Goal: Transaction & Acquisition: Purchase product/service

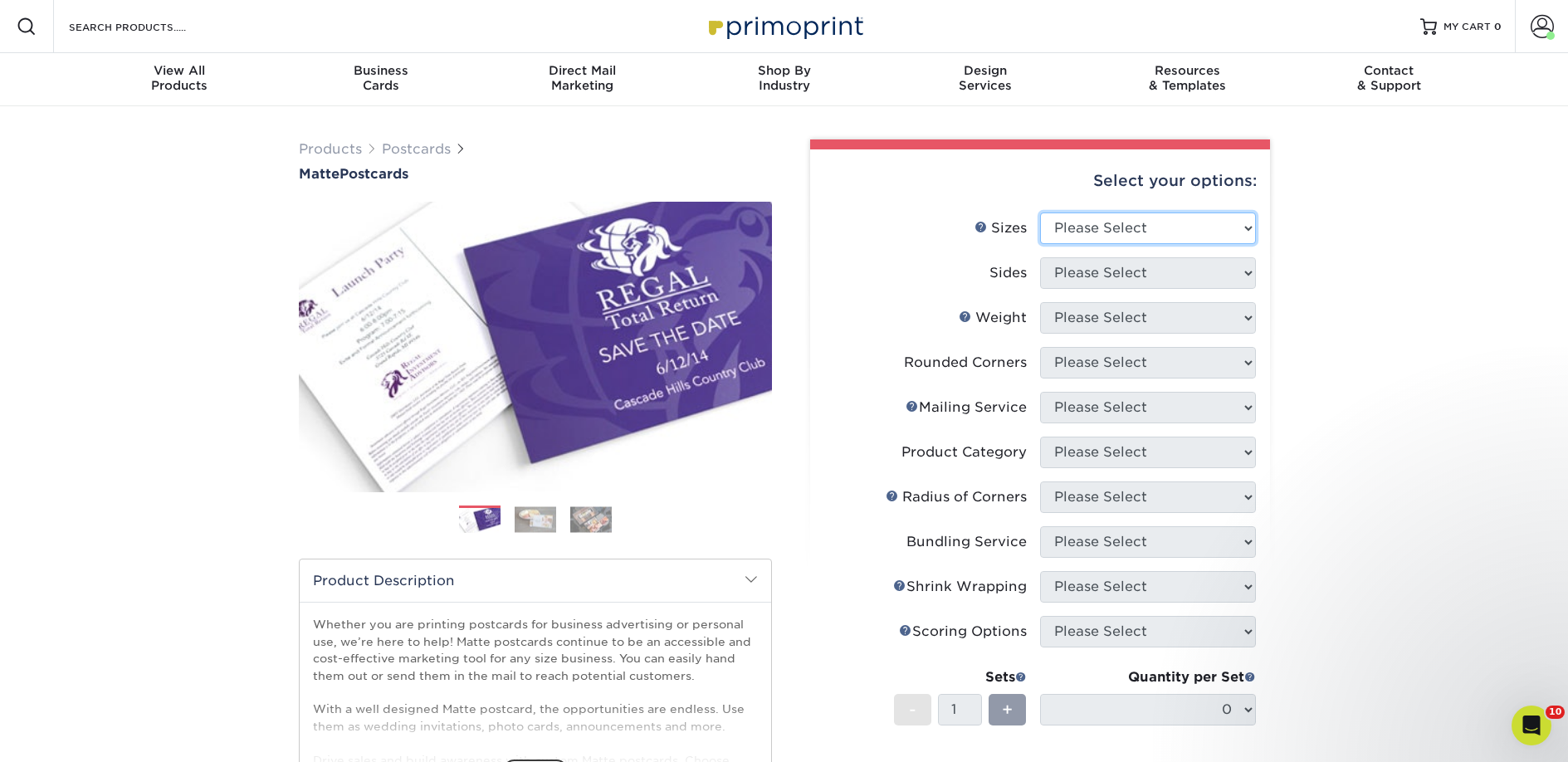
click at [1136, 218] on select "Please Select 1.5" x 7" 2" x 4" 2" x 6" 2" x 7" 2" x 8" 2.12" x 5.5" 2.125" x 5…" at bounding box center [1148, 228] width 216 height 32
select select "2.00x6.00"
click at [1040, 213] on select "Please Select 1.5" x 7" 2" x 4" 2" x 6" 2" x 7" 2" x 8" 2.12" x 5.5" 2.125" x 5…" at bounding box center [1148, 228] width 216 height 32
click at [1116, 274] on select "Please Select Print Both Sides Print Front Only" at bounding box center [1148, 273] width 216 height 32
select select "13abbda7-1d64-4f25-8bb2-c179b224825d"
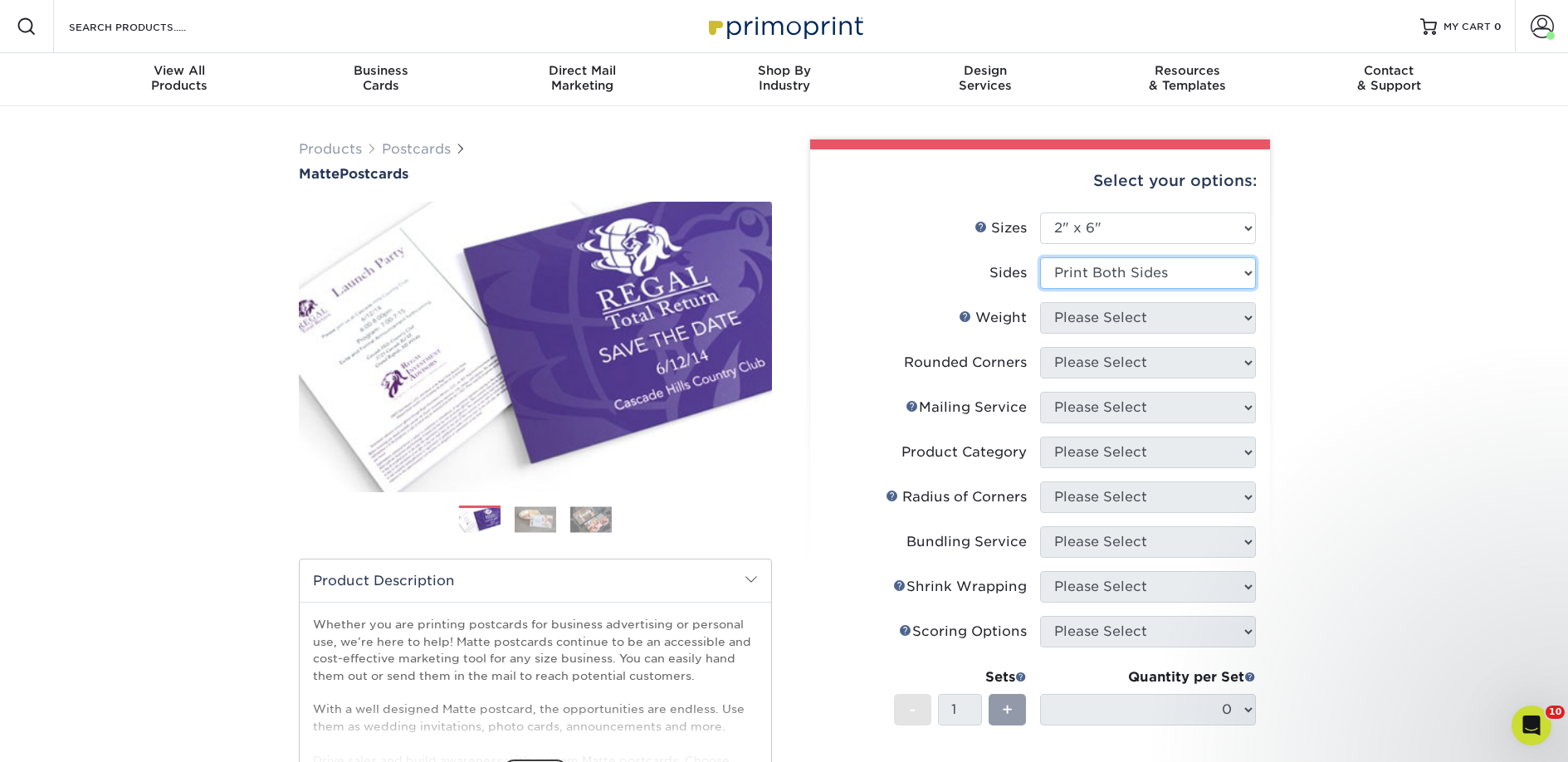
click at [1040, 257] on select "Please Select Print Both Sides Print Front Only" at bounding box center [1148, 273] width 216 height 32
click at [1112, 315] on select "Please Select 14PT 16PT" at bounding box center [1148, 318] width 216 height 32
select select "14PT"
click at [1040, 303] on select "Please Select 14PT 16PT" at bounding box center [1148, 318] width 216 height 32
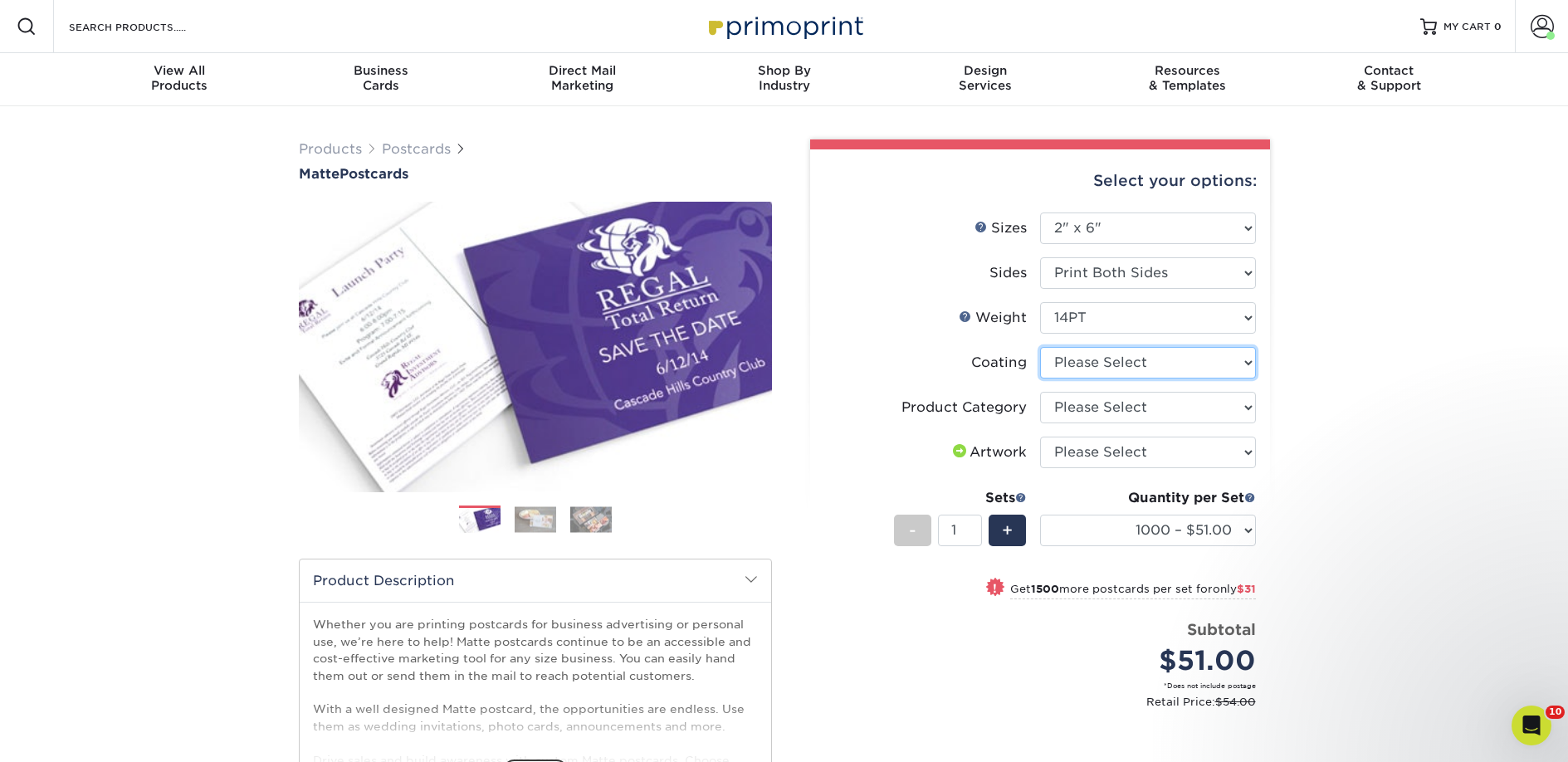
click at [1099, 371] on select at bounding box center [1148, 362] width 216 height 32
select select "121bb7b5-3b4d-429f-bd8d-bbf80e953313"
click at [1040, 347] on select at bounding box center [1148, 362] width 216 height 32
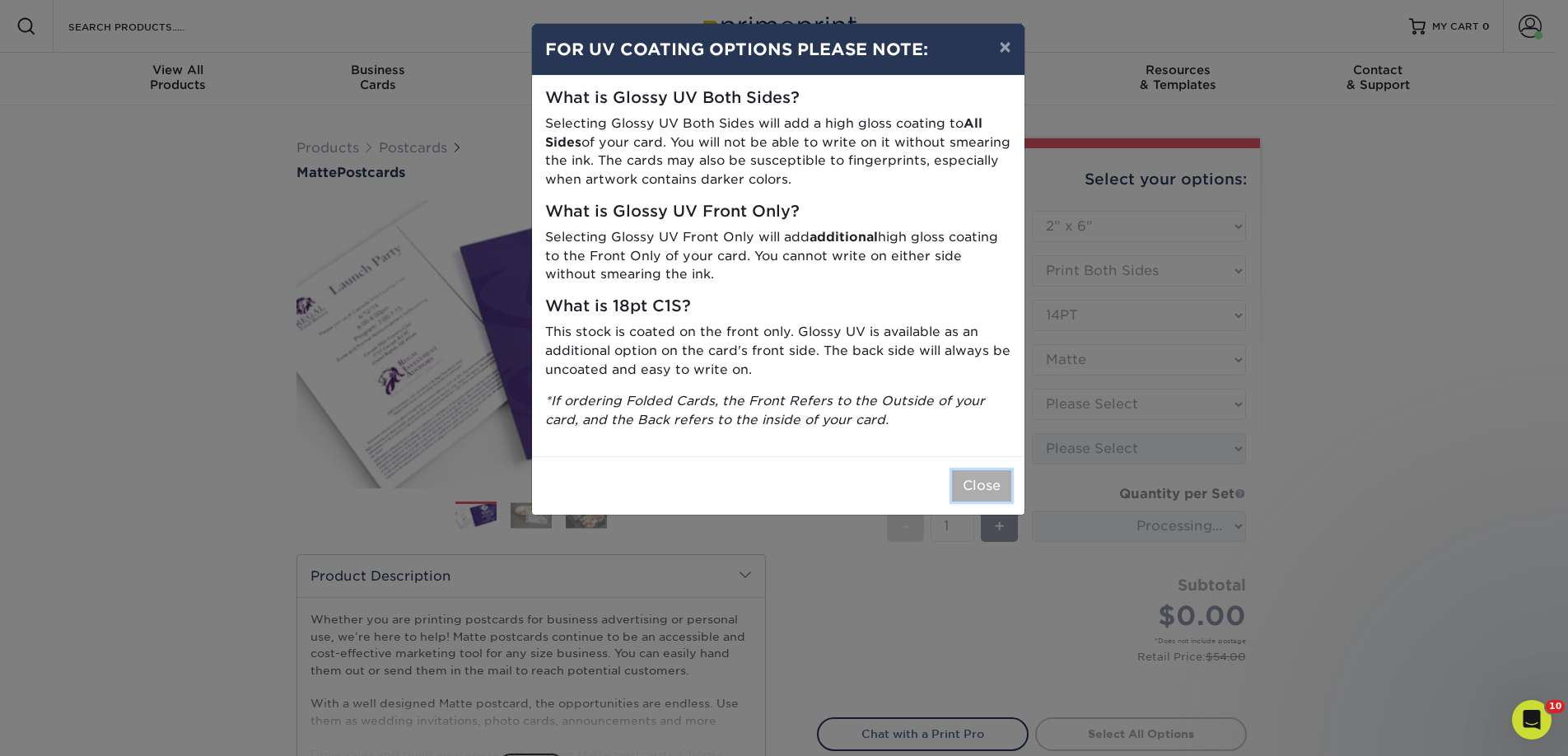
click at [966, 474] on button "Close" at bounding box center [981, 485] width 59 height 31
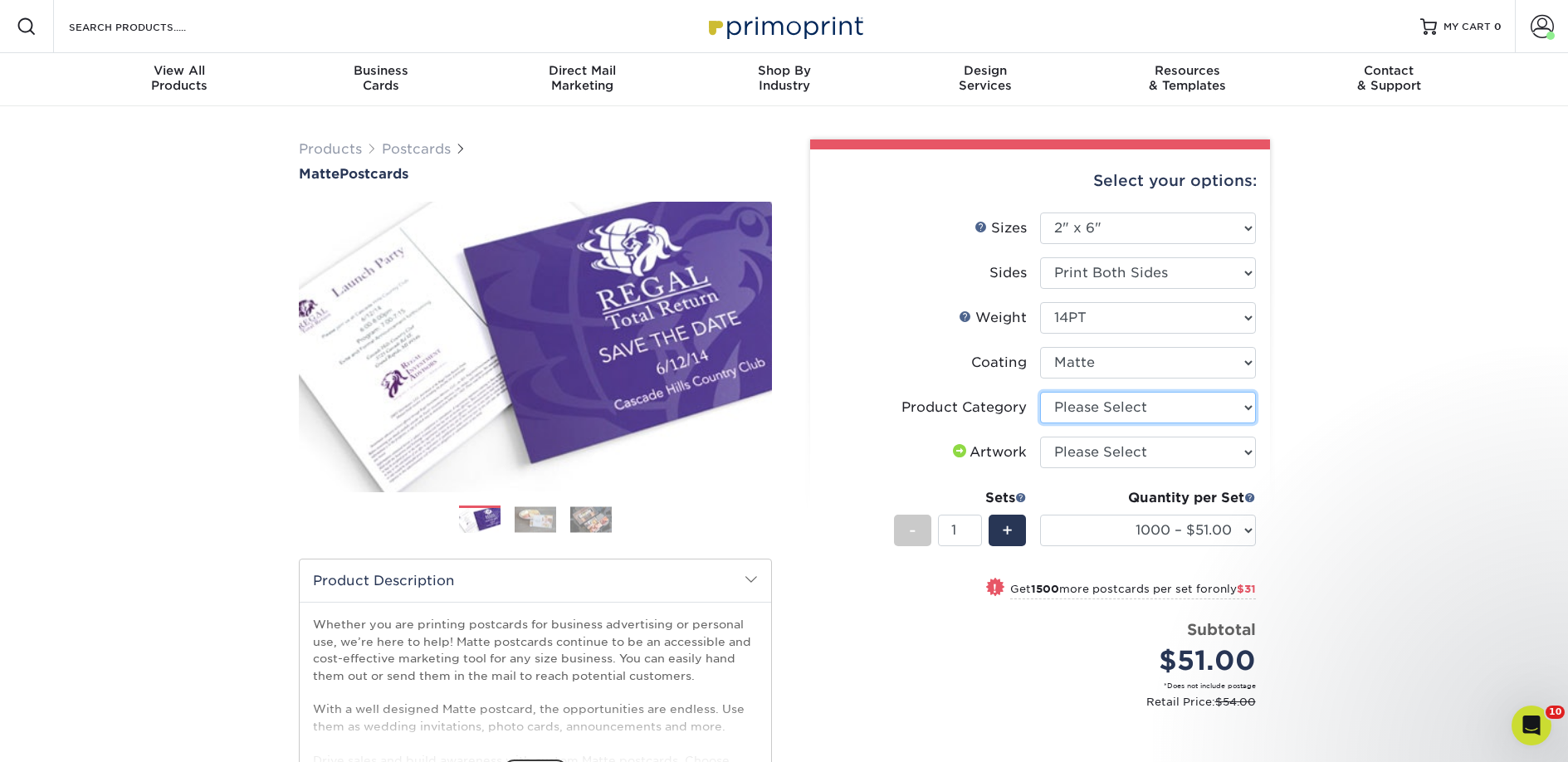
click at [1143, 405] on select "Please Select Postcards" at bounding box center [1148, 407] width 216 height 32
select select "9b7272e0-d6c8-4c3c-8e97-d3a1bcdab858"
click at [1040, 391] on select "Please Select Postcards" at bounding box center [1148, 407] width 216 height 32
click at [1135, 445] on select "Please Select I will upload files I need a design - $150" at bounding box center [1148, 452] width 216 height 32
select select "upload"
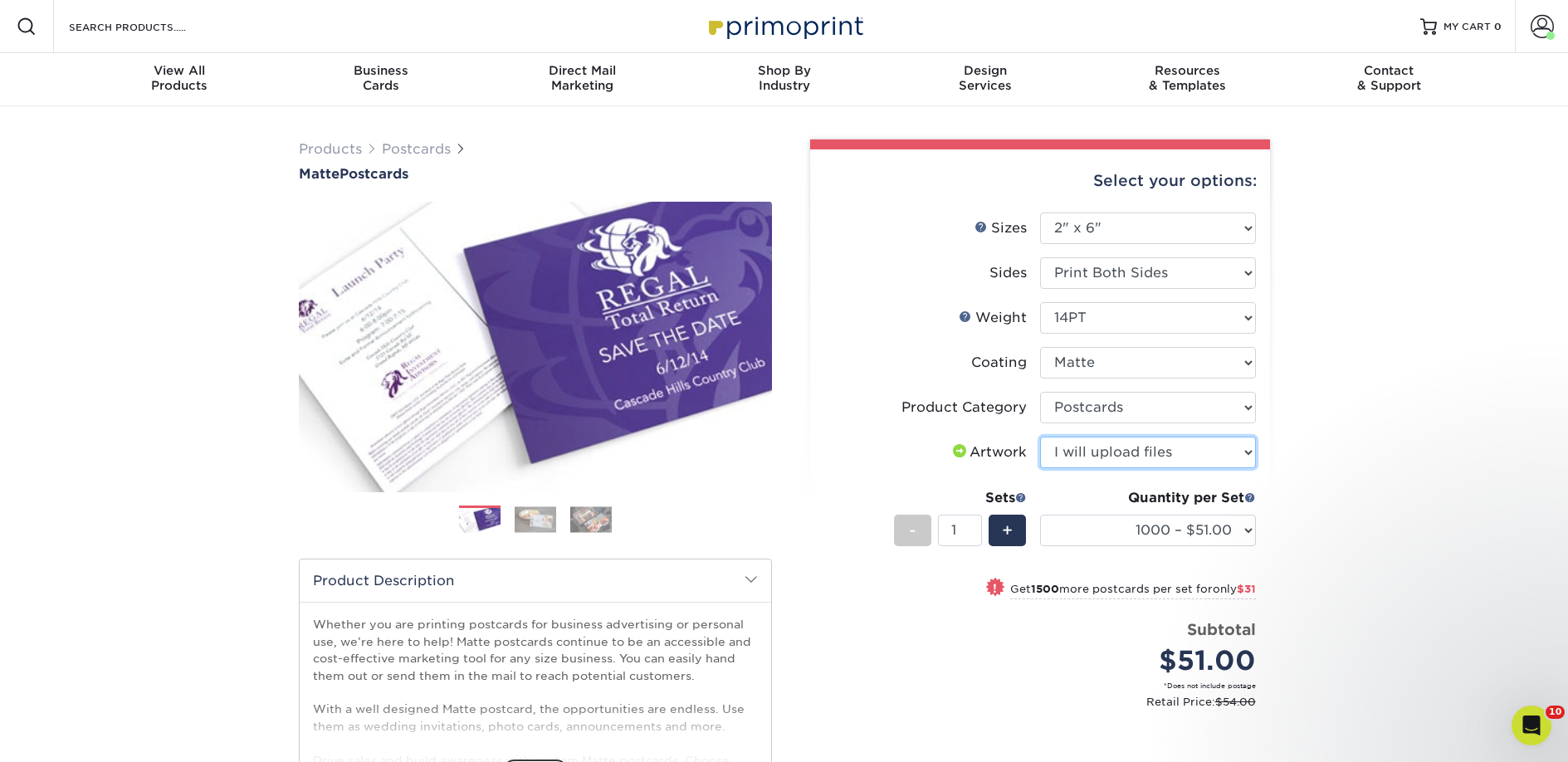
click at [1040, 437] on select "Please Select I will upload files I need a design - $150" at bounding box center [1148, 452] width 216 height 32
click at [1134, 529] on select "1000 – $51.00 2500 – $82.00 5000 – $123.00 10000 – $234.00 15000 – $344.00 2000…" at bounding box center [1148, 530] width 216 height 32
select select "5000 – $123.00"
click at [1040, 515] on select "1000 – $51.00 2500 – $82.00 5000 – $123.00 10000 – $234.00 15000 – $344.00 2000…" at bounding box center [1148, 530] width 216 height 32
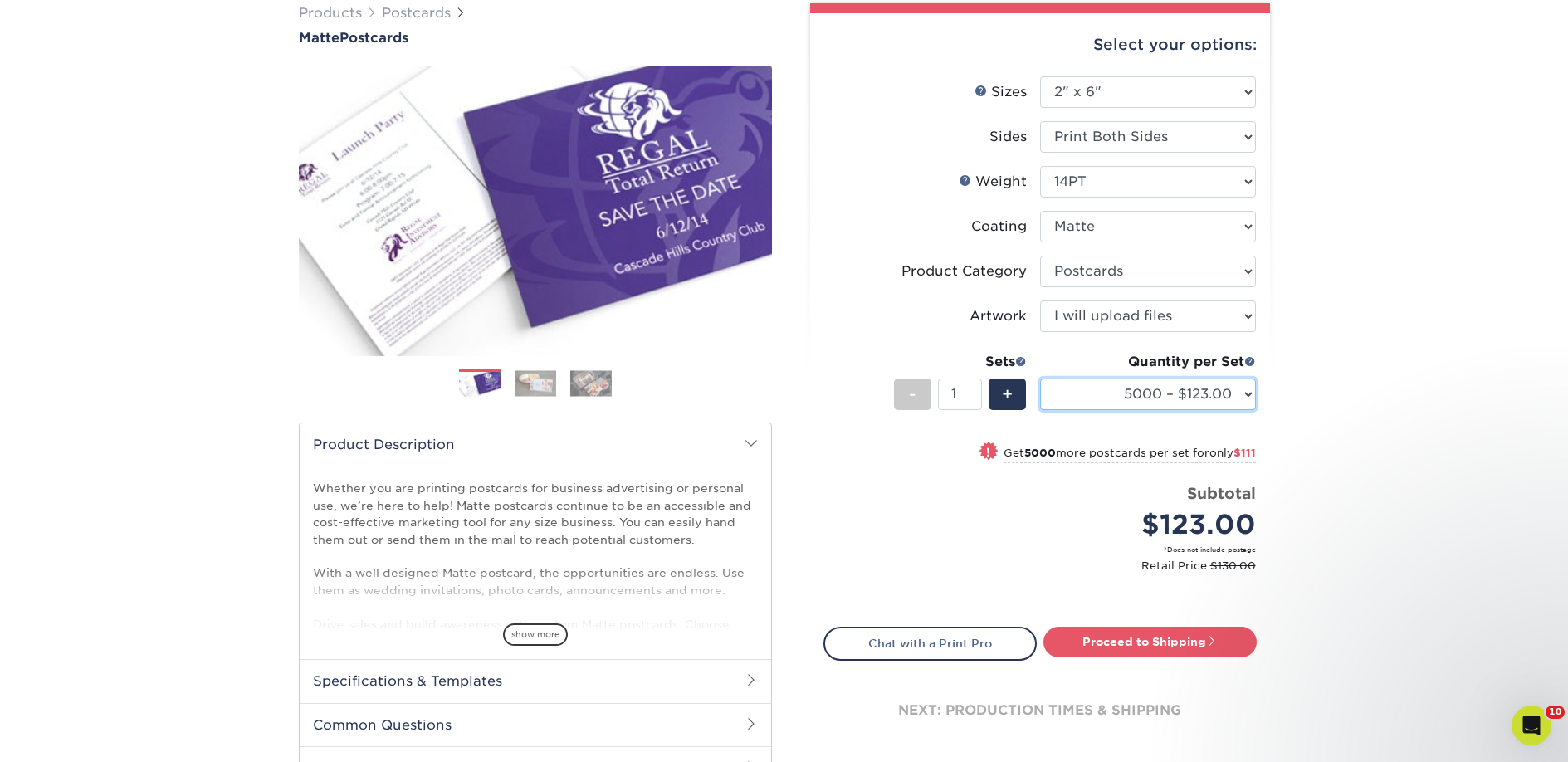
scroll to position [353, 0]
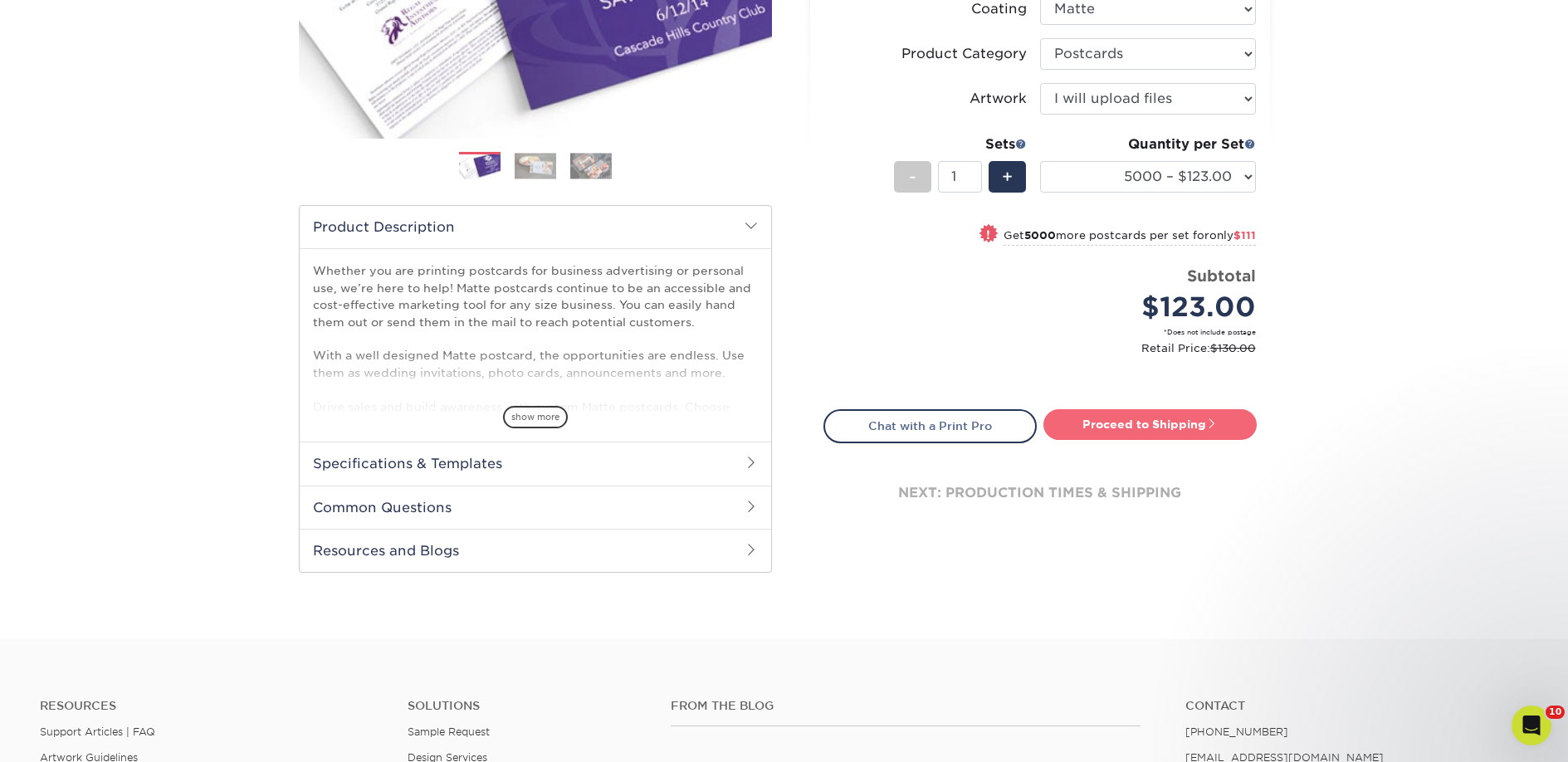
click at [1111, 434] on link "Proceed to Shipping" at bounding box center [1150, 424] width 213 height 30
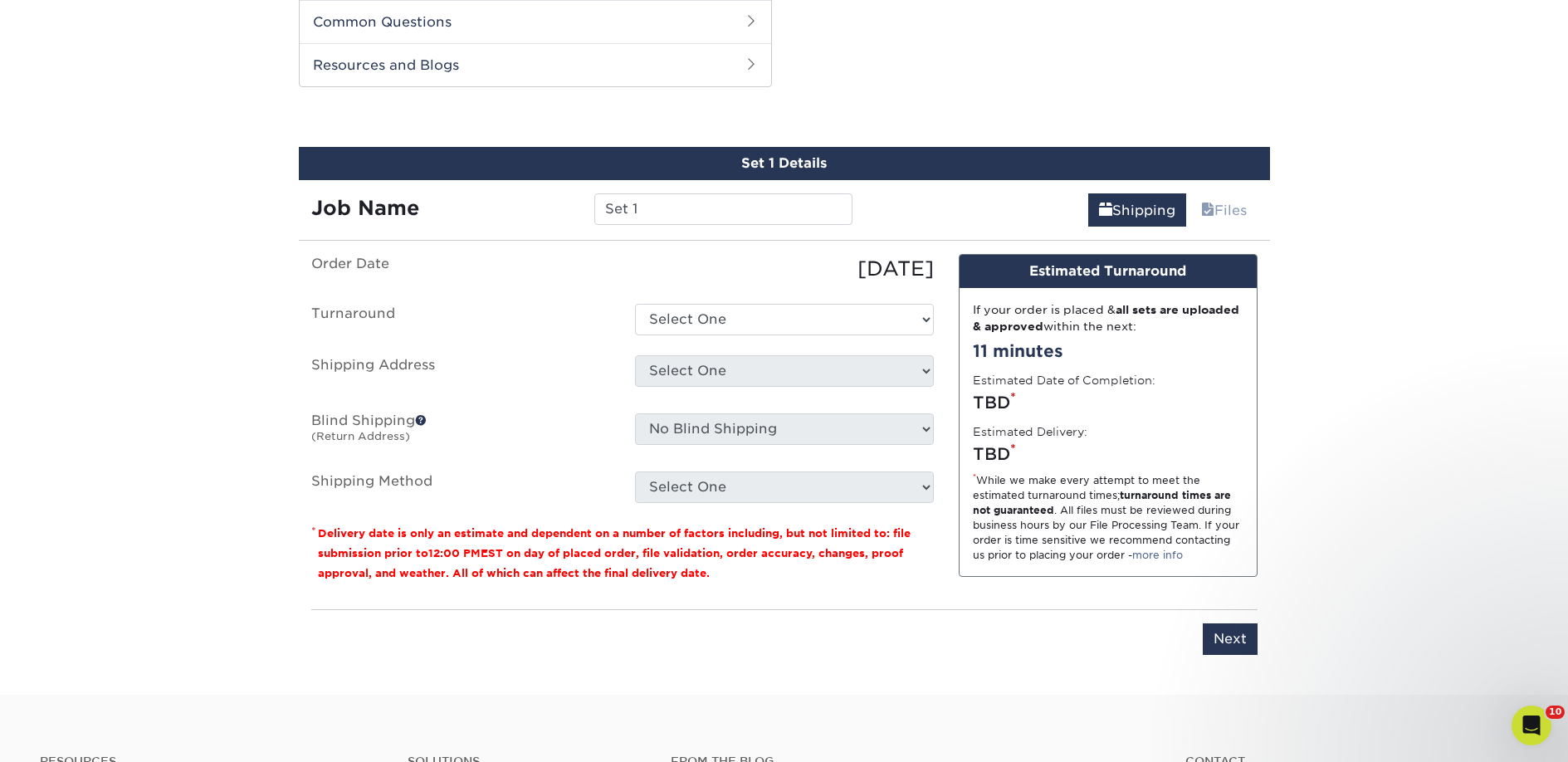
scroll to position [845, 0]
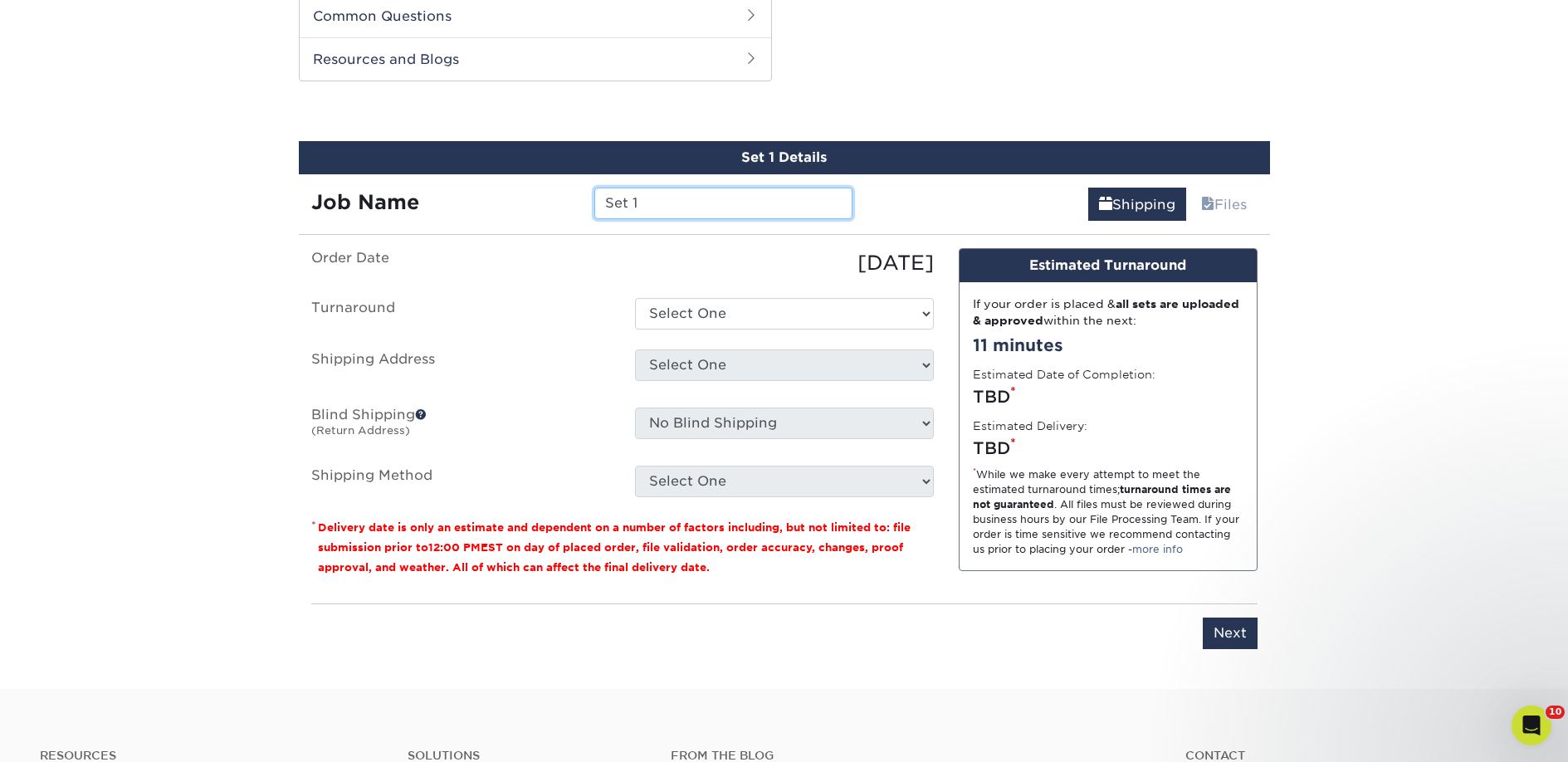
click at [658, 206] on input "Set 1" at bounding box center [723, 203] width 258 height 32
paste input "teamy Lit Subscriptions"
type input "Steamy Lit Subscriptions"
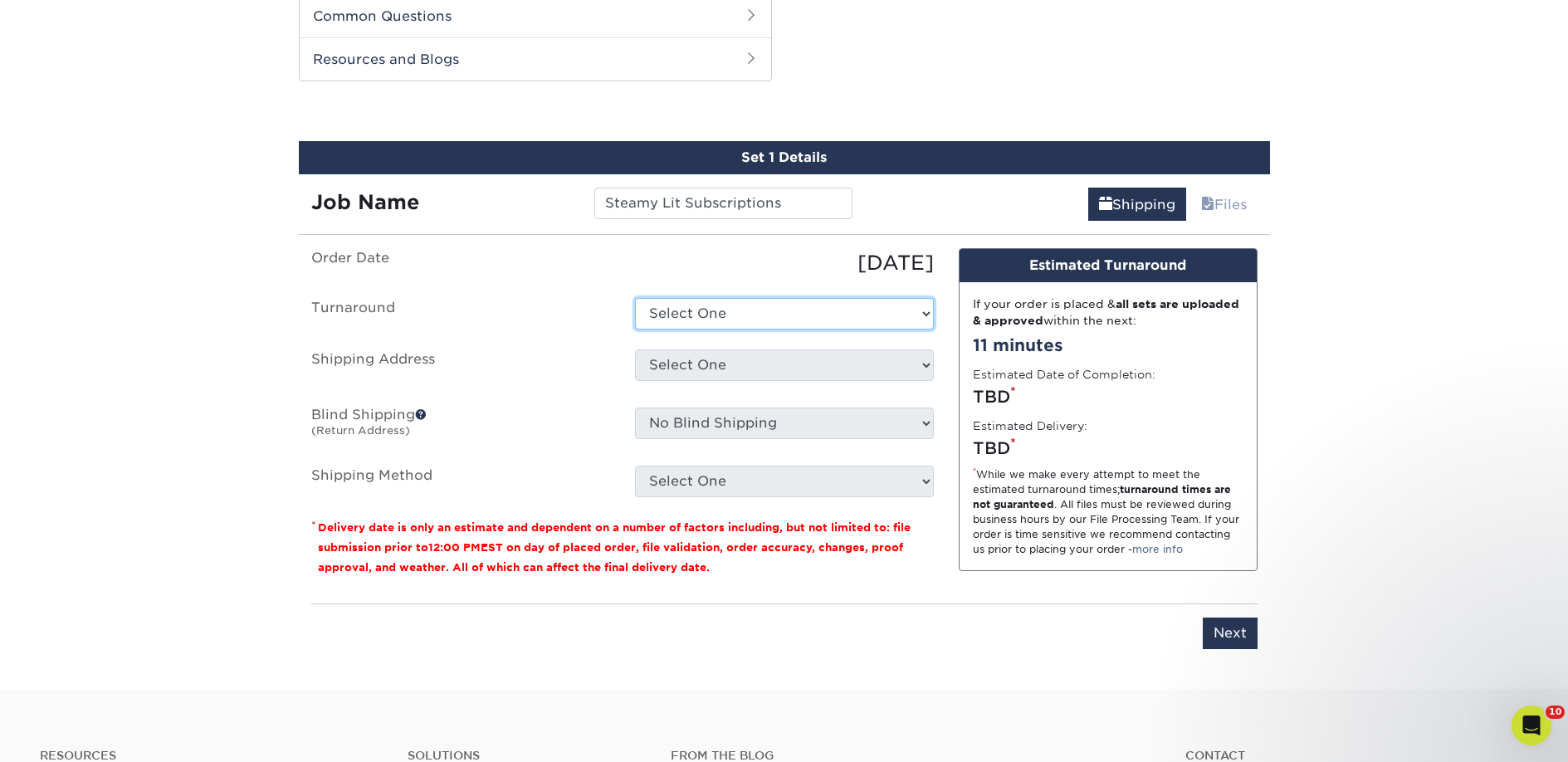
click at [702, 305] on select "Select One 2-4 Business Days 2 Day Next Business Day" at bounding box center [784, 313] width 299 height 32
select select "a9cd5a85-4071-4433-97be-2a724b9524af"
click at [635, 298] on select "Select One 2-4 Business Days 2 Day Next Business Day" at bounding box center [784, 313] width 299 height 32
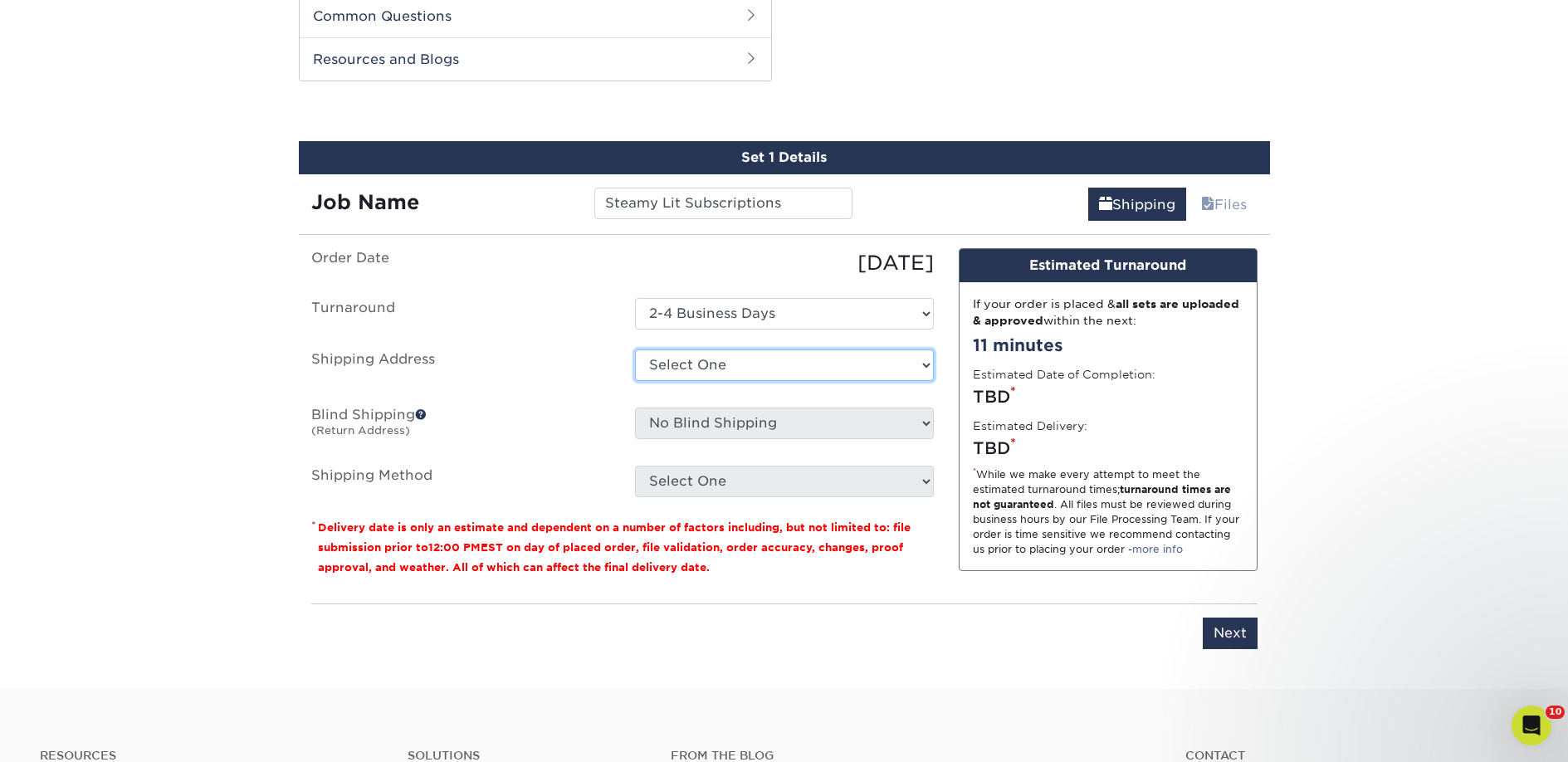
click at [705, 358] on select "Select One 2nd Floor Convention Center A Better [DATE] Books & Boutique A Good …" at bounding box center [784, 365] width 299 height 32
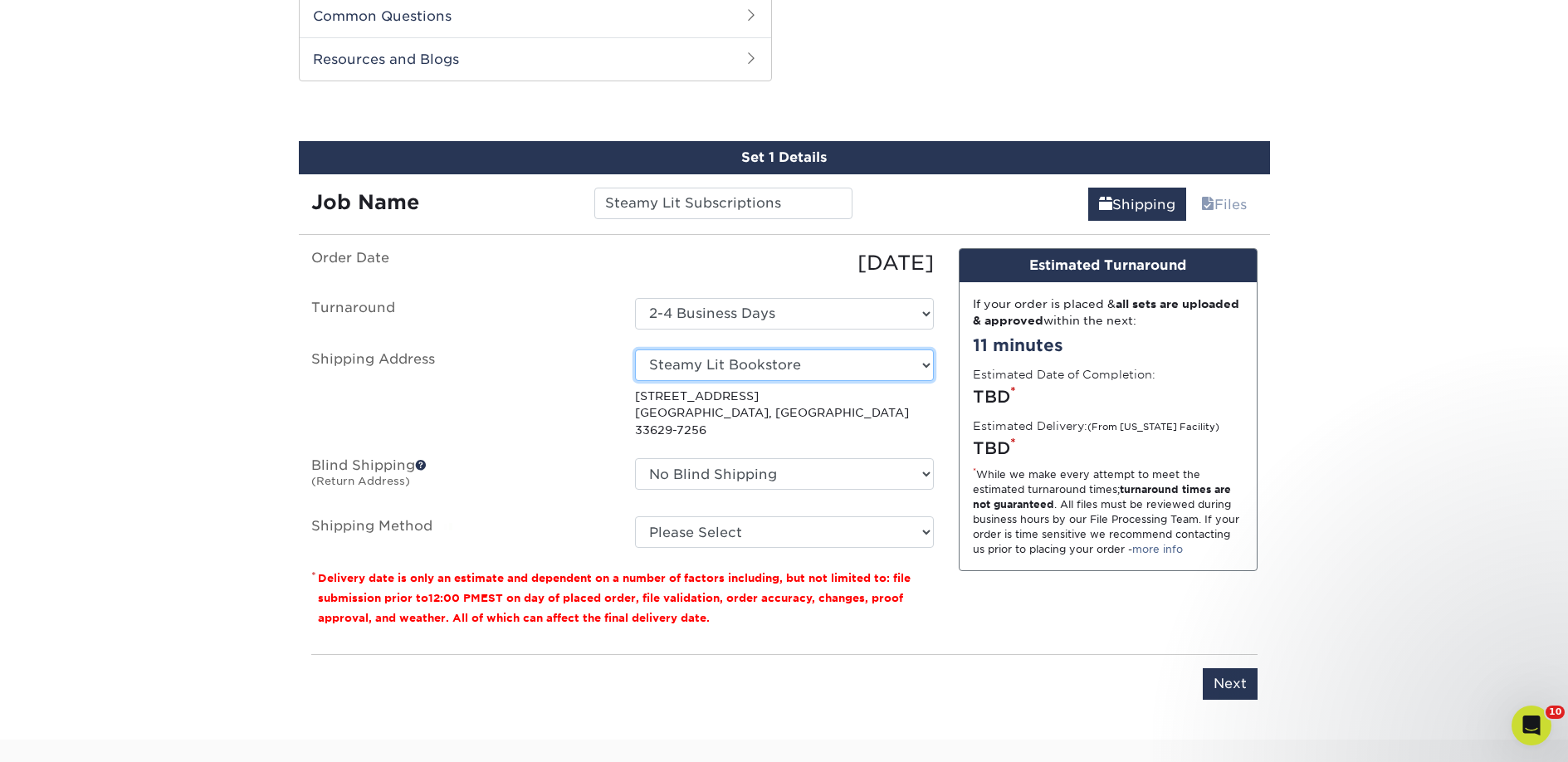
click at [754, 363] on select "Select One 2nd Floor Convention Center A Better Today Books & Boutique A Good B…" at bounding box center [784, 365] width 299 height 32
select select "275838"
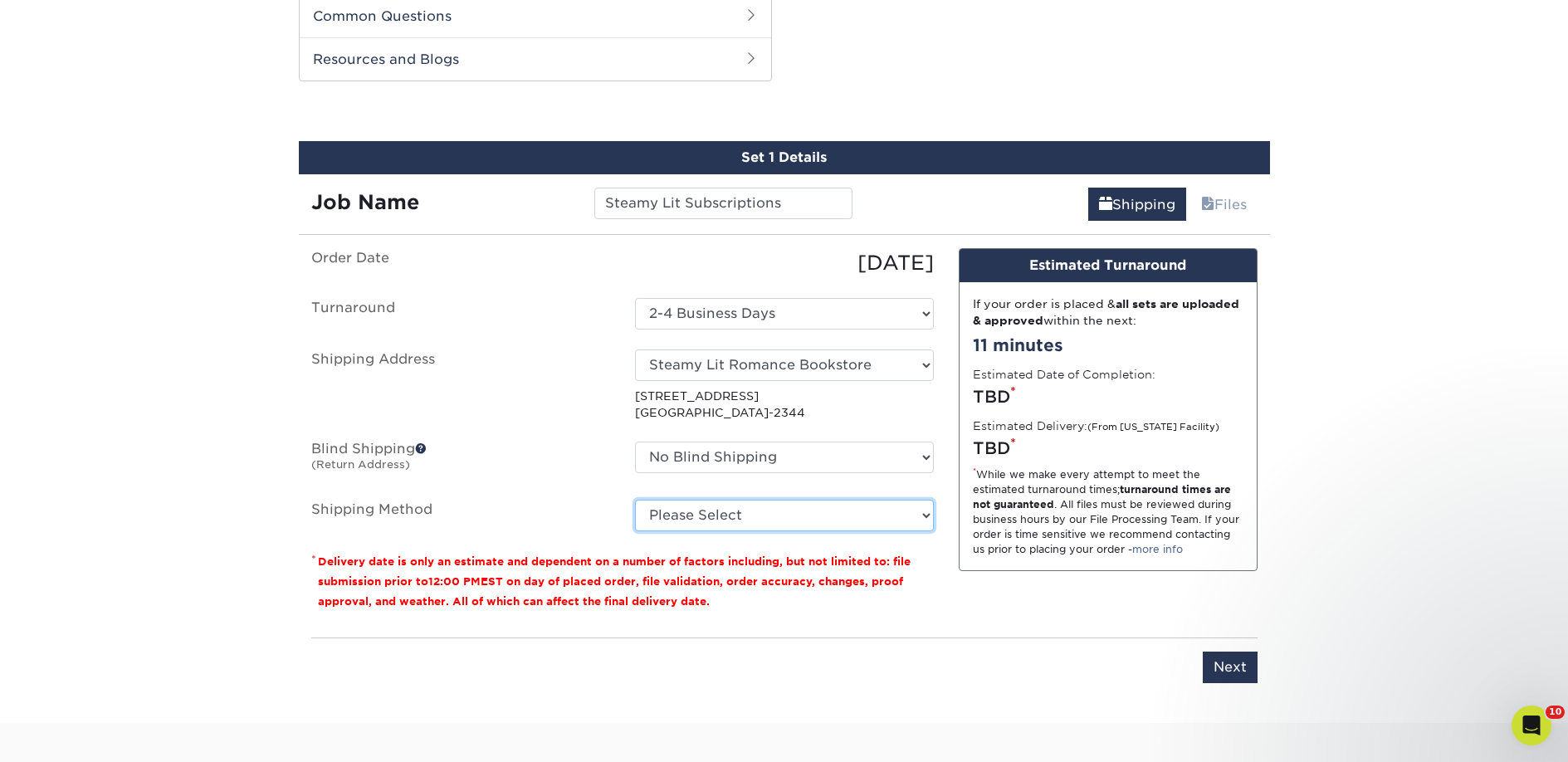
click at [741, 516] on select "Please Select Ground Shipping (+$45.72) 3 Day Shipping Service (+$62.81) 2 Day …" at bounding box center [784, 516] width 299 height 32
select select "03"
click at [635, 500] on select "Please Select Ground Shipping (+$45.72) 3 Day Shipping Service (+$62.81) 2 Day …" at bounding box center [784, 516] width 299 height 32
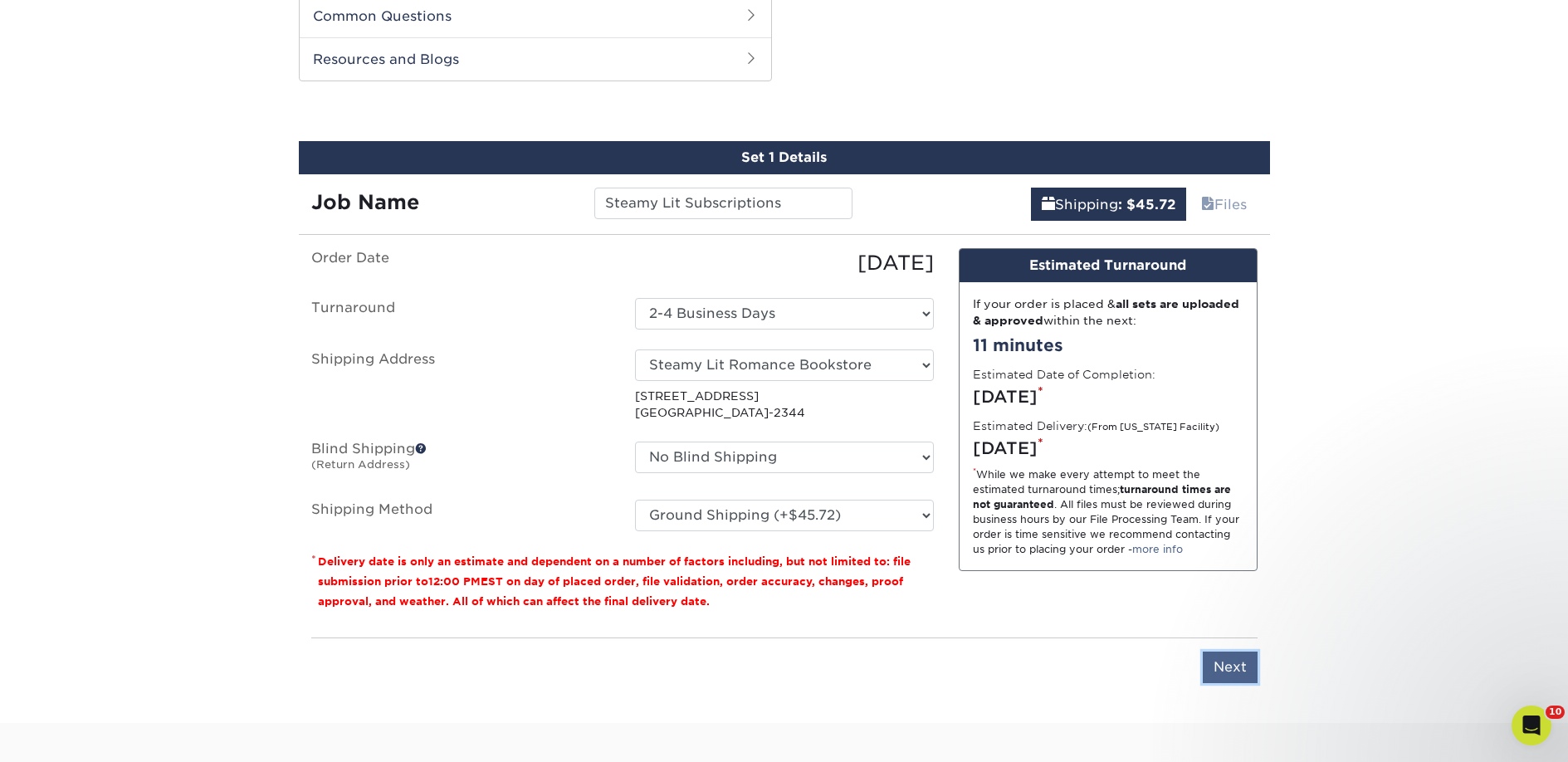
click at [1227, 662] on input "Next" at bounding box center [1230, 667] width 54 height 32
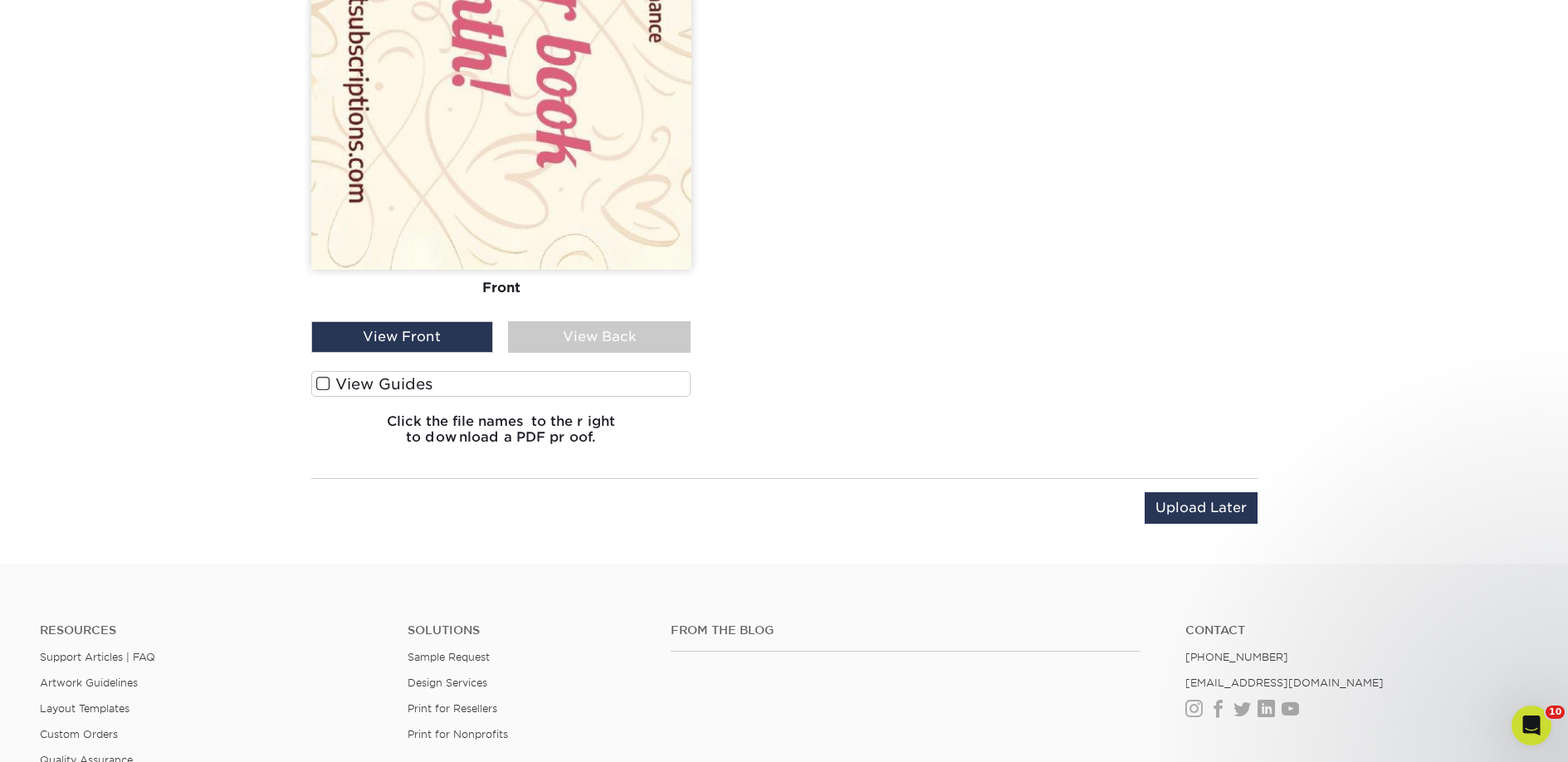
scroll to position [1930, 0]
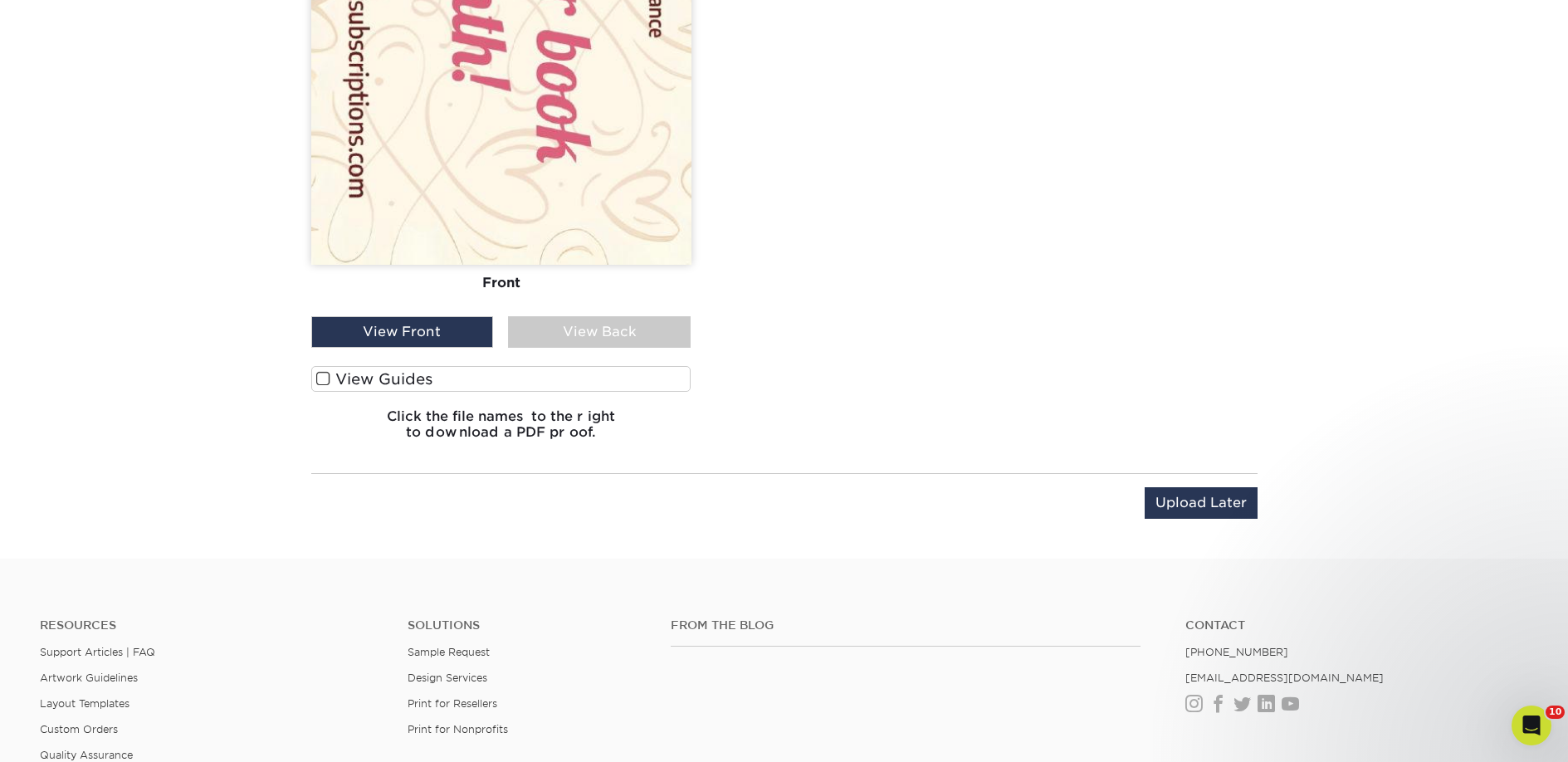
click at [640, 372] on label "View Guides" at bounding box center [502, 379] width 380 height 25
click at [0, 0] on input "View Guides" at bounding box center [0, 0] width 0 height 0
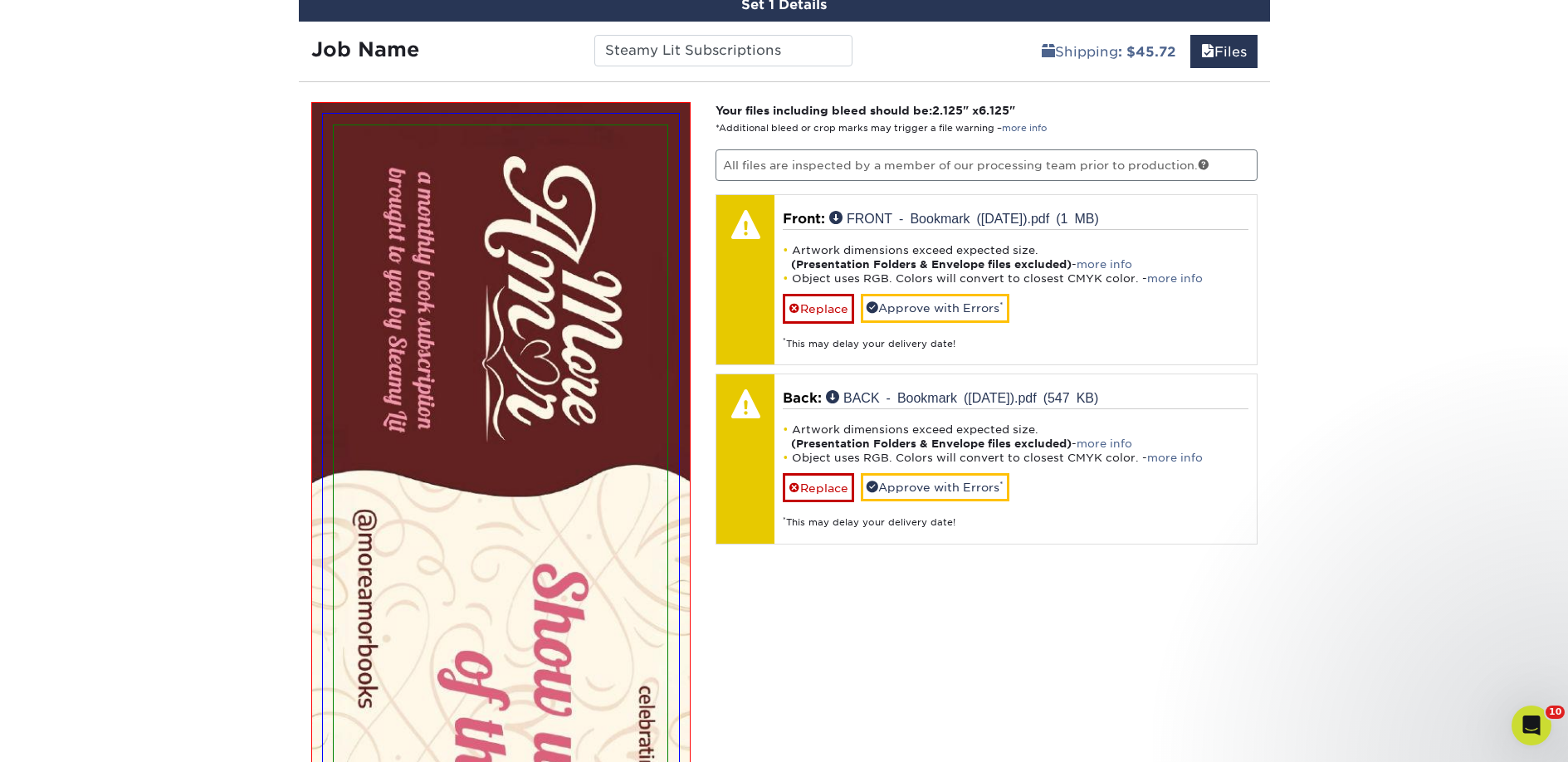
scroll to position [994, 0]
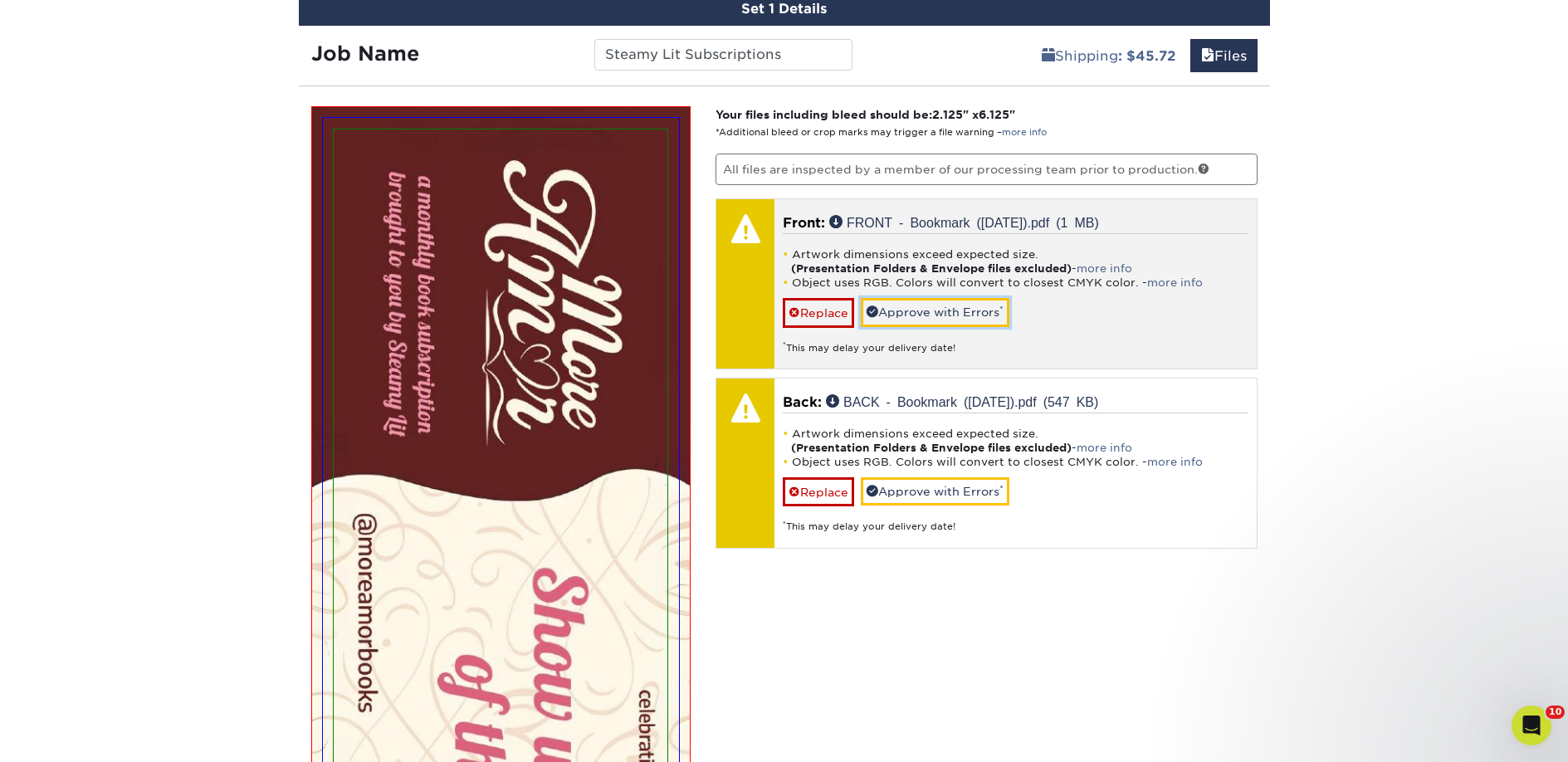
drag, startPoint x: 924, startPoint y: 315, endPoint x: 922, endPoint y: 334, distance: 19.1
click at [924, 314] on link "Approve with Errors *" at bounding box center [935, 312] width 149 height 28
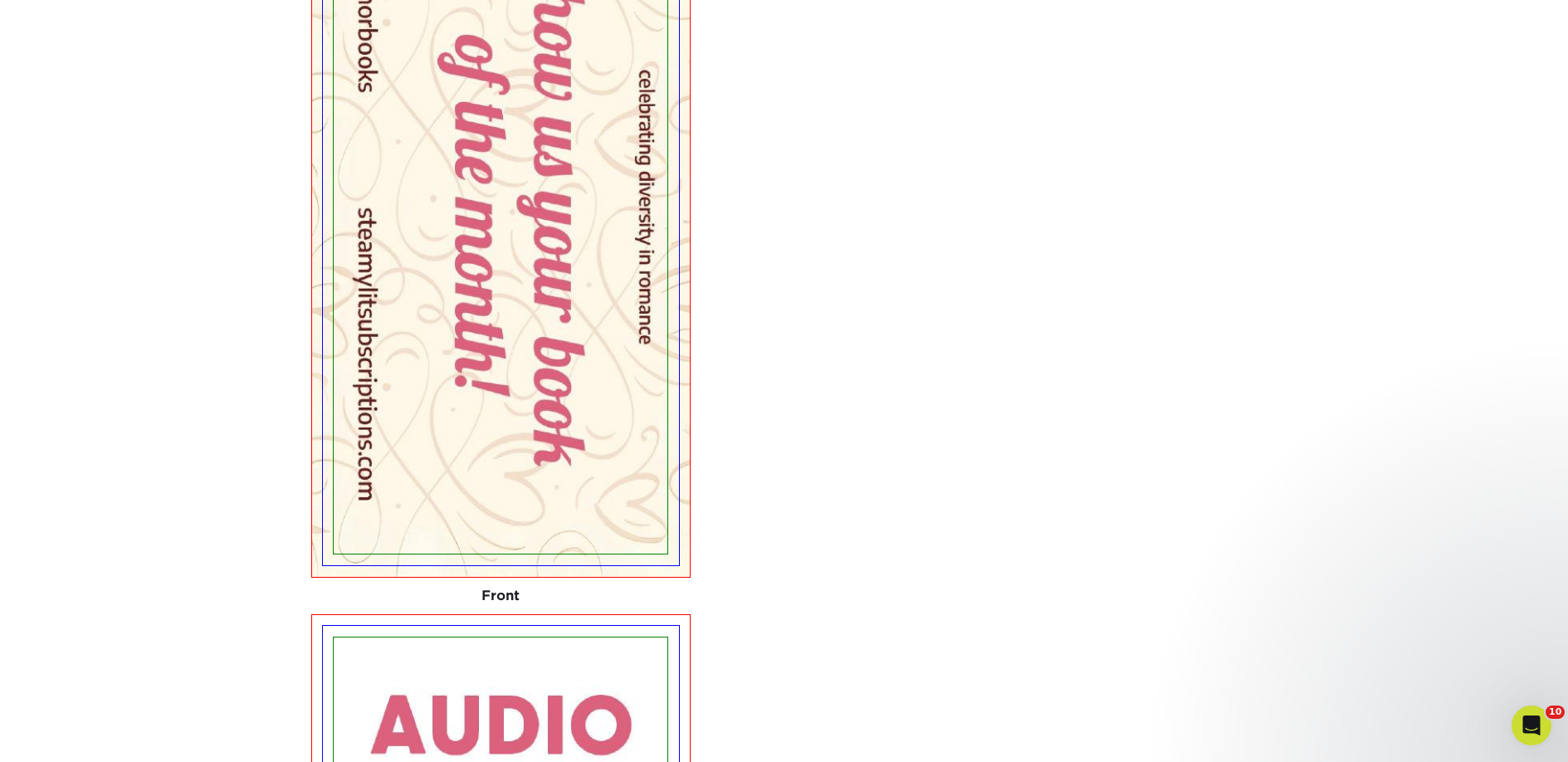
scroll to position [1286, 0]
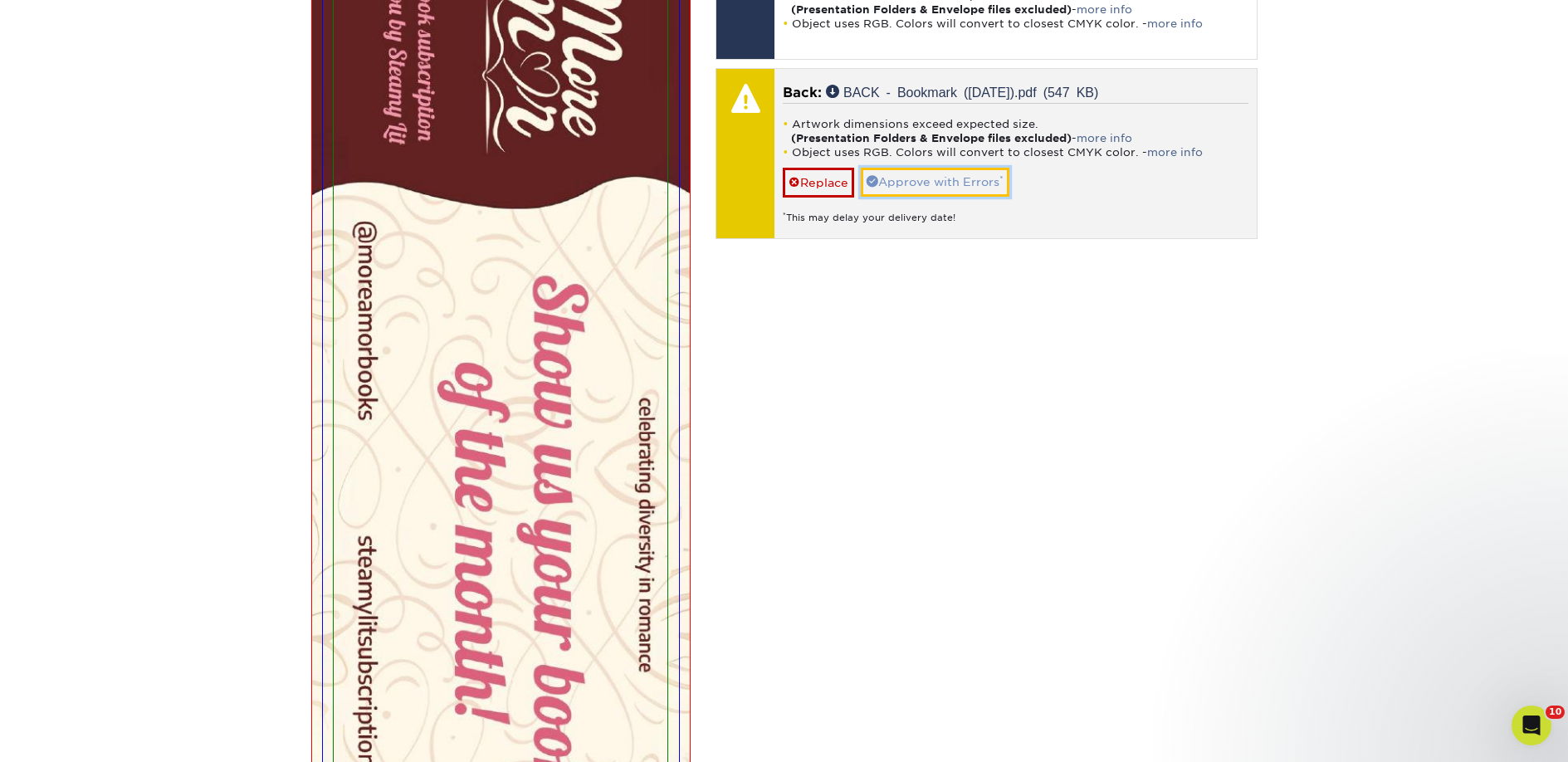
click at [951, 189] on link "Approve with Errors *" at bounding box center [935, 181] width 149 height 28
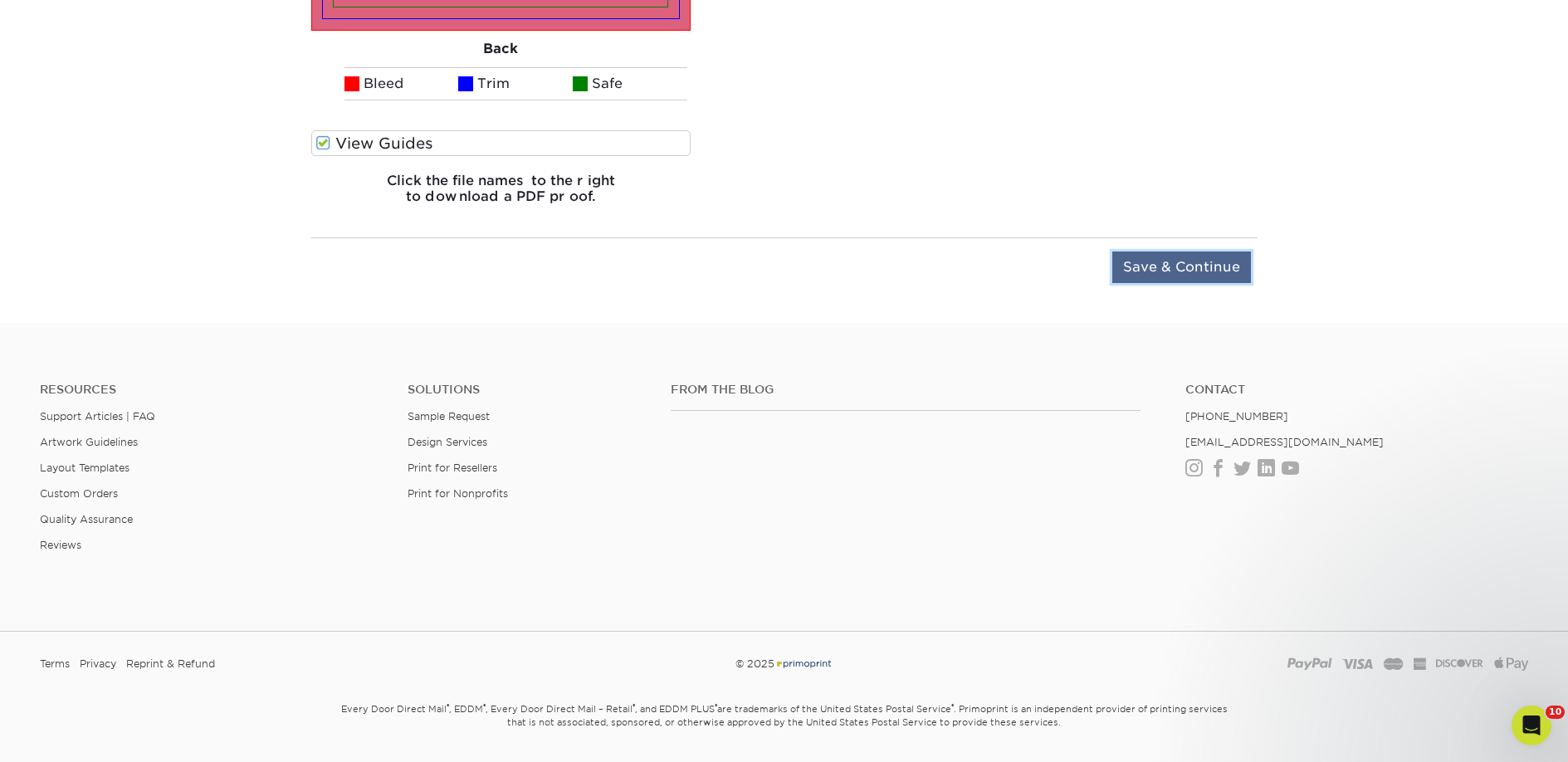
click at [1143, 267] on input "Save & Continue" at bounding box center [1181, 267] width 139 height 32
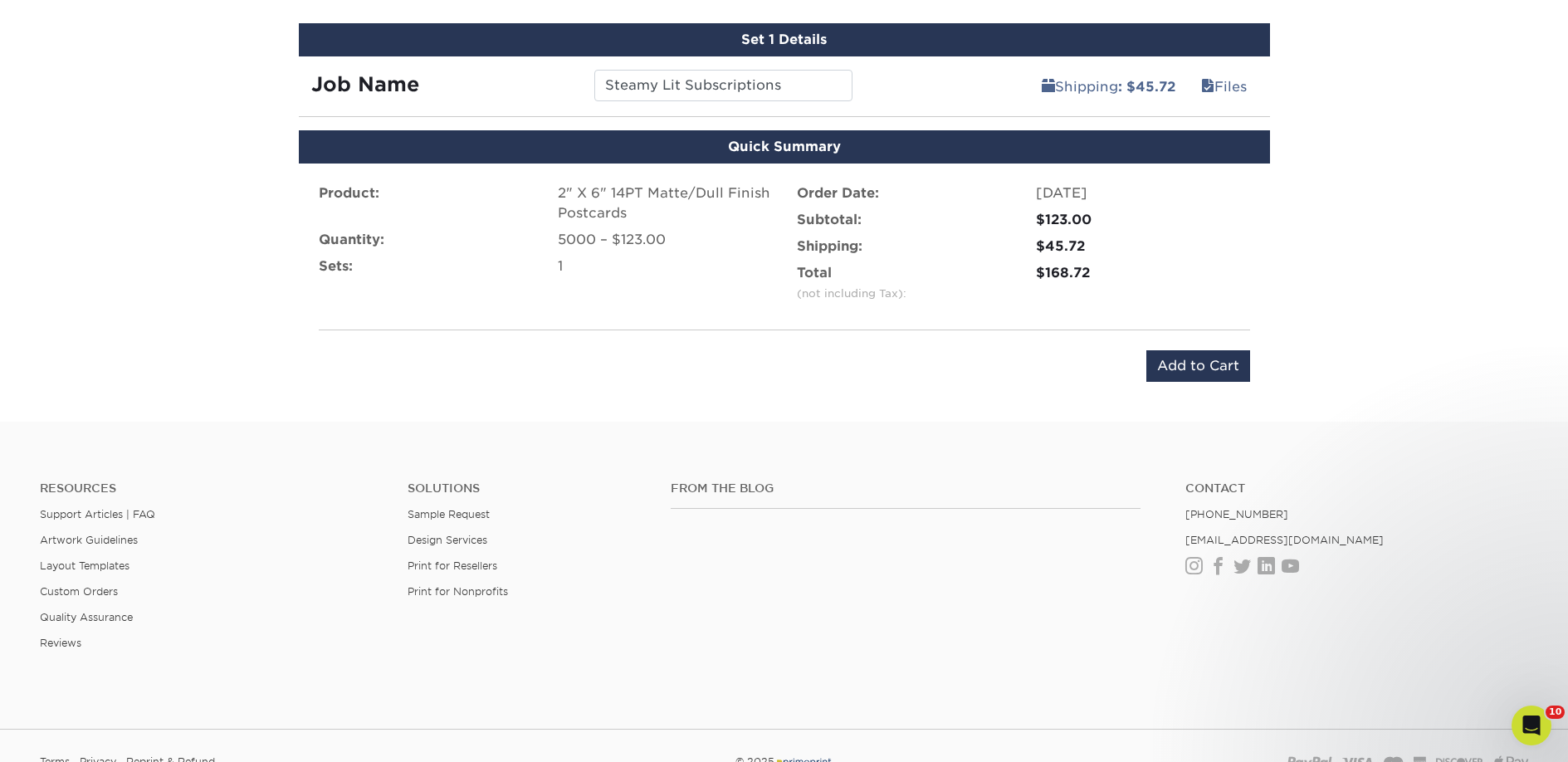
scroll to position [956, 0]
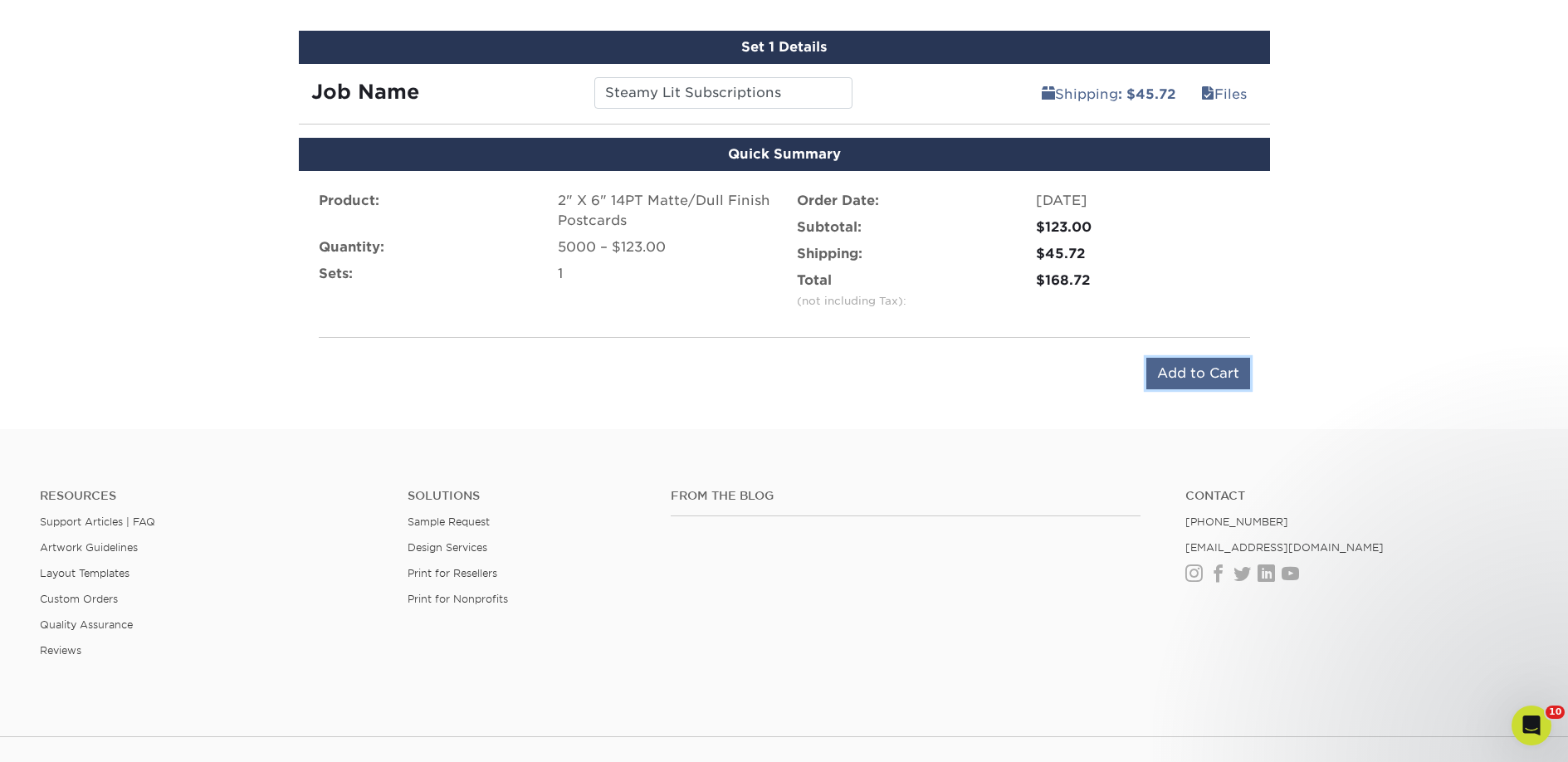
click at [1167, 381] on input "Add to Cart" at bounding box center [1198, 373] width 104 height 32
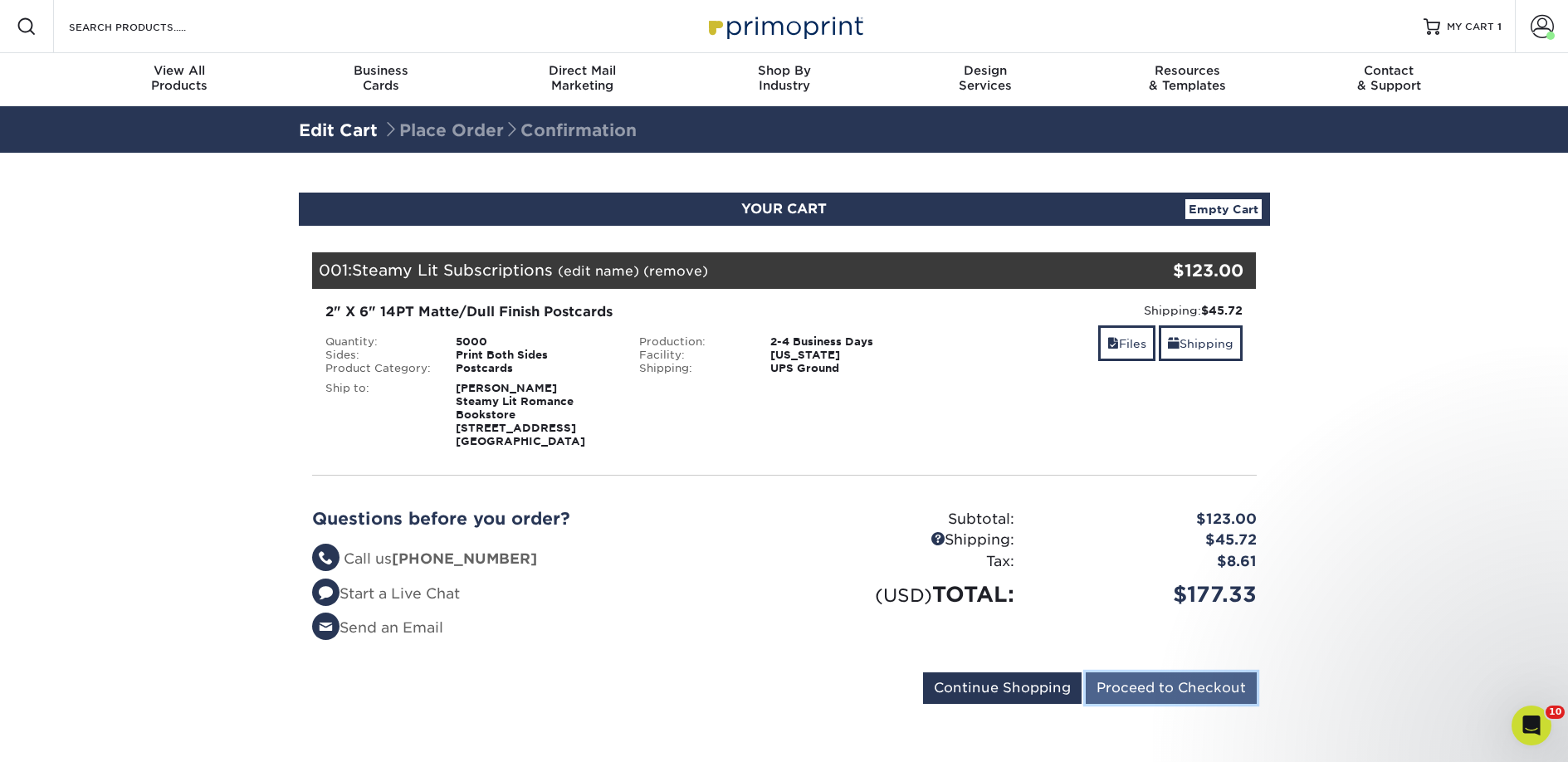
click at [1131, 692] on input "Proceed to Checkout" at bounding box center [1171, 688] width 171 height 32
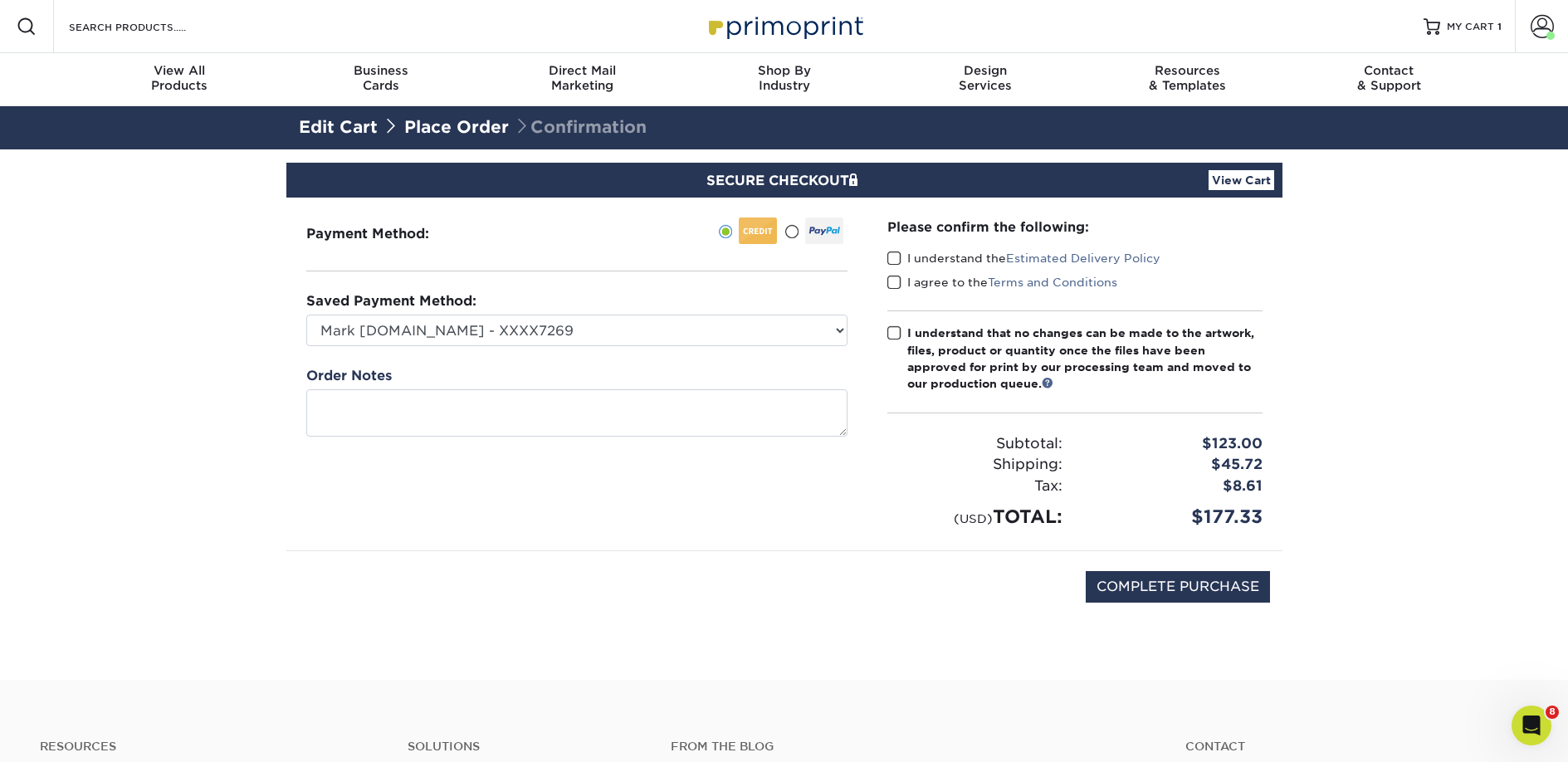
click at [898, 263] on span at bounding box center [895, 258] width 14 height 15
click at [0, 0] on input "I understand the Estimated Delivery Policy" at bounding box center [0, 0] width 0 height 0
click at [894, 280] on span at bounding box center [895, 282] width 14 height 15
click at [0, 0] on input "I agree to the Terms and Conditions" at bounding box center [0, 0] width 0 height 0
click at [902, 333] on label "I understand that no changes can be made to the artwork, files, product or quan…" at bounding box center [1075, 358] width 375 height 68
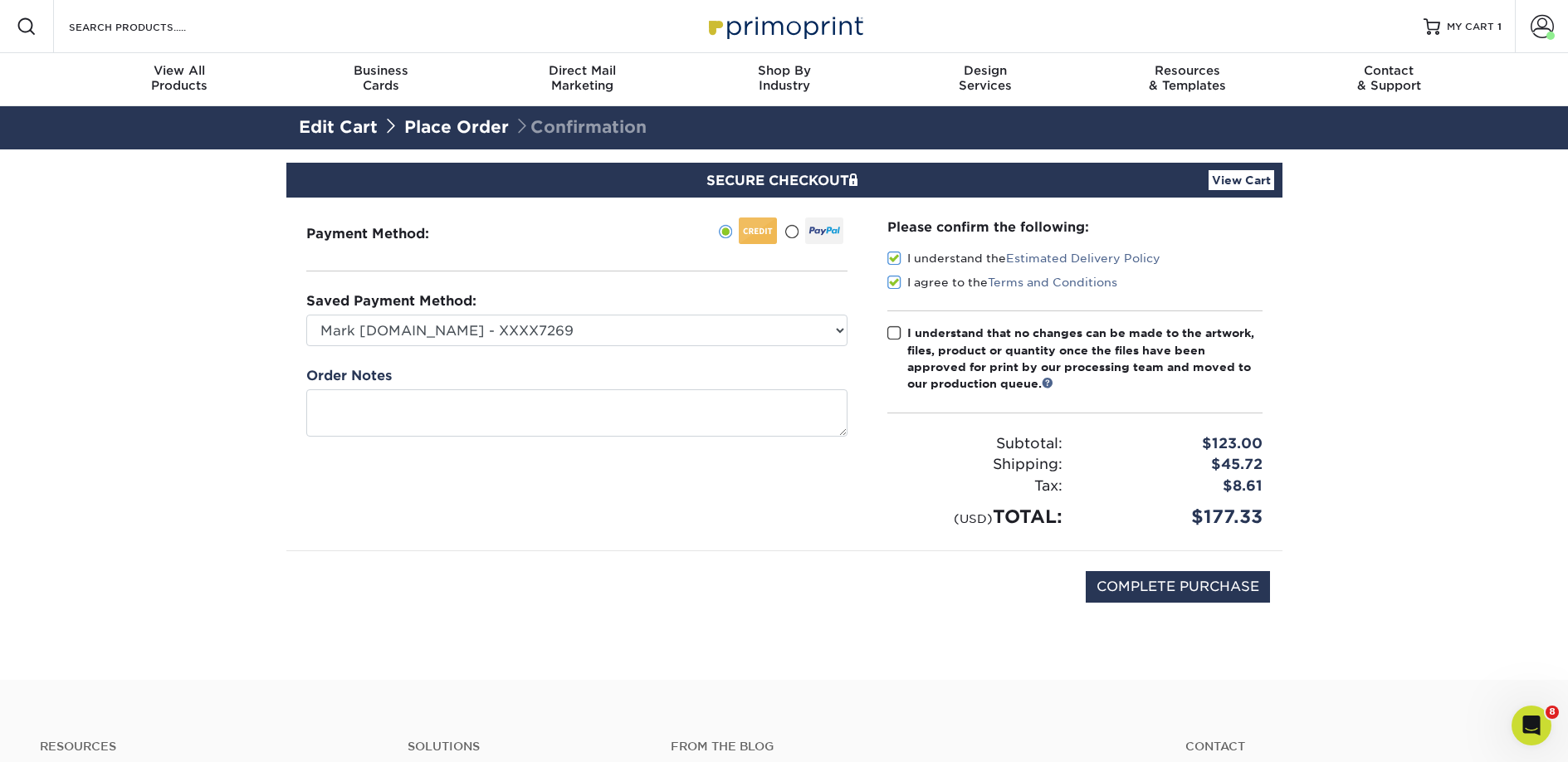
click at [0, 0] on input "I understand that no changes can be made to the artwork, files, product or quan…" at bounding box center [0, 0] width 0 height 0
click at [1129, 574] on input "COMPLETE PURCHASE" at bounding box center [1178, 586] width 184 height 32
type input "PROCESSING, PLEASE WAIT..."
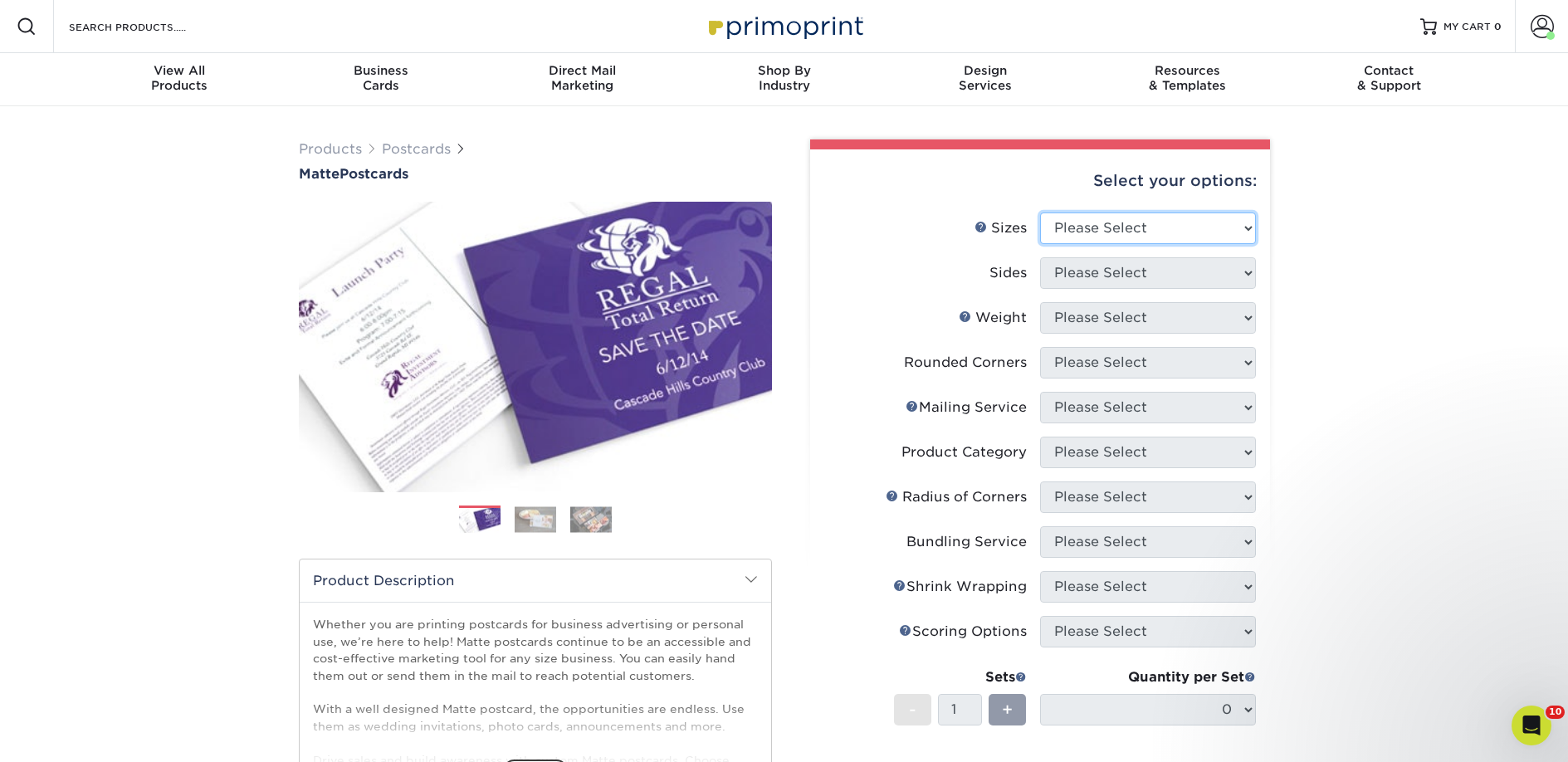
click at [1112, 233] on select "Please Select 1.5" x 7" 2" x 4" 2" x 6" 2" x 7" 2" x 8" 2.12" x 5.5" 2.125" x 5…" at bounding box center [1148, 228] width 216 height 32
select select "2.00x6.00"
click at [1040, 213] on select "Please Select 1.5" x 7" 2" x 4" 2" x 6" 2" x 7" 2" x 8" 2.12" x 5.5" 2.125" x 5…" at bounding box center [1148, 228] width 216 height 32
click at [1079, 271] on select "Please Select Print Both Sides Print Front Only" at bounding box center [1148, 273] width 216 height 32
select select "13abbda7-1d64-4f25-8bb2-c179b224825d"
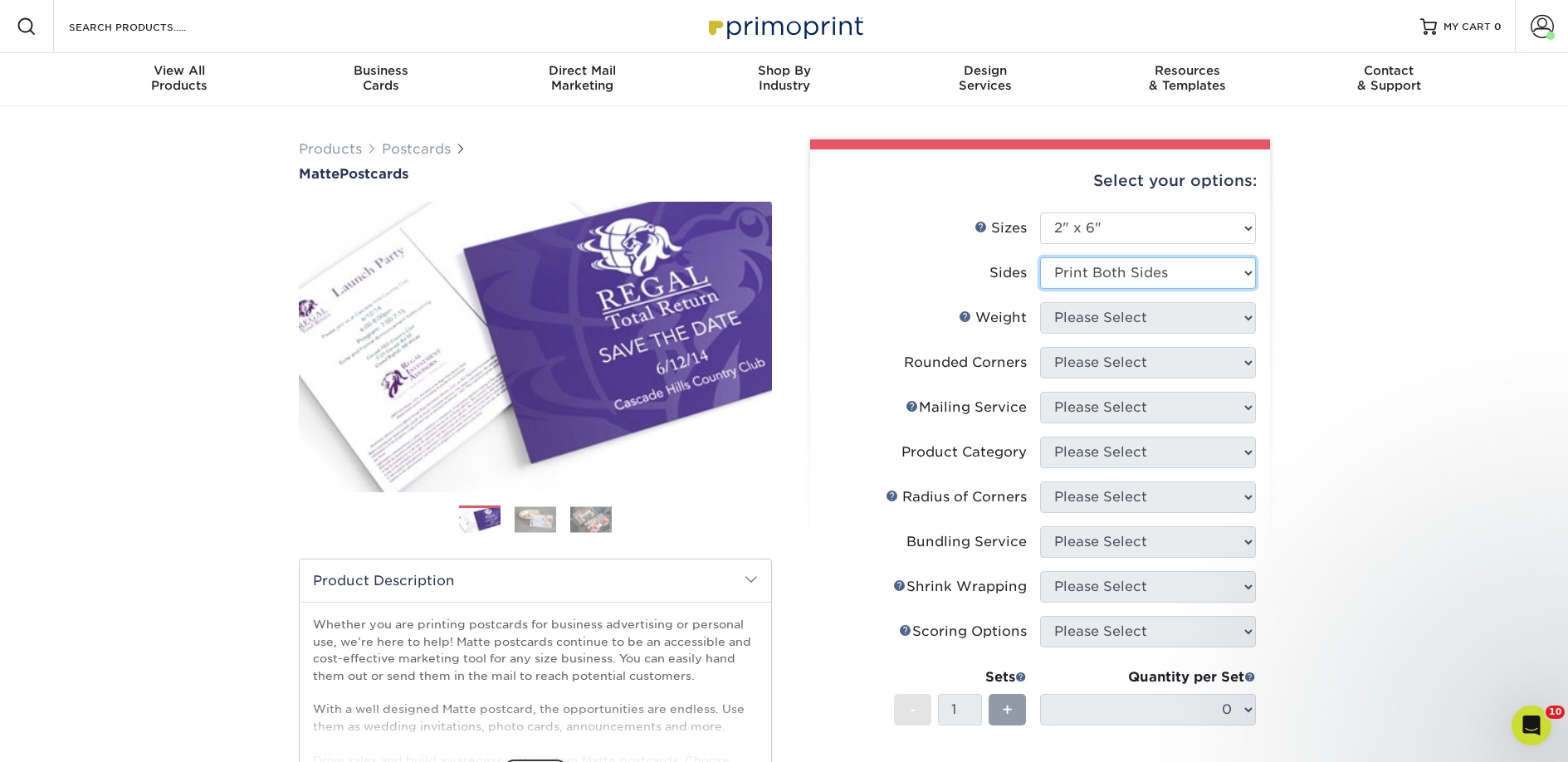
click at [1040, 257] on select "Please Select Print Both Sides Print Front Only" at bounding box center [1148, 273] width 216 height 32
click at [1101, 313] on select "Please Select 14PT 16PT" at bounding box center [1148, 318] width 216 height 32
select select "14PT"
click at [1040, 303] on select "Please Select 14PT 16PT" at bounding box center [1148, 318] width 216 height 32
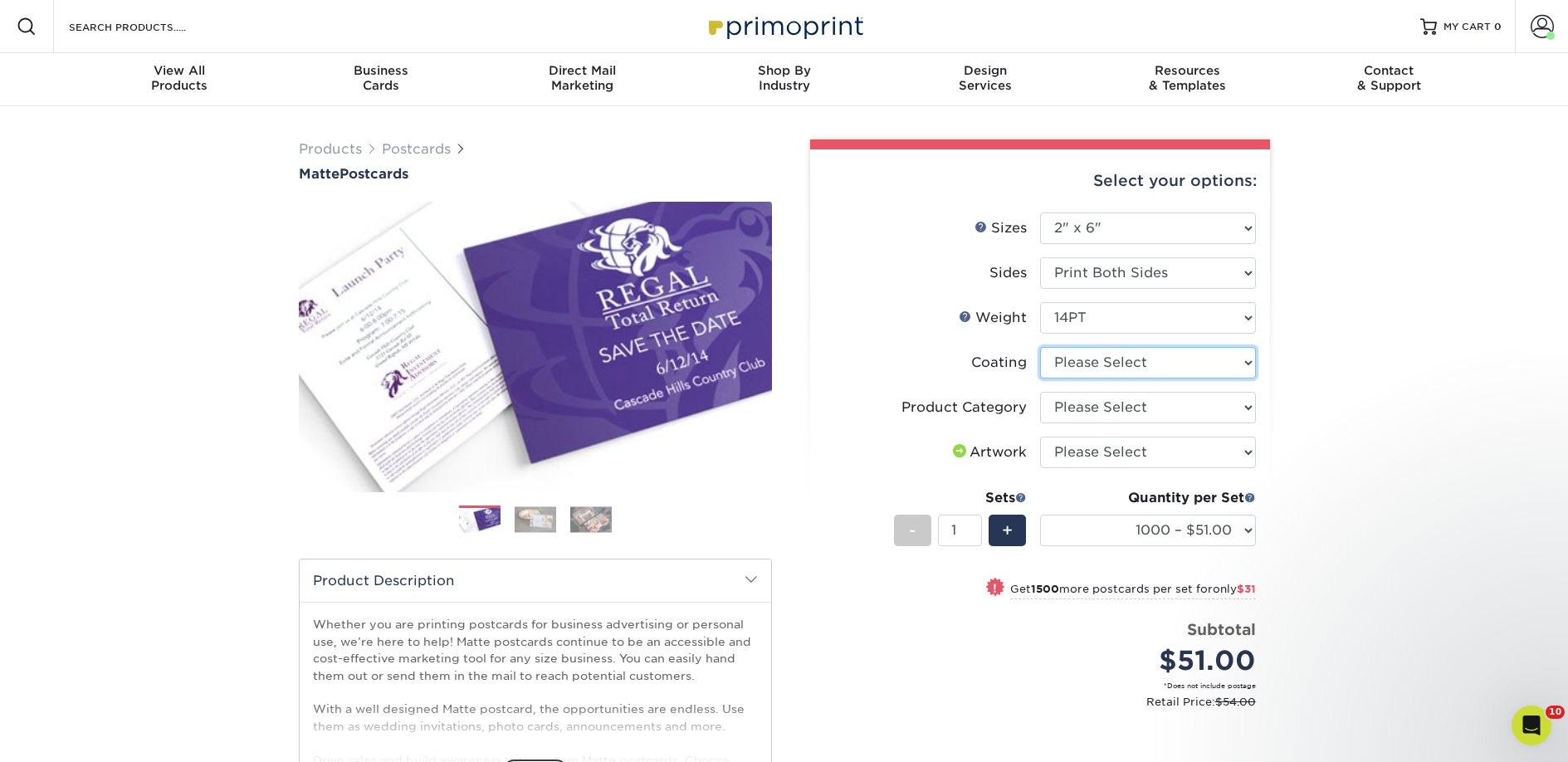
click at [1082, 358] on select at bounding box center [1148, 362] width 216 height 32
select select "121bb7b5-3b4d-429f-bd8d-bbf80e953313"
click at [1040, 347] on select at bounding box center [1148, 362] width 216 height 32
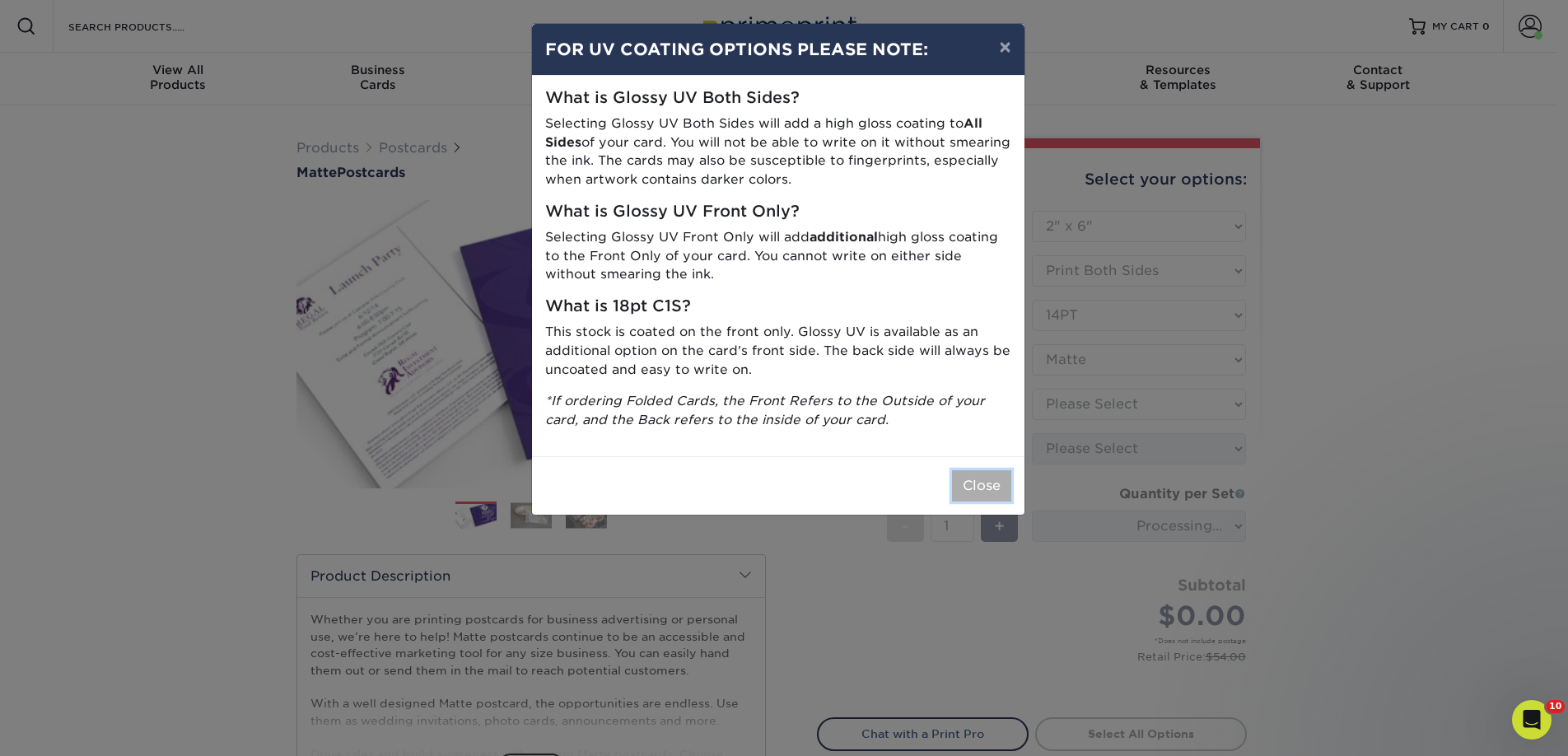
click at [997, 490] on button "Close" at bounding box center [981, 485] width 59 height 31
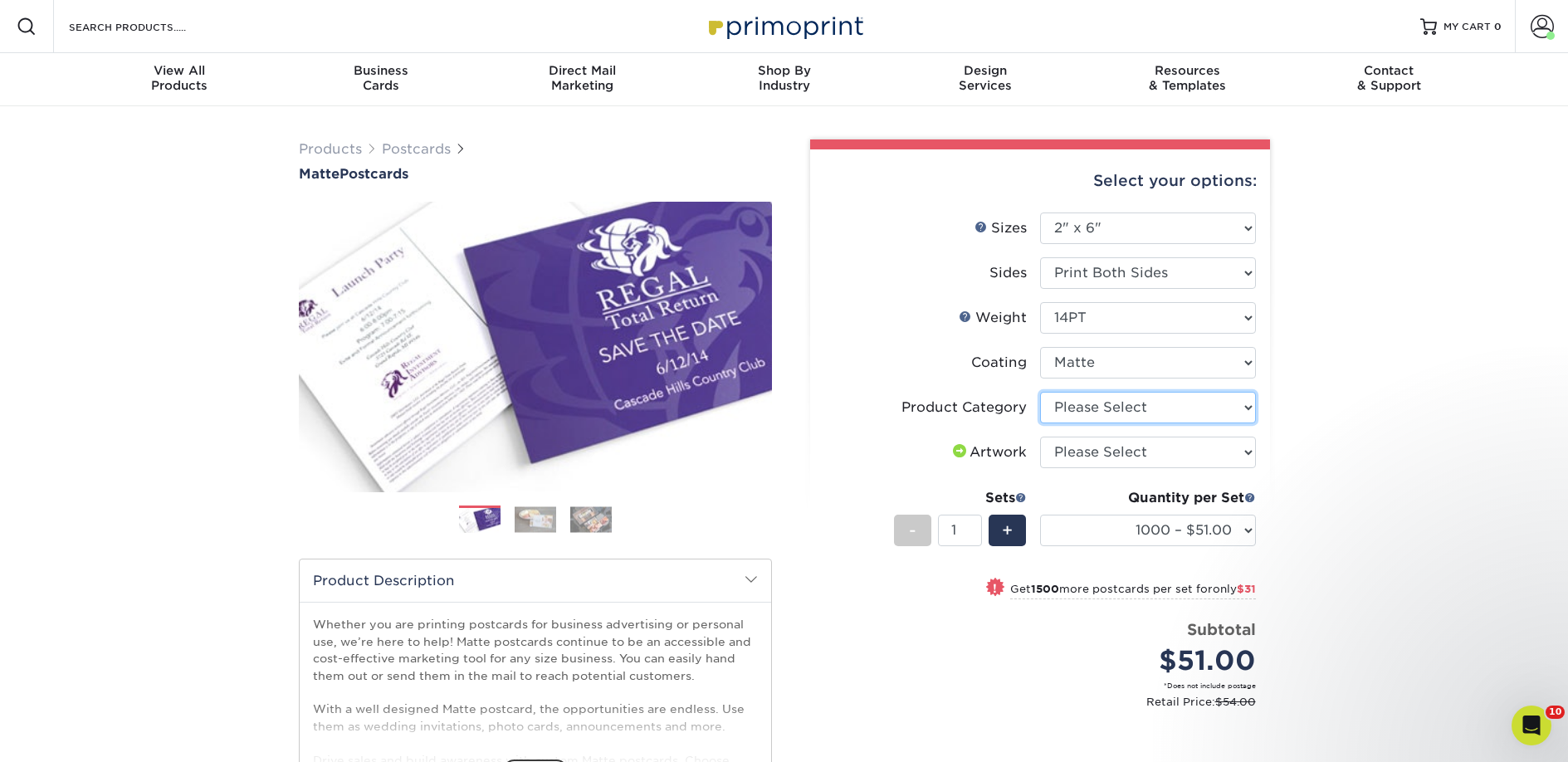
click at [1096, 411] on select "Please Select Postcards" at bounding box center [1148, 407] width 216 height 32
select select "9b7272e0-d6c8-4c3c-8e97-d3a1bcdab858"
click at [1040, 391] on select "Please Select Postcards" at bounding box center [1148, 407] width 216 height 32
click at [1091, 448] on select "Please Select I will upload files I need a design - $150" at bounding box center [1148, 452] width 216 height 32
select select "upload"
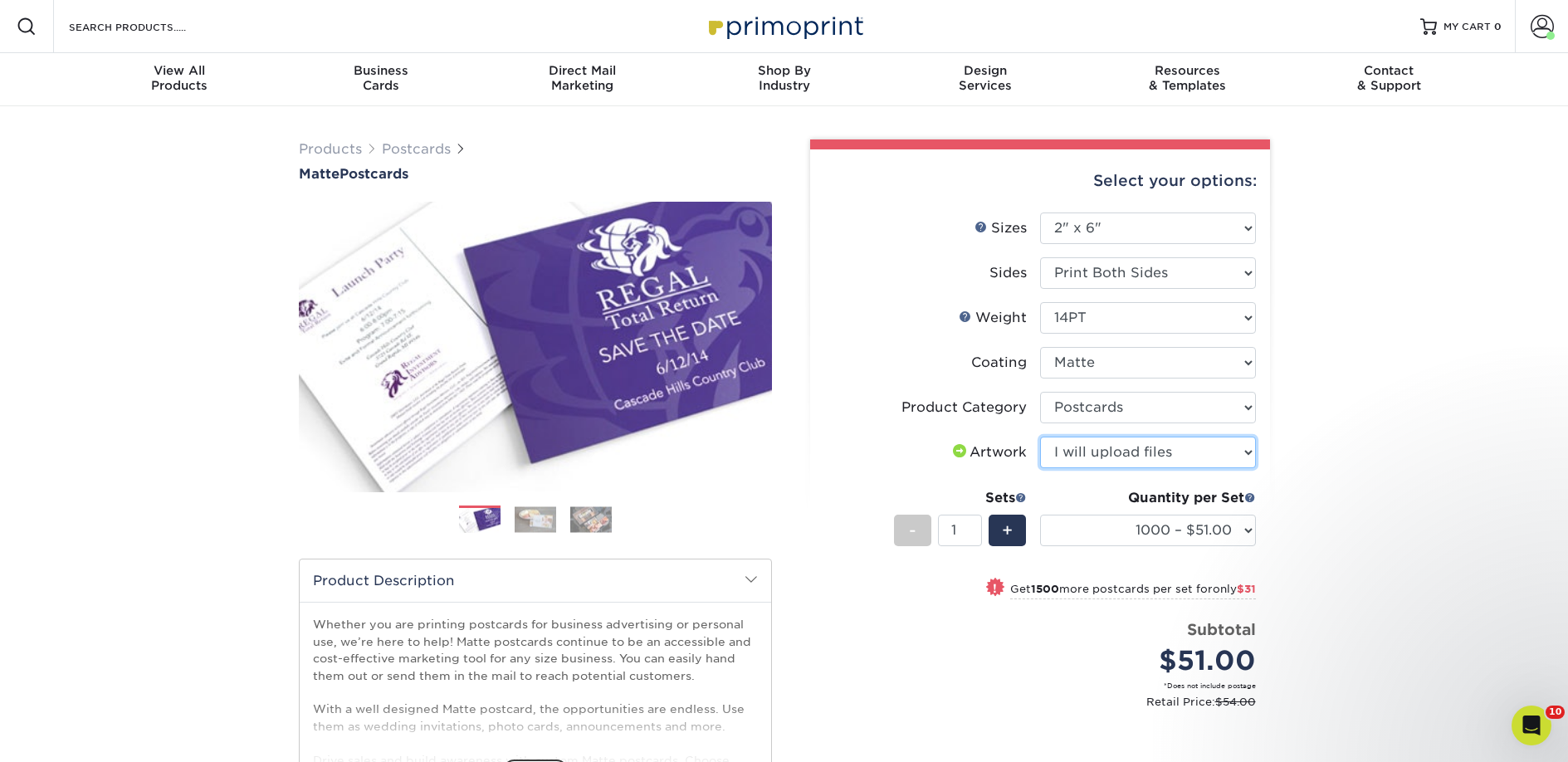
click at [1040, 437] on select "Please Select I will upload files I need a design - $150" at bounding box center [1148, 452] width 216 height 32
click at [1182, 549] on div "Quantity per Set 1000 – $51.00 2500 – $82.00 5000 – $123.00 10000 – $234.00 150…" at bounding box center [1148, 526] width 216 height 77
click at [1182, 535] on select "1000 – $51.00 2500 – $82.00 5000 – $123.00 10000 – $234.00 15000 – $344.00 2000…" at bounding box center [1148, 530] width 216 height 32
select select "5000 – $123.00"
click at [1040, 515] on select "1000 – $51.00 2500 – $82.00 5000 – $123.00 10000 – $234.00 15000 – $344.00 2000…" at bounding box center [1148, 530] width 216 height 32
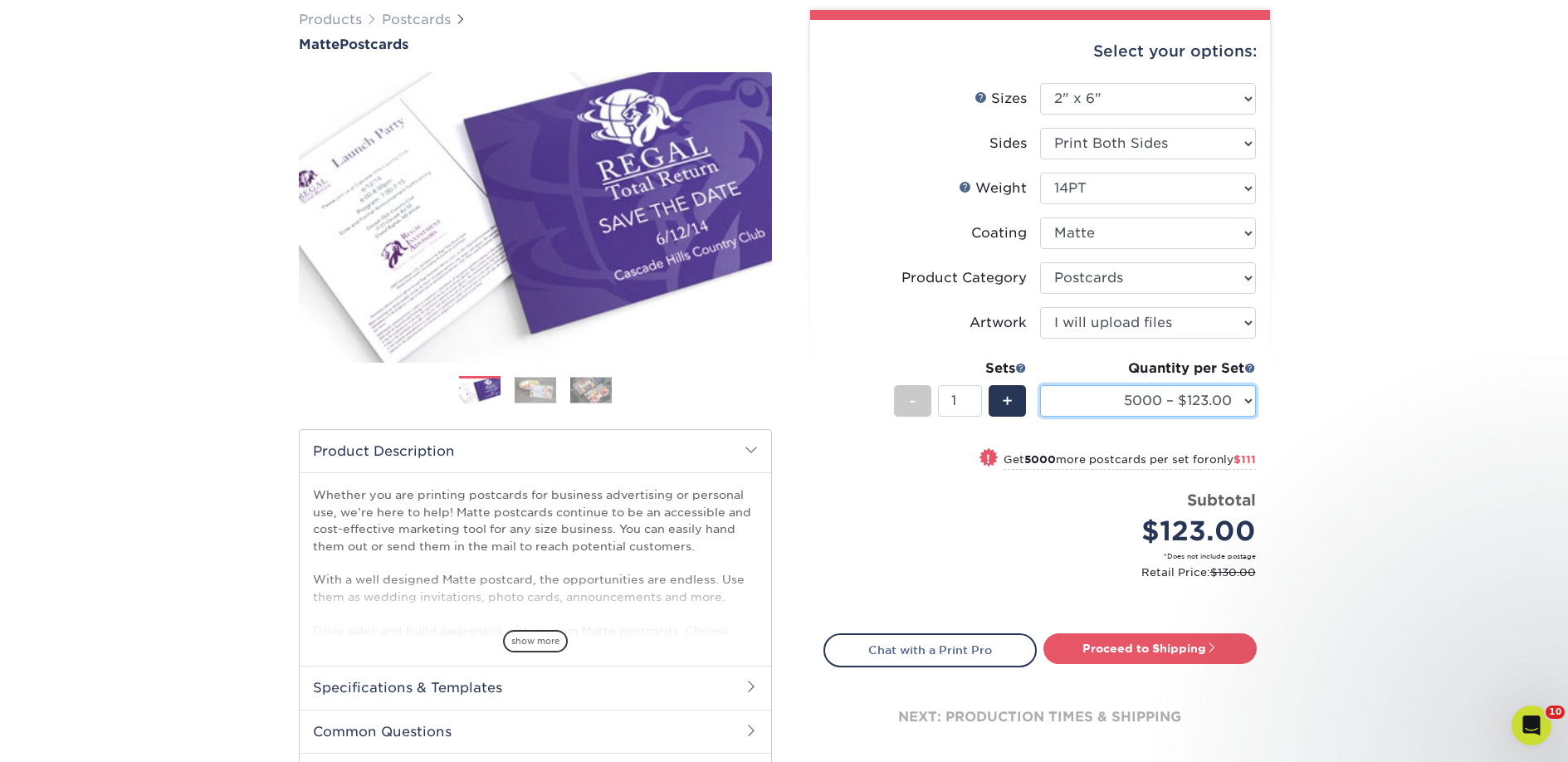
scroll to position [343, 0]
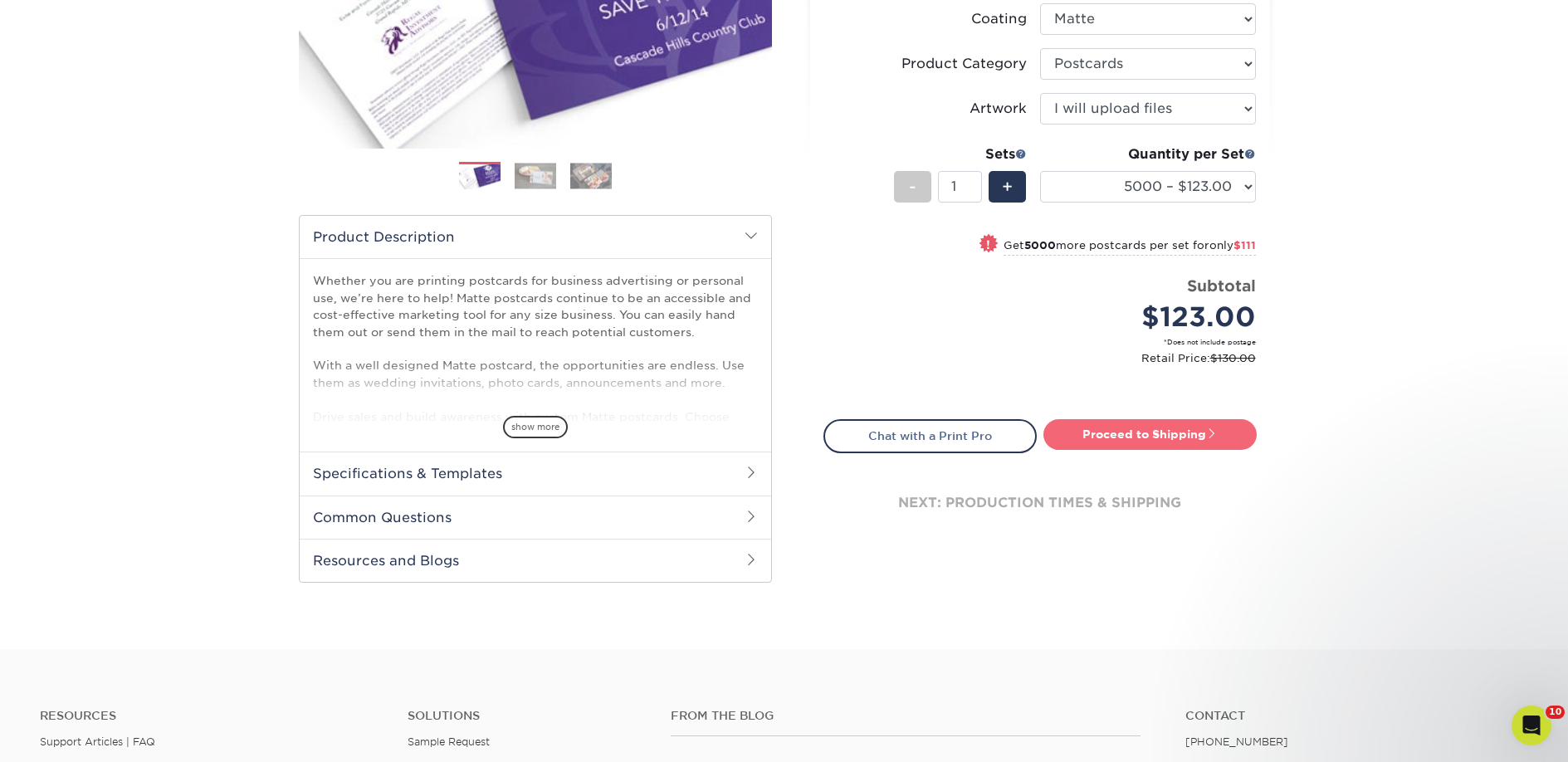
click at [1089, 442] on link "Proceed to Shipping" at bounding box center [1150, 434] width 213 height 30
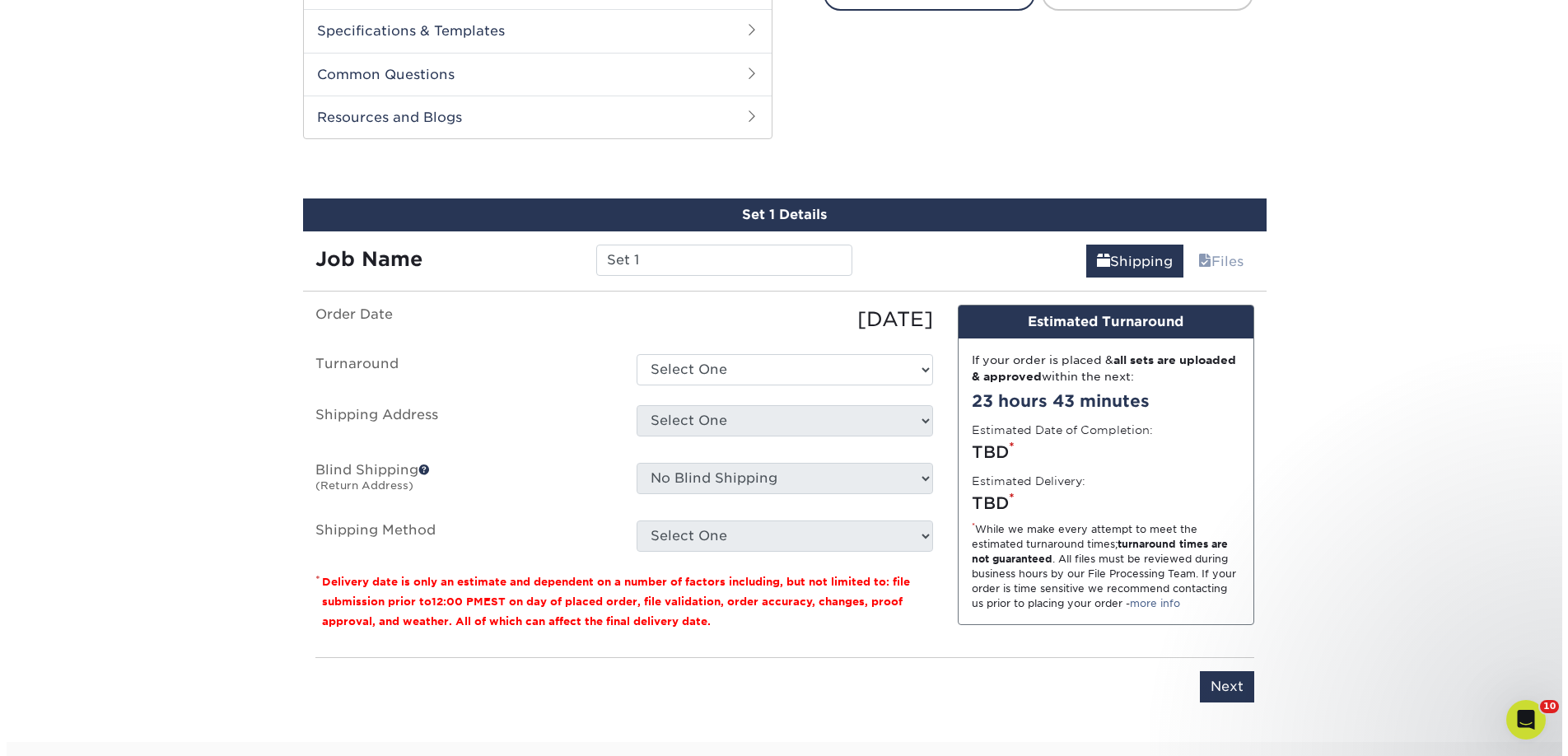
scroll to position [839, 0]
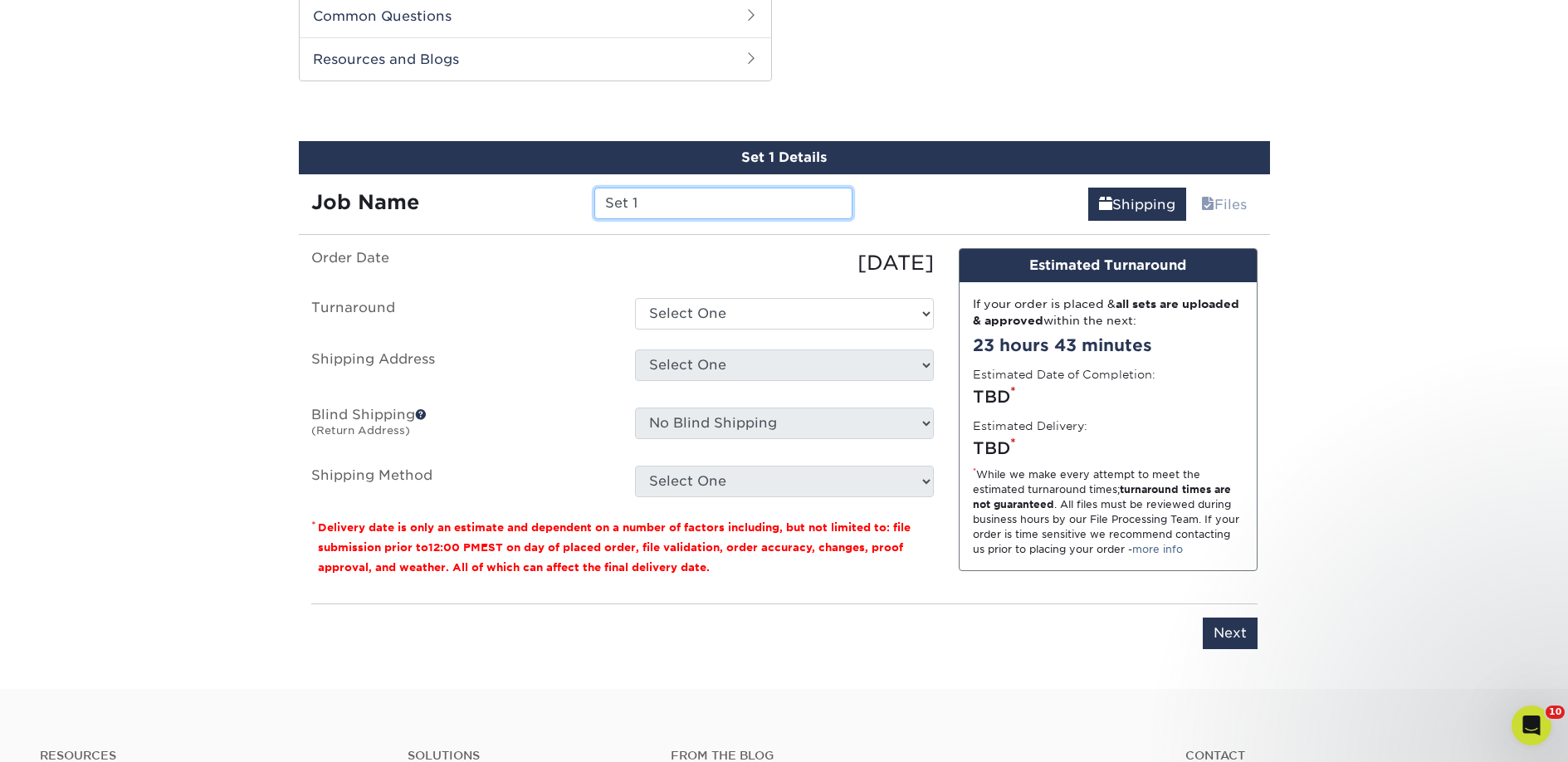
click at [697, 203] on input "Set 1" at bounding box center [723, 203] width 258 height 32
paste input "Windowsill Books, Inc."
type input "Windowsill Books, Inc."
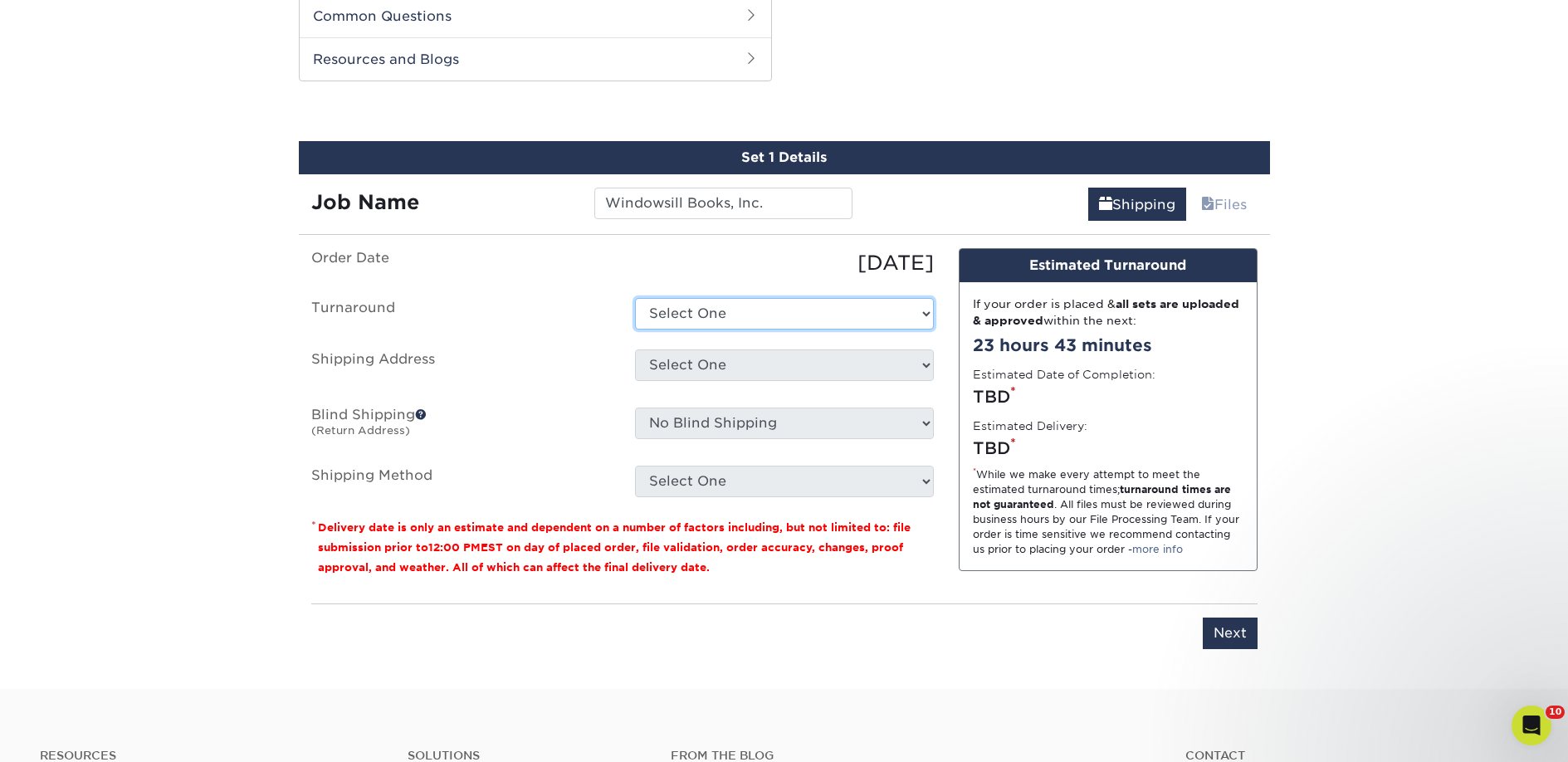
click at [697, 313] on select "Select One 2-4 Business Days 2 Day Next Business Day" at bounding box center [784, 313] width 299 height 32
select select "a9cd5a85-4071-4433-97be-2a724b9524af"
click at [635, 298] on select "Select One 2-4 Business Days 2 Day Next Business Day" at bounding box center [784, 313] width 299 height 32
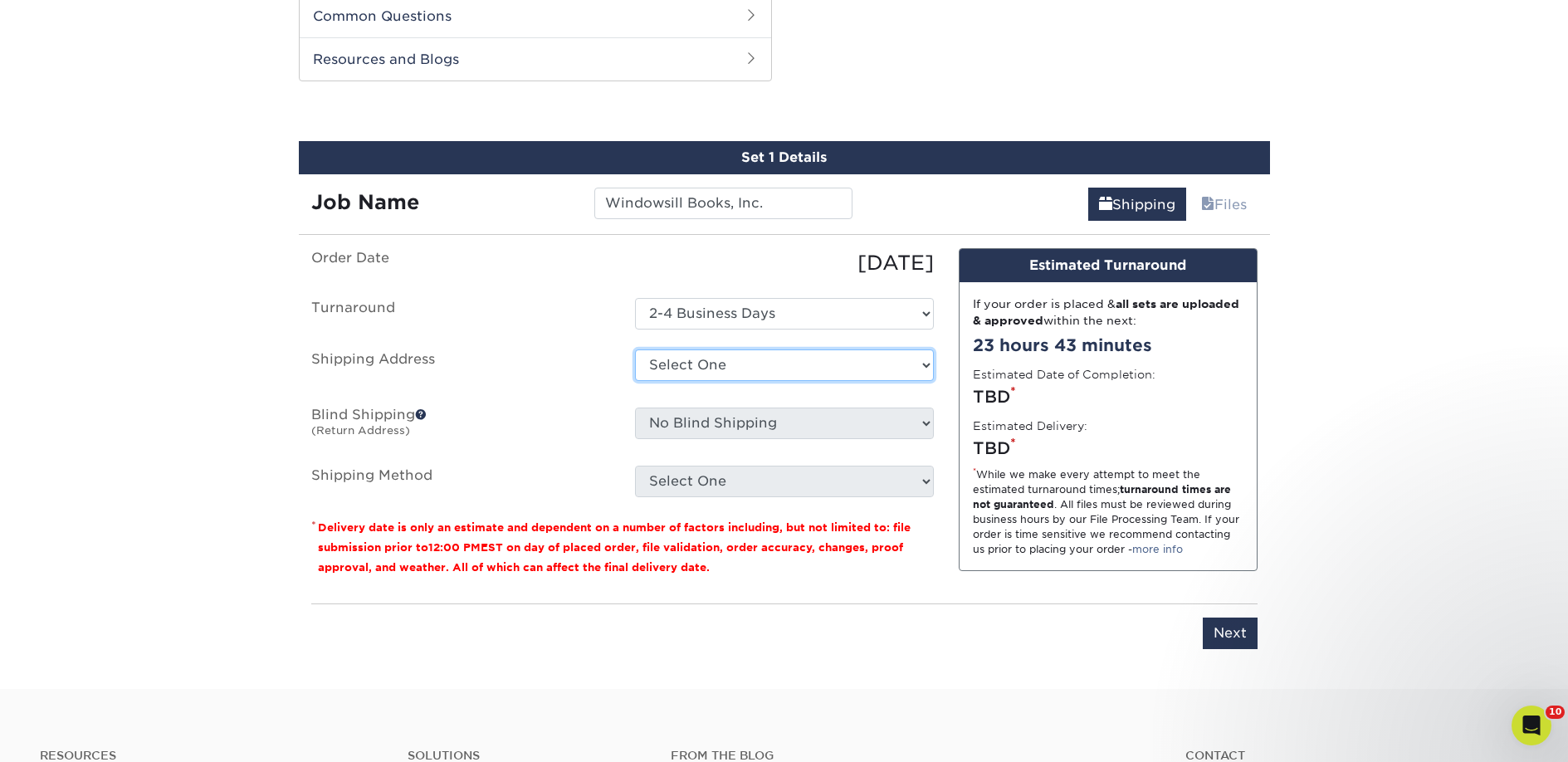
click at [707, 365] on select "Select One 2nd Floor Convention Center A Better [DATE] Books & Boutique A Good …" at bounding box center [784, 365] width 299 height 32
select select "newaddress"
click at [635, 350] on select "Select One 2nd Floor Convention Center A Better [DATE] Books & Boutique A Good …" at bounding box center [784, 365] width 299 height 32
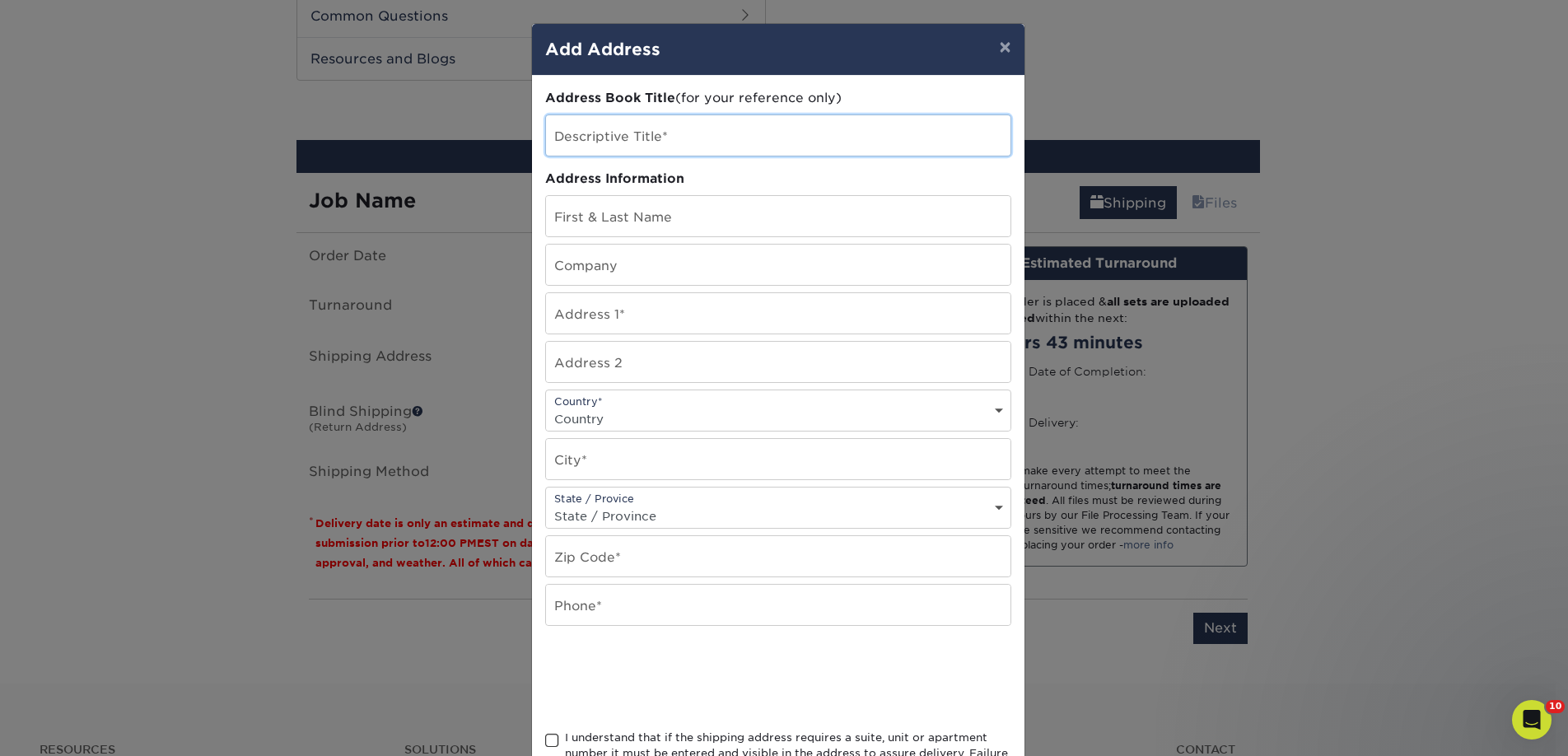
click at [607, 138] on input "text" at bounding box center [778, 135] width 465 height 40
paste input "Windowsill Books, Inc."
type input "Windowsill Books, Inc."
click at [586, 273] on input "text" at bounding box center [778, 264] width 465 height 40
paste input "Windowsill Books, Inc."
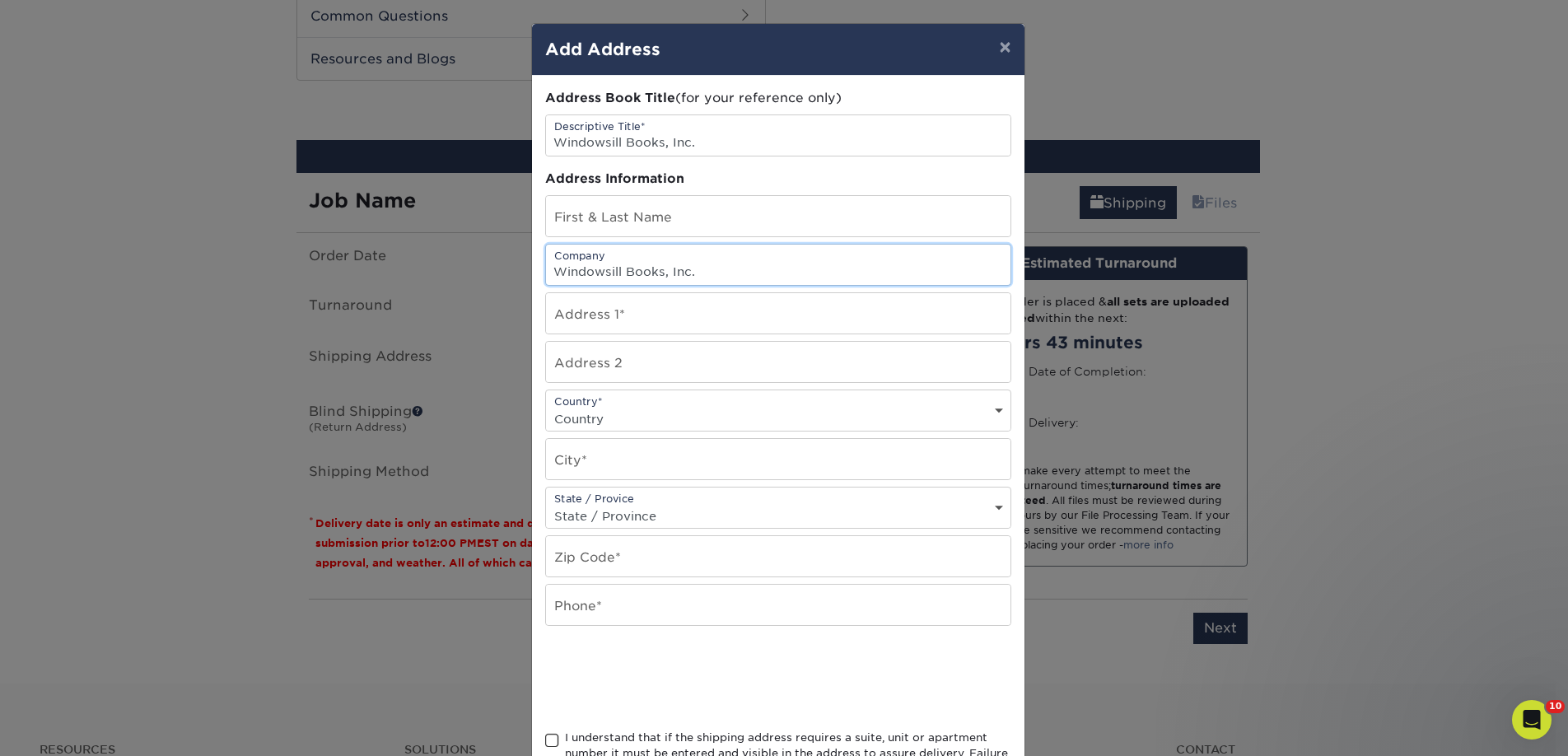
type input "Windowsill Books, Inc."
click at [561, 209] on input "text" at bounding box center [778, 216] width 465 height 40
paste input "Samantha Adams"
type input "Samantha Adams"
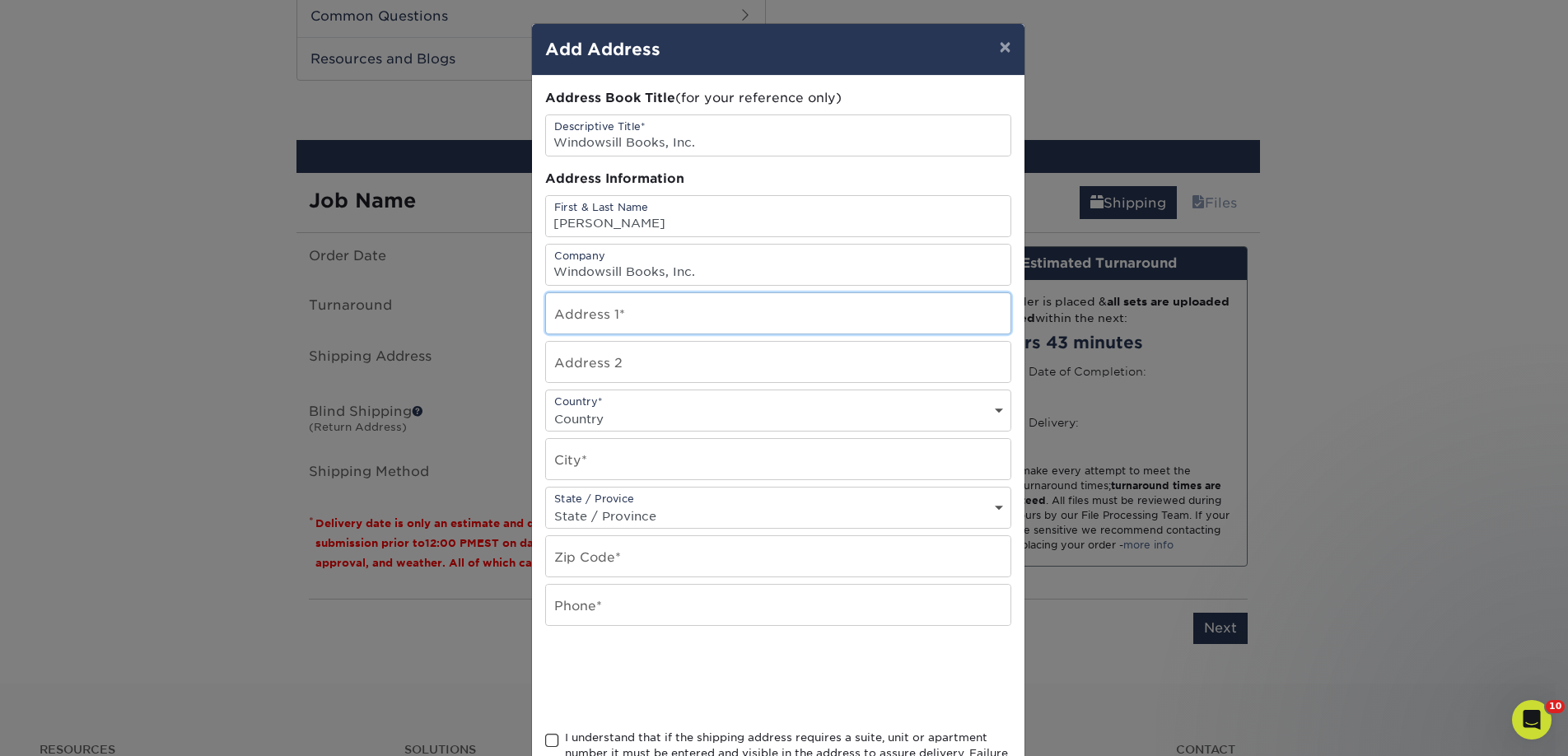
click at [567, 321] on input "text" at bounding box center [778, 313] width 465 height 40
paste input "107 S James St"
type input "107 S James St"
click at [566, 401] on div "Country* Country United States Canada ----------------------------- Afghanistan…" at bounding box center [778, 410] width 466 height 42
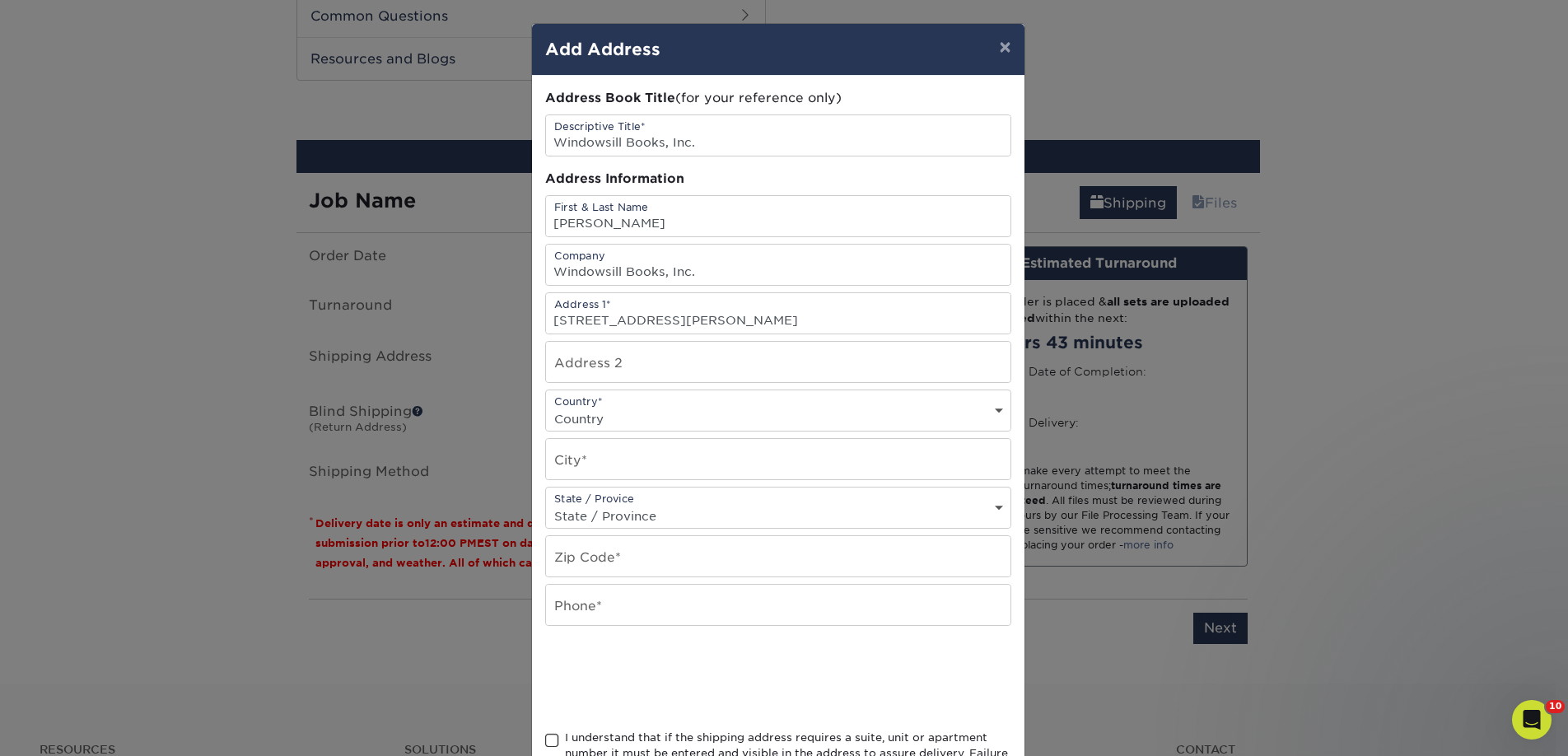
click at [566, 401] on div "Country* Country United States Canada ----------------------------- Afghanistan…" at bounding box center [778, 410] width 466 height 42
click at [636, 408] on select "Country United States Canada ----------------------------- Afghanistan Albania …" at bounding box center [778, 419] width 465 height 24
select select "US"
click at [546, 407] on select "Country United States Canada ----------------------------- Afghanistan Albania …" at bounding box center [778, 419] width 465 height 24
click at [618, 449] on input "text" at bounding box center [778, 458] width 465 height 40
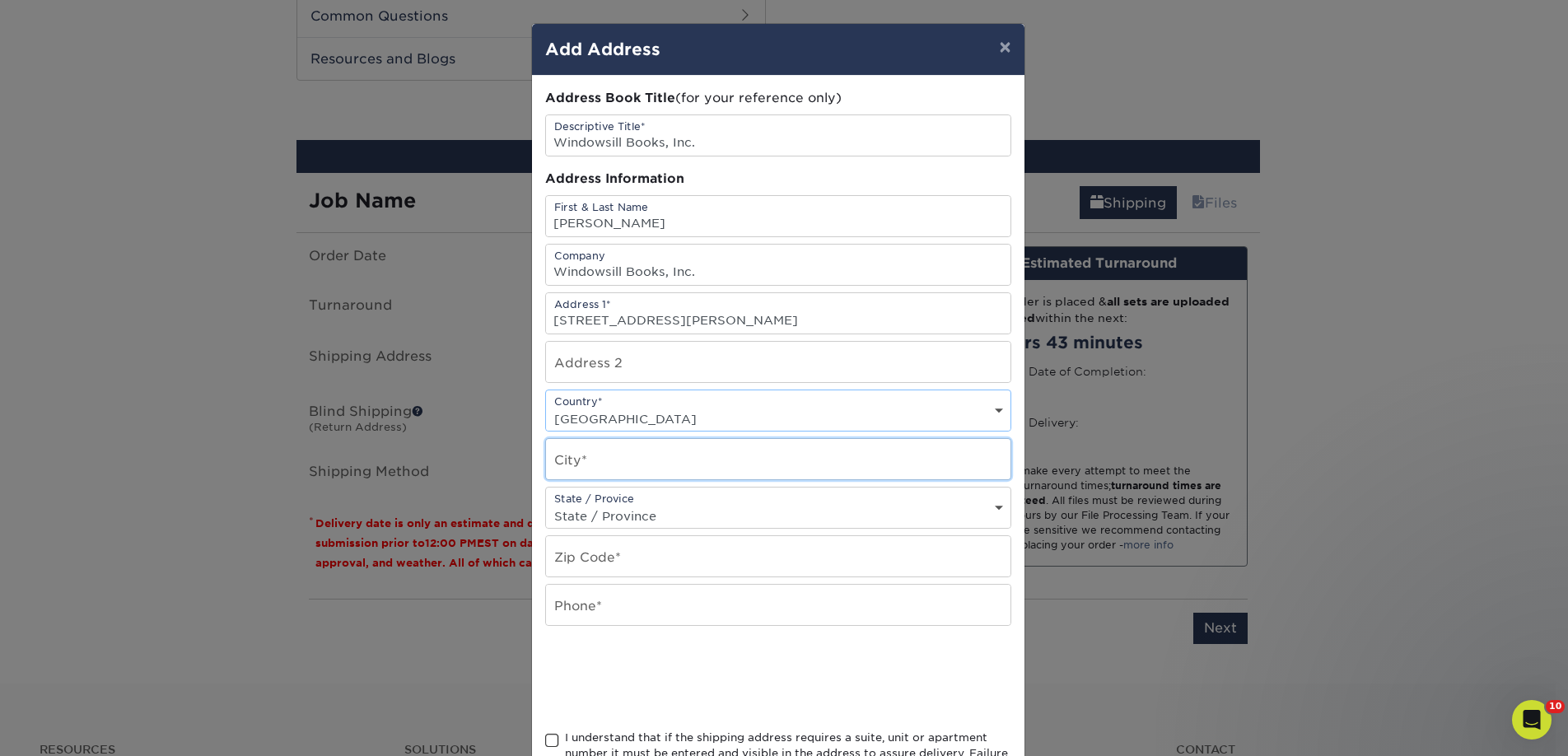
paste input "Ludington"
type input "Ludington"
click at [658, 549] on input "text" at bounding box center [778, 556] width 465 height 40
paste input "49431"
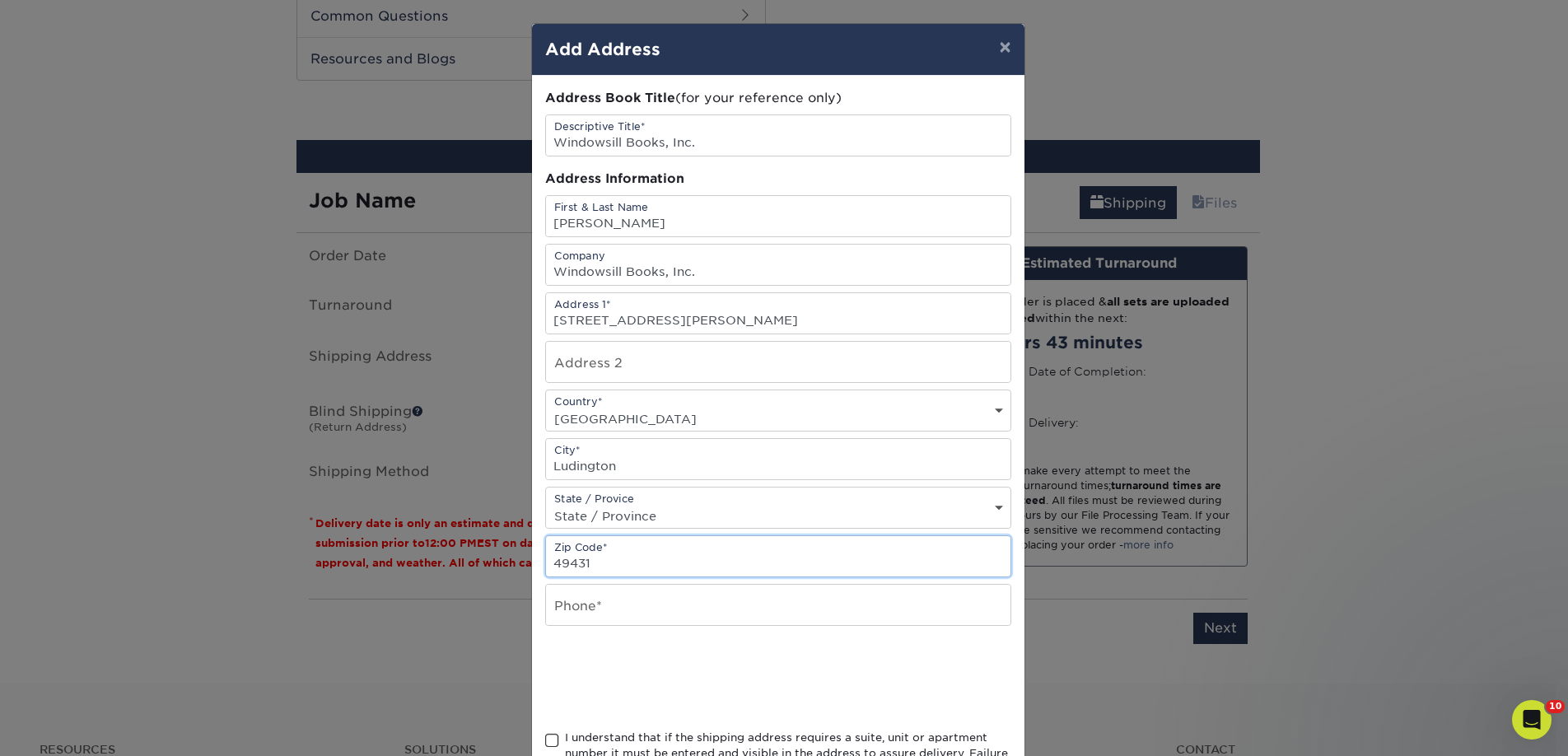
type input "49431"
click at [580, 613] on input "text" at bounding box center [778, 605] width 465 height 40
type input "4257367064"
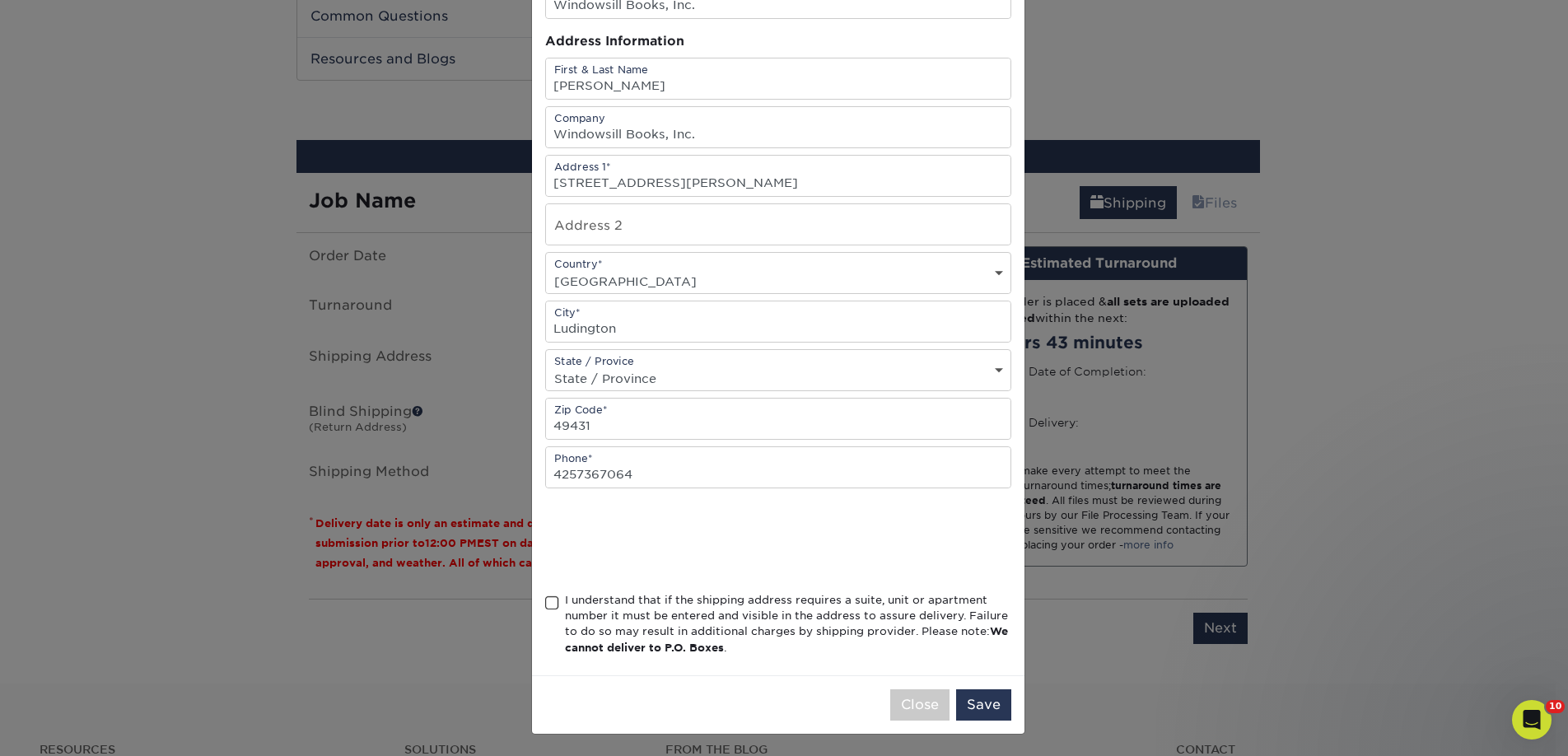
scroll to position [139, 0]
click at [546, 598] on span at bounding box center [553, 601] width 14 height 15
click at [0, 0] on input "I understand that if the shipping address requires a suite, unit or apartment n…" at bounding box center [0, 0] width 0 height 0
click at [983, 704] on button "Save" at bounding box center [983, 703] width 55 height 31
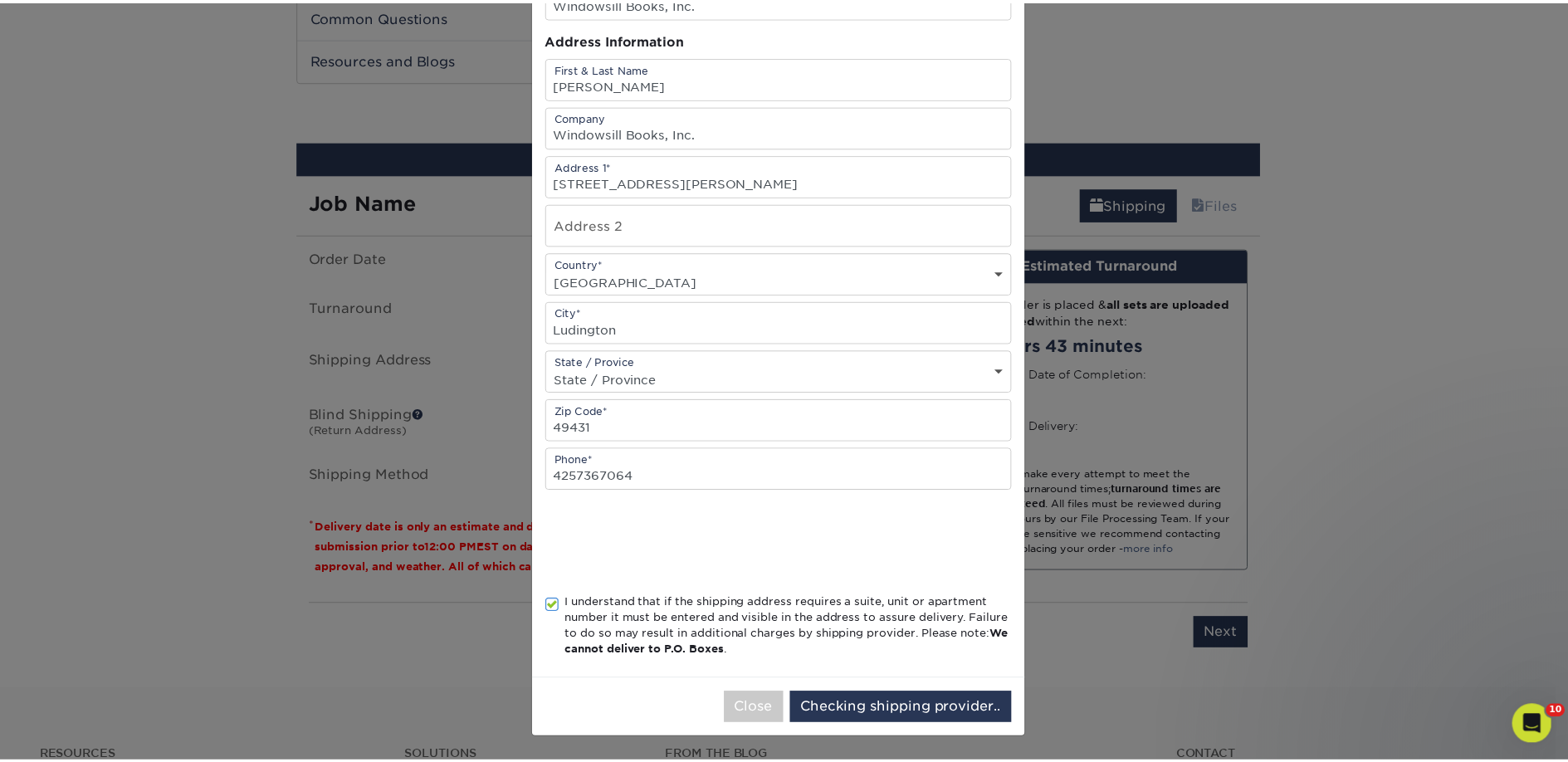
scroll to position [0, 0]
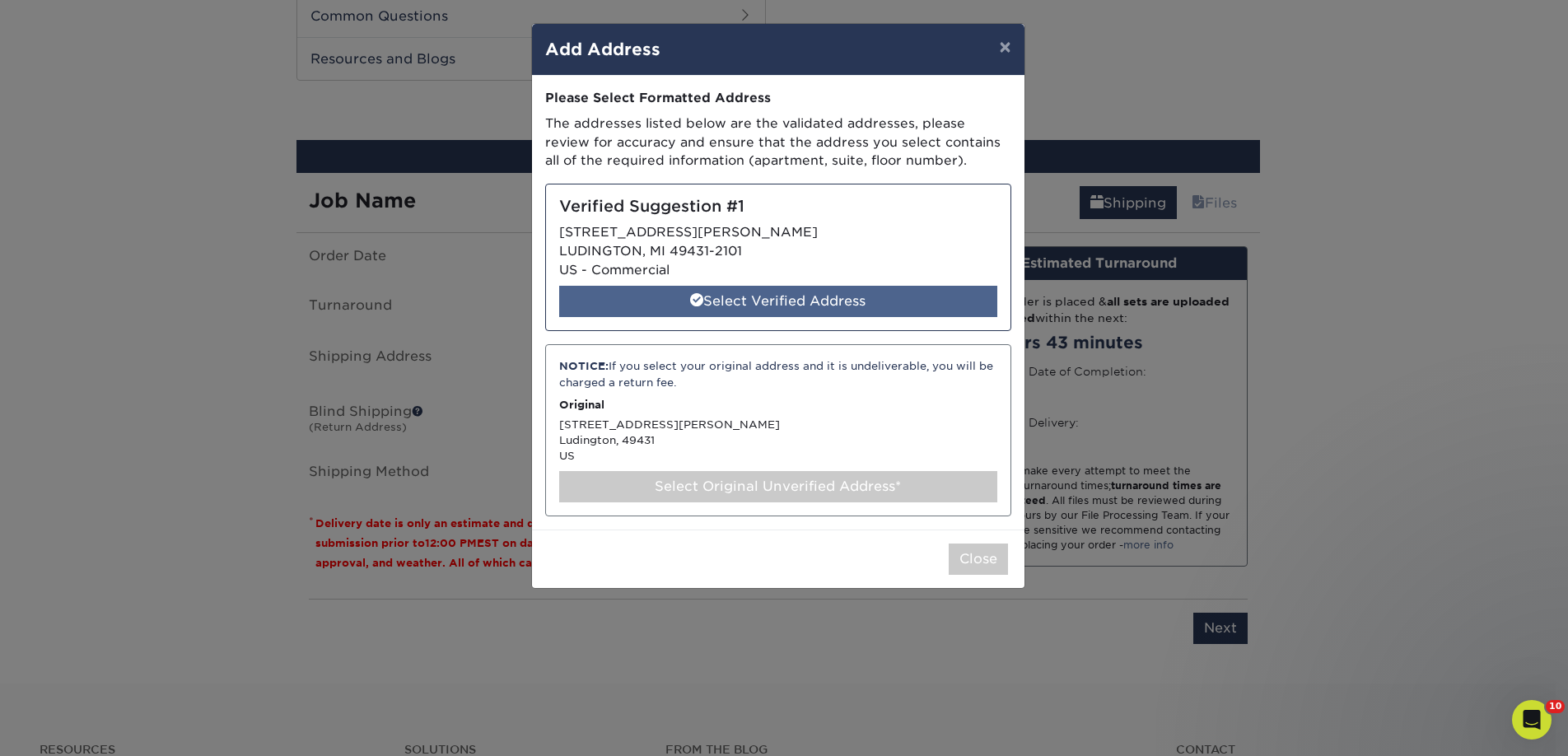
click at [720, 297] on div "Select Verified Address" at bounding box center [777, 301] width 438 height 31
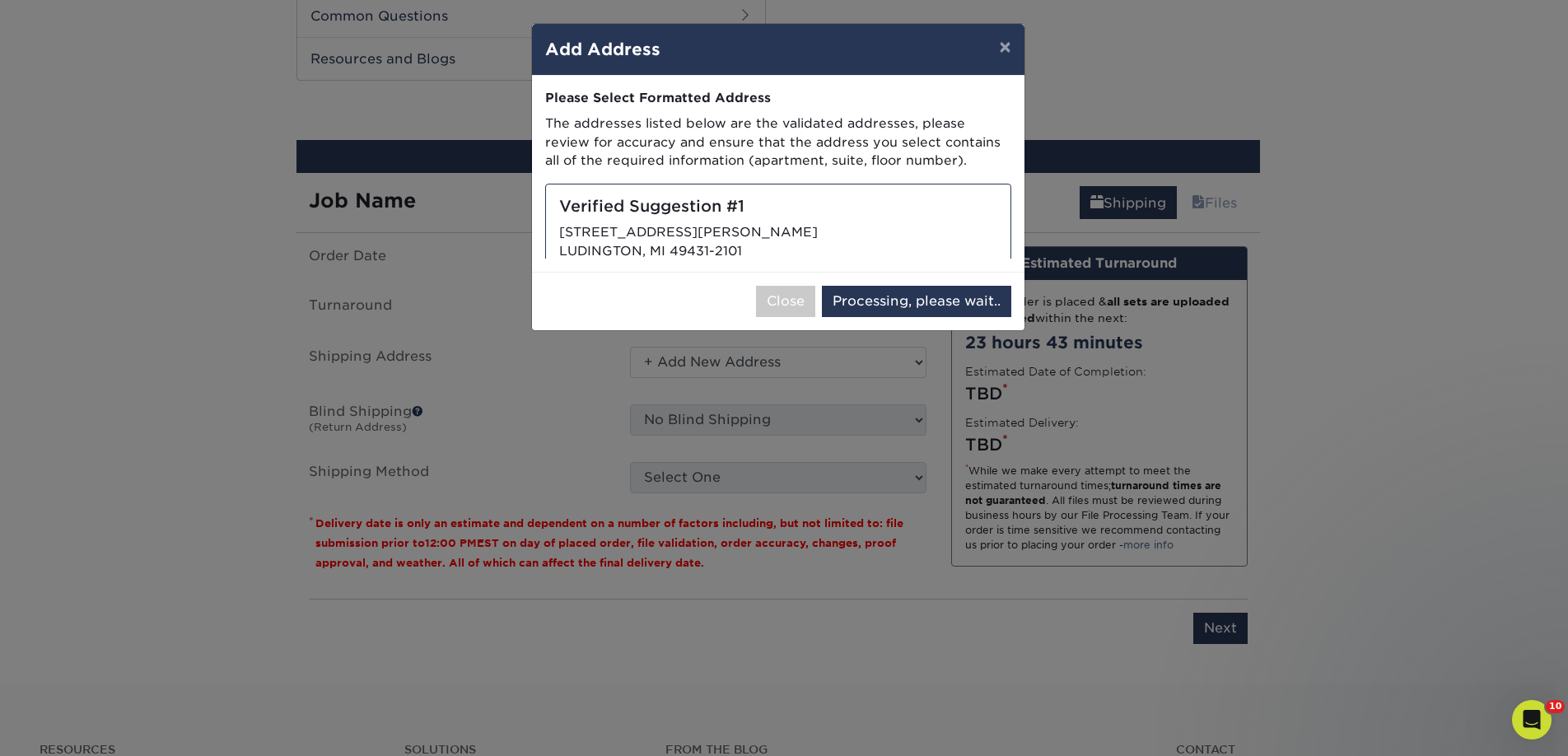
select select "285431"
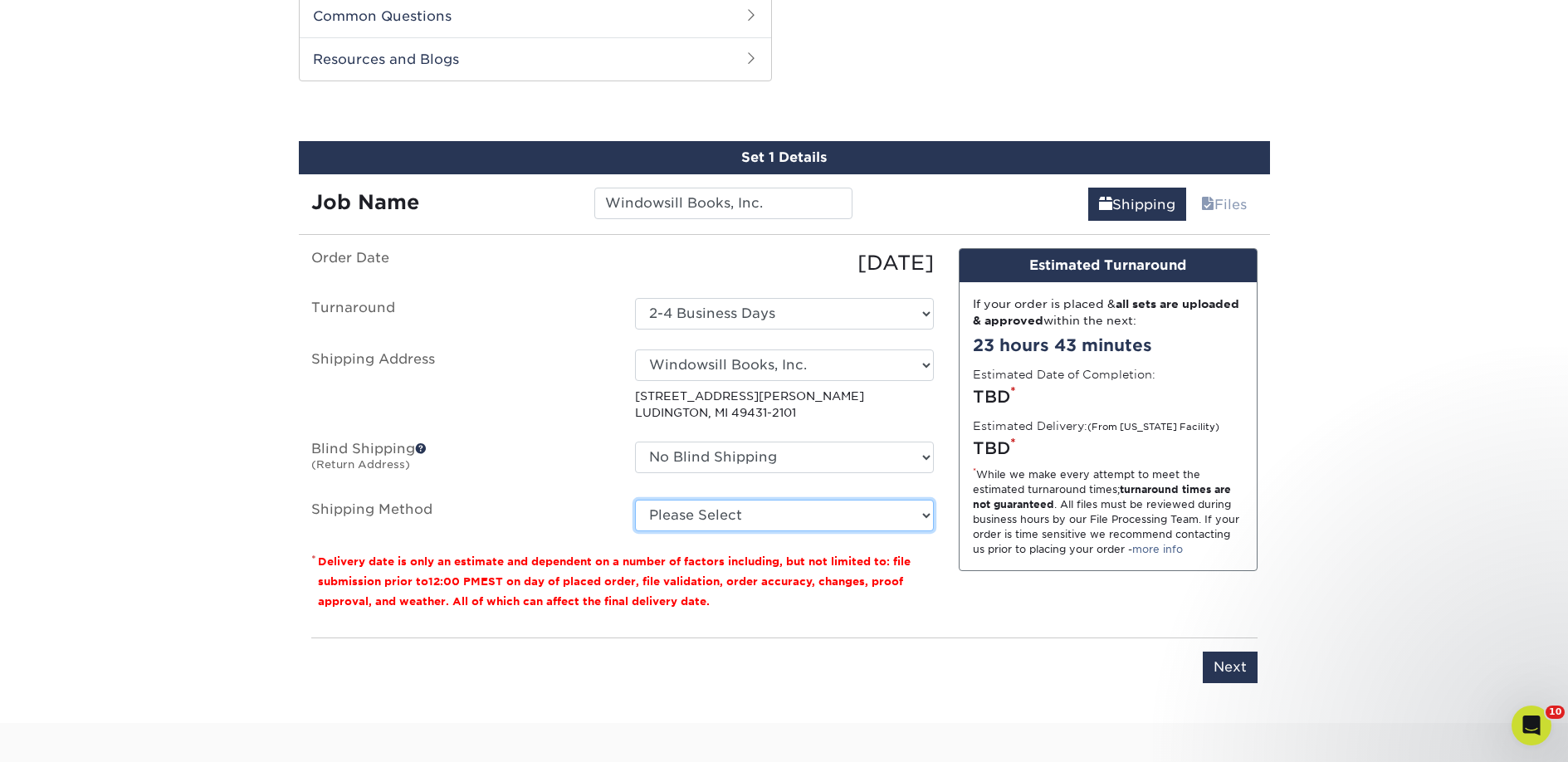
click at [759, 503] on select "Please Select Ground Shipping (+$44.73) 3 Day Shipping Service (+$59.82) 2 Day …" at bounding box center [784, 516] width 299 height 32
select select "03"
click at [635, 500] on select "Please Select Ground Shipping (+$44.73) 3 Day Shipping Service (+$59.82) 2 Day …" at bounding box center [784, 516] width 299 height 32
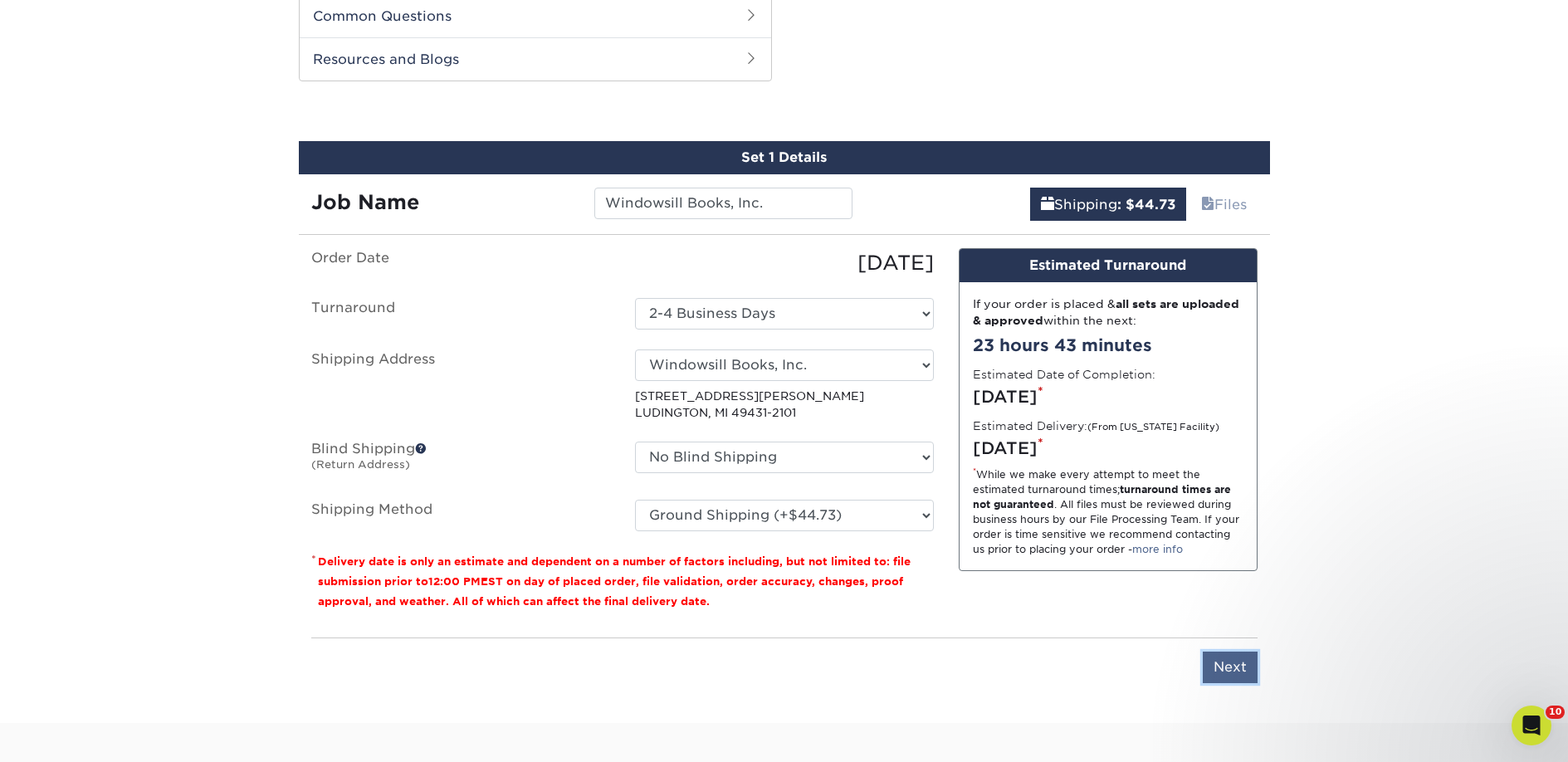
click at [1247, 670] on input "Next" at bounding box center [1230, 667] width 54 height 32
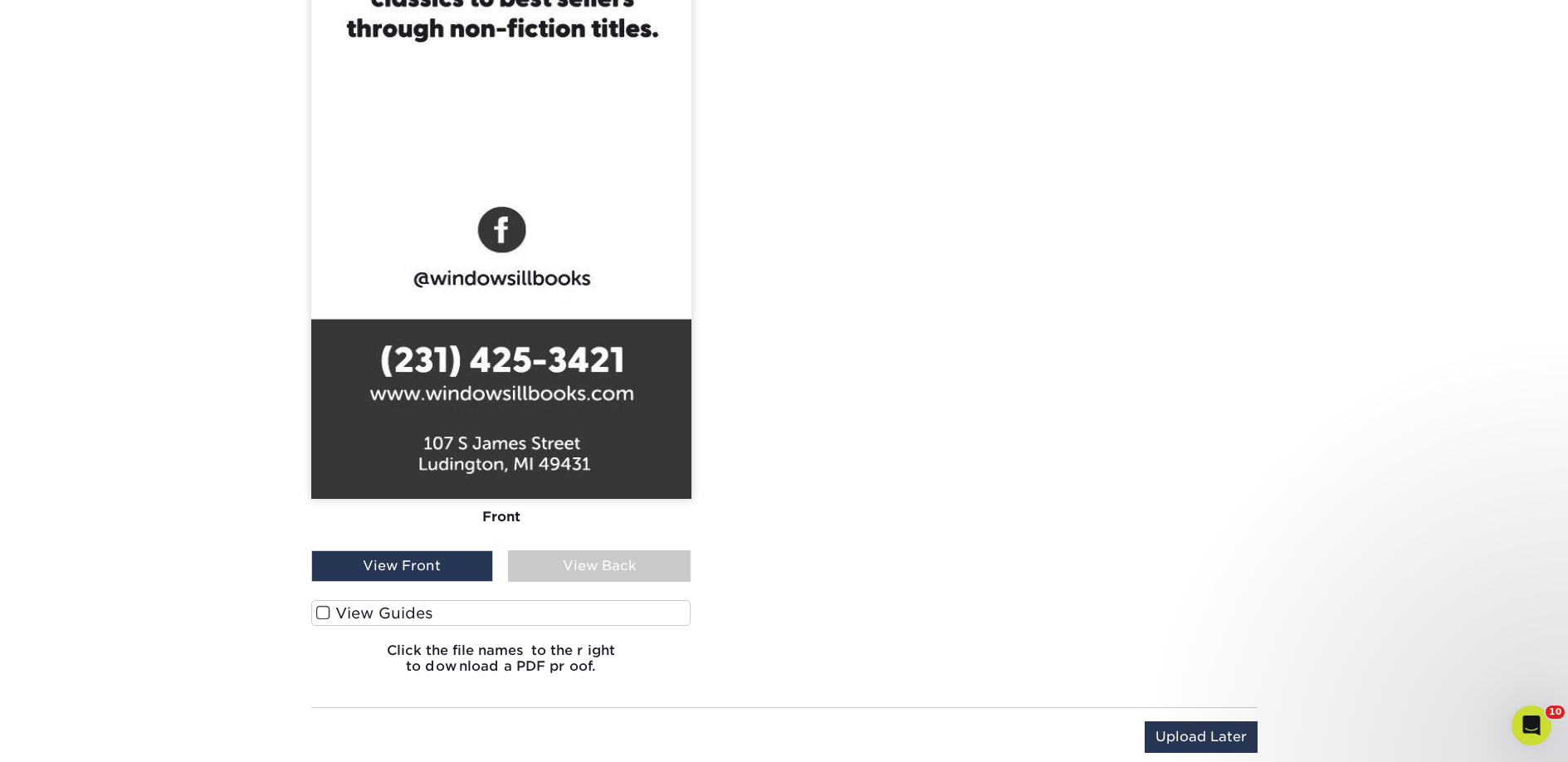
scroll to position [1707, 0]
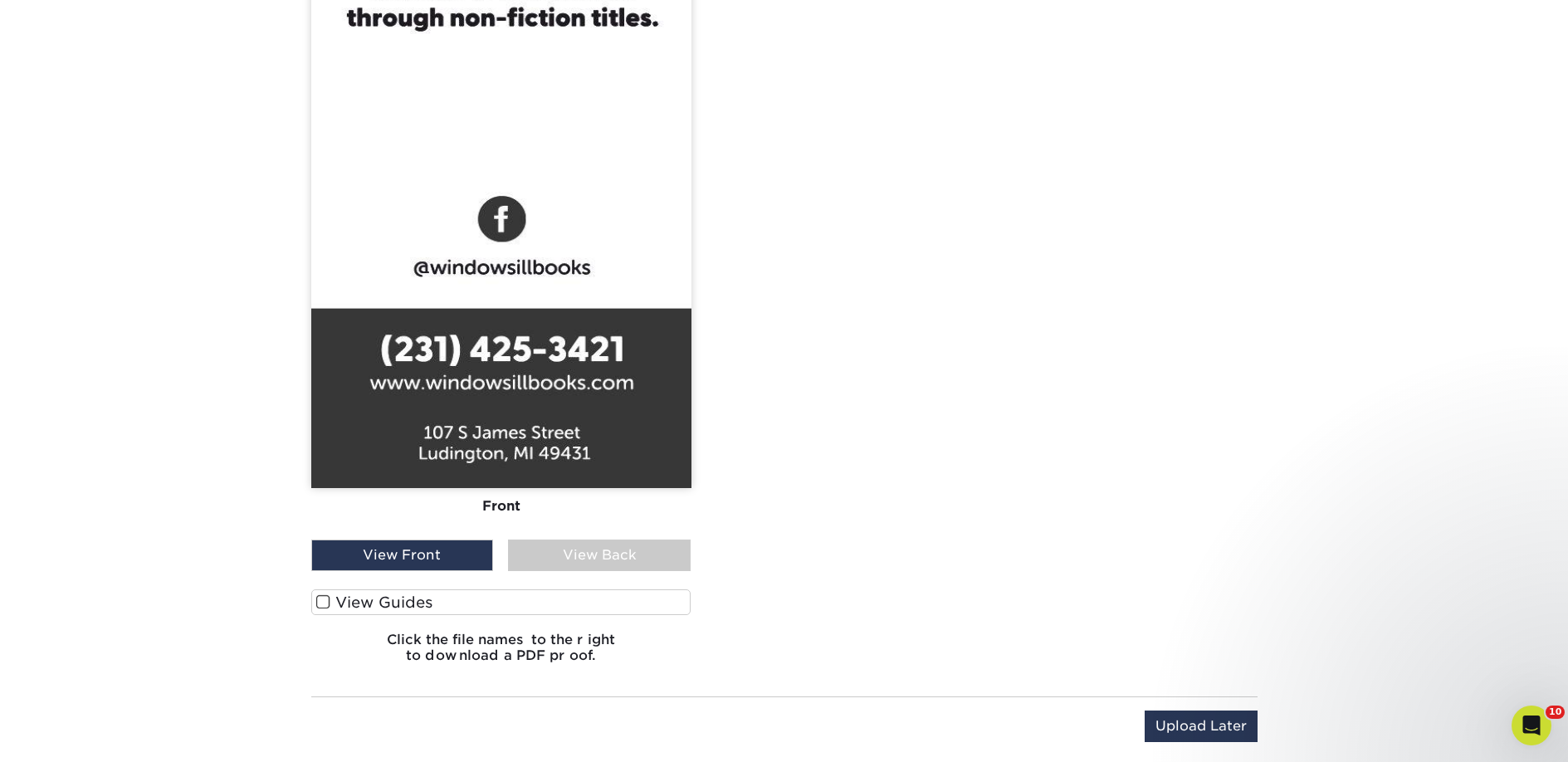
click at [417, 600] on label "View Guides" at bounding box center [502, 603] width 380 height 25
click at [0, 0] on input "View Guides" at bounding box center [0, 0] width 0 height 0
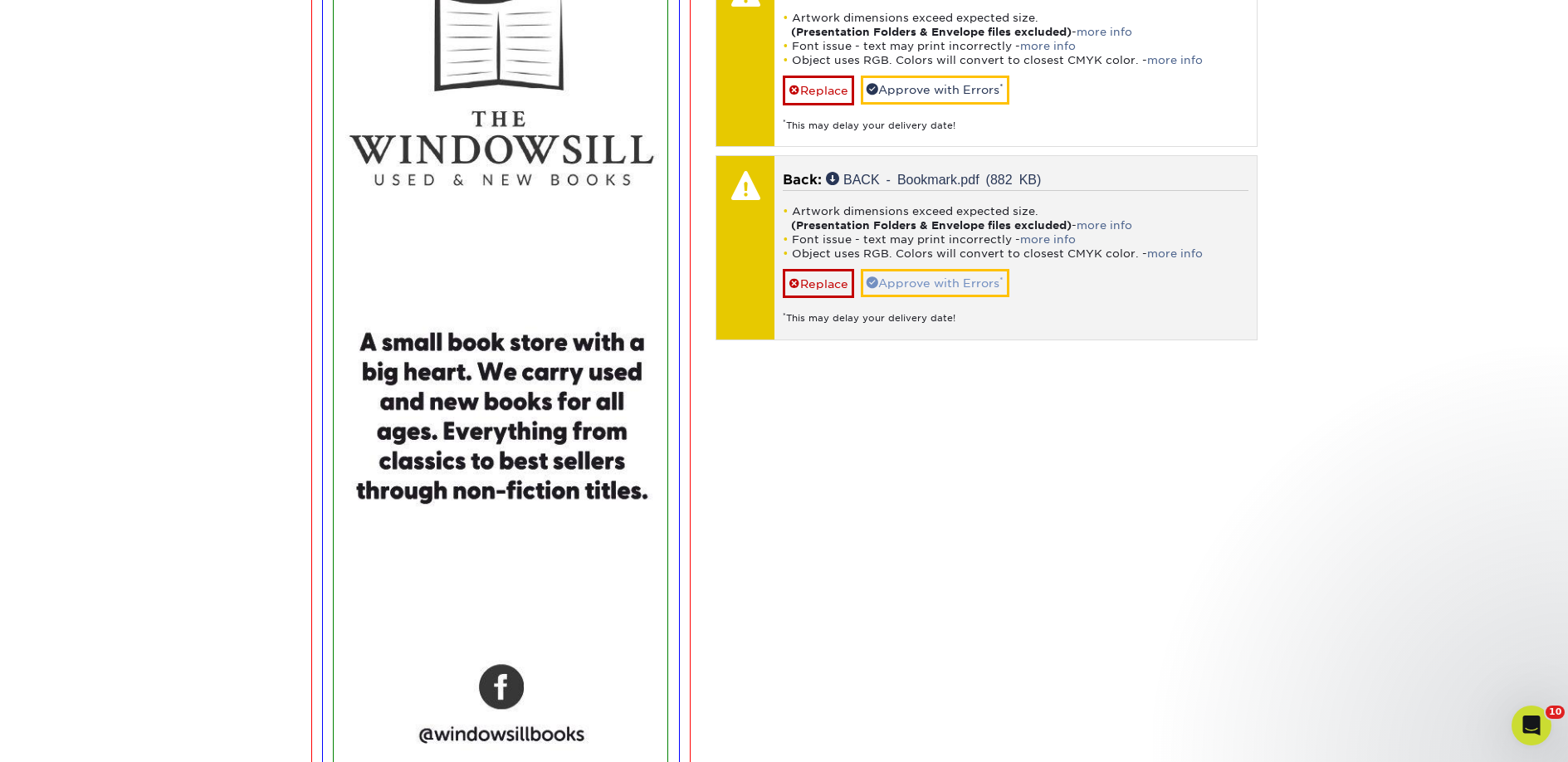
scroll to position [1133, 0]
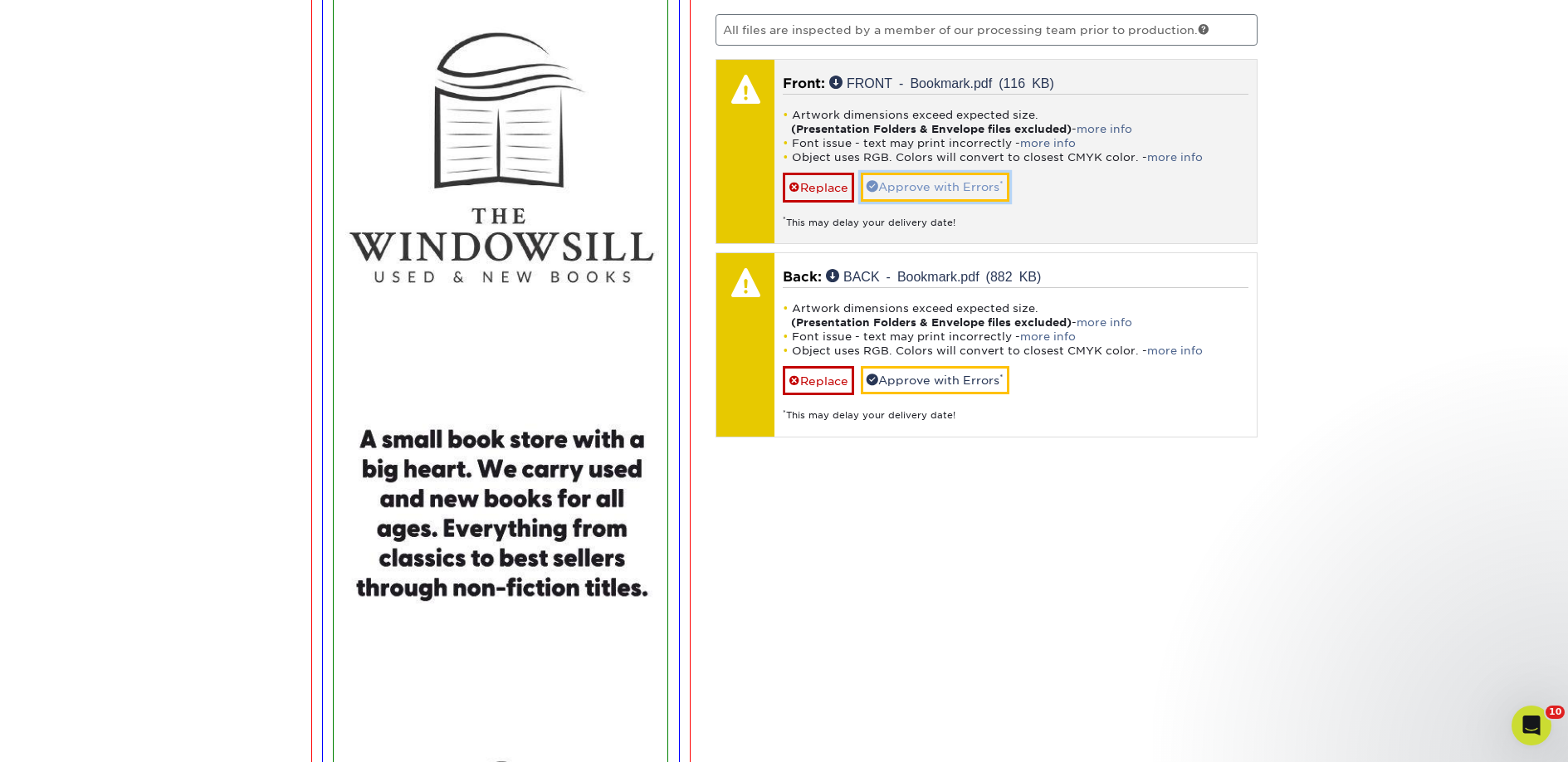
click at [985, 188] on link "Approve with Errors *" at bounding box center [935, 187] width 149 height 28
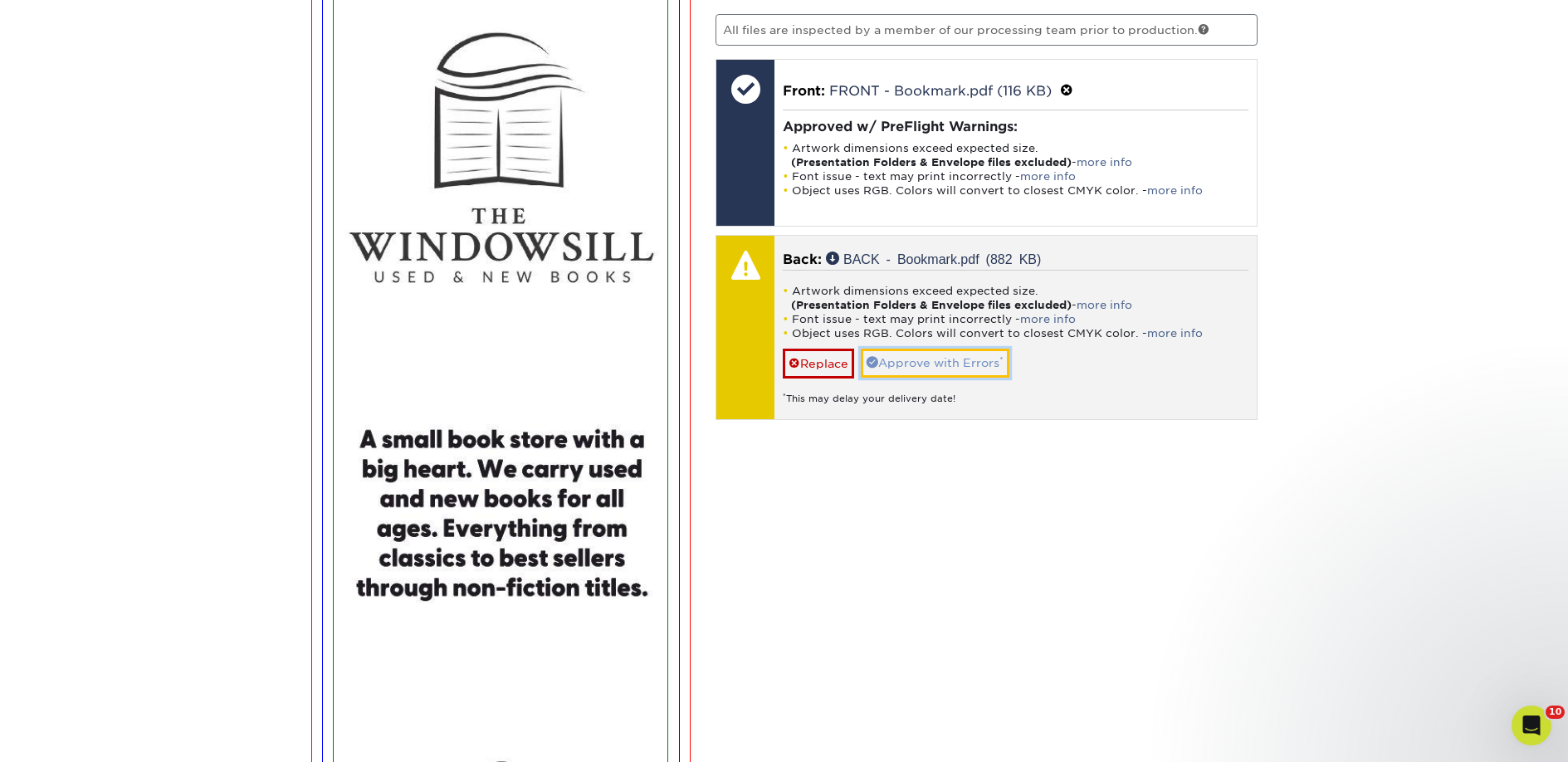
click at [955, 370] on link "Approve with Errors *" at bounding box center [935, 362] width 149 height 28
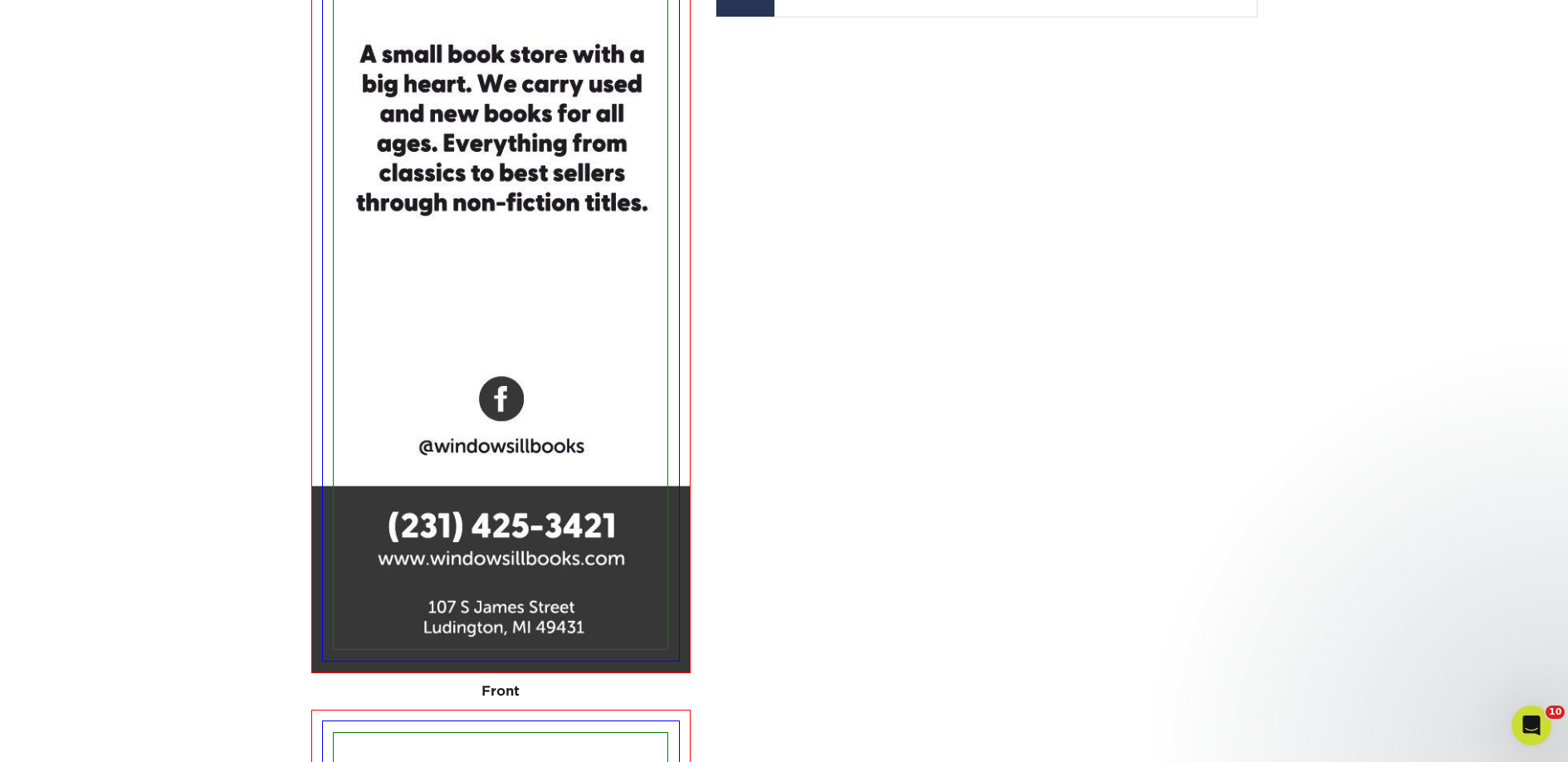
scroll to position [1542, 0]
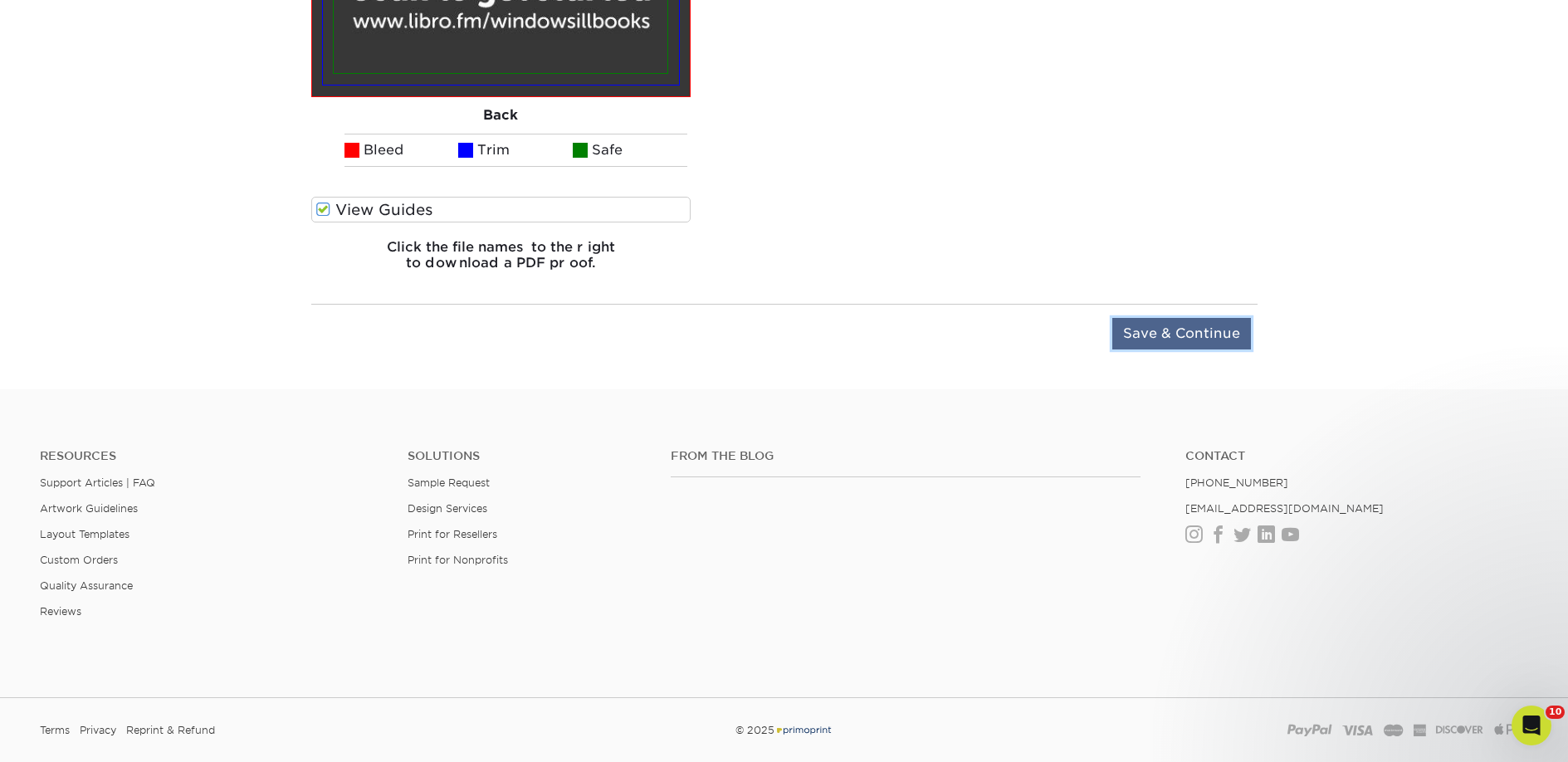
click at [1135, 330] on input "Save & Continue" at bounding box center [1181, 333] width 139 height 32
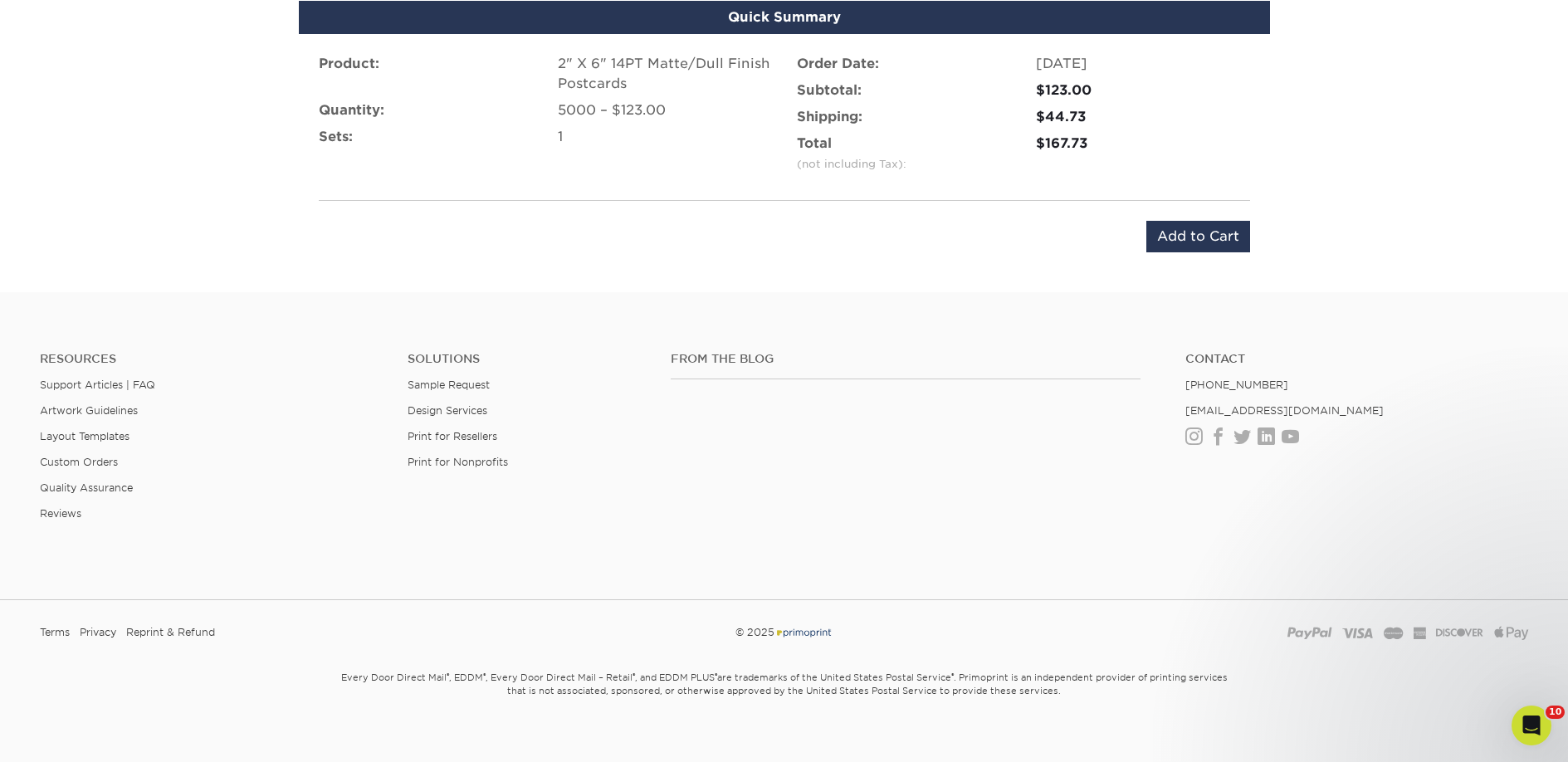
scroll to position [1082, 0]
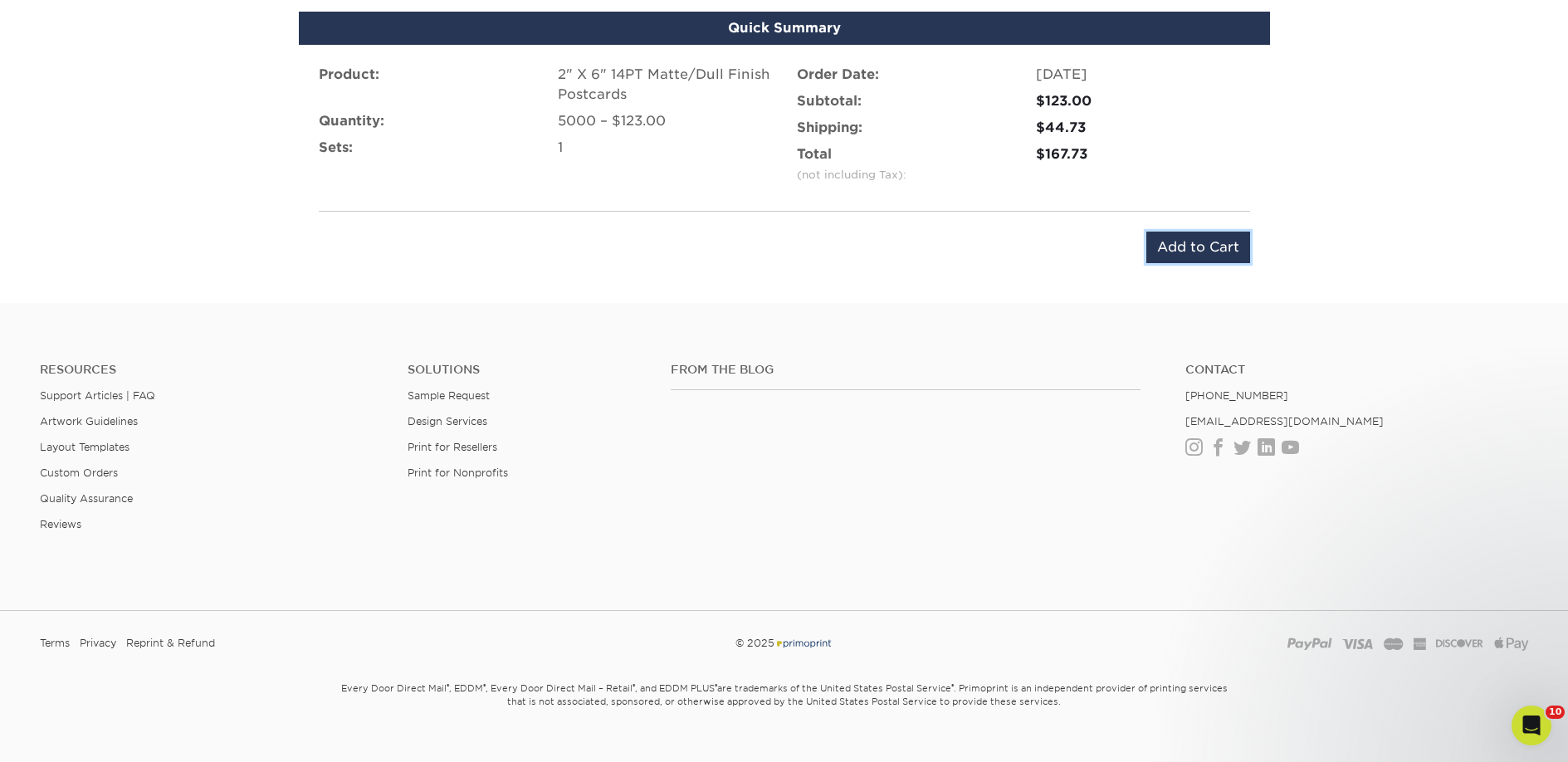
click at [1175, 257] on input "Add to Cart" at bounding box center [1198, 247] width 104 height 32
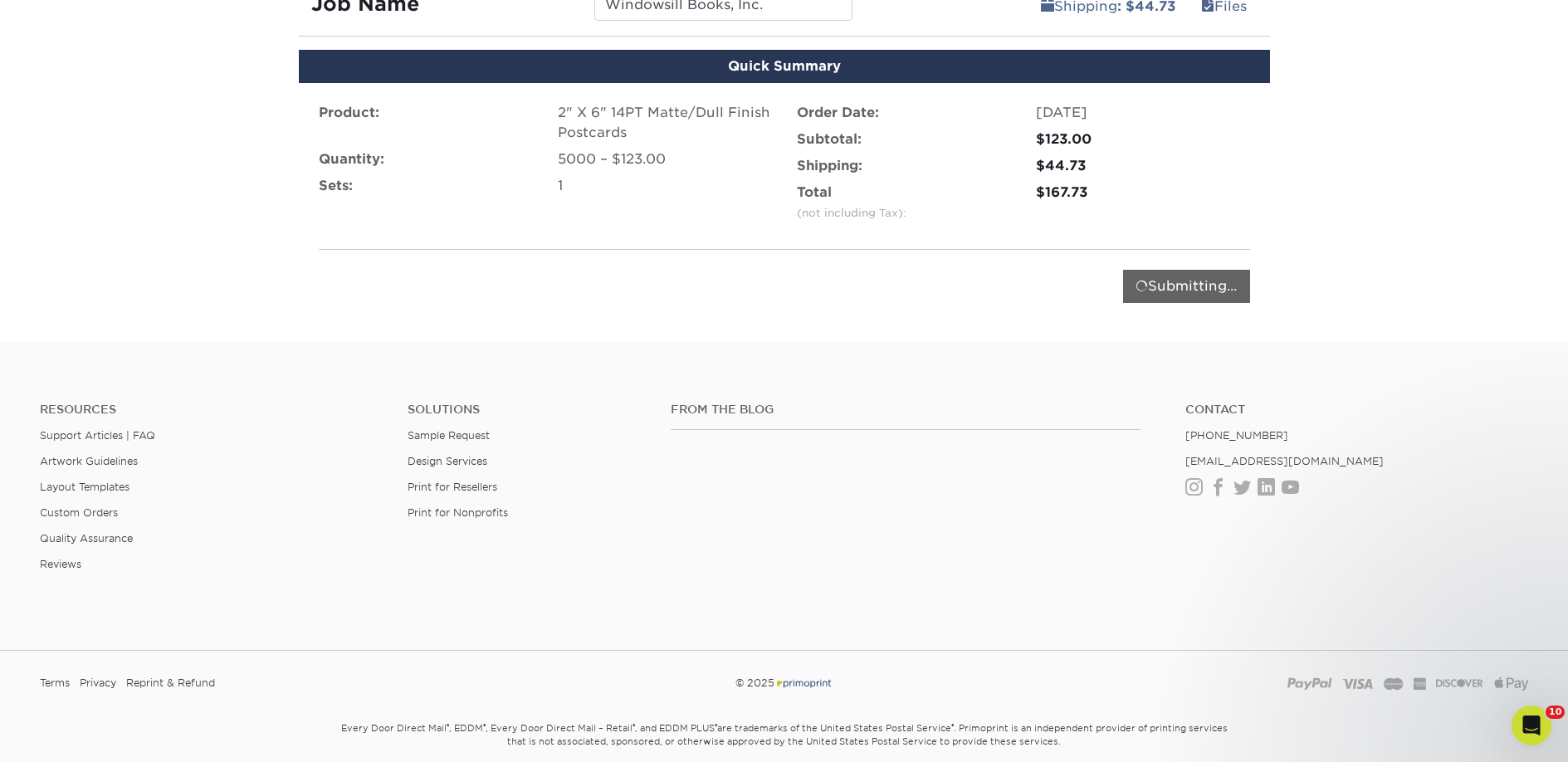
scroll to position [964, 0]
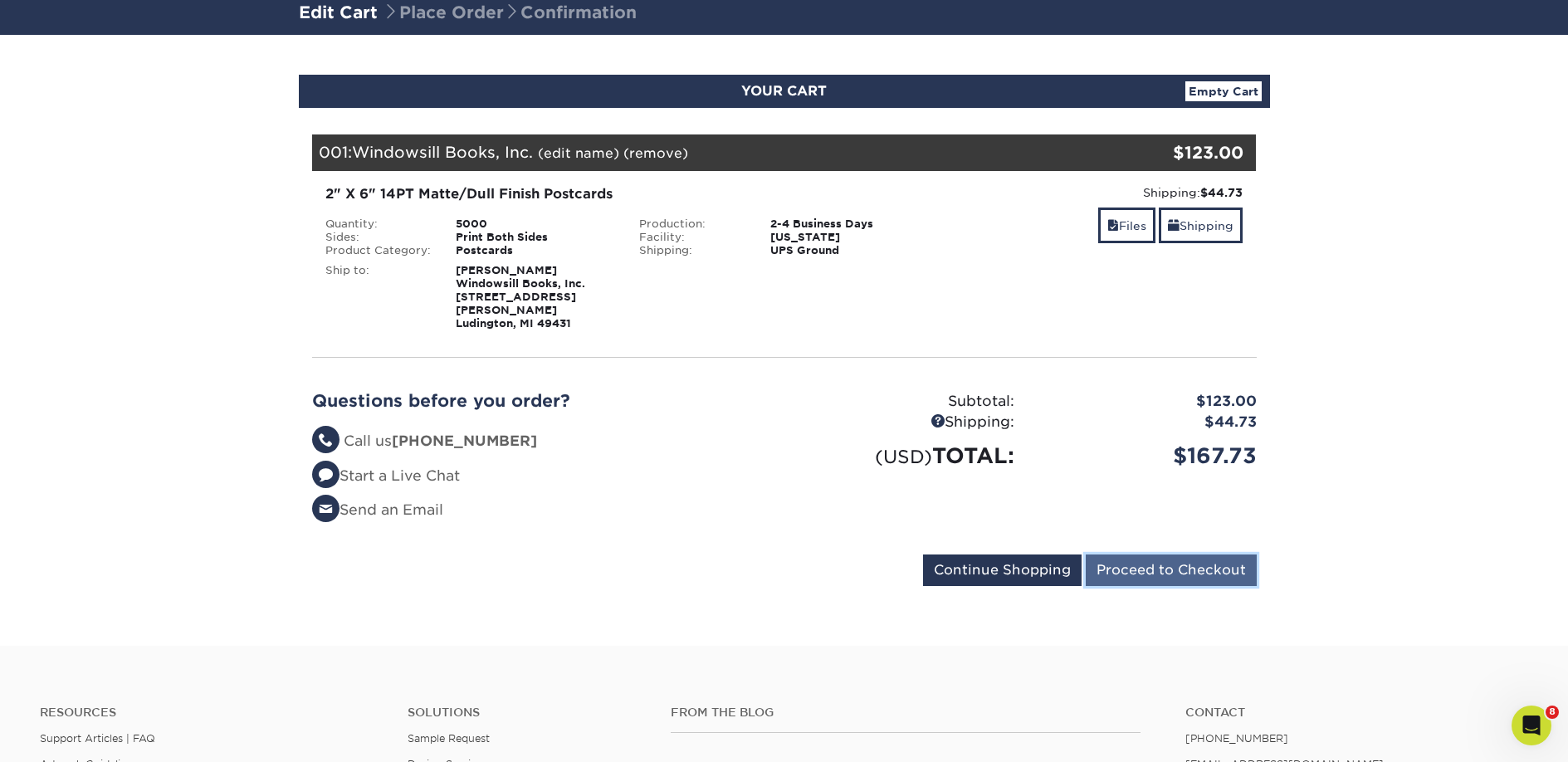
click at [1144, 555] on input "Proceed to Checkout" at bounding box center [1171, 570] width 171 height 32
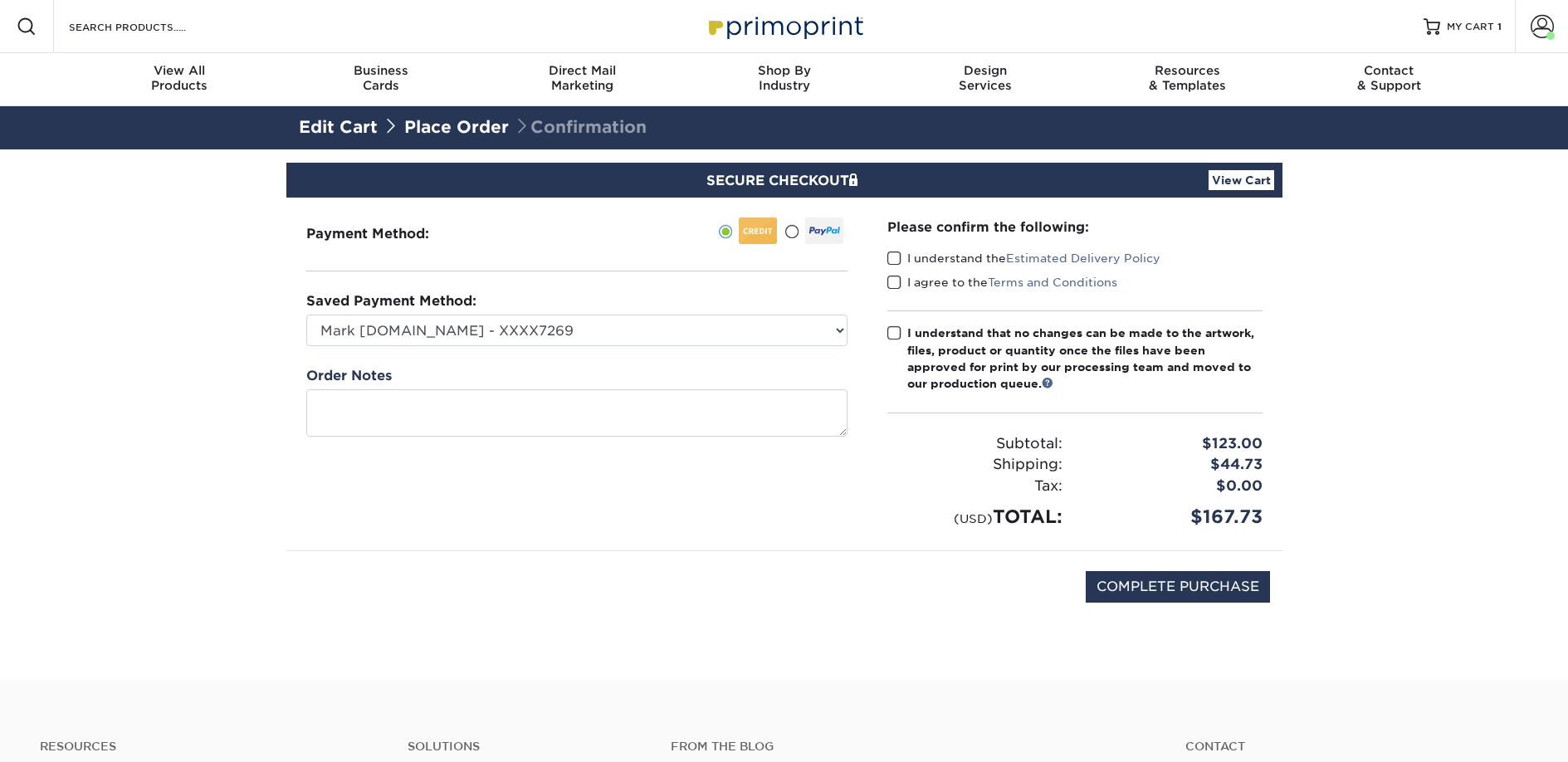
click at [910, 261] on label "I understand the Estimated Delivery Policy" at bounding box center [1024, 258] width 273 height 16
click at [0, 0] on input "I understand the Estimated Delivery Policy" at bounding box center [0, 0] width 0 height 0
click at [907, 283] on label "I agree to the Terms and Conditions" at bounding box center [1003, 282] width 230 height 16
click at [0, 0] on input "I agree to the Terms and Conditions" at bounding box center [0, 0] width 0 height 0
click at [898, 330] on span at bounding box center [895, 333] width 14 height 15
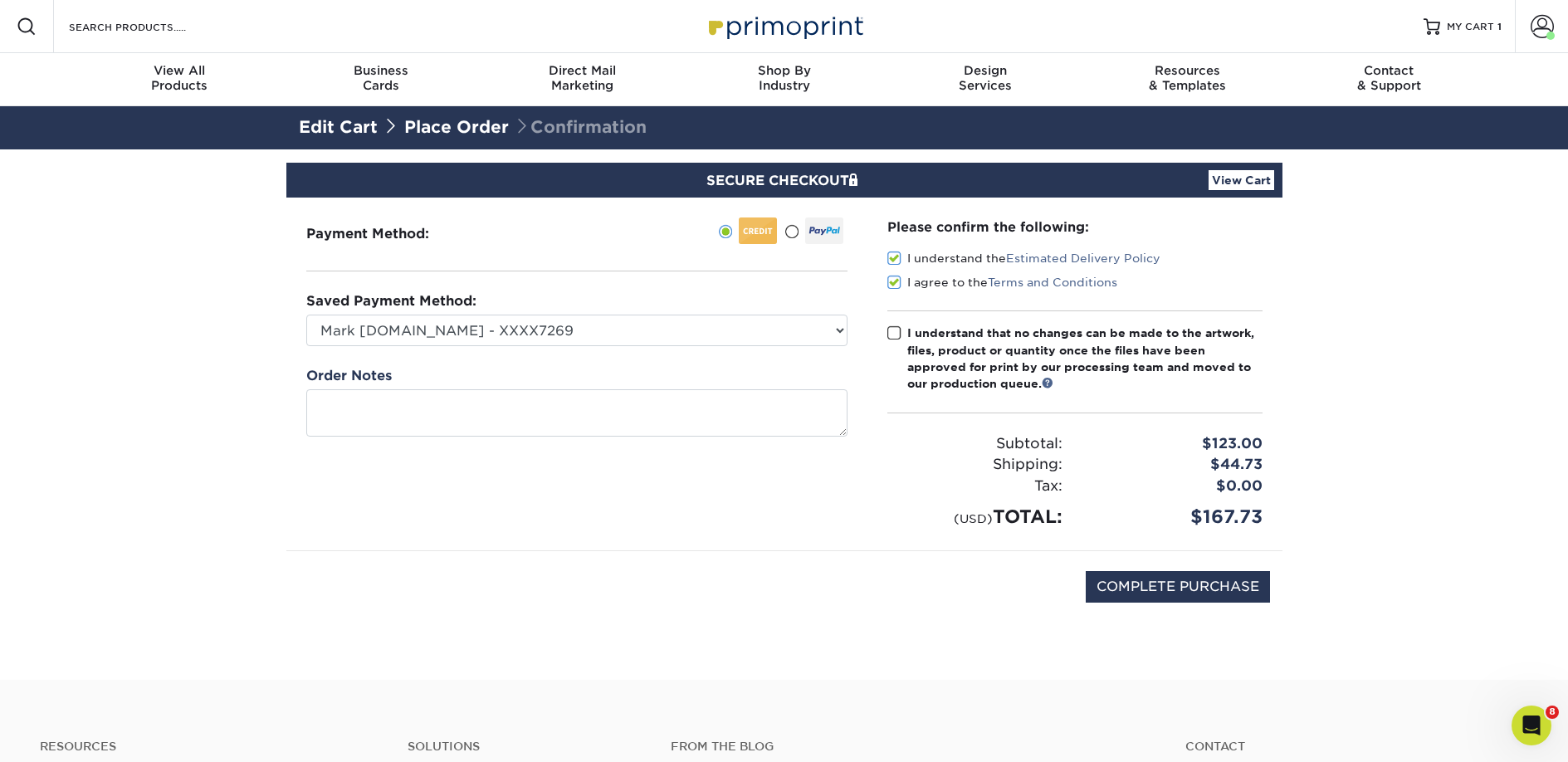
click at [0, 0] on input "I understand that no changes can be made to the artwork, files, product or quan…" at bounding box center [0, 0] width 0 height 0
click at [1145, 593] on input "COMPLETE PURCHASE" at bounding box center [1178, 586] width 184 height 32
type input "PROCESSING, PLEASE WAIT..."
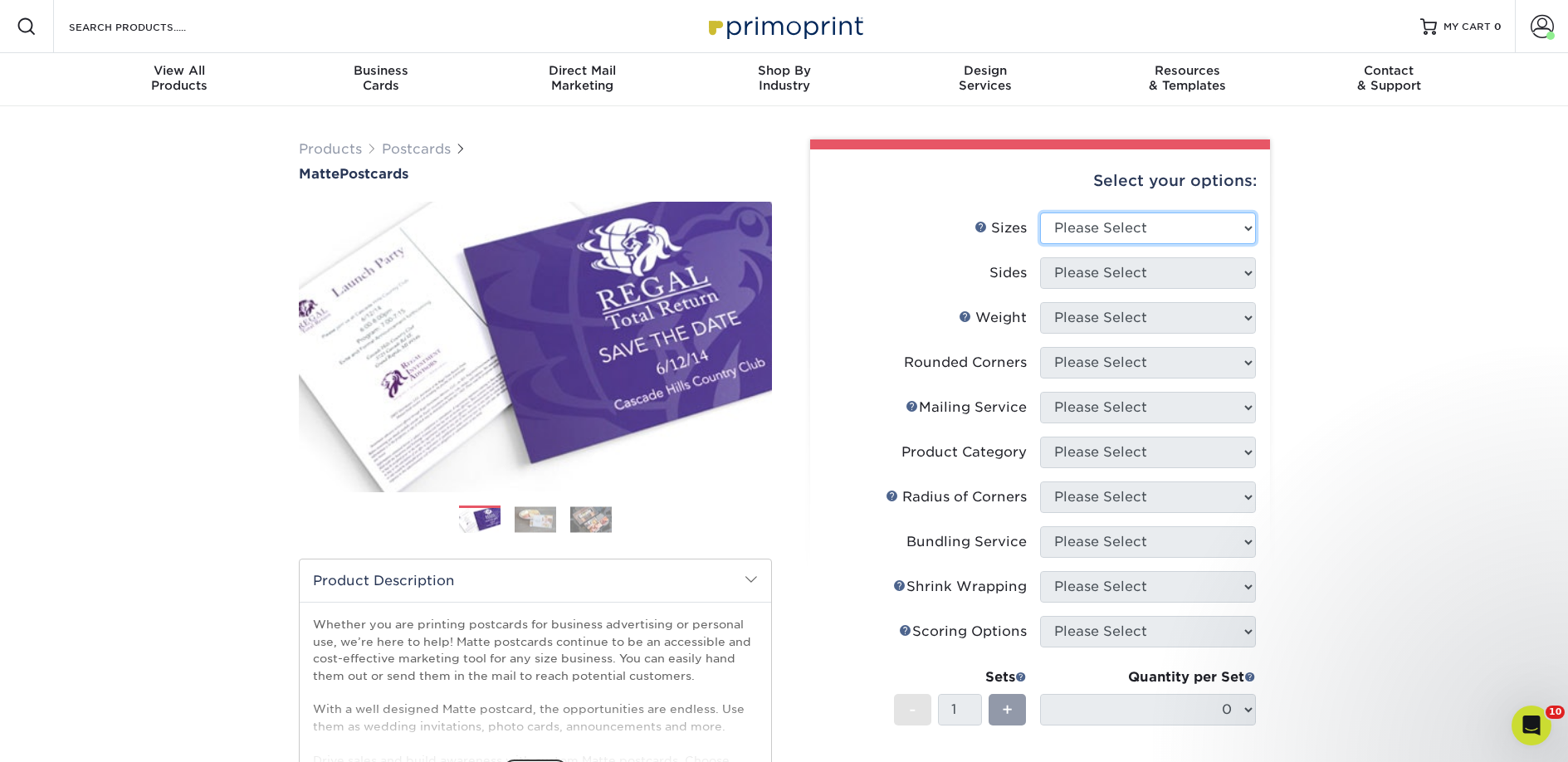
click at [1083, 235] on select "Please Select 1.5" x 7" 2" x 4" 2" x 6" 2" x 7" 2" x 8" 2.12" x 5.5" 2.125" x 5…" at bounding box center [1148, 228] width 216 height 32
select select "2.00x6.00"
click at [1040, 213] on select "Please Select 1.5" x 7" 2" x 4" 2" x 6" 2" x 7" 2" x 8" 2.12" x 5.5" 2.125" x 5…" at bounding box center [1148, 228] width 216 height 32
click at [1089, 280] on select "Please Select Print Both Sides Print Front Only" at bounding box center [1148, 273] width 216 height 32
select select "13abbda7-1d64-4f25-8bb2-c179b224825d"
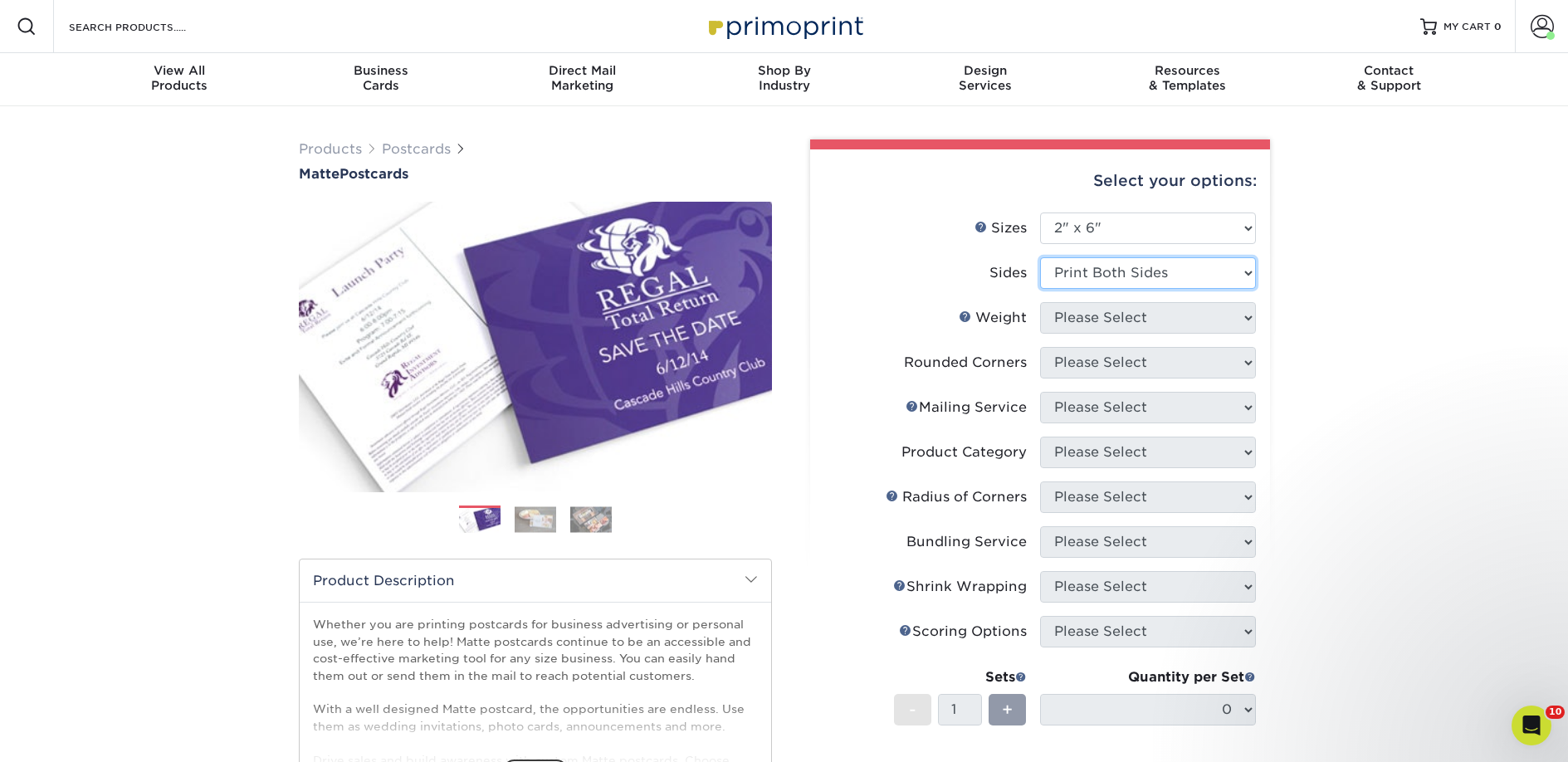
click at [1040, 257] on select "Please Select Print Both Sides Print Front Only" at bounding box center [1148, 273] width 216 height 32
click at [1088, 315] on select "Please Select 14PT 16PT" at bounding box center [1148, 318] width 216 height 32
select select "14PT"
click at [1040, 303] on select "Please Select 14PT 16PT" at bounding box center [1148, 318] width 216 height 32
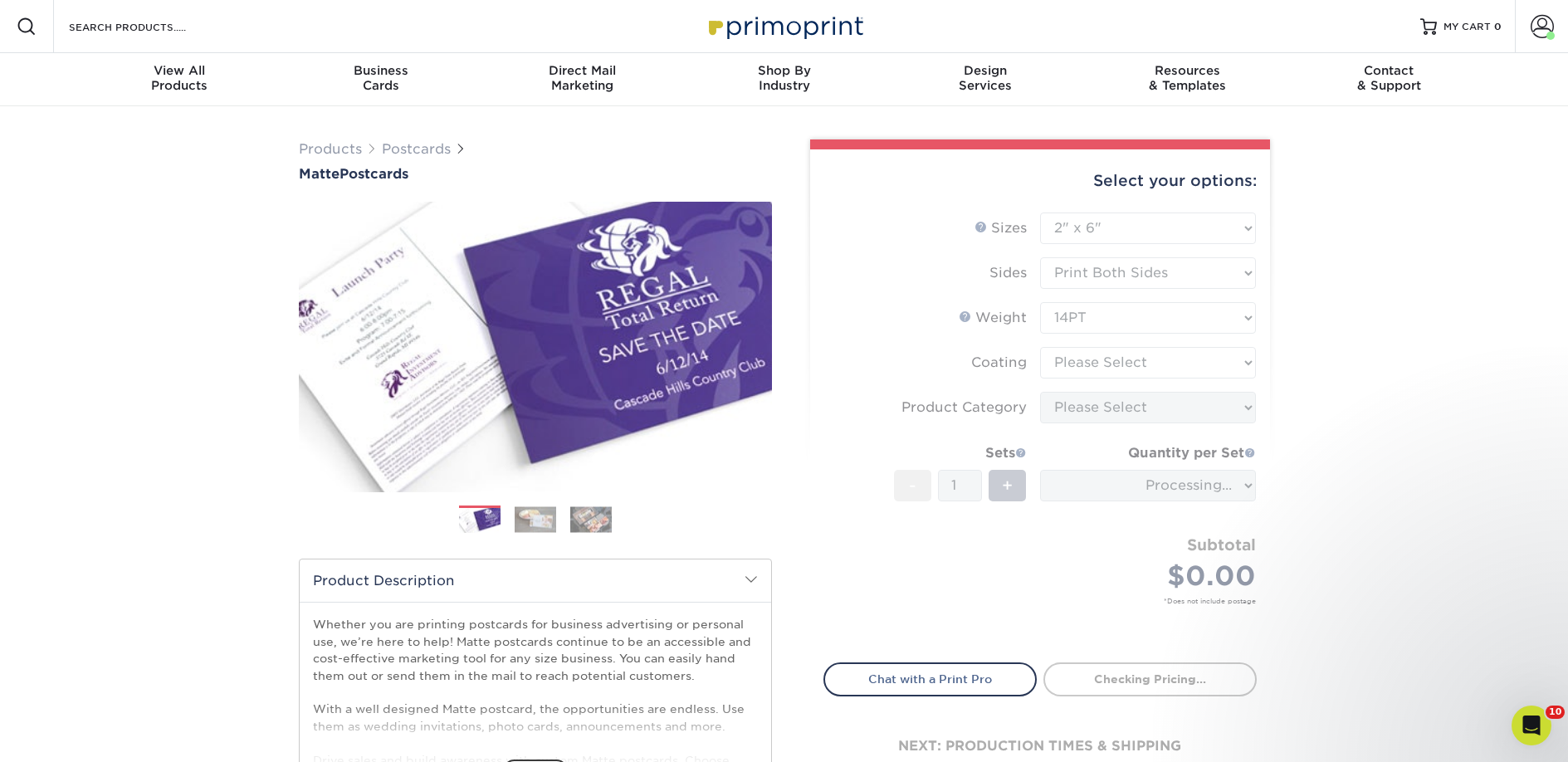
click at [1095, 359] on form "Sizes Help Sizes Please Select 1.5" x 7" 2" x 4" 2" x 6" 2" x 7" 2" x 8" 2.12" …" at bounding box center [1040, 429] width 433 height 431
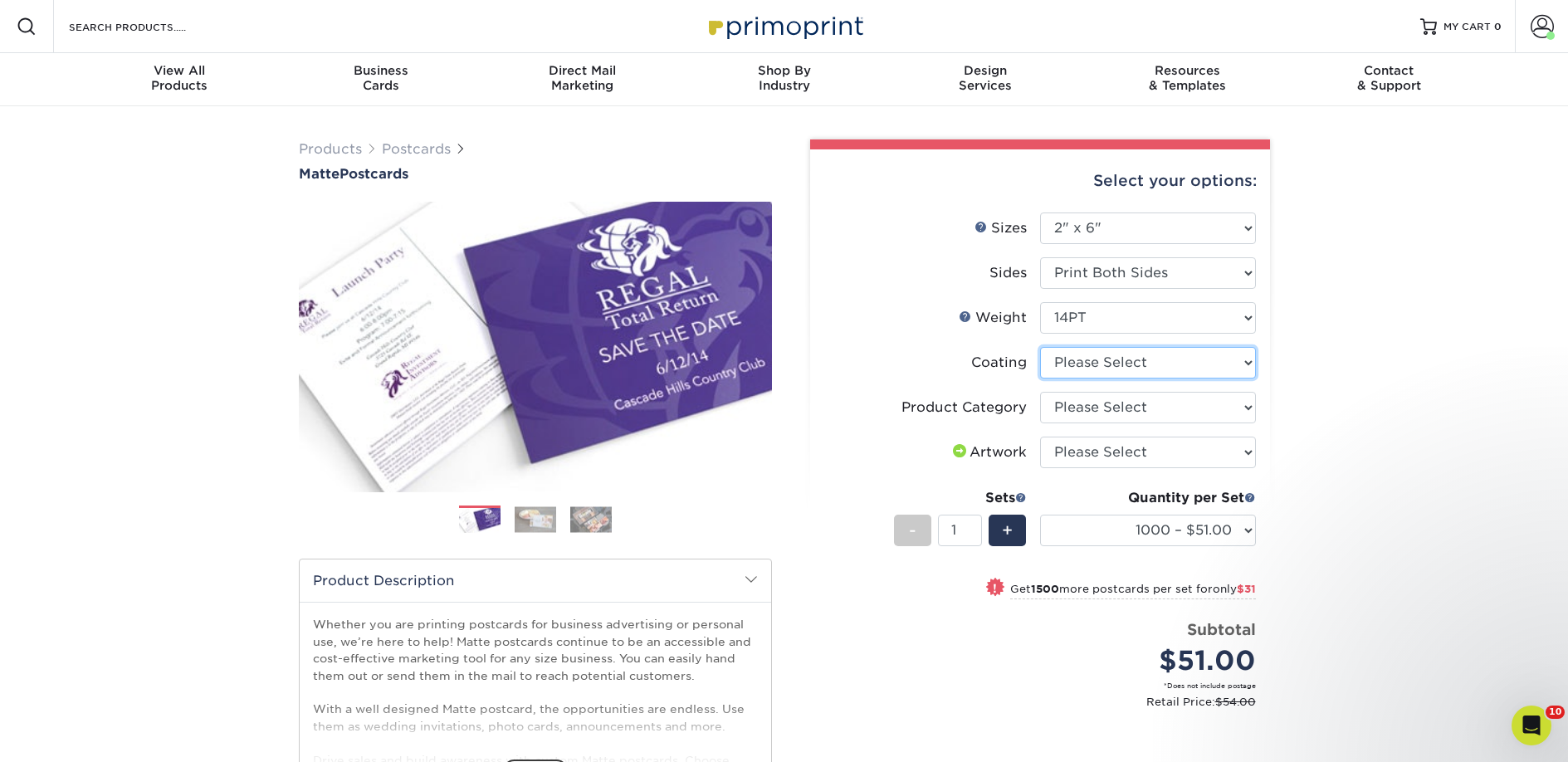
click at [1096, 363] on select at bounding box center [1148, 362] width 216 height 32
select select "121bb7b5-3b4d-429f-bd8d-bbf80e953313"
click at [1040, 347] on select at bounding box center [1148, 362] width 216 height 32
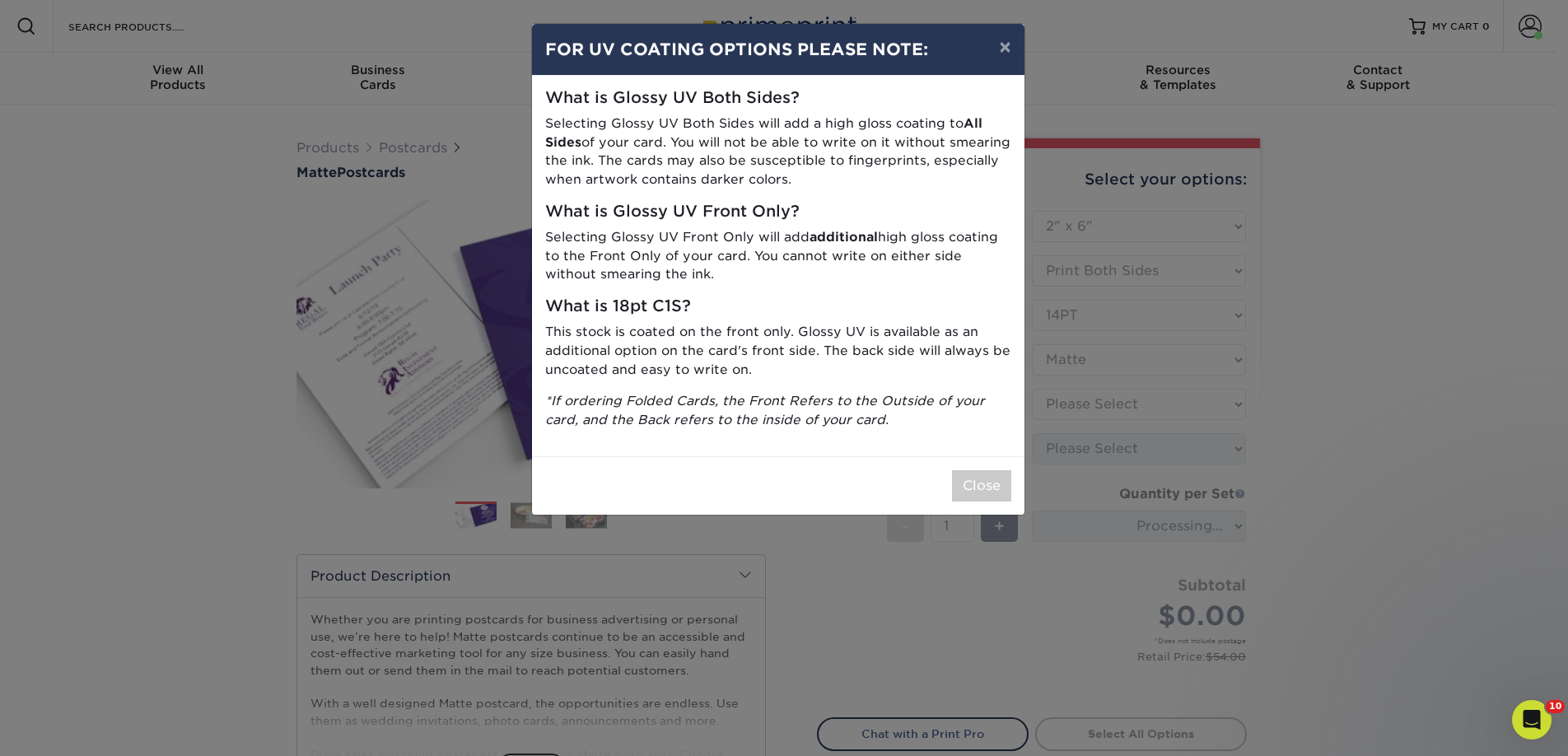
click at [986, 467] on div "Close" at bounding box center [778, 485] width 492 height 58
click at [988, 477] on button "Close" at bounding box center [981, 485] width 59 height 31
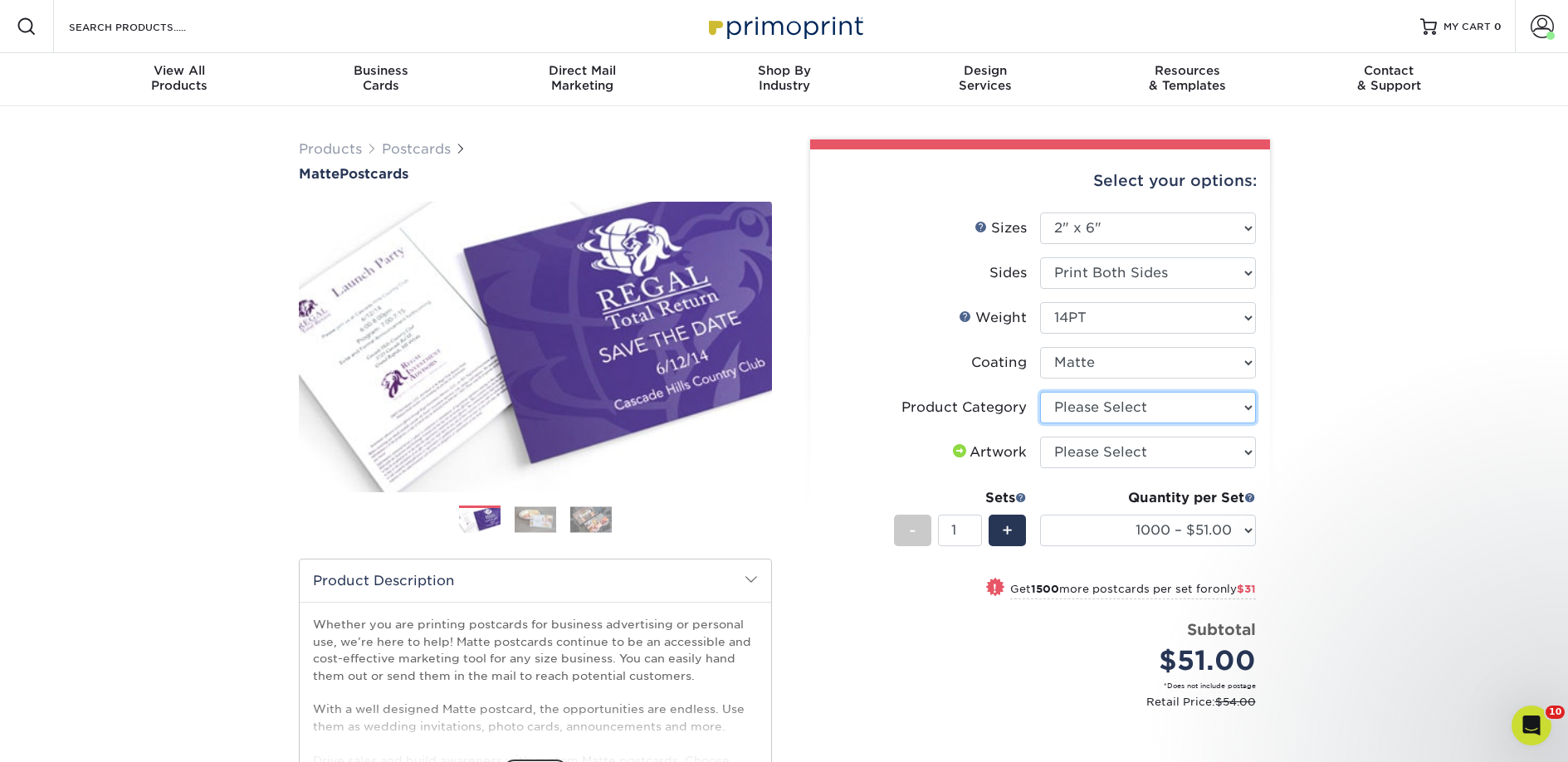
click at [1073, 408] on select "Please Select Postcards" at bounding box center [1148, 407] width 216 height 32
select select "9b7272e0-d6c8-4c3c-8e97-d3a1bcdab858"
click at [1040, 391] on select "Please Select Postcards" at bounding box center [1148, 407] width 216 height 32
click at [1085, 449] on select "Please Select I will upload files I need a design - $150" at bounding box center [1148, 452] width 216 height 32
select select "upload"
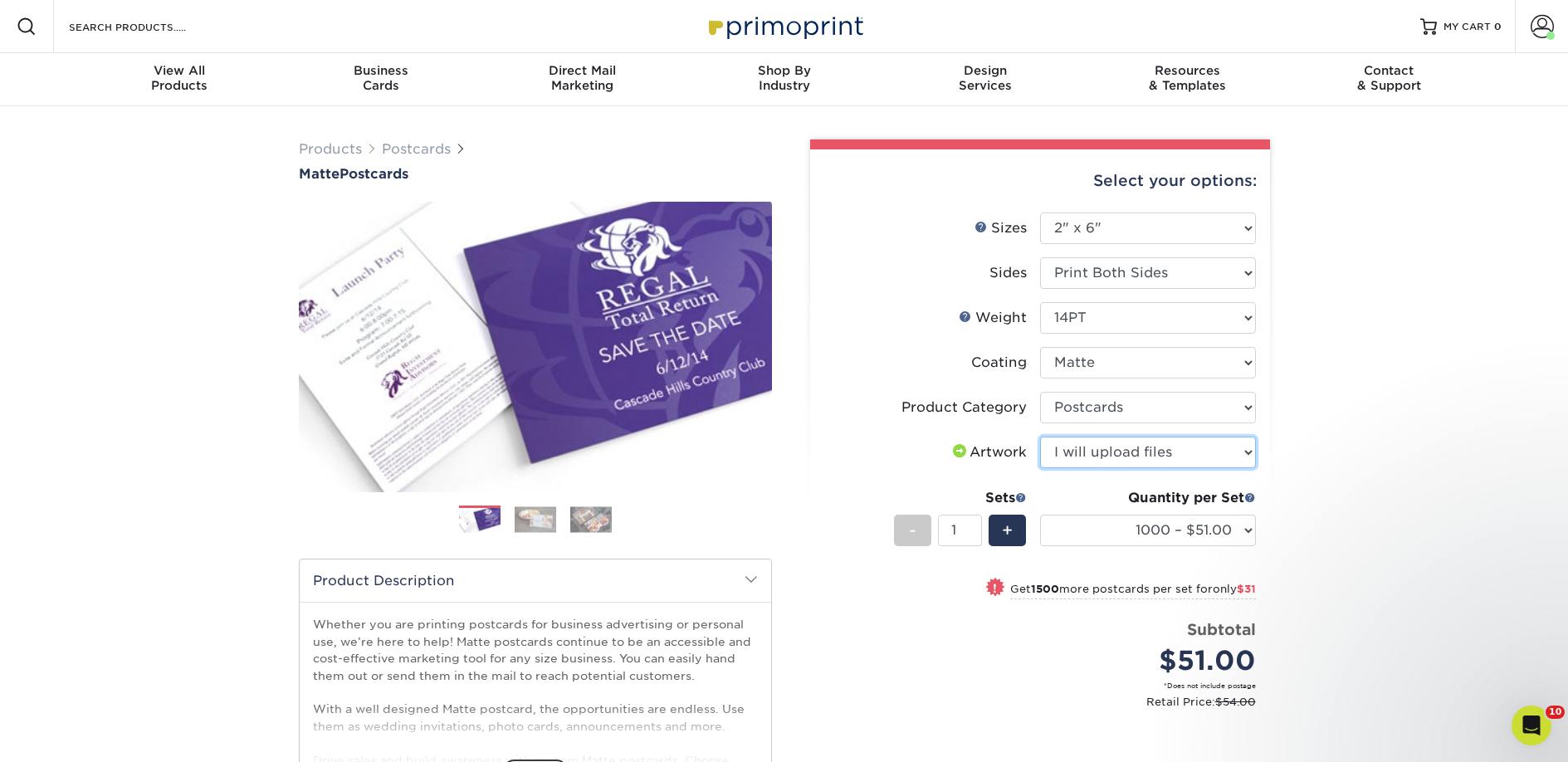
click at [1040, 437] on select "Please Select I will upload files I need a design - $150" at bounding box center [1148, 452] width 216 height 32
click at [1136, 530] on select "1000 – $51.00 2500 – $82.00 5000 – $123.00 10000 – $234.00 15000 – $344.00 2000…" at bounding box center [1148, 530] width 216 height 32
click at [1086, 538] on select "1000 – $51.00 2500 – $82.00 5000 – $123.00 10000 – $234.00 15000 – $344.00 2000…" at bounding box center [1148, 530] width 216 height 32
select select "2500 – $82.00"
click at [1040, 515] on select "1000 – $51.00 2500 – $82.00 5000 – $123.00 10000 – $234.00 15000 – $344.00 2000…" at bounding box center [1148, 530] width 216 height 32
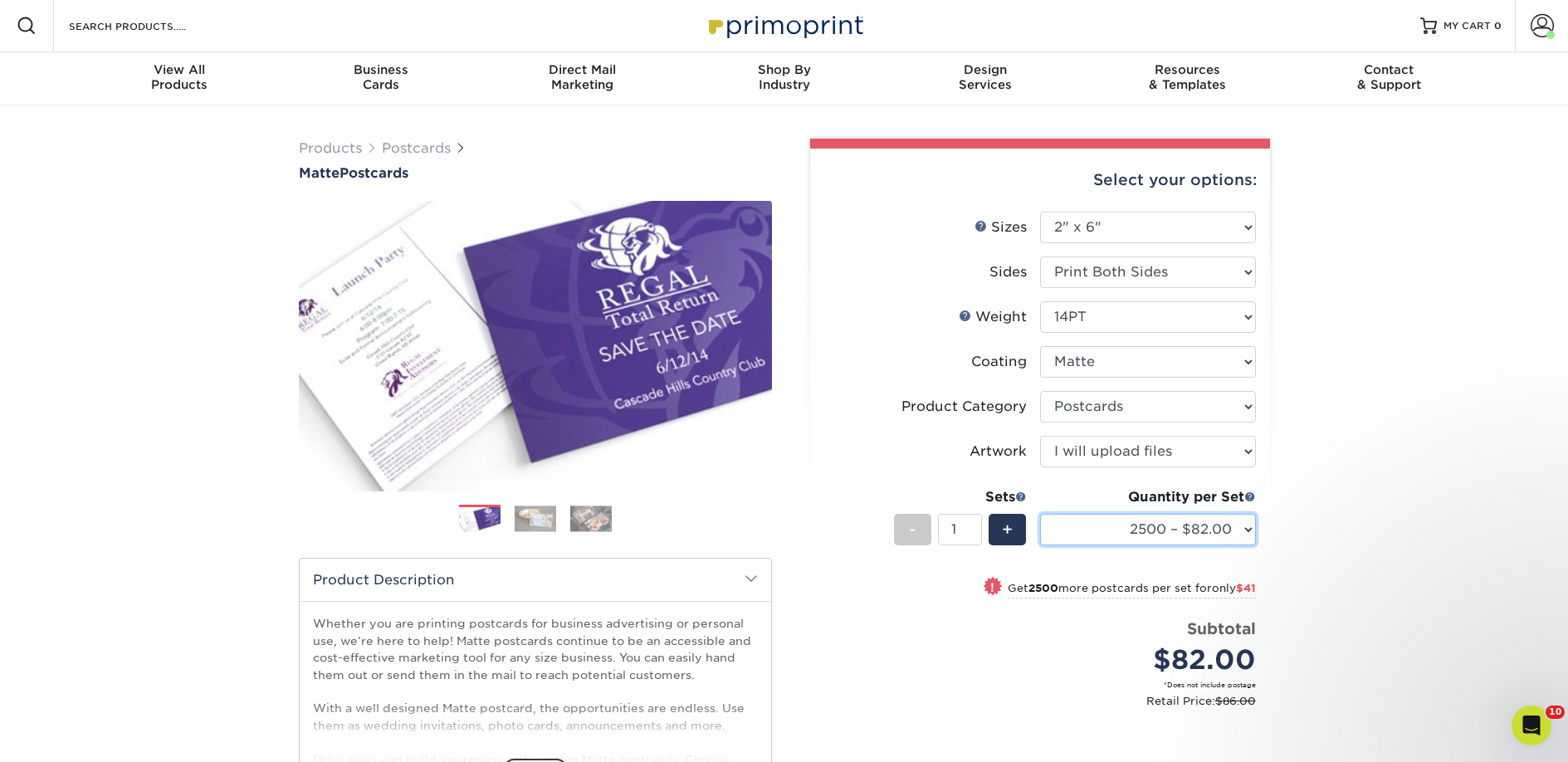
scroll to position [303, 0]
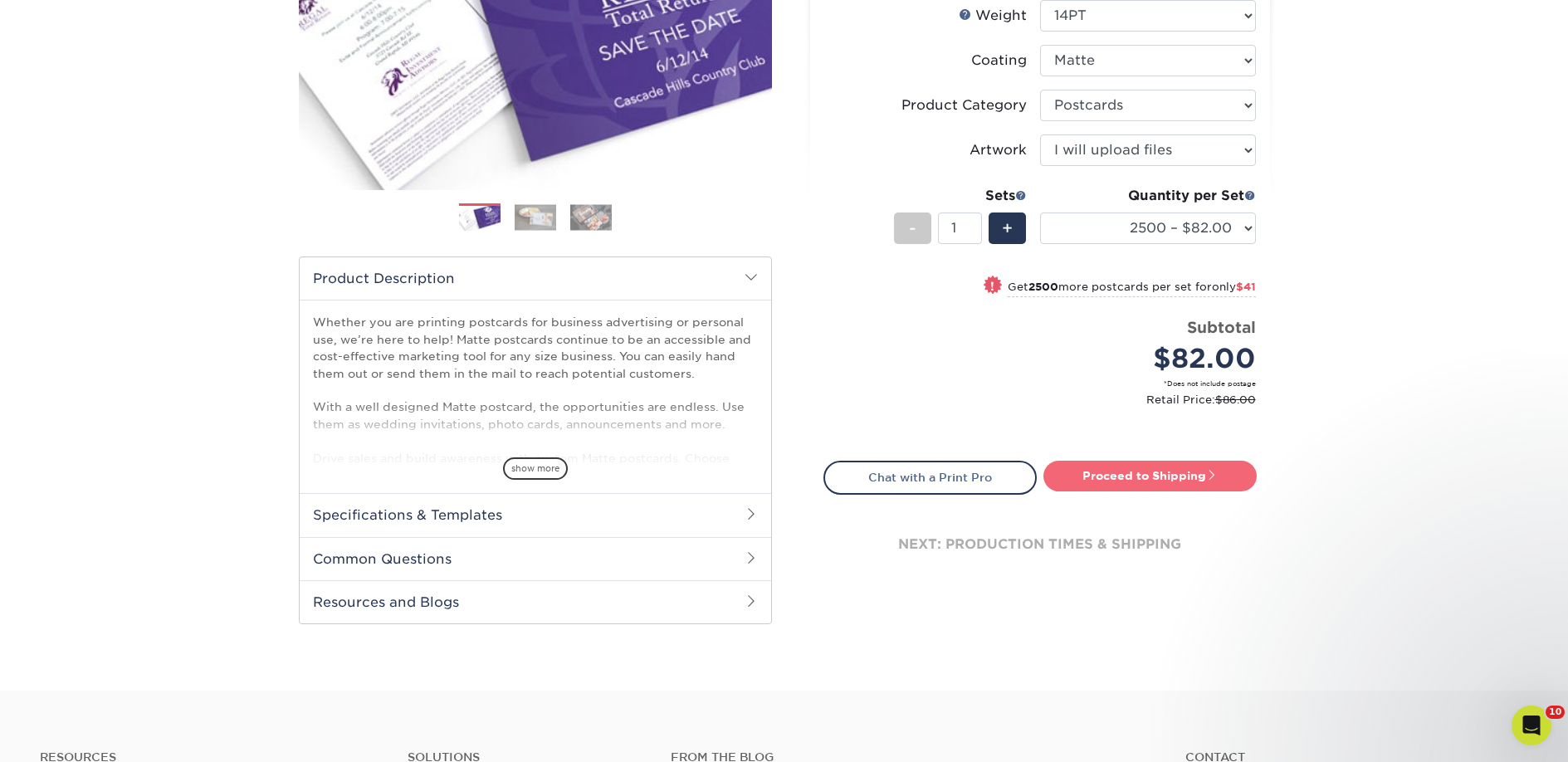
click at [1066, 475] on link "Proceed to Shipping" at bounding box center [1150, 476] width 213 height 30
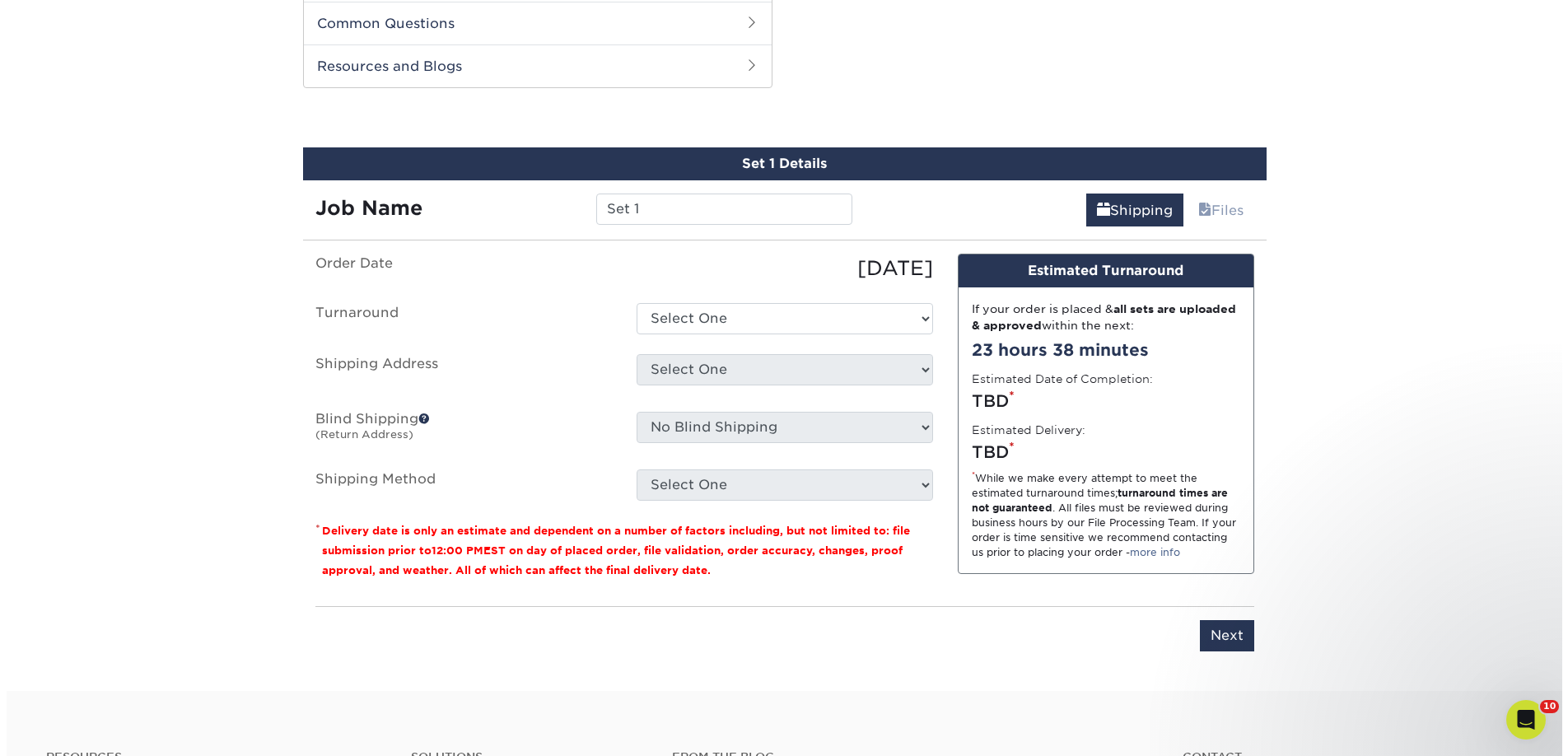
scroll to position [839, 0]
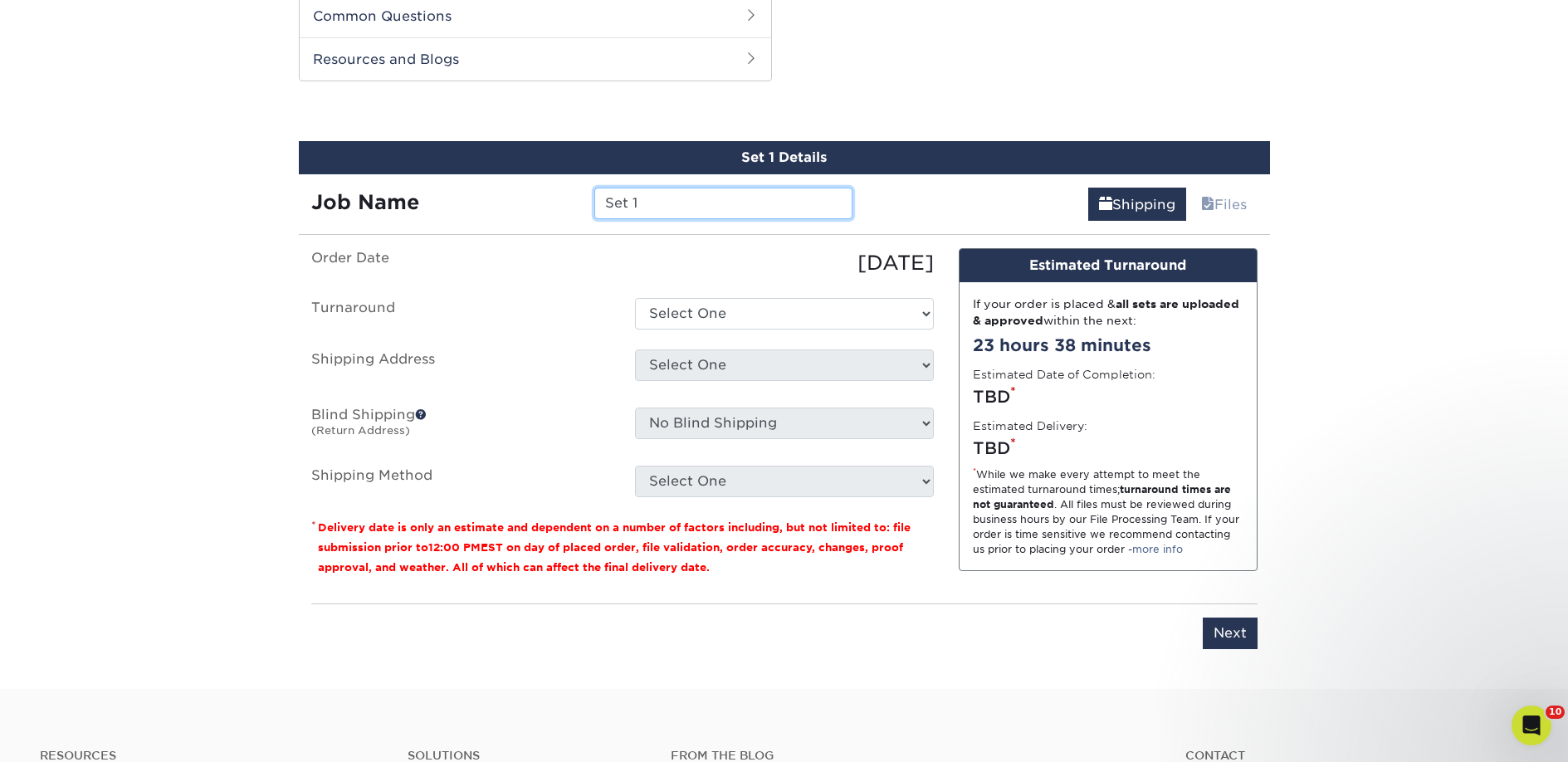
click at [619, 198] on input "Set 1" at bounding box center [723, 203] width 258 height 32
paste input "Wordsmith Bookshoppe"
type input "Wordsmith Bookshoppe"
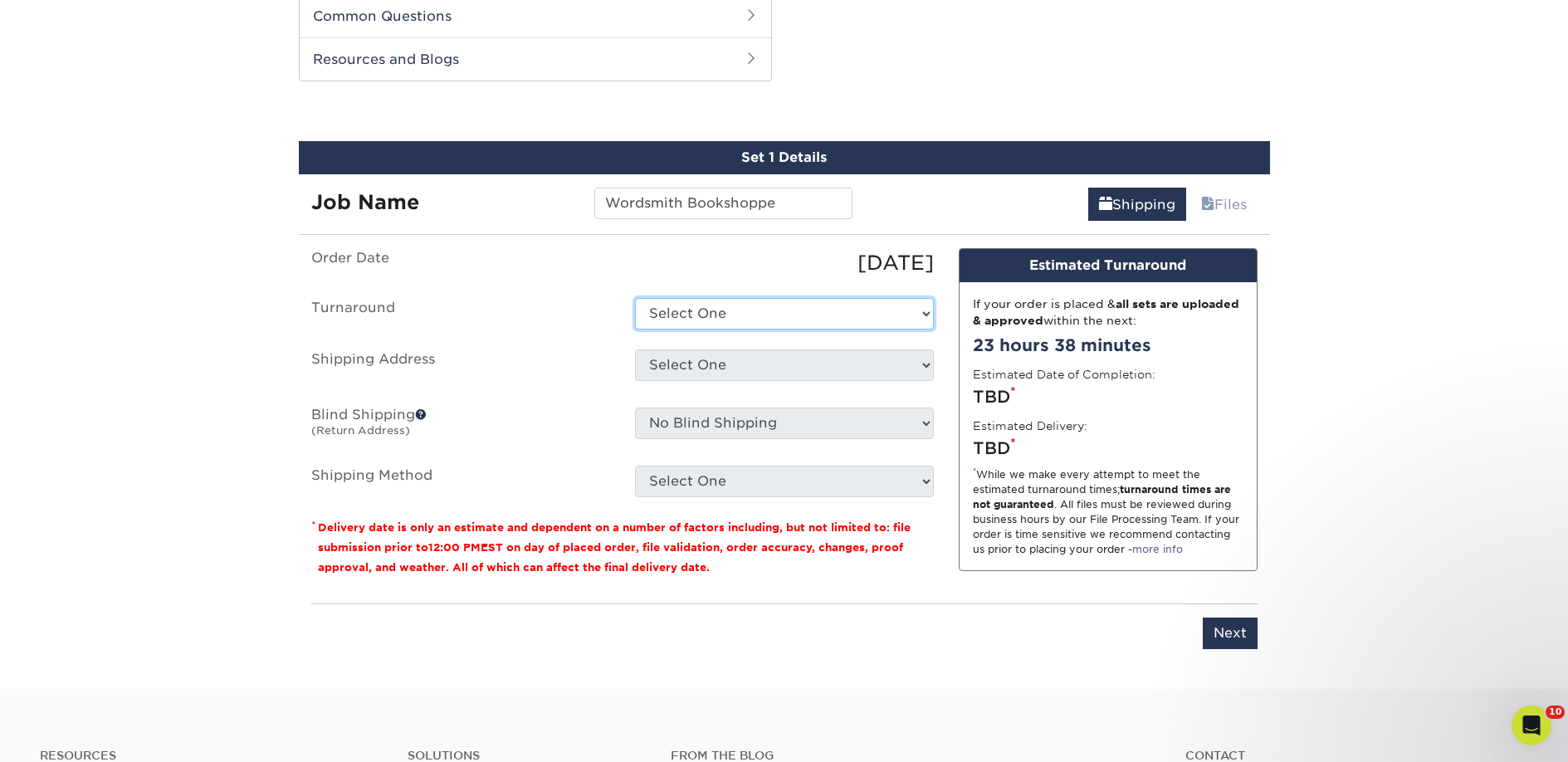
click at [678, 323] on select "Select One 2-4 Business Days 2 Day Next Business Day" at bounding box center [784, 313] width 299 height 32
select select "23bed37c-fa74-46a4-afc9-d3c3160655ce"
click at [635, 298] on select "Select One 2-4 Business Days 2 Day Next Business Day" at bounding box center [784, 313] width 299 height 32
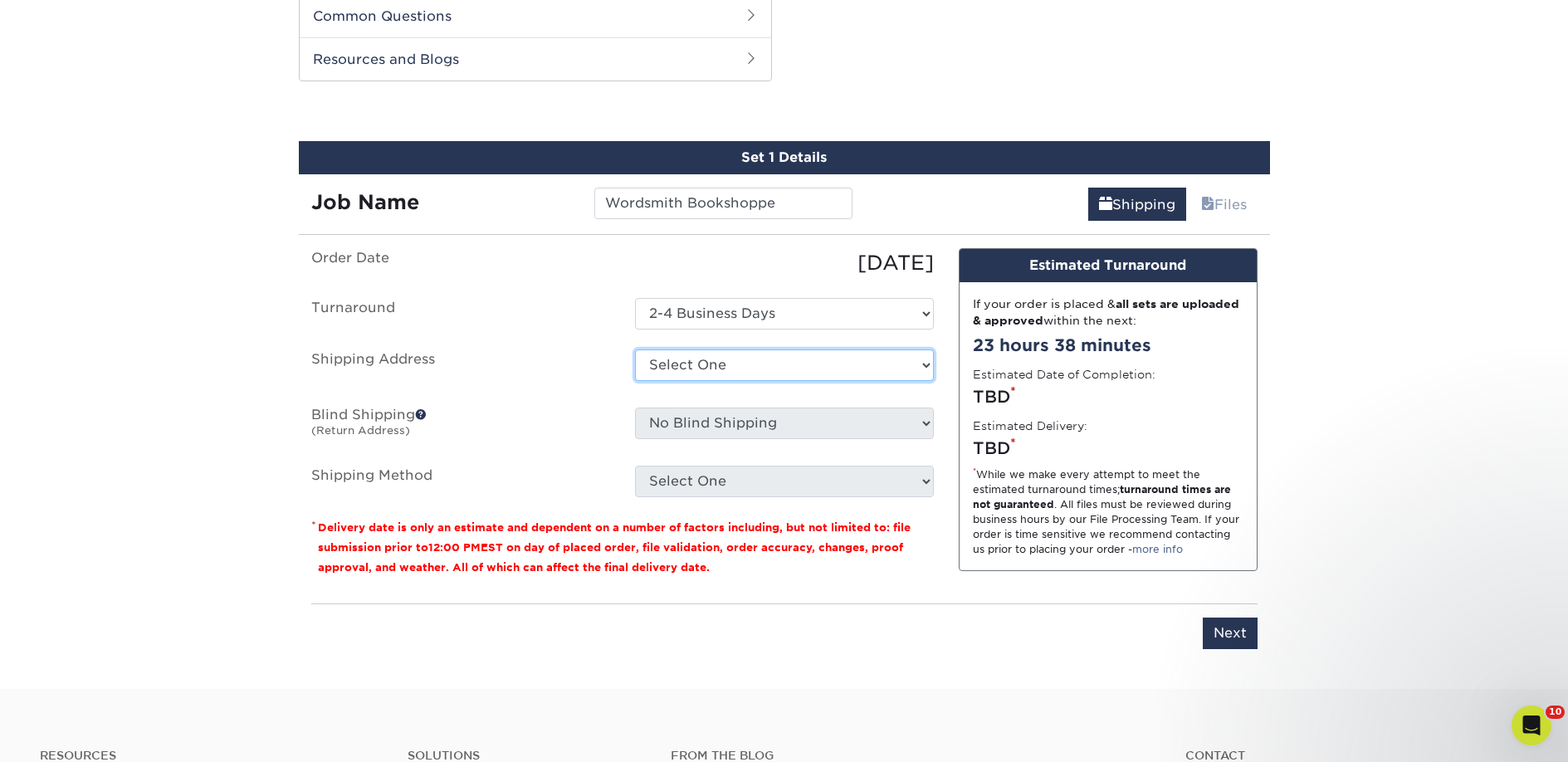
click at [657, 358] on select "Select One 2nd Floor Convention Center A Better [DATE] Books & Boutique A Good …" at bounding box center [784, 365] width 299 height 32
select select "newaddress"
click at [635, 350] on select "Select One 2nd Floor Convention Center A Better [DATE] Books & Boutique A Good …" at bounding box center [784, 365] width 299 height 32
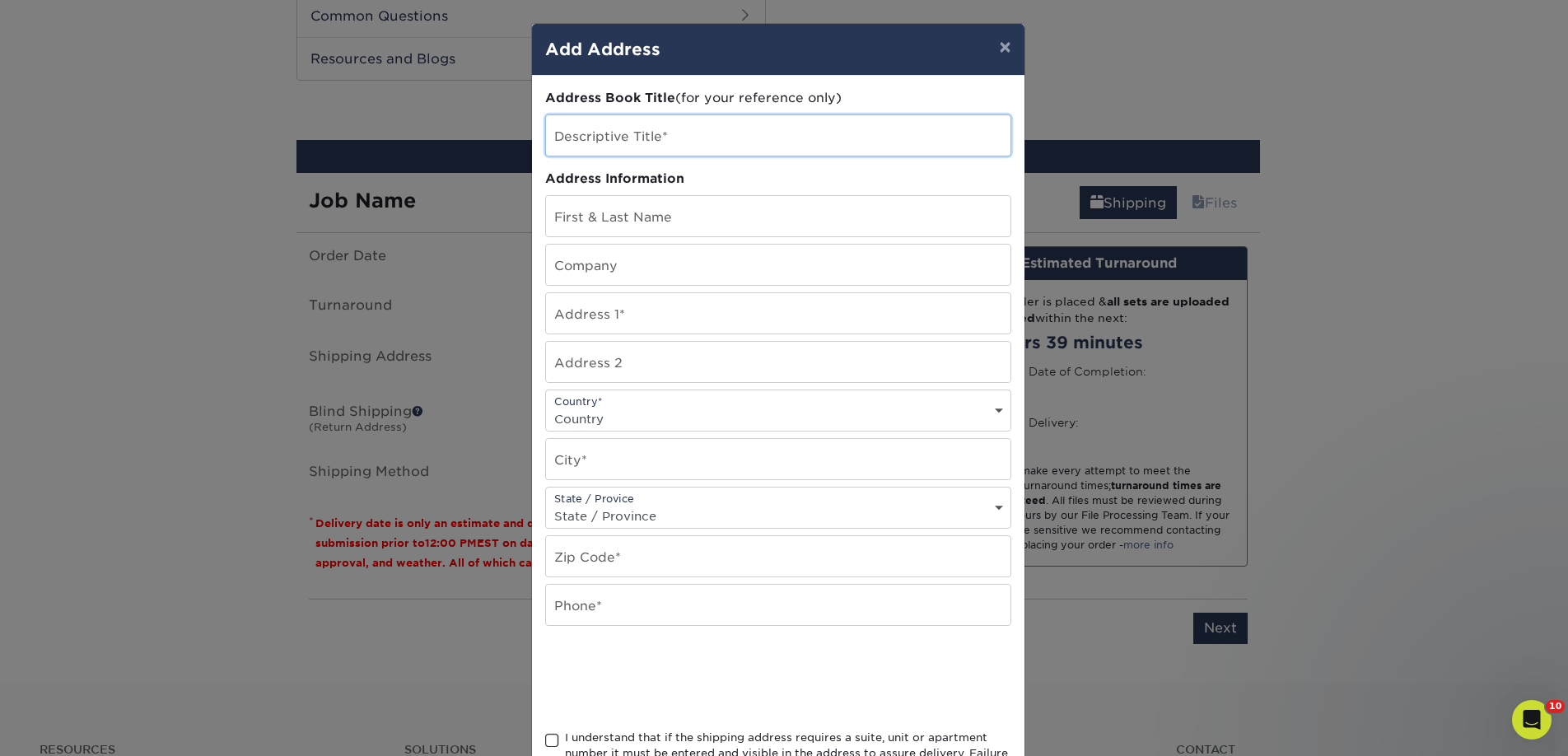
click at [598, 145] on input "text" at bounding box center [778, 135] width 465 height 40
paste input "Wordsmith Bookshoppe"
type input "Wordsmith Bookshoppe"
click at [595, 266] on input "text" at bounding box center [778, 264] width 465 height 40
paste input "Wordsmith Bookshoppe"
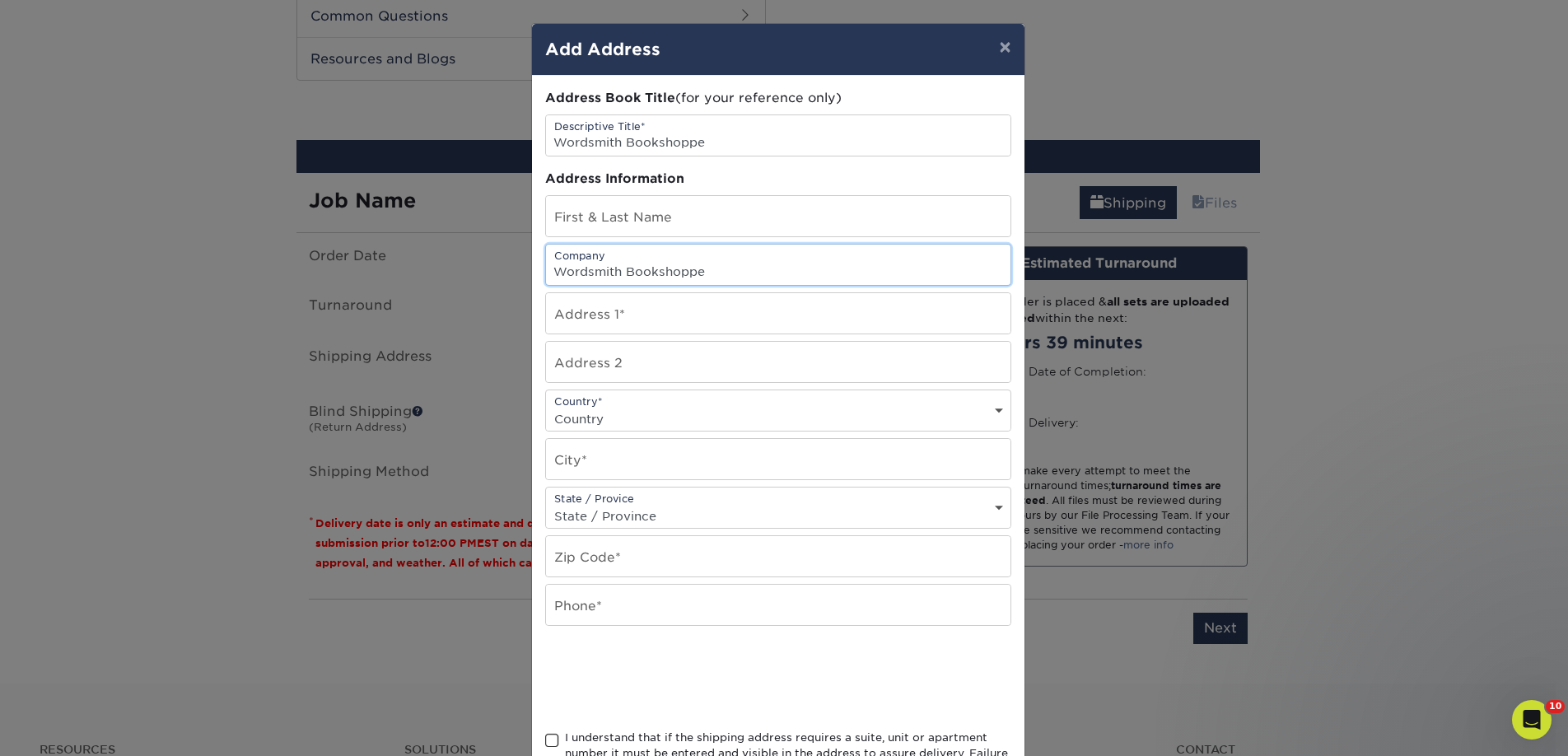
type input "Wordsmith Bookshoppe"
click at [564, 223] on input "text" at bounding box center [778, 216] width 465 height 40
paste input "Teri Parks"
type input "Teri Parks"
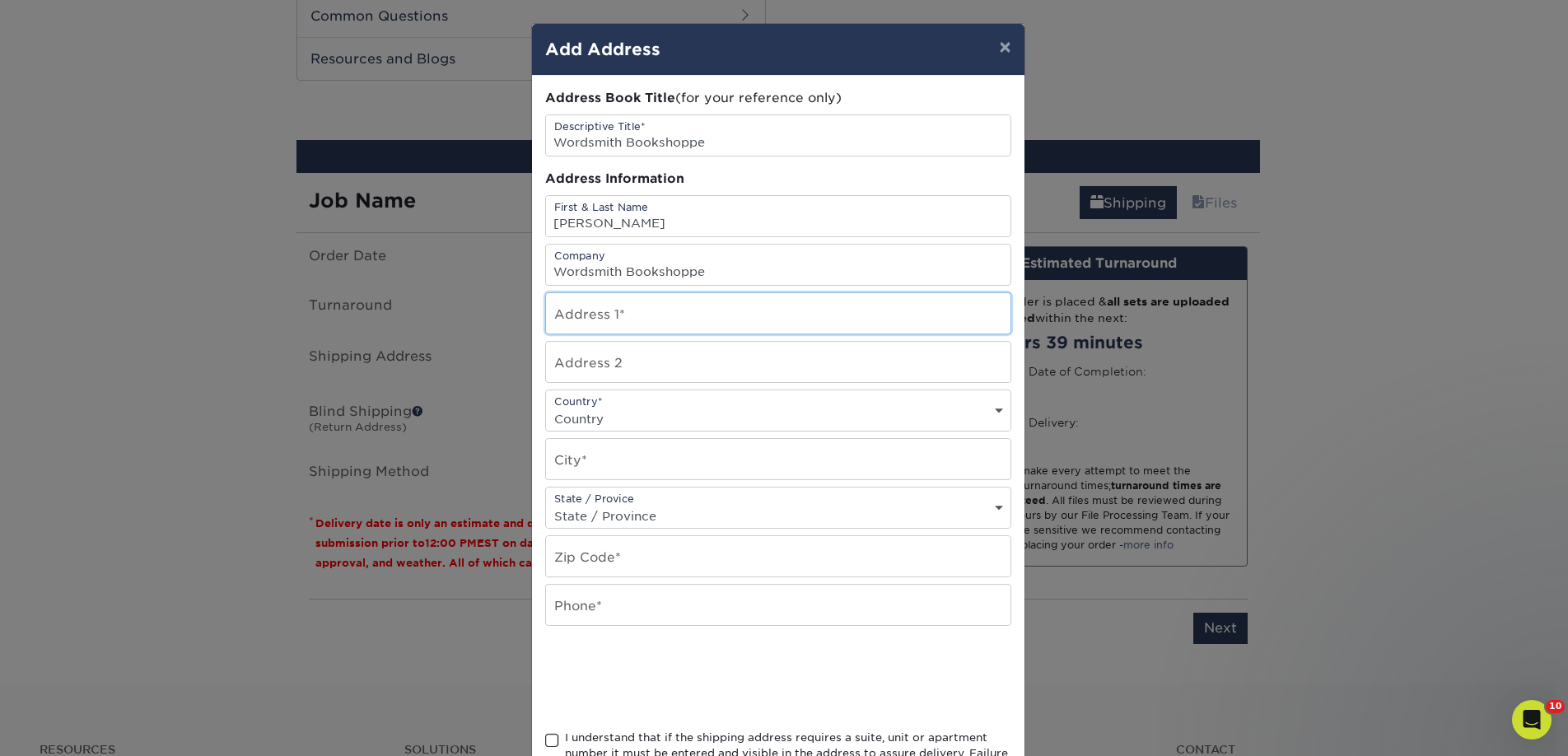
click at [559, 307] on input "text" at bounding box center [778, 313] width 465 height 40
paste input "235 East Main"
type input "235 East Main"
click at [585, 459] on input "text" at bounding box center [778, 458] width 465 height 40
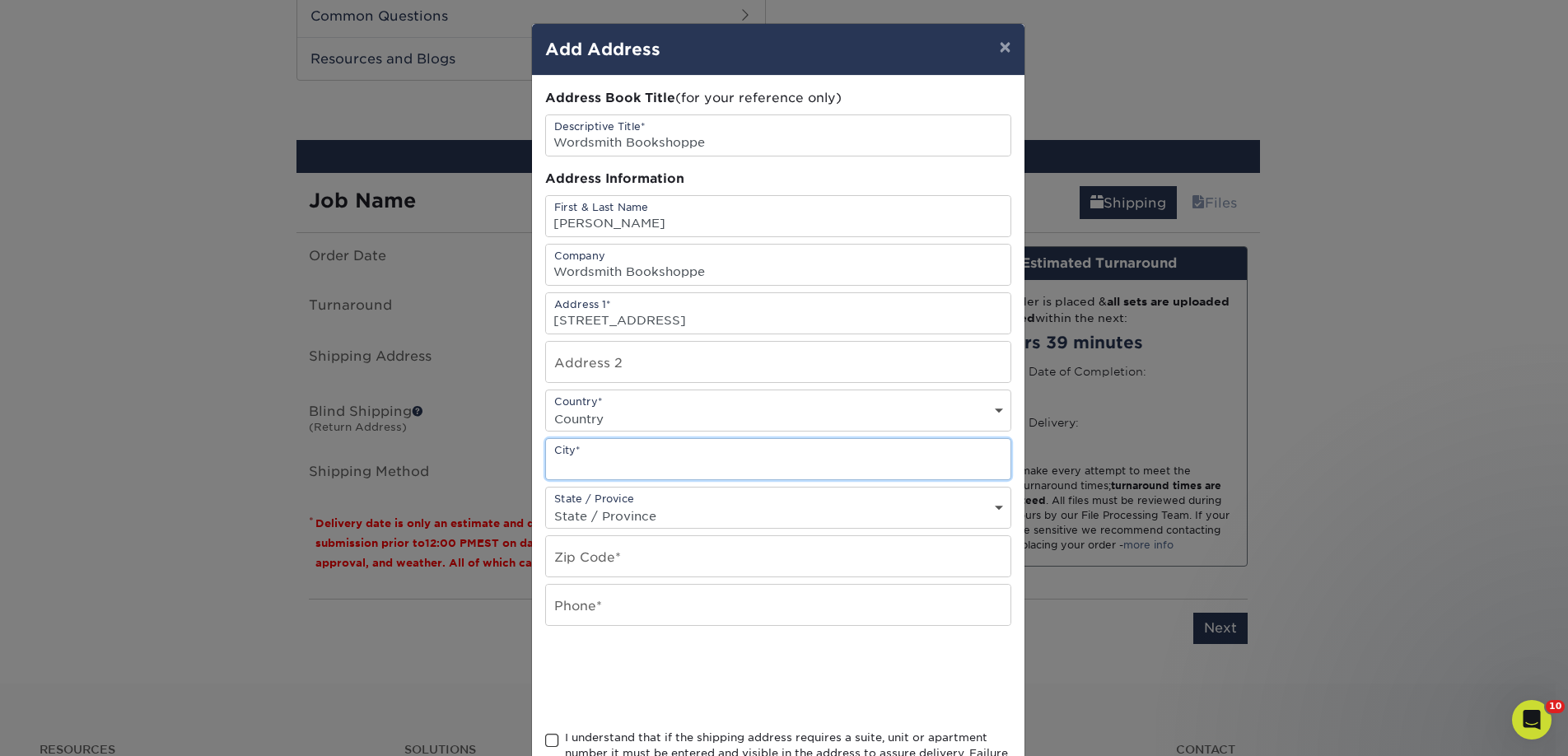
paste input "Galesburg"
type input "Galesburg"
click at [589, 420] on select "Country United States Canada ----------------------------- Afghanistan Albania …" at bounding box center [778, 419] width 465 height 24
select select "US"
click at [546, 407] on select "Country United States Canada ----------------------------- Afghanistan Albania …" at bounding box center [778, 419] width 465 height 24
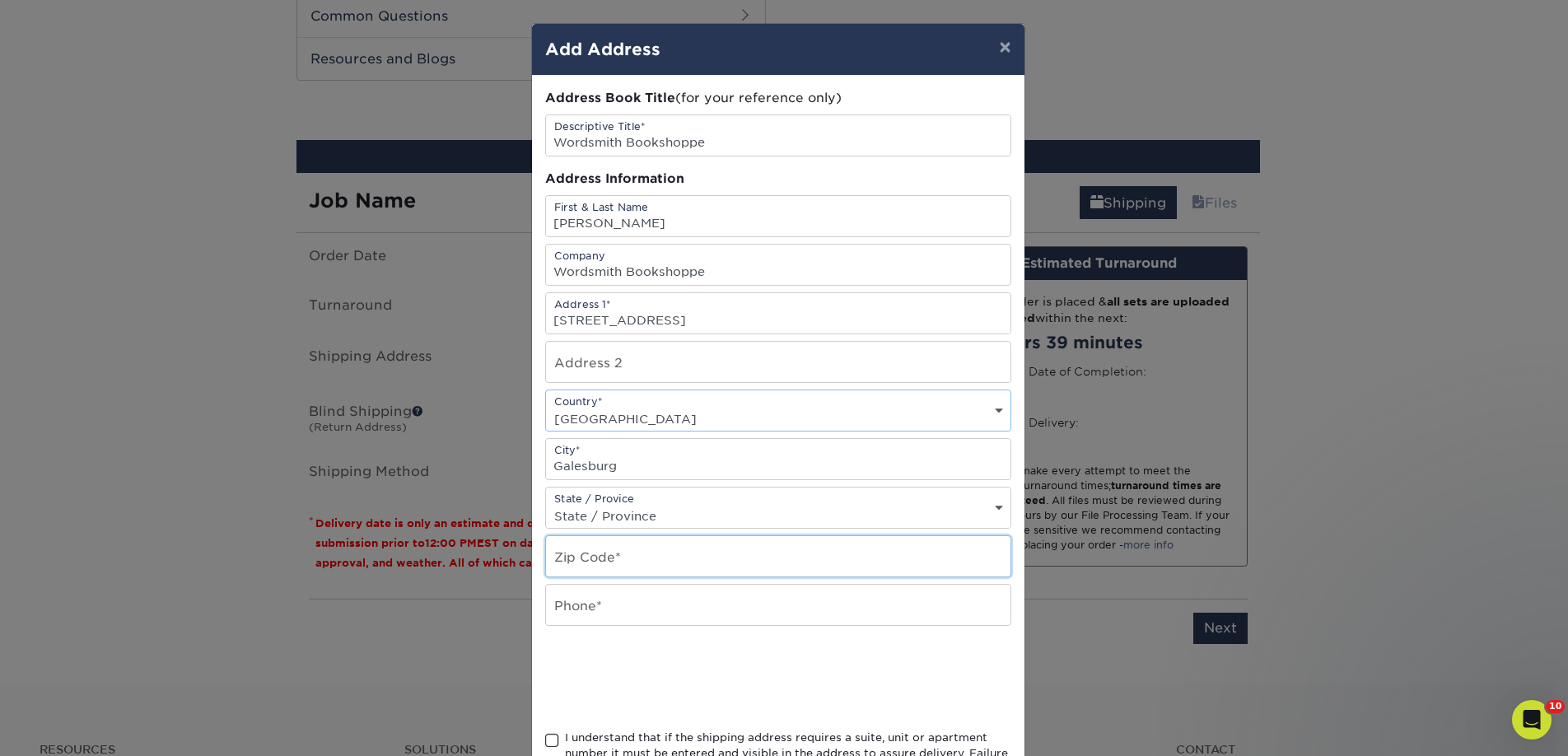
click at [589, 547] on input "text" at bounding box center [778, 556] width 465 height 40
paste input "61401"
type input "61401"
click at [567, 605] on input "text" at bounding box center [778, 605] width 465 height 40
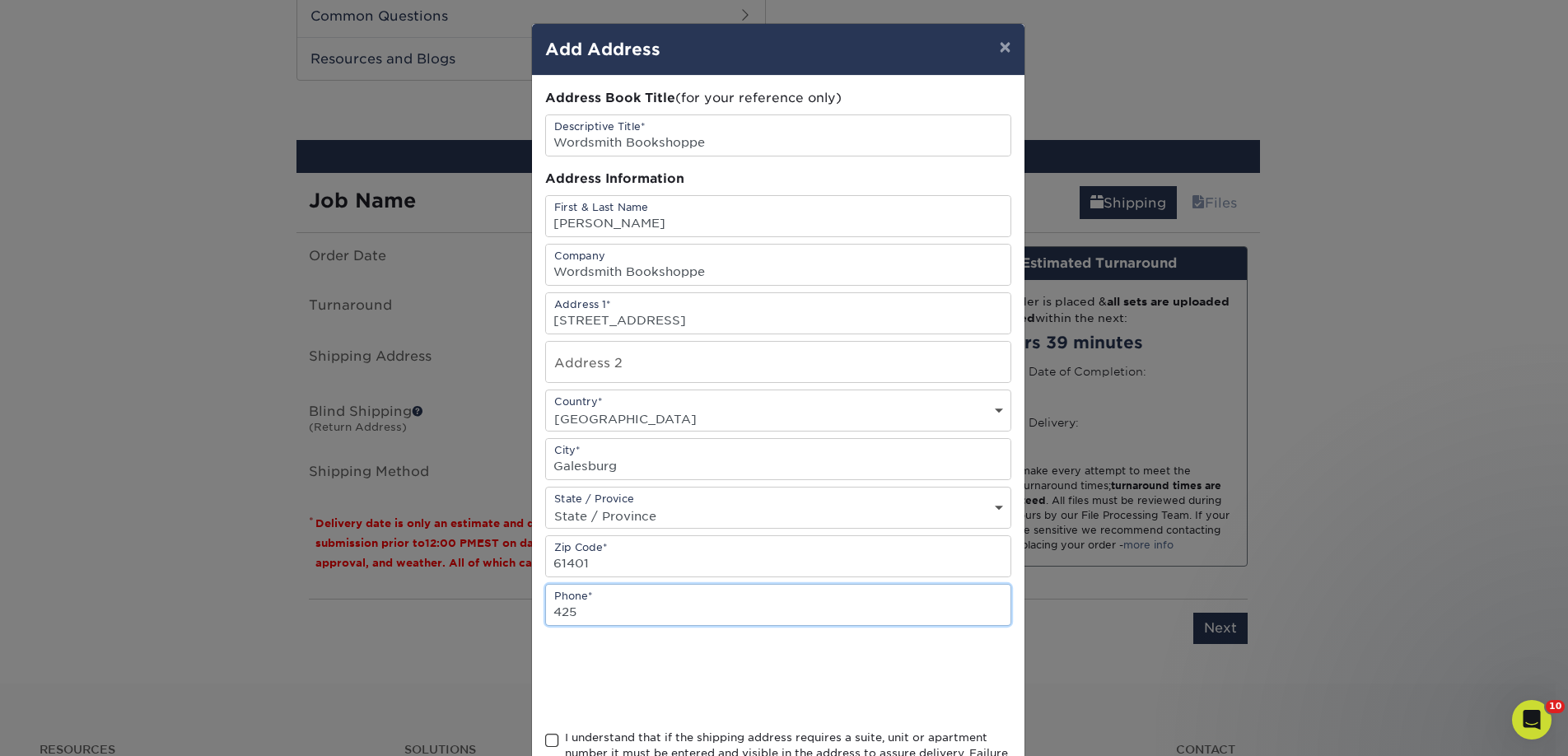
type input "4257367064"
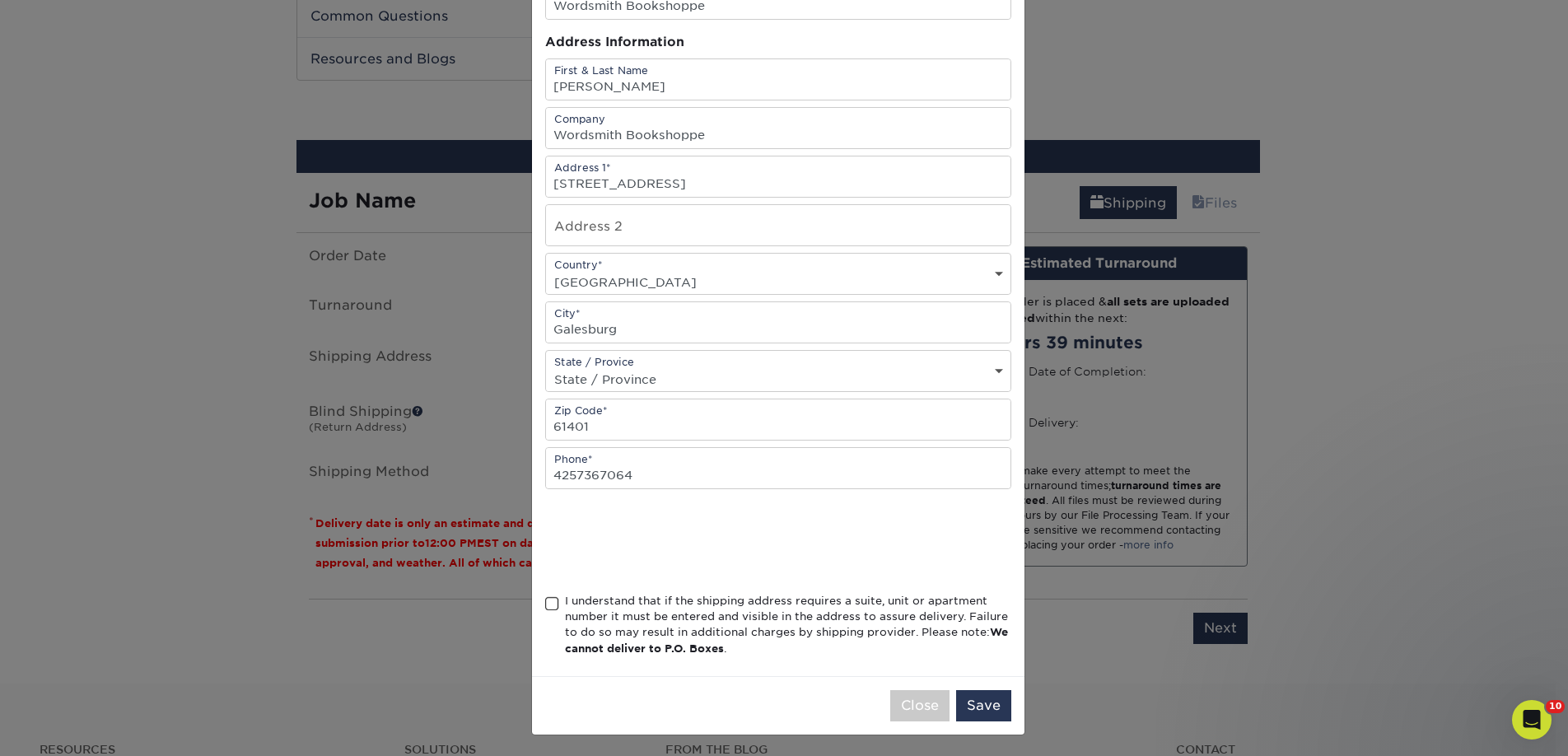
scroll to position [139, 0]
click at [622, 599] on div "I understand that if the shipping address requires a suite, unit or apartment n…" at bounding box center [788, 622] width 447 height 64
click at [0, 0] on input "I understand that if the shipping address requires a suite, unit or apartment n…" at bounding box center [0, 0] width 0 height 0
click at [985, 702] on button "Save" at bounding box center [983, 703] width 55 height 31
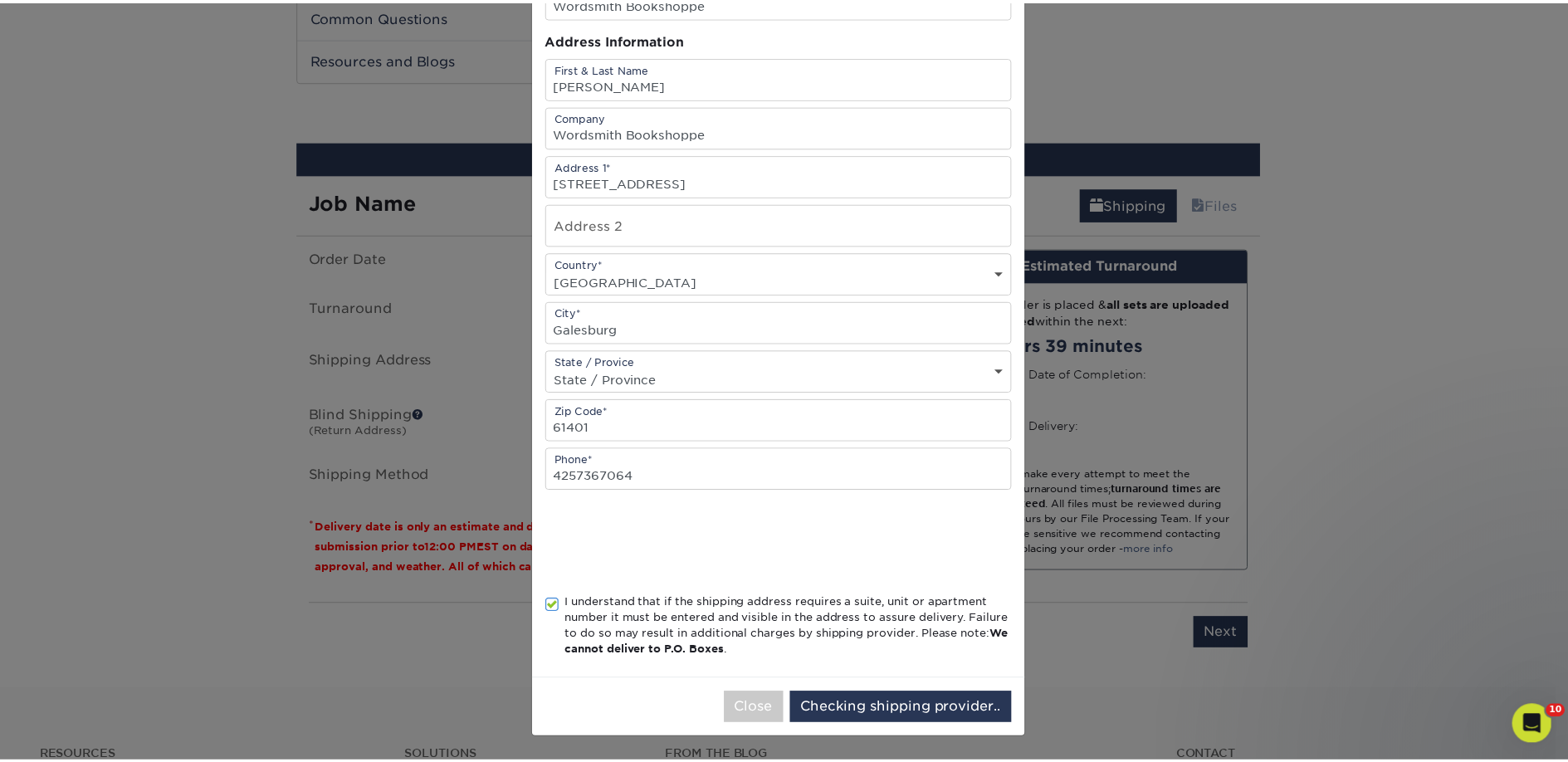
scroll to position [0, 0]
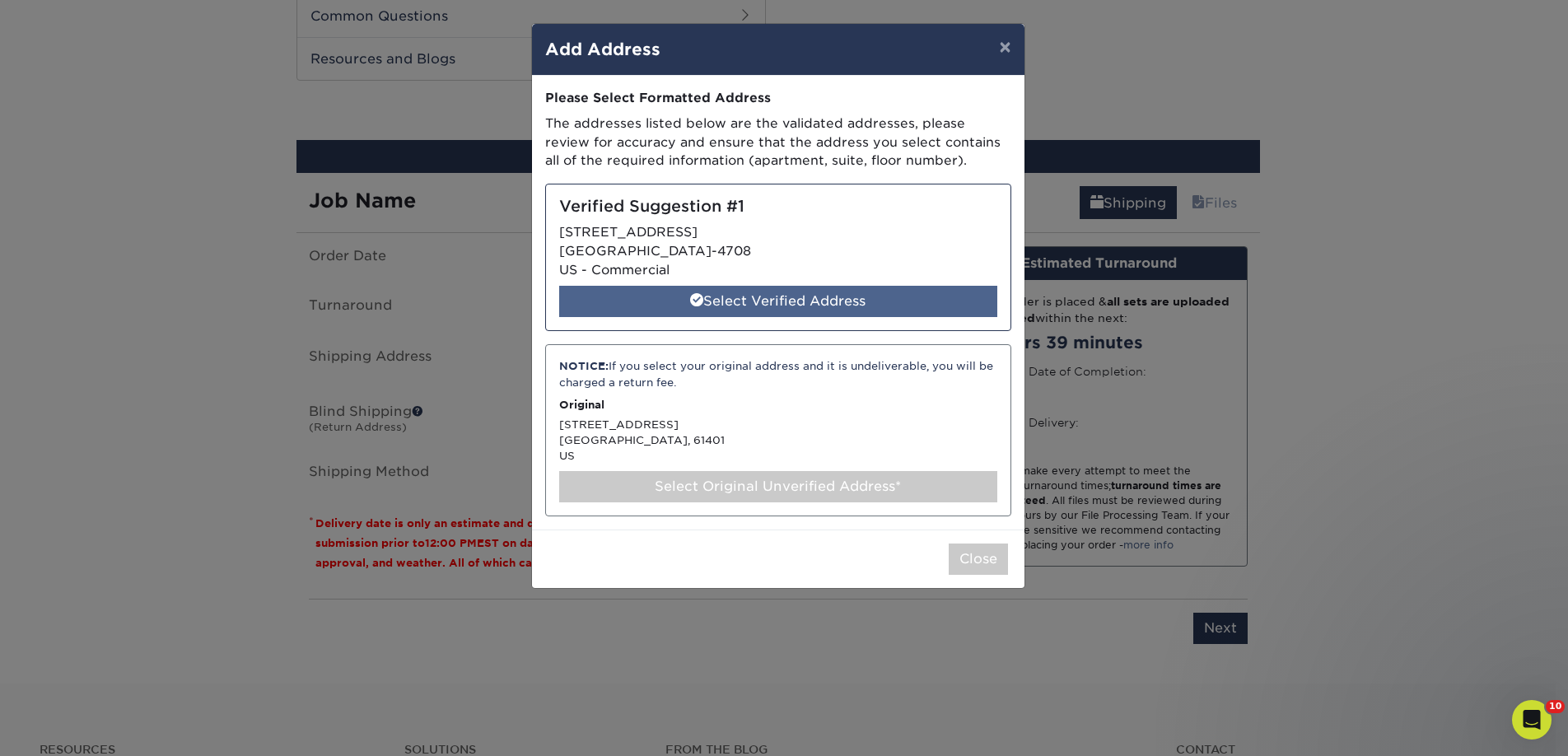
click at [720, 300] on div "Select Verified Address" at bounding box center [777, 301] width 438 height 31
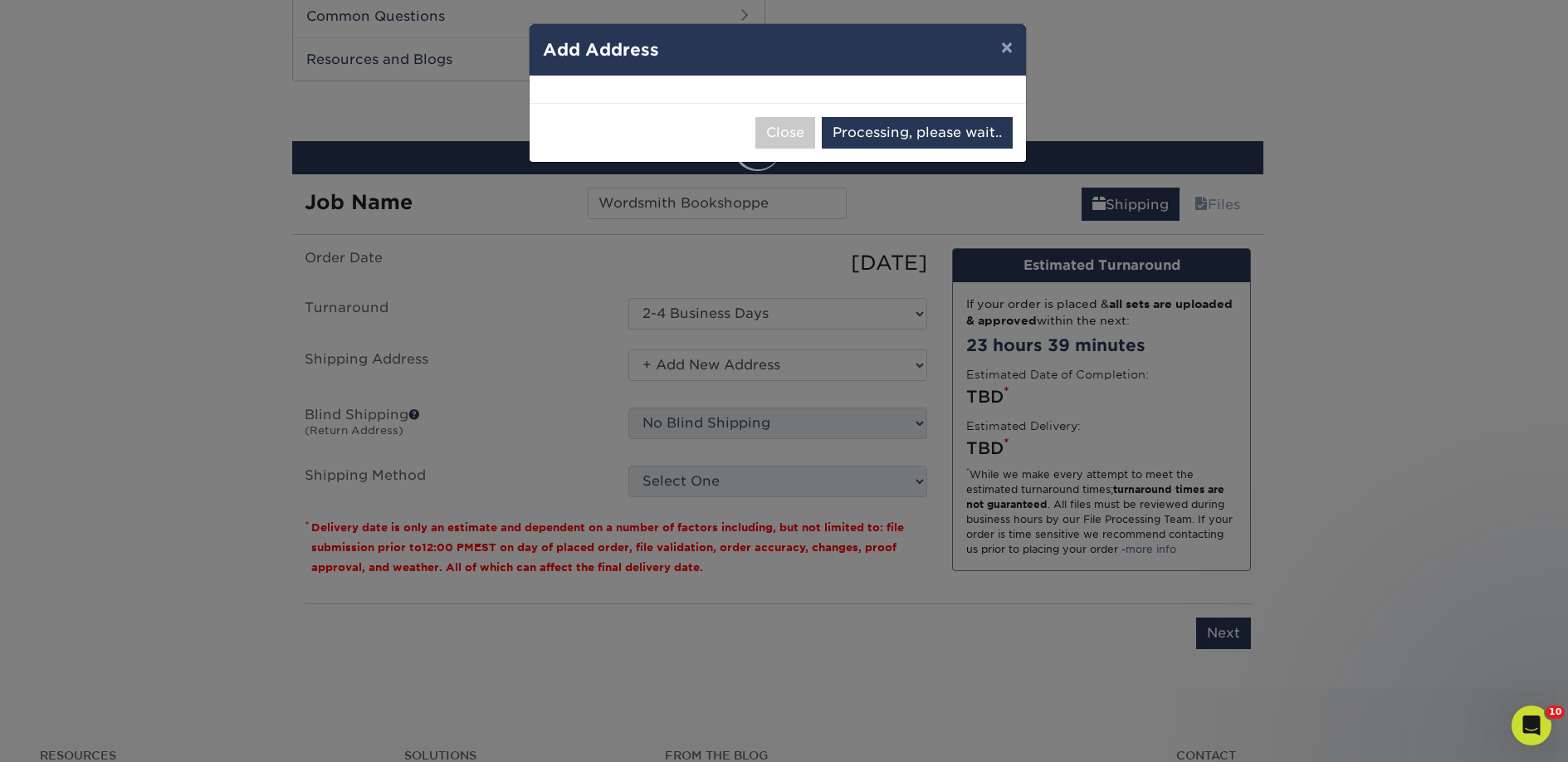
select select "285433"
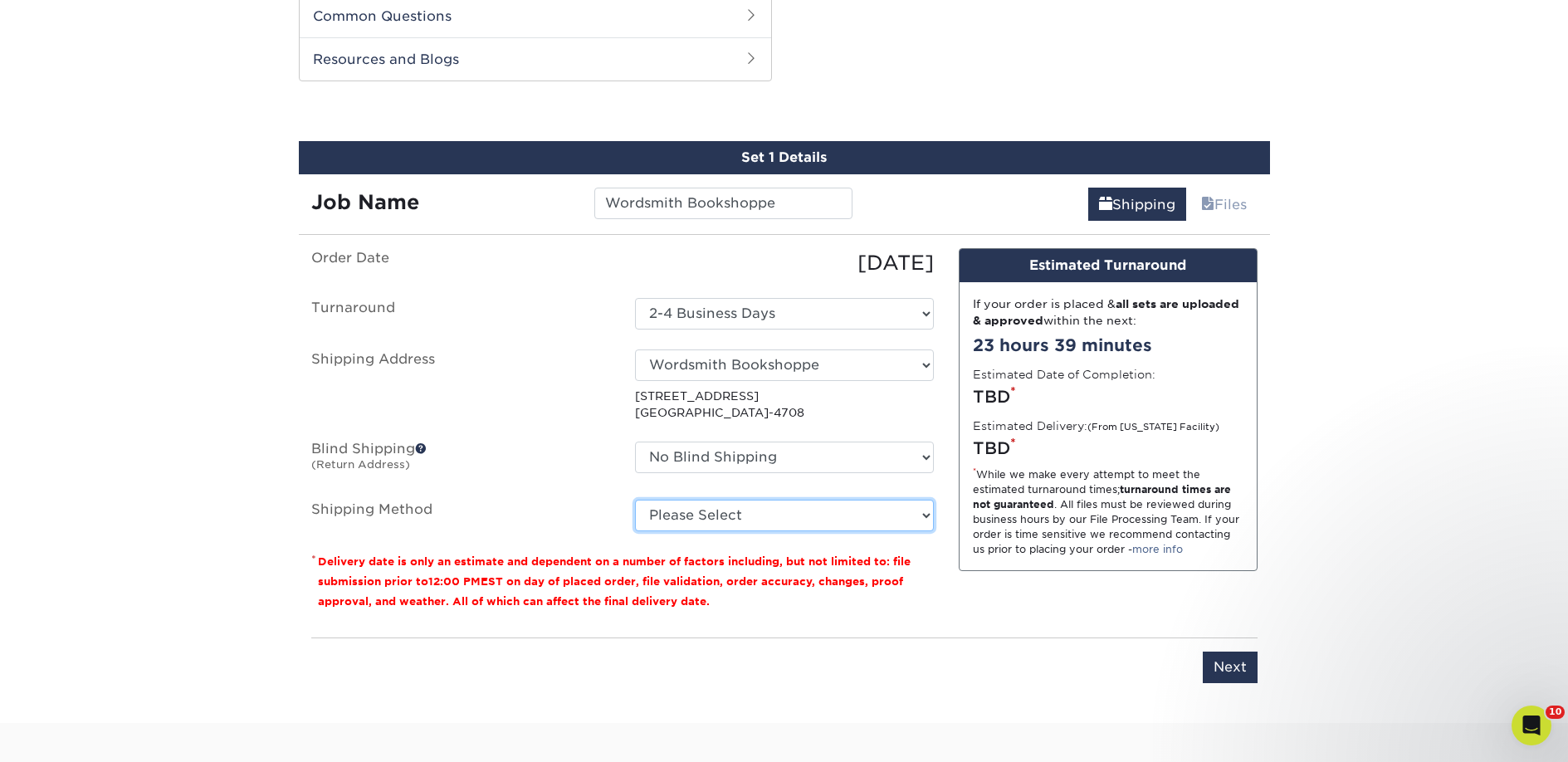
click at [750, 518] on select "Please Select Ground Shipping (+$18.96) 3 Day Shipping Service (+$28.90) 2 Day …" at bounding box center [784, 516] width 299 height 32
select select "03"
click at [635, 500] on select "Please Select Ground Shipping (+$18.96) 3 Day Shipping Service (+$28.90) 2 Day …" at bounding box center [784, 516] width 299 height 32
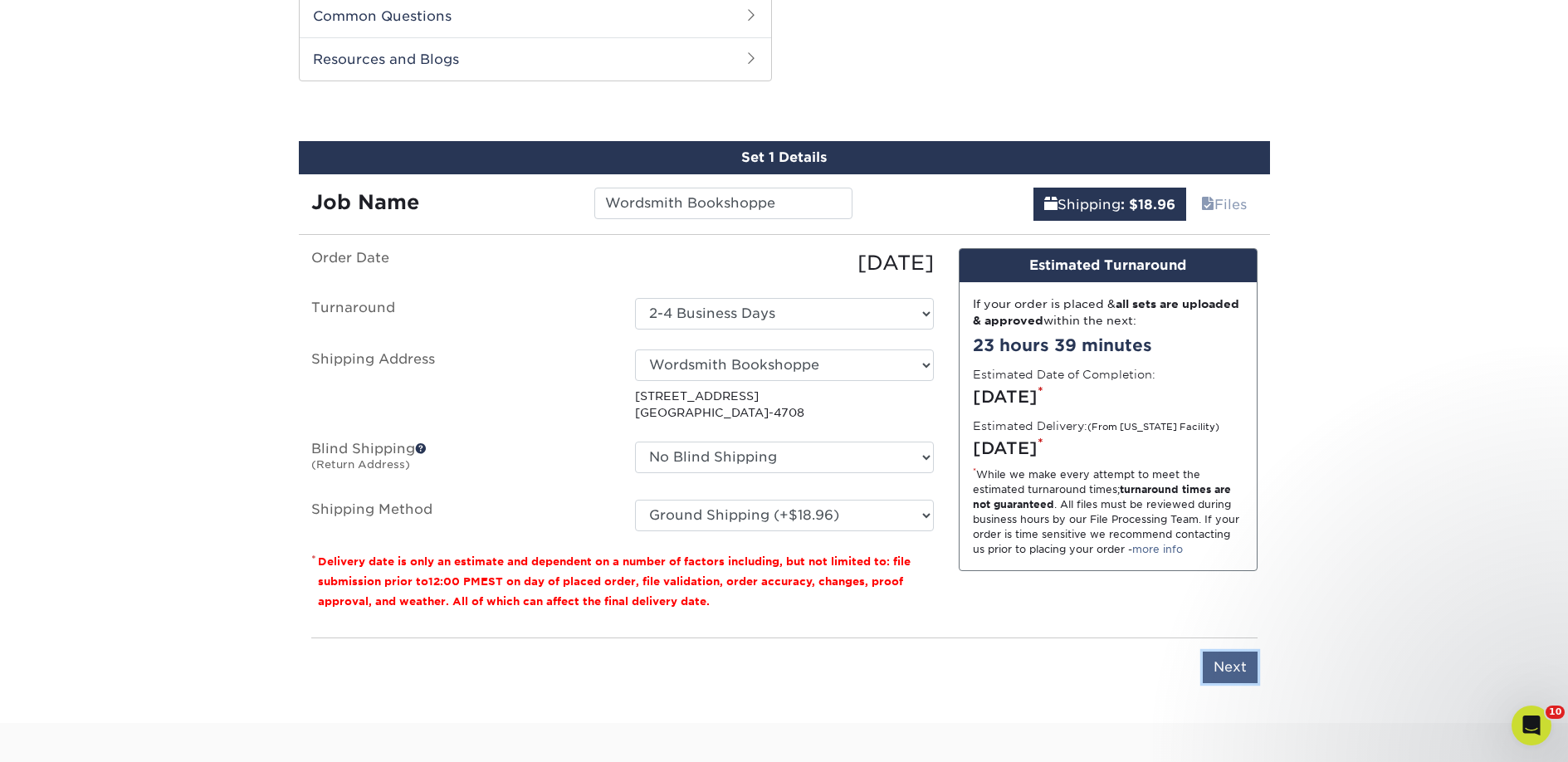
click at [1216, 670] on input "Next" at bounding box center [1230, 667] width 54 height 32
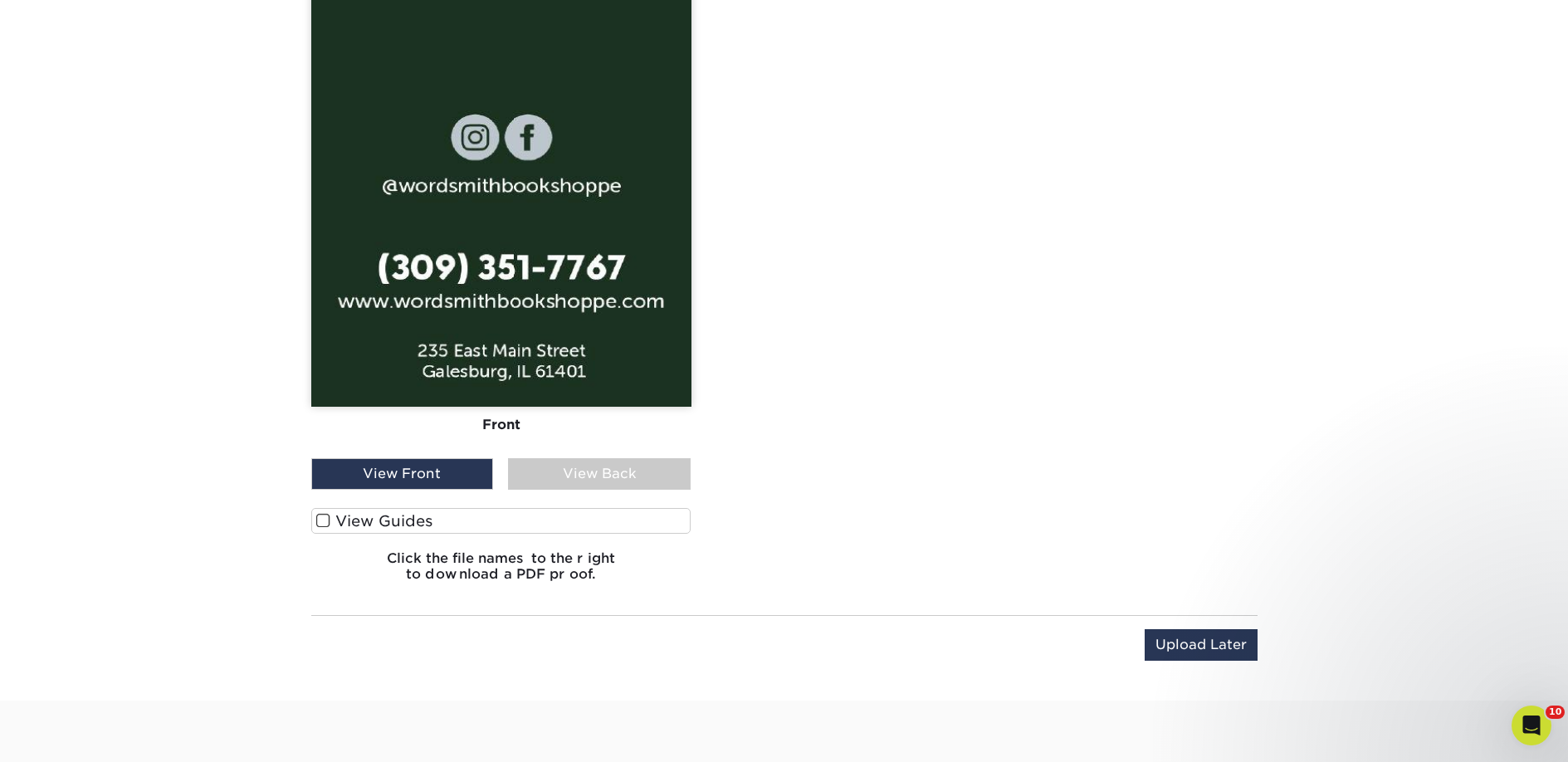
click at [460, 512] on label "View Guides" at bounding box center [502, 521] width 380 height 25
click at [0, 0] on input "View Guides" at bounding box center [0, 0] width 0 height 0
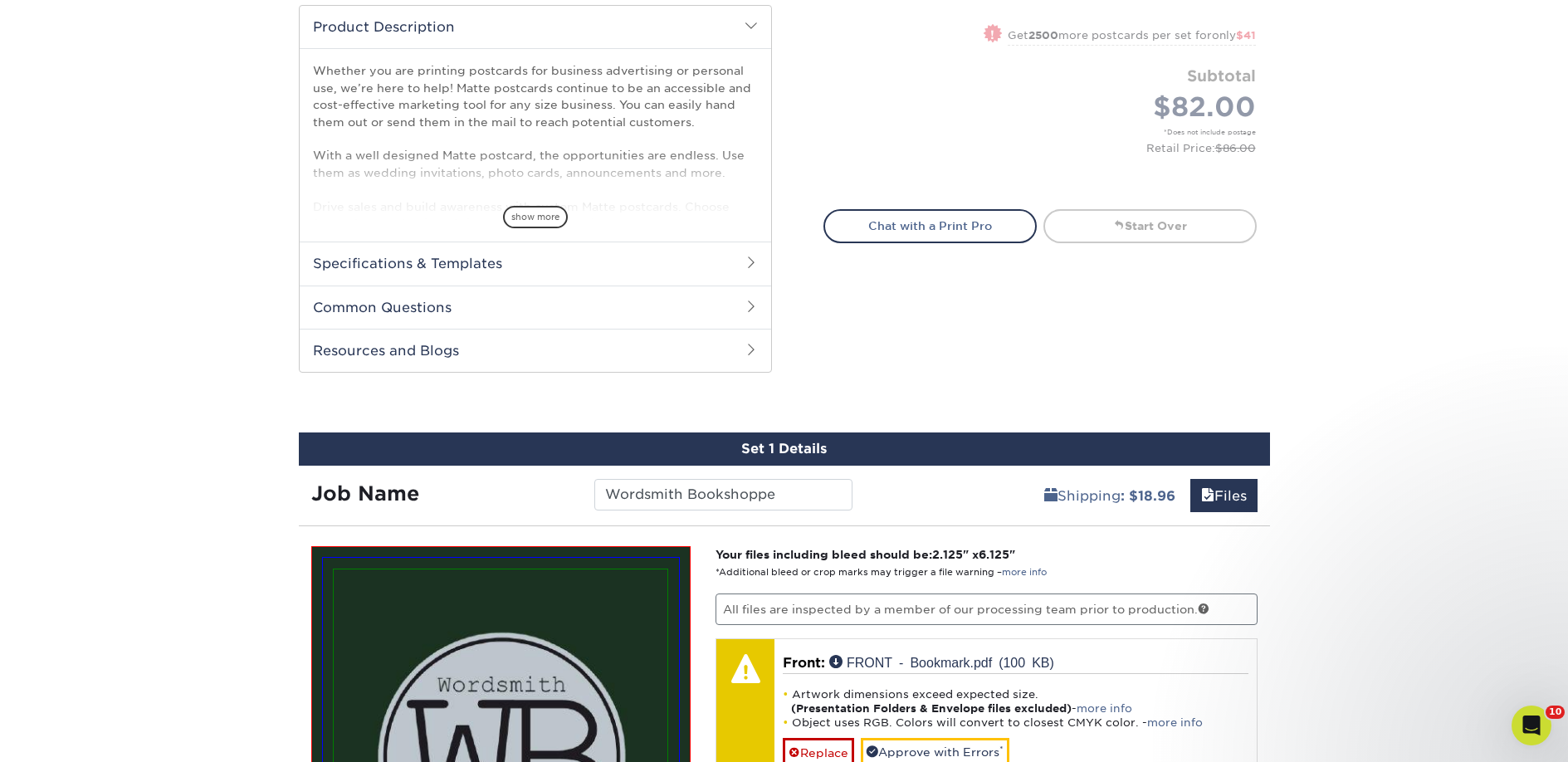
scroll to position [1118, 0]
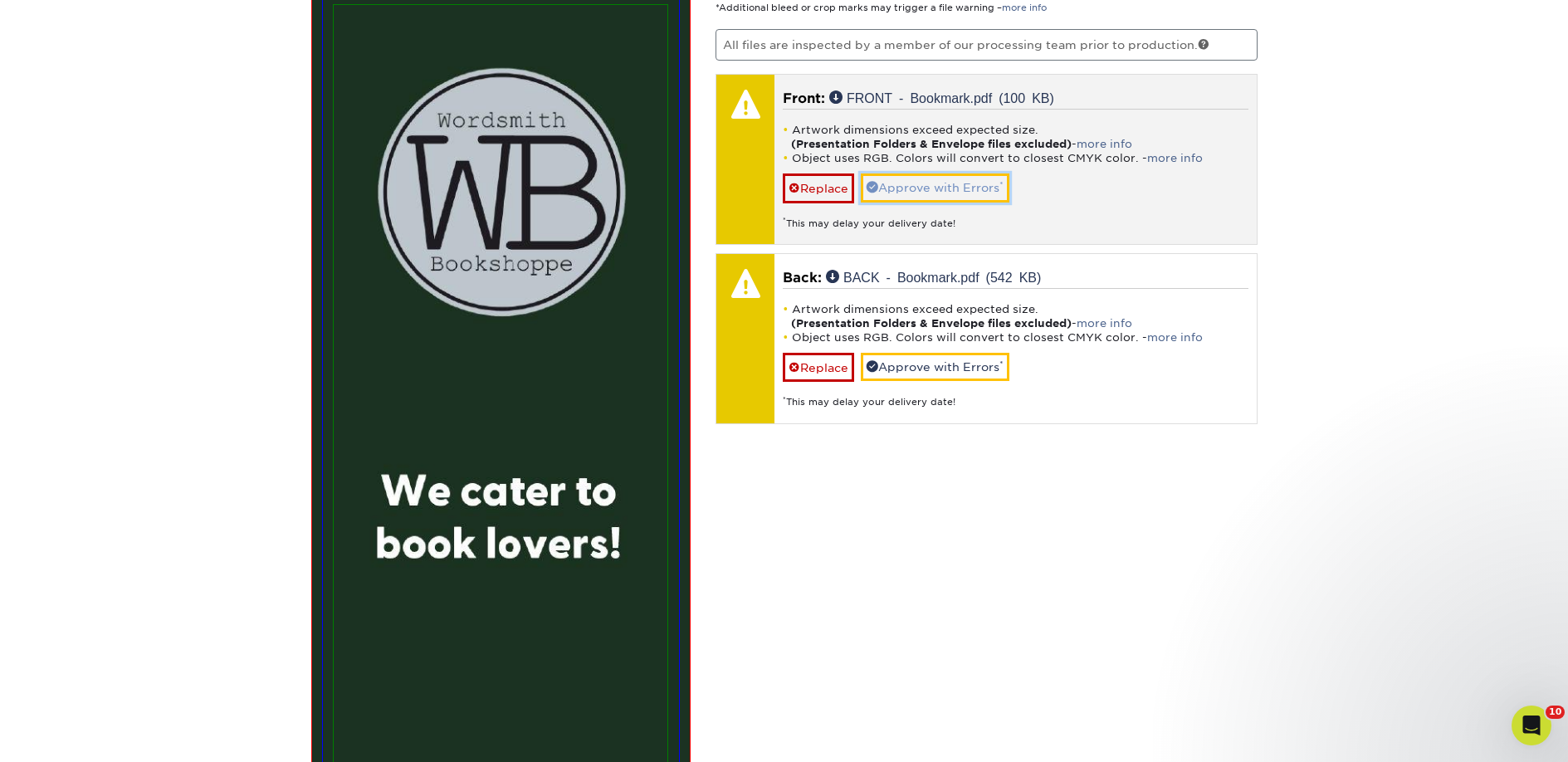
click at [888, 194] on link "Approve with Errors *" at bounding box center [935, 188] width 149 height 28
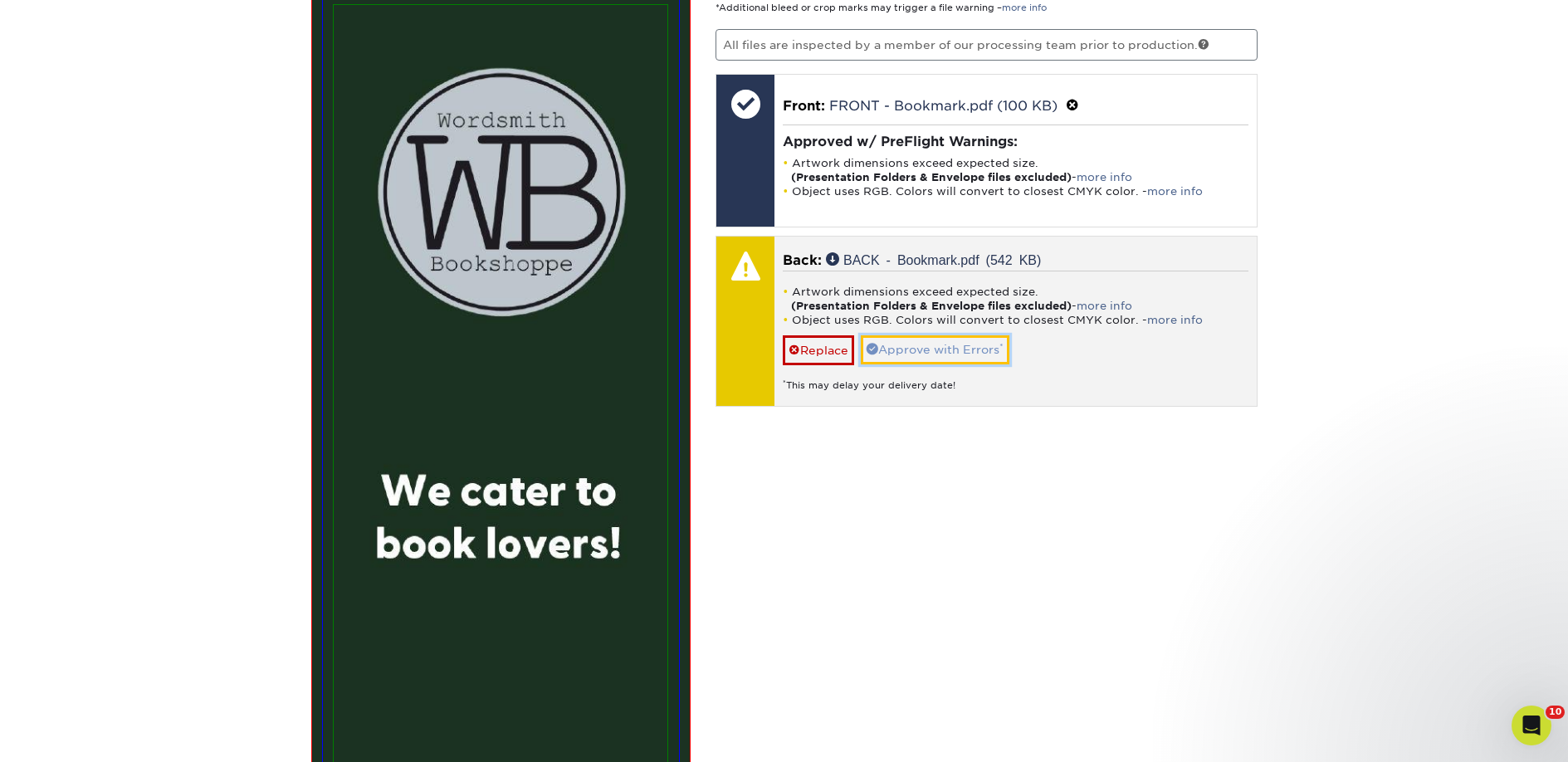
click at [905, 342] on link "Approve with Errors *" at bounding box center [935, 349] width 149 height 28
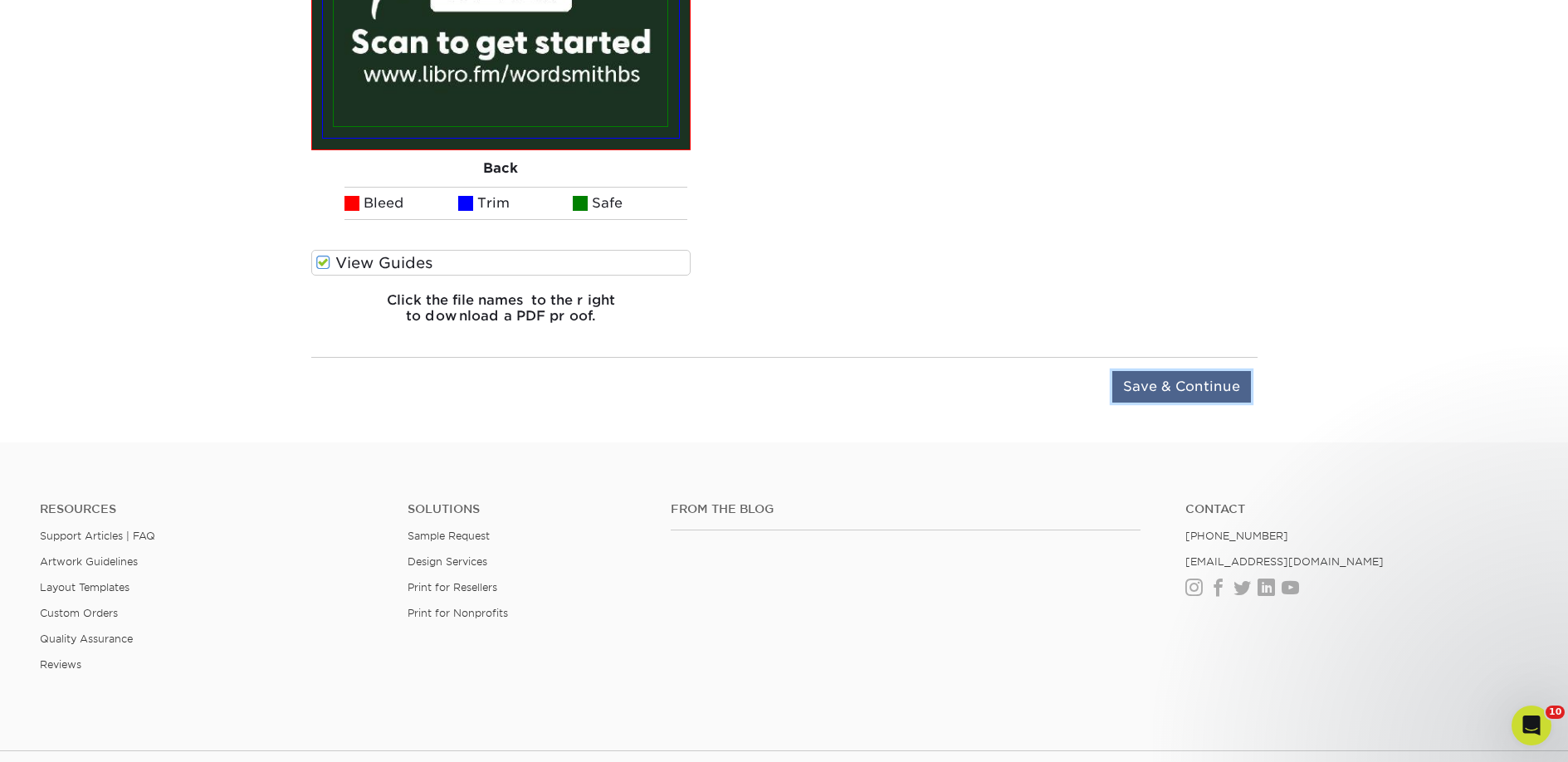
click at [1183, 378] on input "Save & Continue" at bounding box center [1181, 387] width 139 height 32
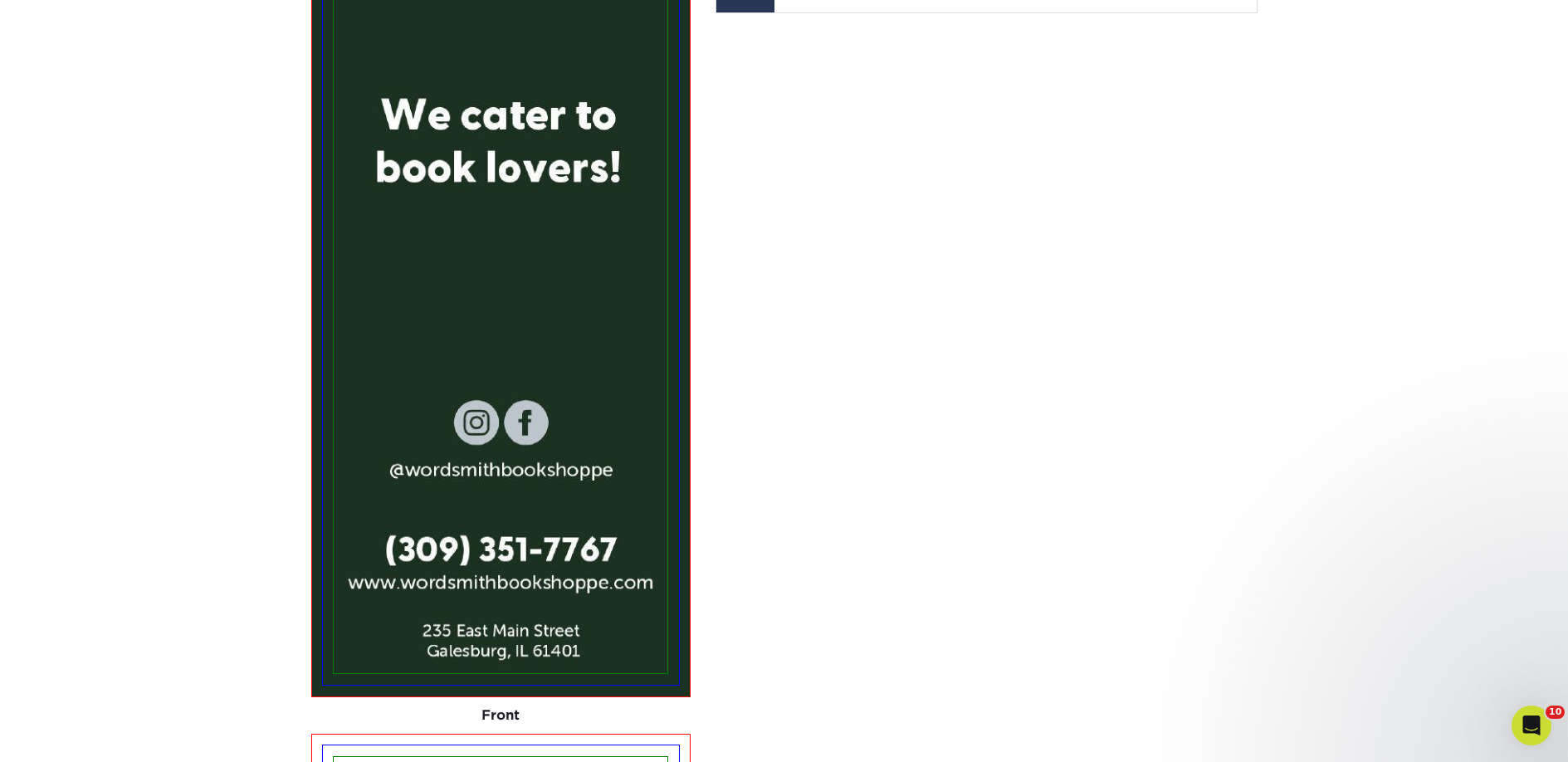
scroll to position [1108, 0]
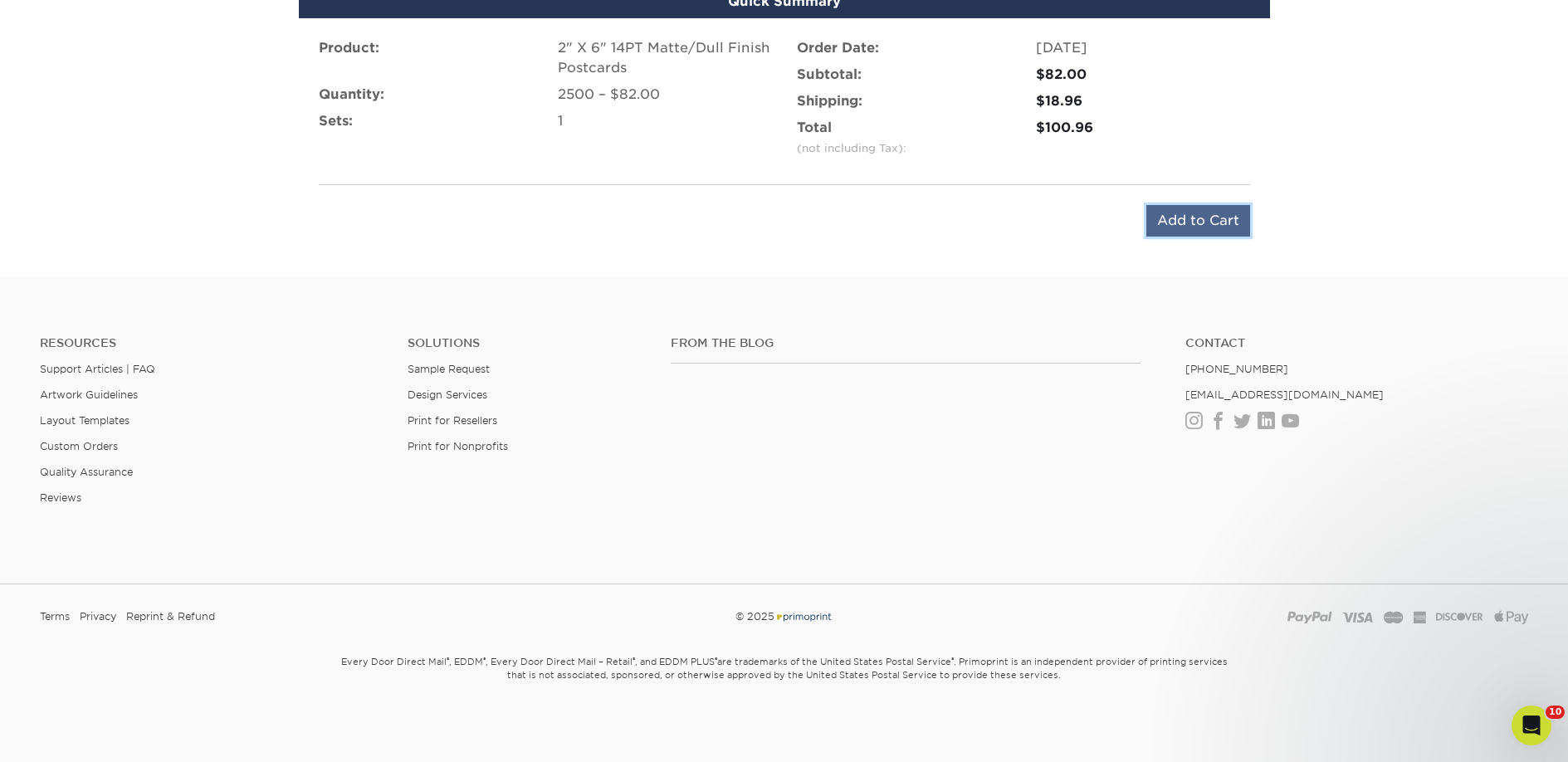
click at [1200, 233] on input "Add to Cart" at bounding box center [1198, 220] width 104 height 32
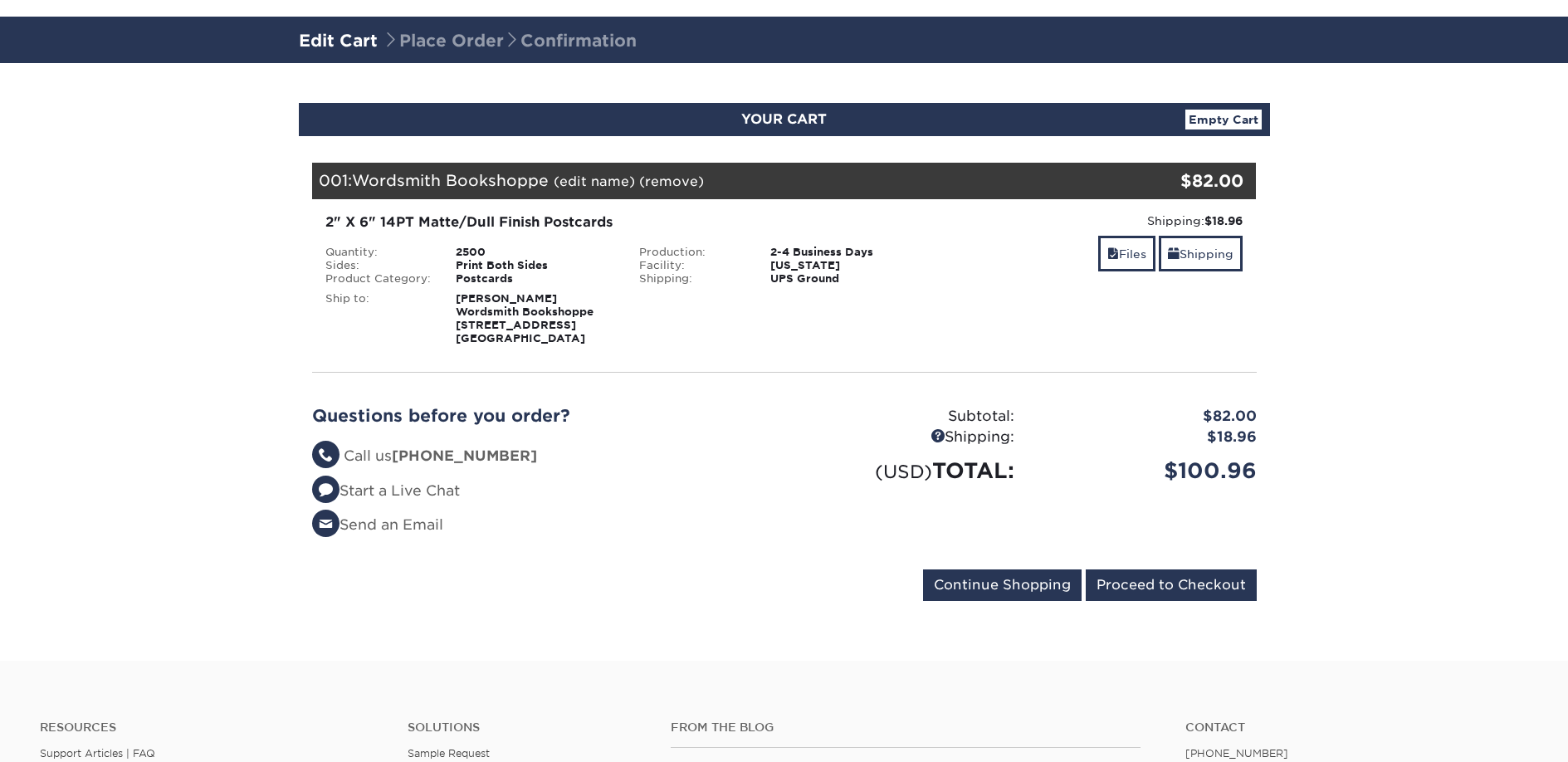
scroll to position [118, 0]
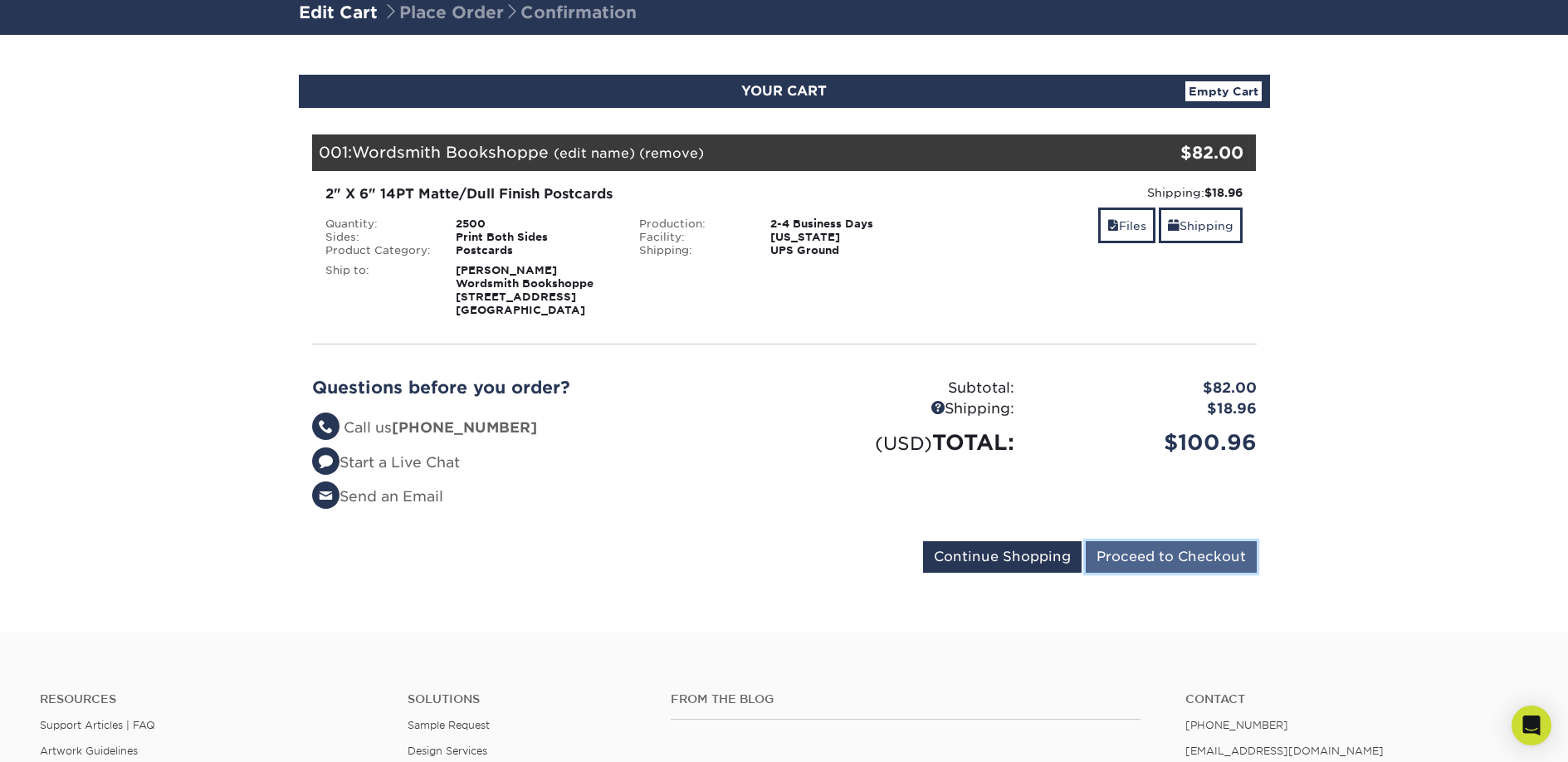
click at [1115, 555] on input "Proceed to Checkout" at bounding box center [1171, 556] width 171 height 32
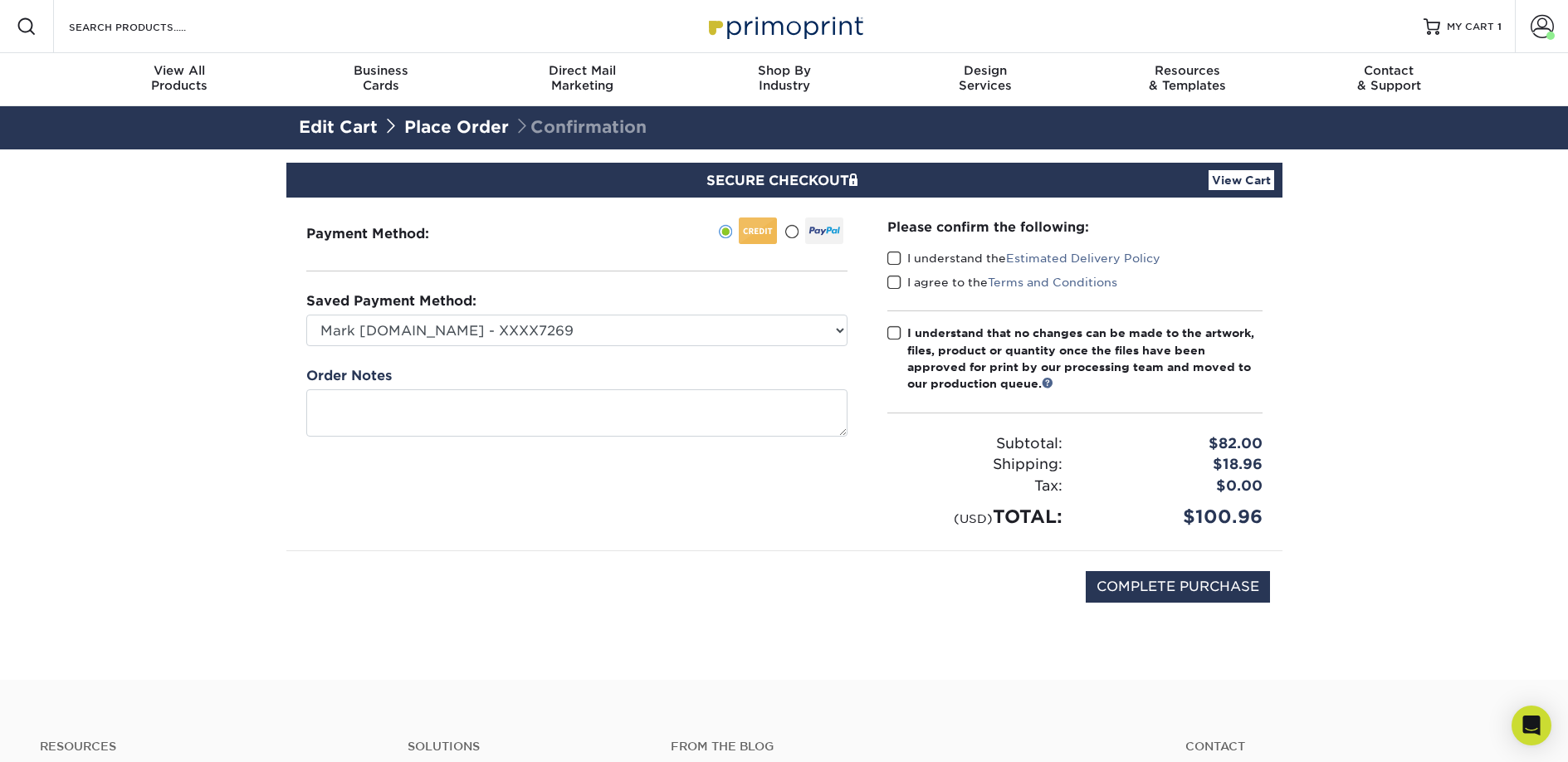
click at [920, 257] on label "I understand the Estimated Delivery Policy" at bounding box center [1024, 258] width 273 height 16
click at [0, 0] on input "I understand the Estimated Delivery Policy" at bounding box center [0, 0] width 0 height 0
drag, startPoint x: 922, startPoint y: 275, endPoint x: 923, endPoint y: 293, distance: 18.0
click at [922, 276] on label "I agree to the Terms and Conditions" at bounding box center [1003, 282] width 230 height 16
click at [0, 0] on input "I agree to the Terms and Conditions" at bounding box center [0, 0] width 0 height 0
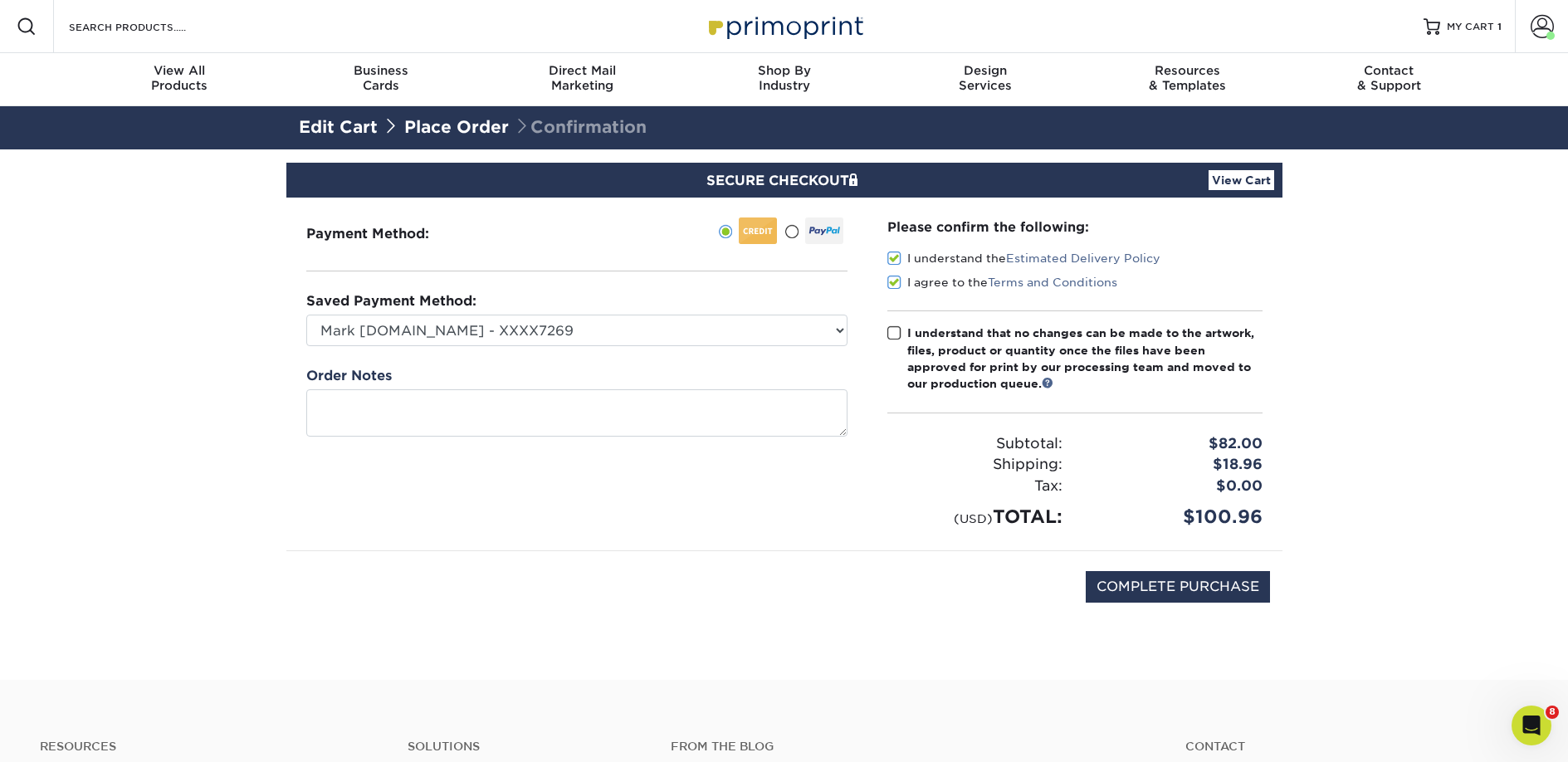
click at [926, 334] on div "I understand that no changes can be made to the artwork, files, product or quan…" at bounding box center [1085, 358] width 355 height 68
click at [0, 0] on input "I understand that no changes can be made to the artwork, files, product or quan…" at bounding box center [0, 0] width 0 height 0
click at [1107, 590] on input "COMPLETE PURCHASE" at bounding box center [1178, 586] width 184 height 32
type input "PROCESSING, PLEASE WAIT..."
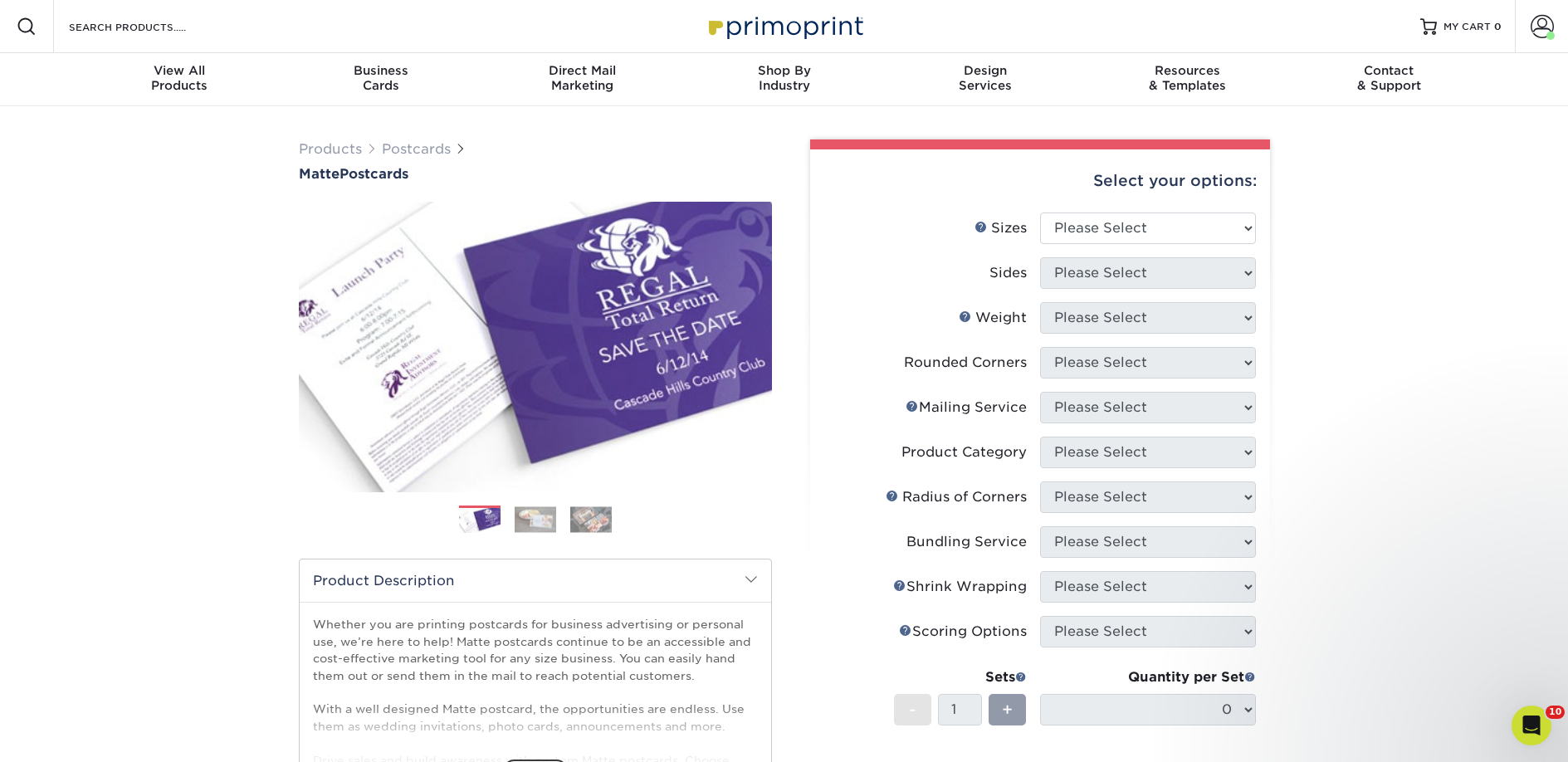
drag, startPoint x: 1152, startPoint y: 203, endPoint x: 1148, endPoint y: 224, distance: 21.4
click at [1152, 205] on div "Select your options:" at bounding box center [1040, 181] width 433 height 63
click at [1145, 227] on select "Please Select 1.5" x 7" 2" x 4" 2" x 6" 2" x 7" 2" x 8" 2.12" x 5.5" 2.125" x 5…" at bounding box center [1148, 228] width 216 height 32
select select "2.00x6.00"
click at [1040, 213] on select "Please Select 1.5" x 7" 2" x 4" 2" x 6" 2" x 7" 2" x 8" 2.12" x 5.5" 2.125" x 5…" at bounding box center [1148, 228] width 216 height 32
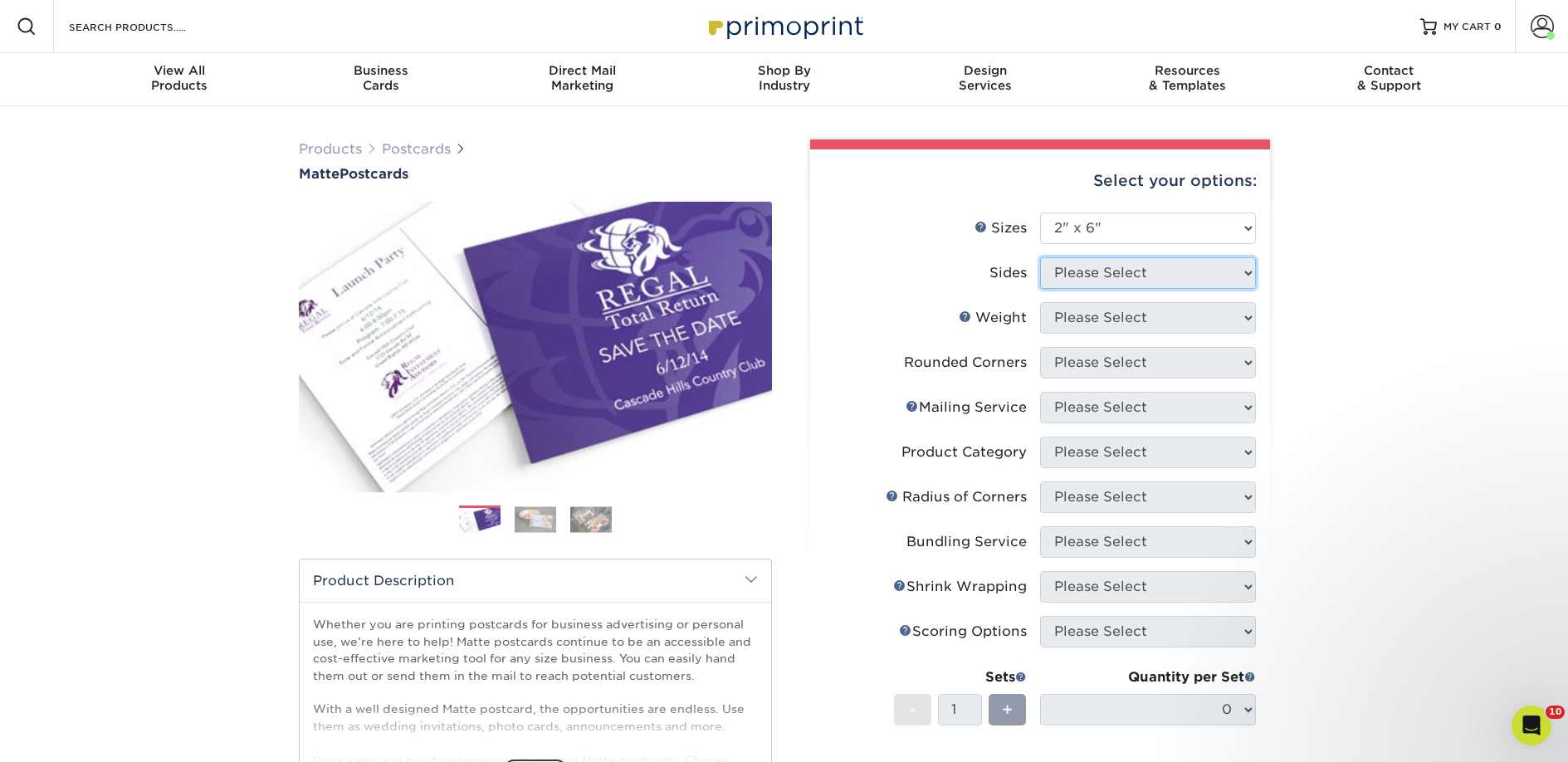
click at [1081, 273] on select "Please Select" at bounding box center [1148, 273] width 216 height 32
select select "13abbda7-1d64-4f25-8bb2-c179b224825d"
click at [1040, 257] on select "Please Select Print Both Sides Print Front Only" at bounding box center [1148, 273] width 216 height 32
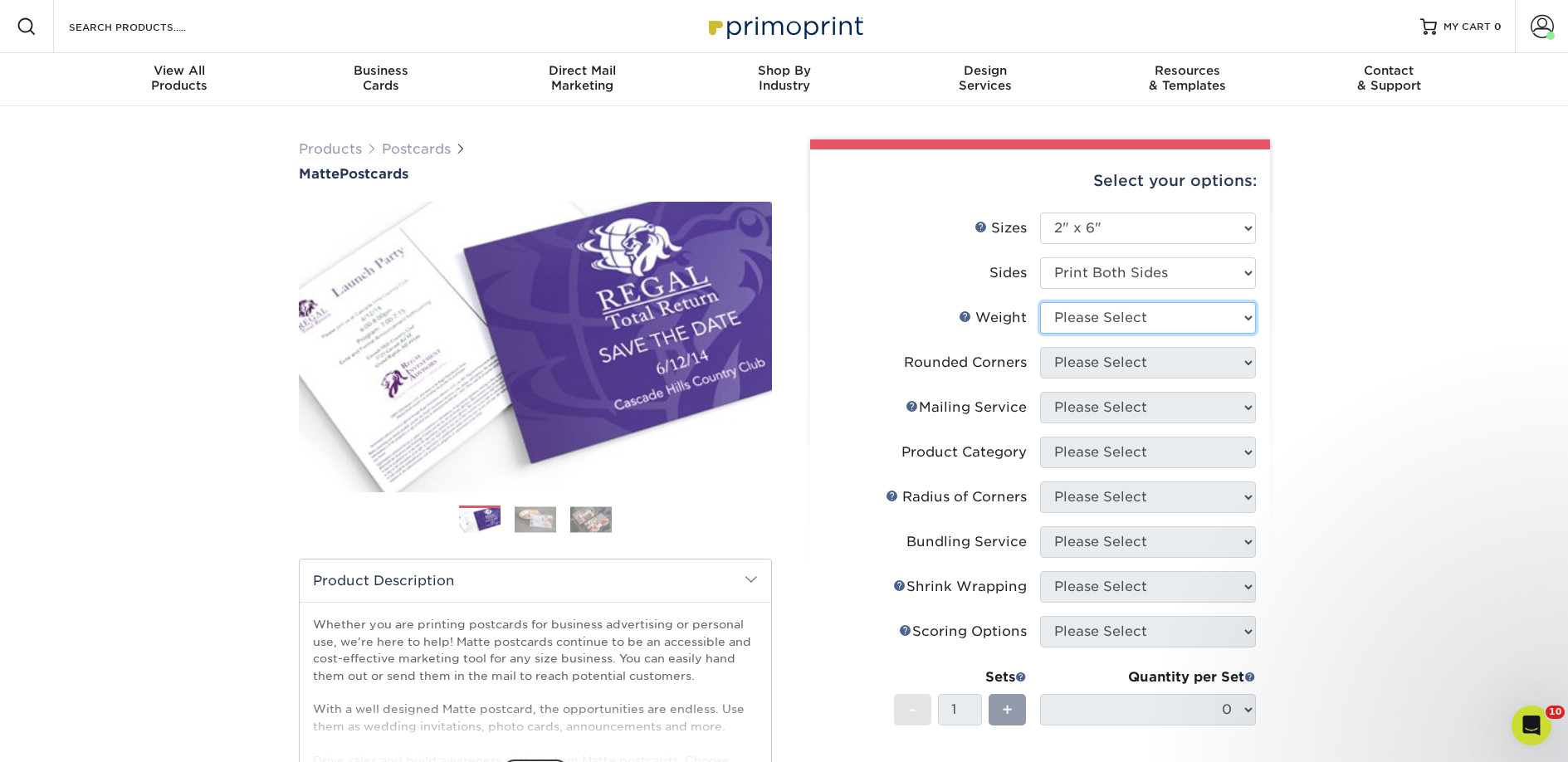
click at [1078, 313] on select "Please Select 14PT 16PT" at bounding box center [1148, 318] width 216 height 32
select select "14PT"
click at [1040, 303] on select "Please Select 14PT 16PT" at bounding box center [1148, 318] width 216 height 32
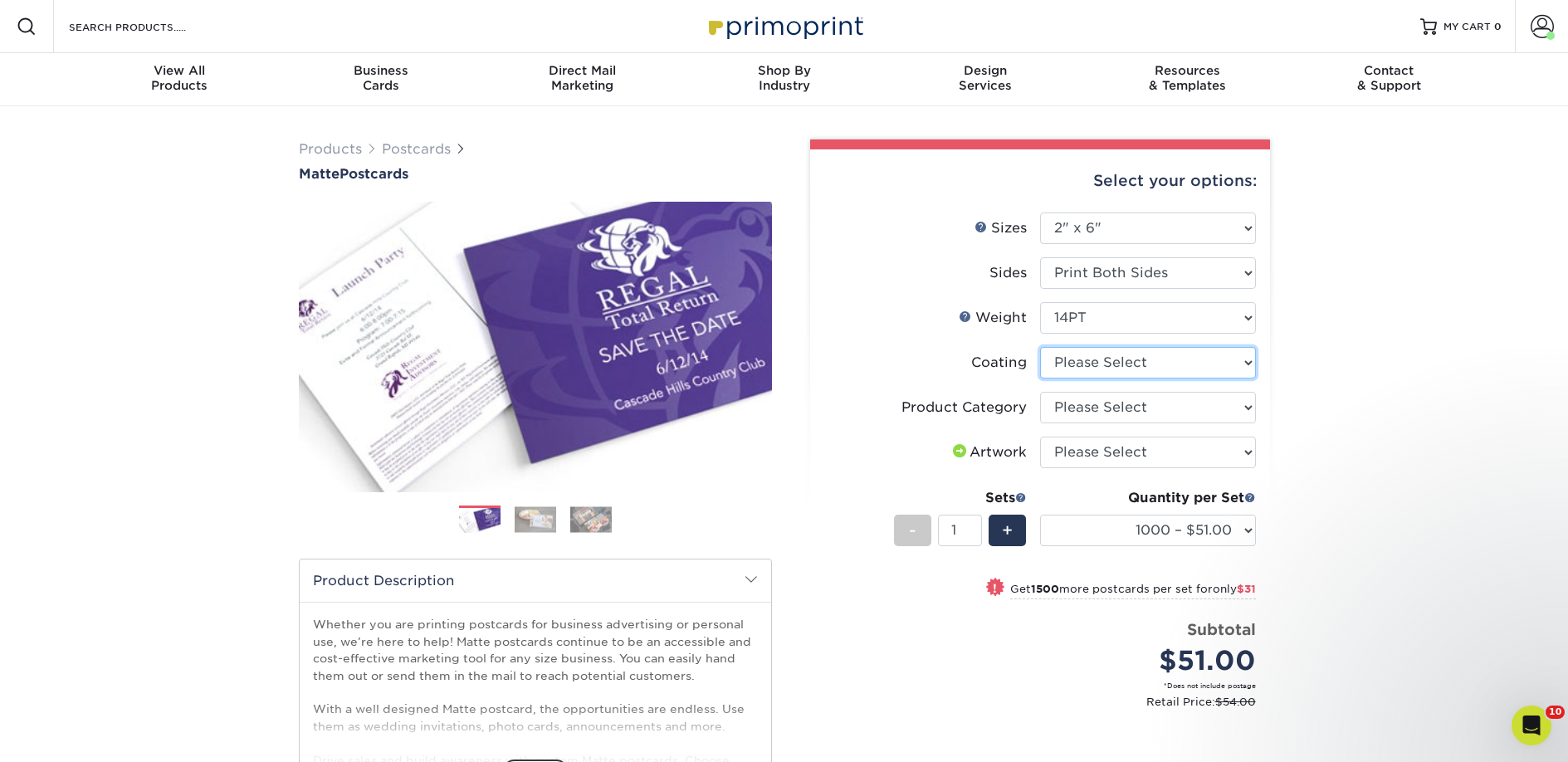
click at [1082, 364] on select at bounding box center [1148, 362] width 216 height 32
select select "121bb7b5-3b4d-429f-bd8d-bbf80e953313"
click at [1040, 347] on select at bounding box center [1148, 362] width 216 height 32
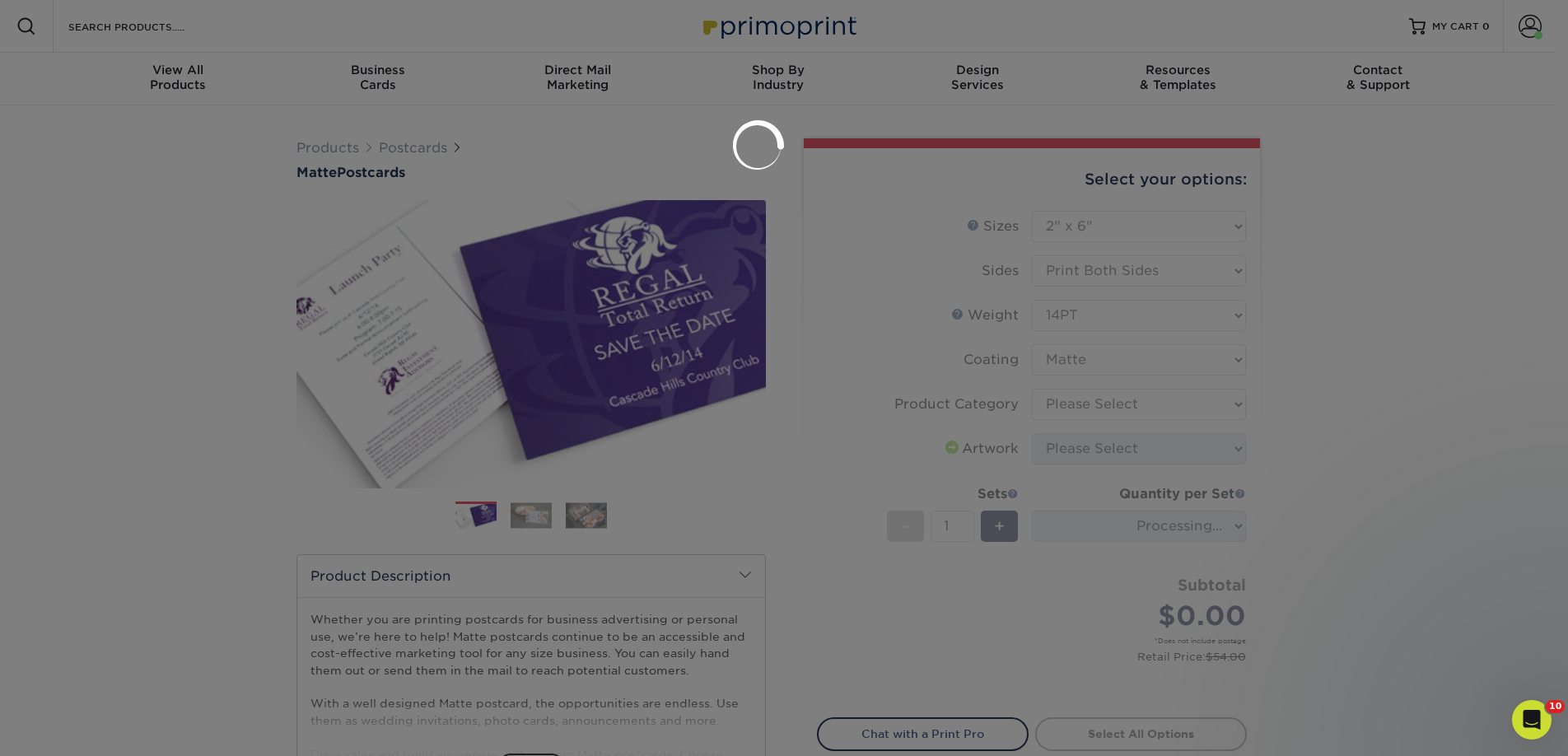
click at [1077, 401] on div at bounding box center [784, 378] width 1568 height 756
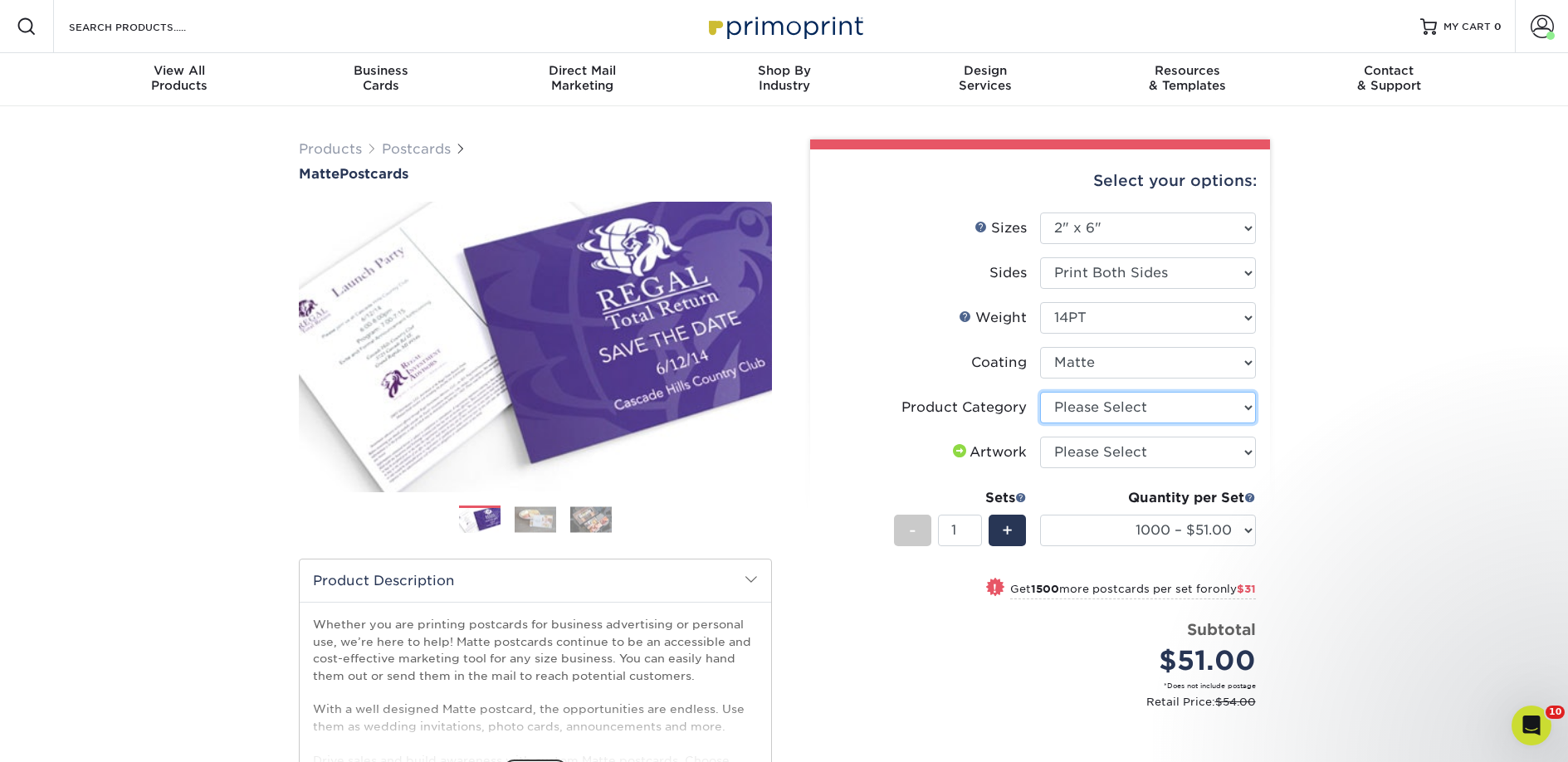
click at [1073, 411] on select "Please Select Postcards" at bounding box center [1148, 407] width 216 height 32
select select "9b7272e0-d6c8-4c3c-8e97-d3a1bcdab858"
click at [1040, 391] on select "Please Select Postcards" at bounding box center [1148, 407] width 216 height 32
click at [1076, 448] on select "Please Select I will upload files I need a design - $150" at bounding box center [1148, 452] width 216 height 32
click at [1040, 437] on select "Please Select I will upload files I need a design - $150" at bounding box center [1148, 452] width 216 height 32
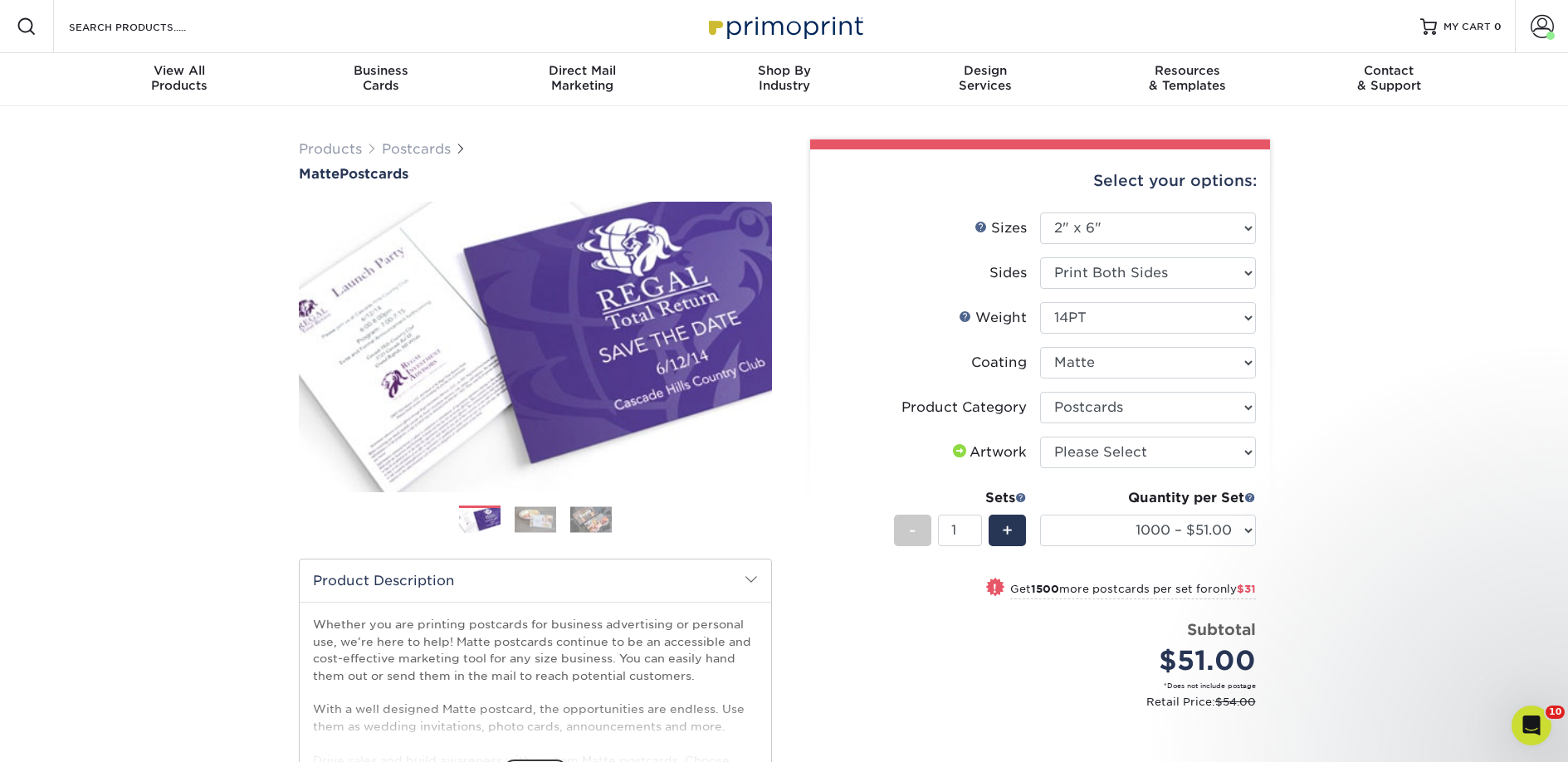
click at [1084, 426] on li "Product Category Please Select Postcards" at bounding box center [1040, 413] width 431 height 44
click at [1087, 445] on select "Please Select I will upload files I need a design - $150" at bounding box center [1148, 452] width 216 height 32
select select "upload"
click at [1040, 437] on select "Please Select I will upload files I need a design - $150" at bounding box center [1148, 452] width 216 height 32
click at [1096, 519] on select "1000 – $51.00 2500 – $82.00 5000 – $123.00 10000 – $234.00 15000 – $344.00 2000…" at bounding box center [1148, 530] width 216 height 32
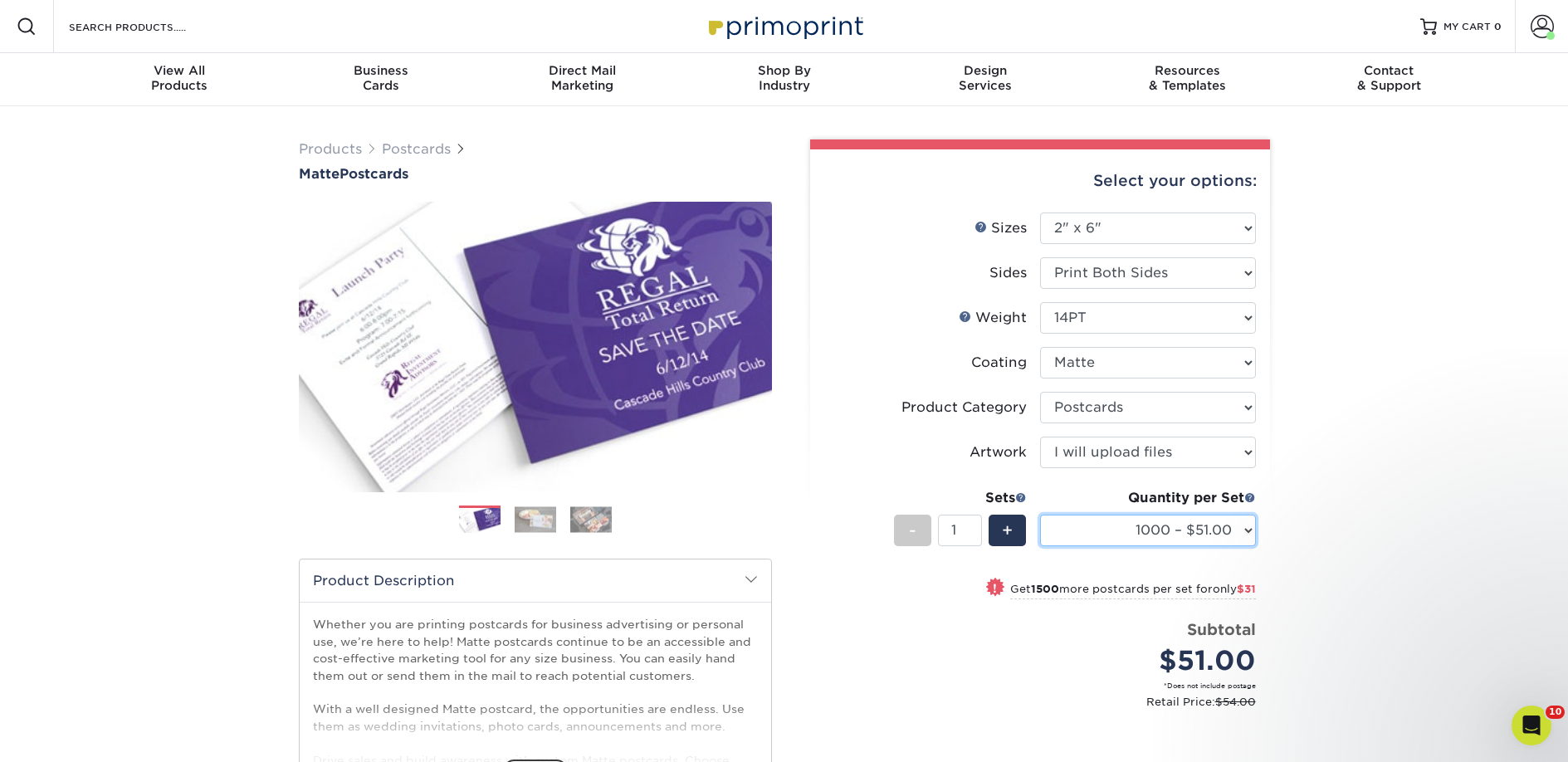
select select "5000 – $123.00"
click at [1040, 515] on select "1000 – $51.00 2500 – $82.00 5000 – $123.00 10000 – $234.00 15000 – $344.00 2000…" at bounding box center [1148, 530] width 216 height 32
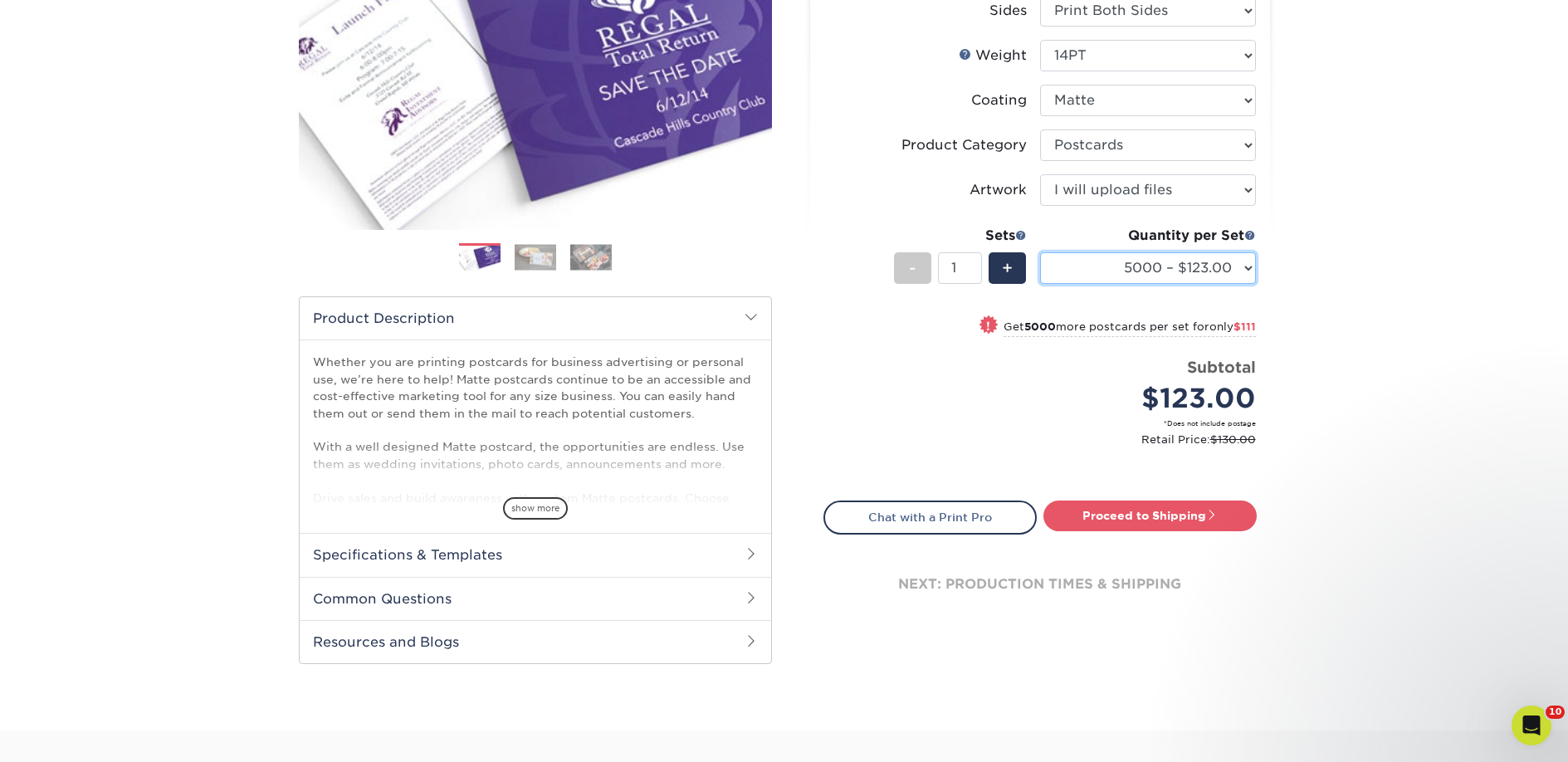
scroll to position [285, 0]
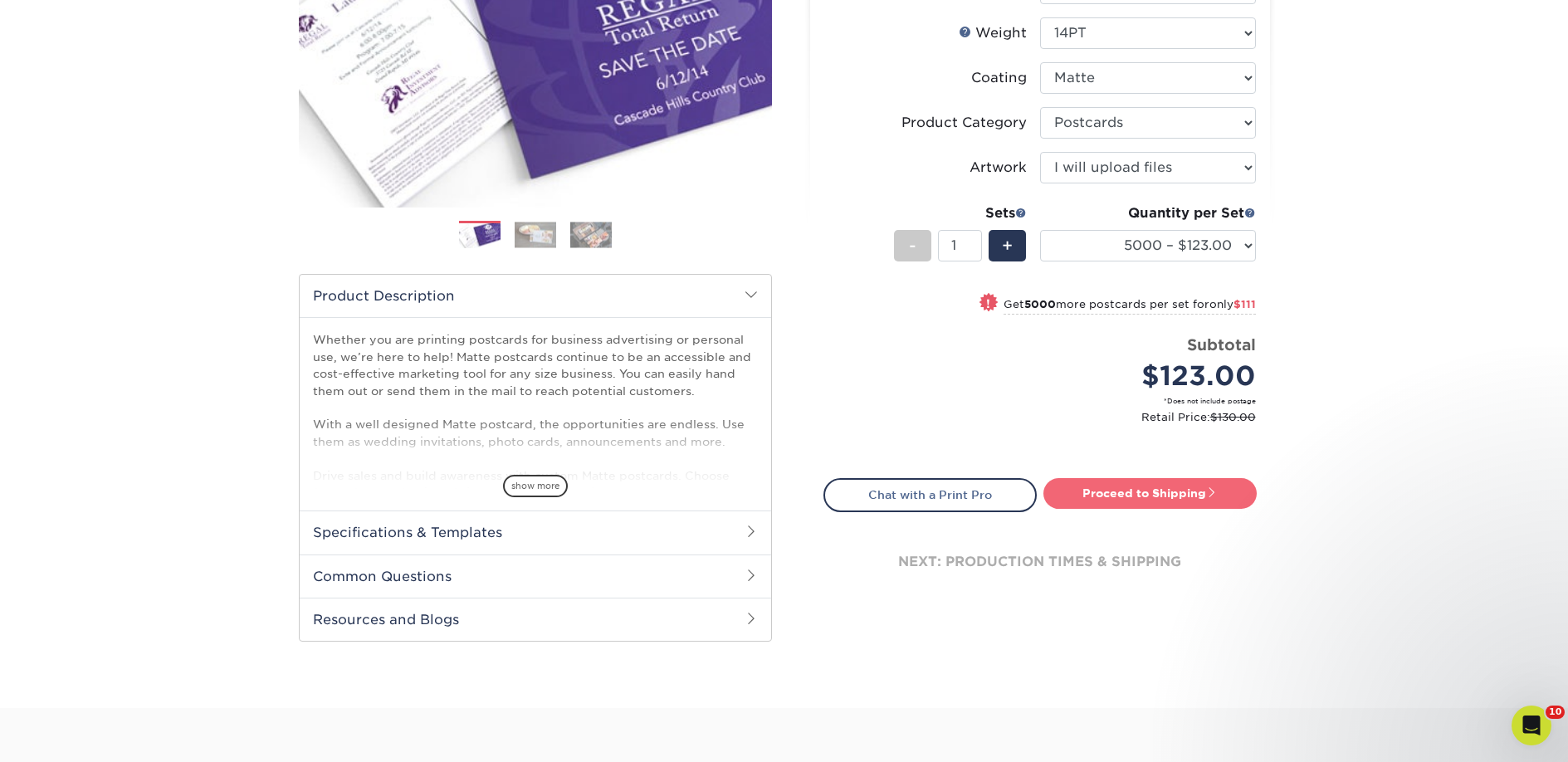
click at [1102, 491] on link "Proceed to Shipping" at bounding box center [1150, 493] width 213 height 30
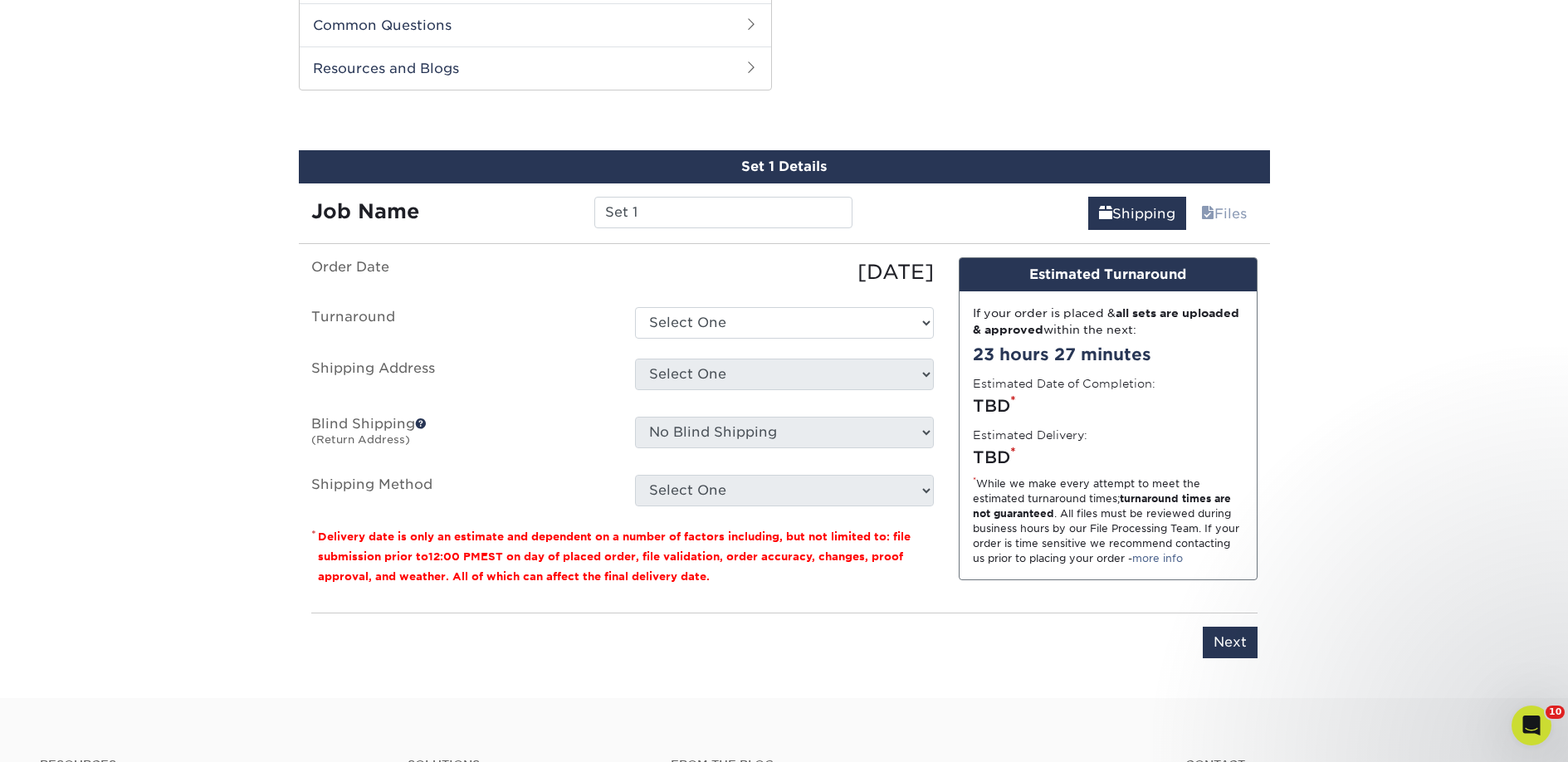
scroll to position [845, 0]
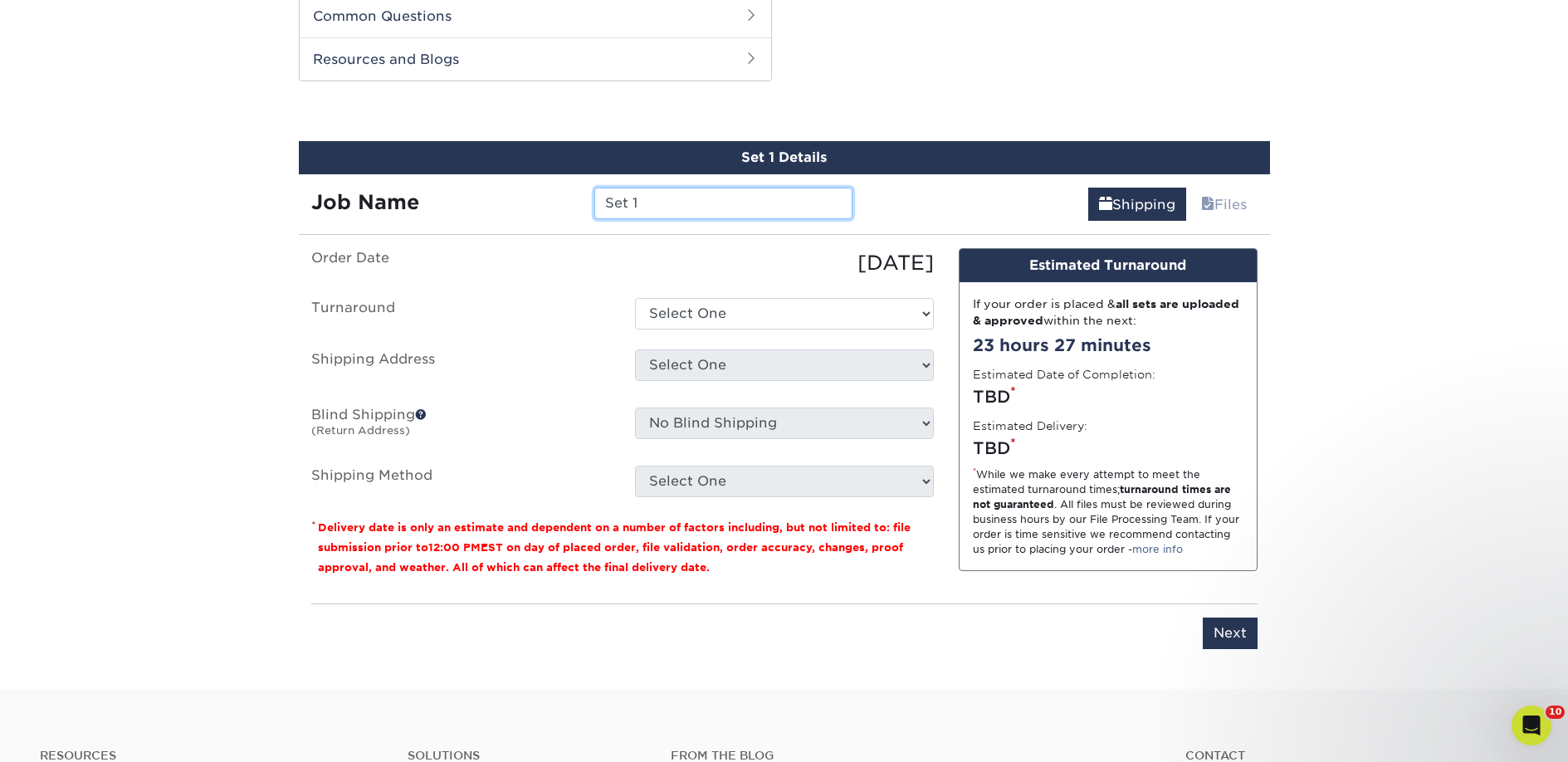
click at [640, 195] on input "Set 1" at bounding box center [723, 203] width 258 height 32
paste input "Avant Garden Bookstore"
type input "Avant Garden Bookstore"
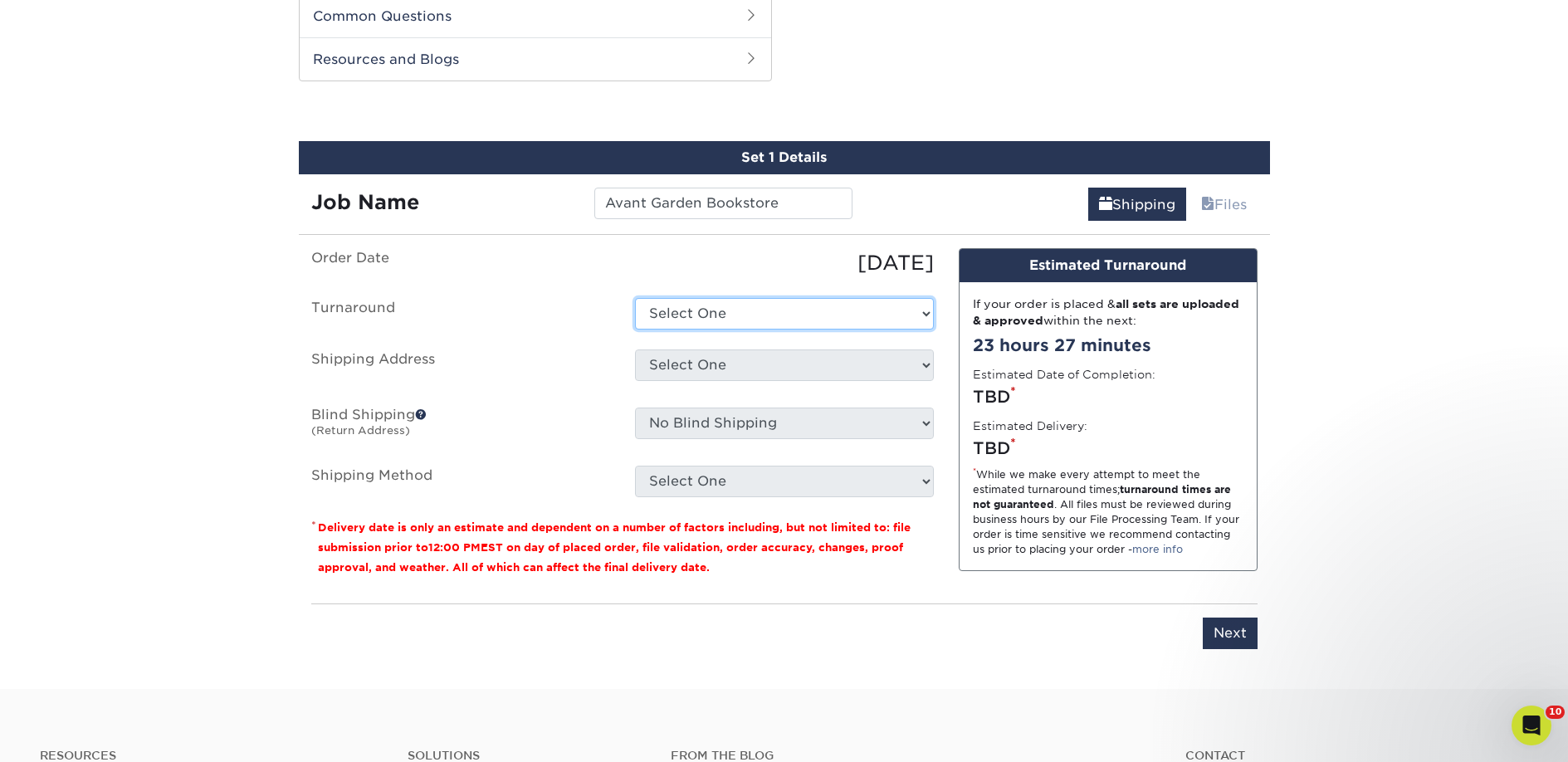
click at [686, 310] on select "Select One 2-4 Business Days 2 Day Next Business Day" at bounding box center [784, 313] width 299 height 32
select select "a9cd5a85-4071-4433-97be-2a724b9524af"
click at [635, 298] on select "Select One 2-4 Business Days 2 Day Next Business Day" at bounding box center [784, 313] width 299 height 32
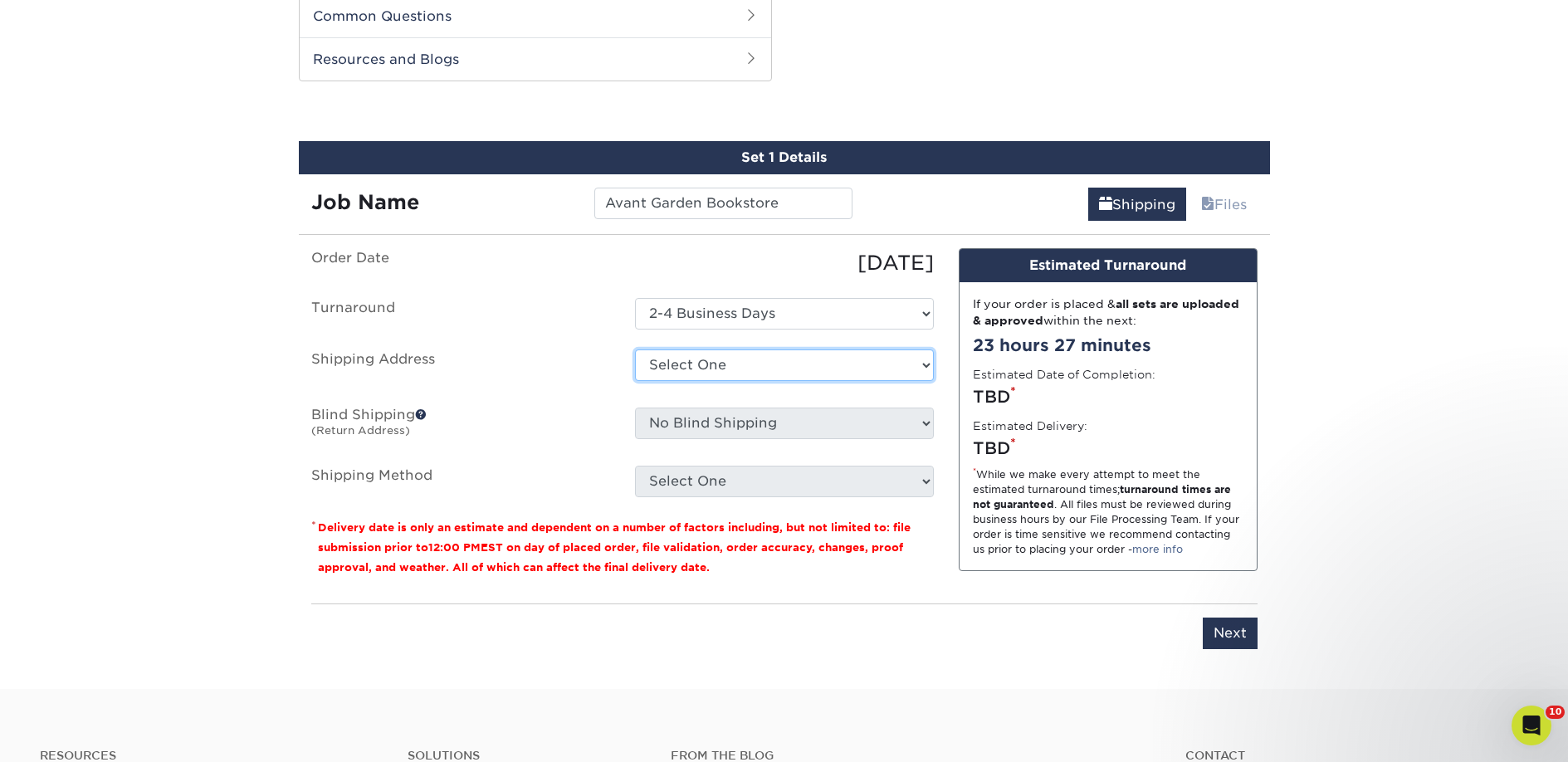
click at [677, 359] on select "Select One 2nd Floor Convention Center A Better [DATE] Books & Boutique A Good …" at bounding box center [784, 365] width 299 height 32
select select "271991"
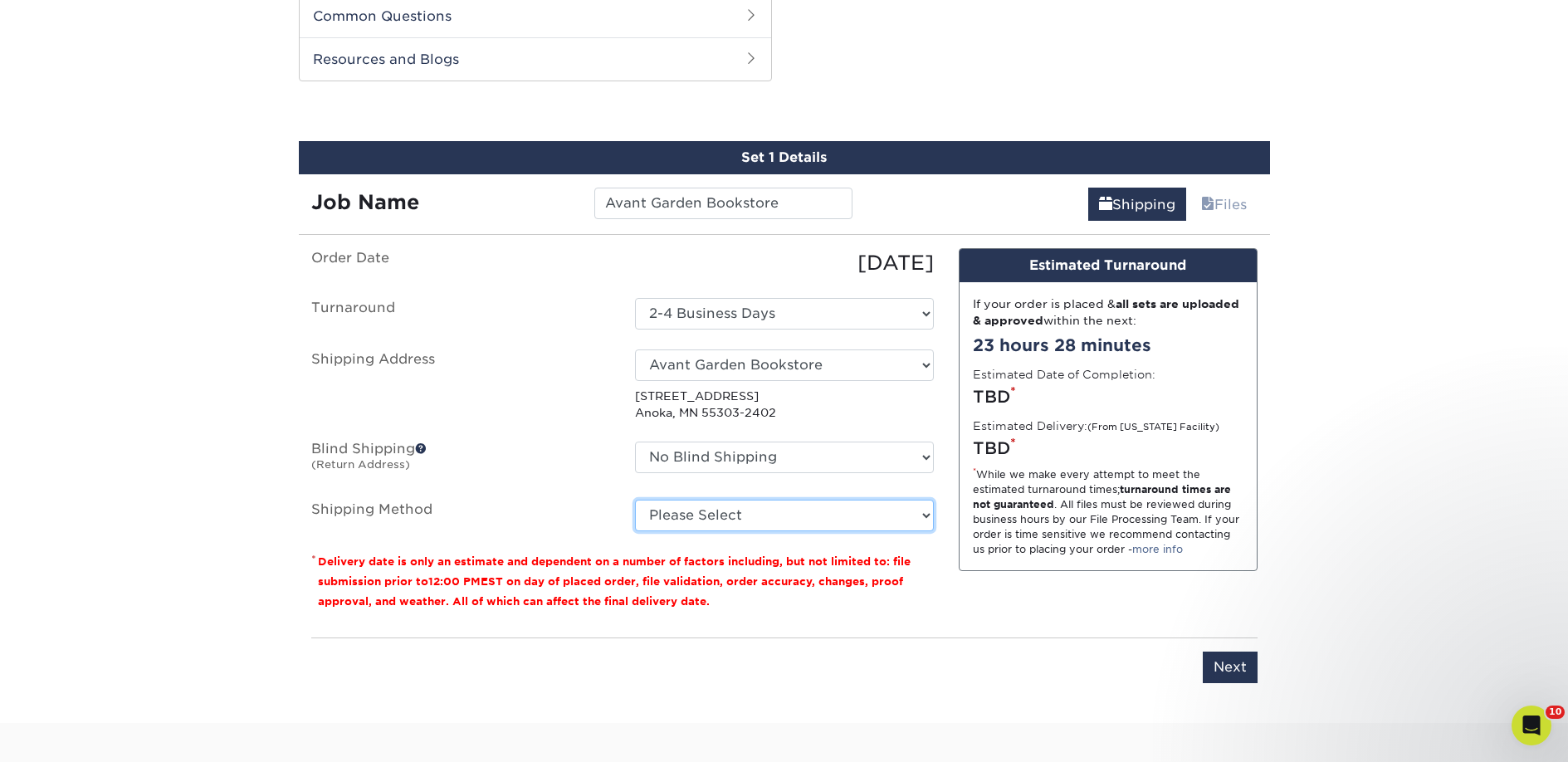
click at [799, 516] on select "Please Select Ground Shipping (+$36.84) 3 Day Shipping Service (+$66.60) 2 Day …" at bounding box center [784, 516] width 299 height 32
select select "03"
click at [635, 500] on select "Please Select Ground Shipping (+$36.84) 3 Day Shipping Service (+$66.60) 2 Day …" at bounding box center [784, 516] width 299 height 32
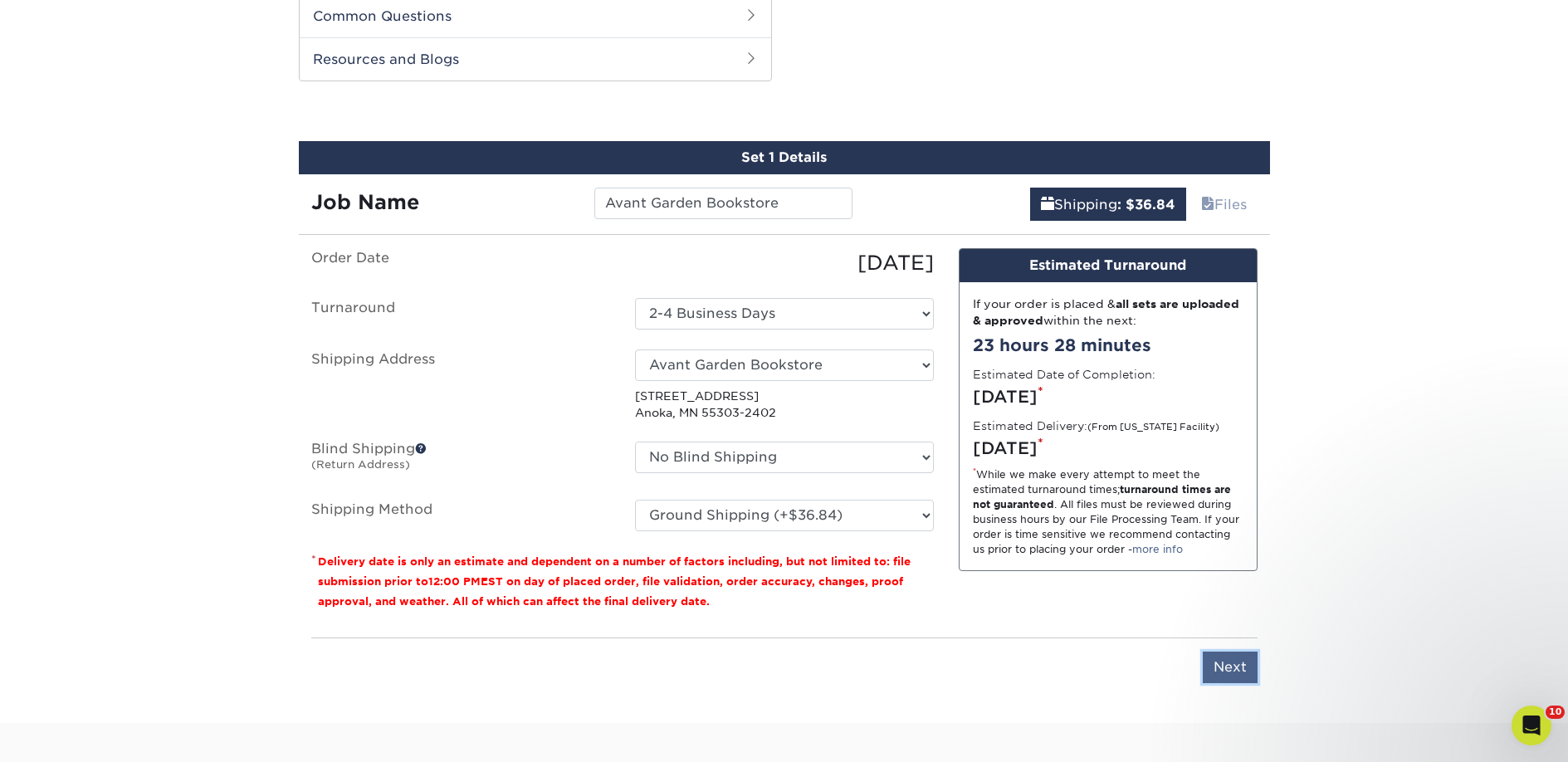
click at [1222, 677] on input "Next" at bounding box center [1230, 667] width 54 height 32
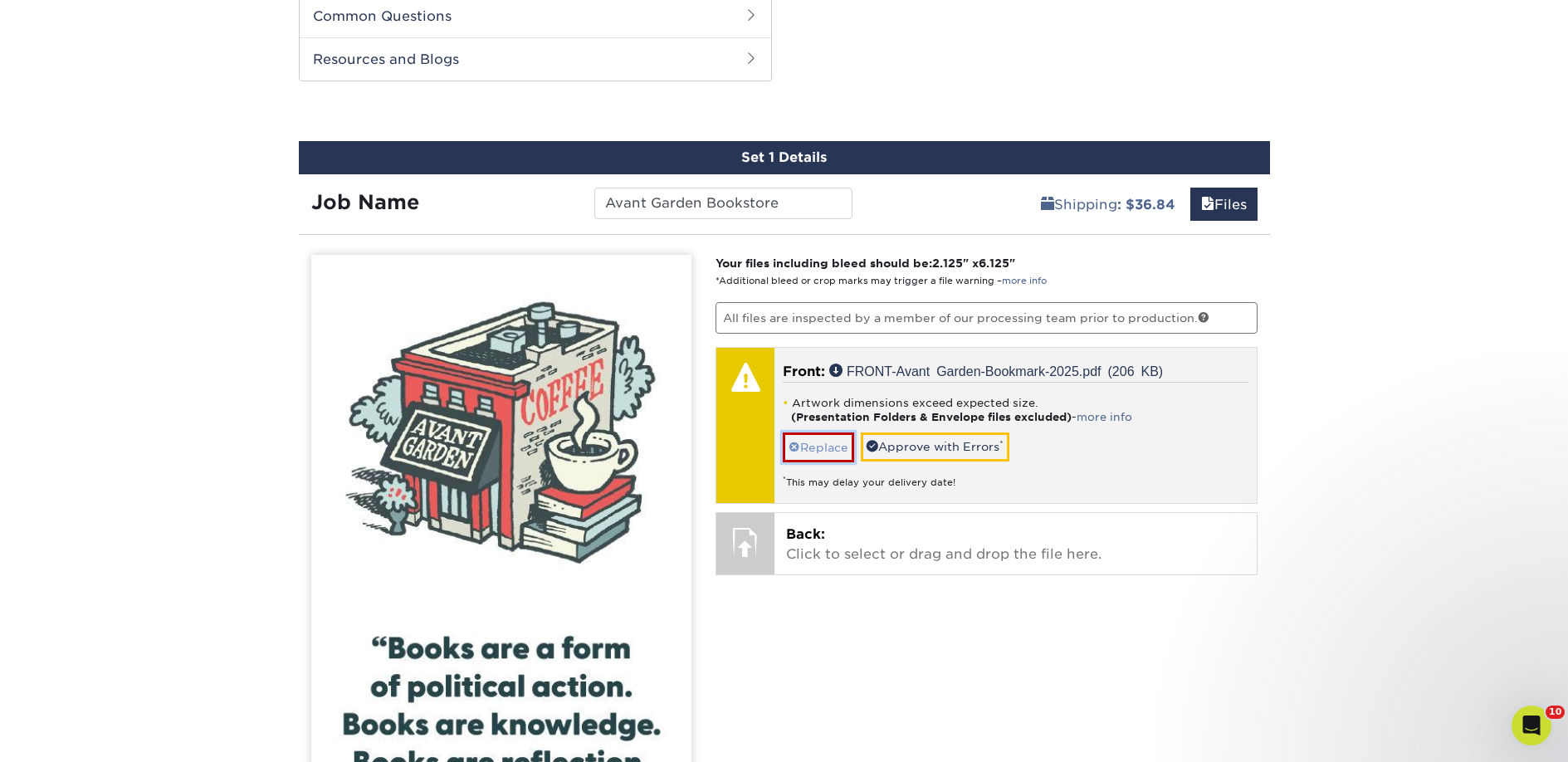
click at [809, 451] on link "Replace" at bounding box center [818, 447] width 72 height 29
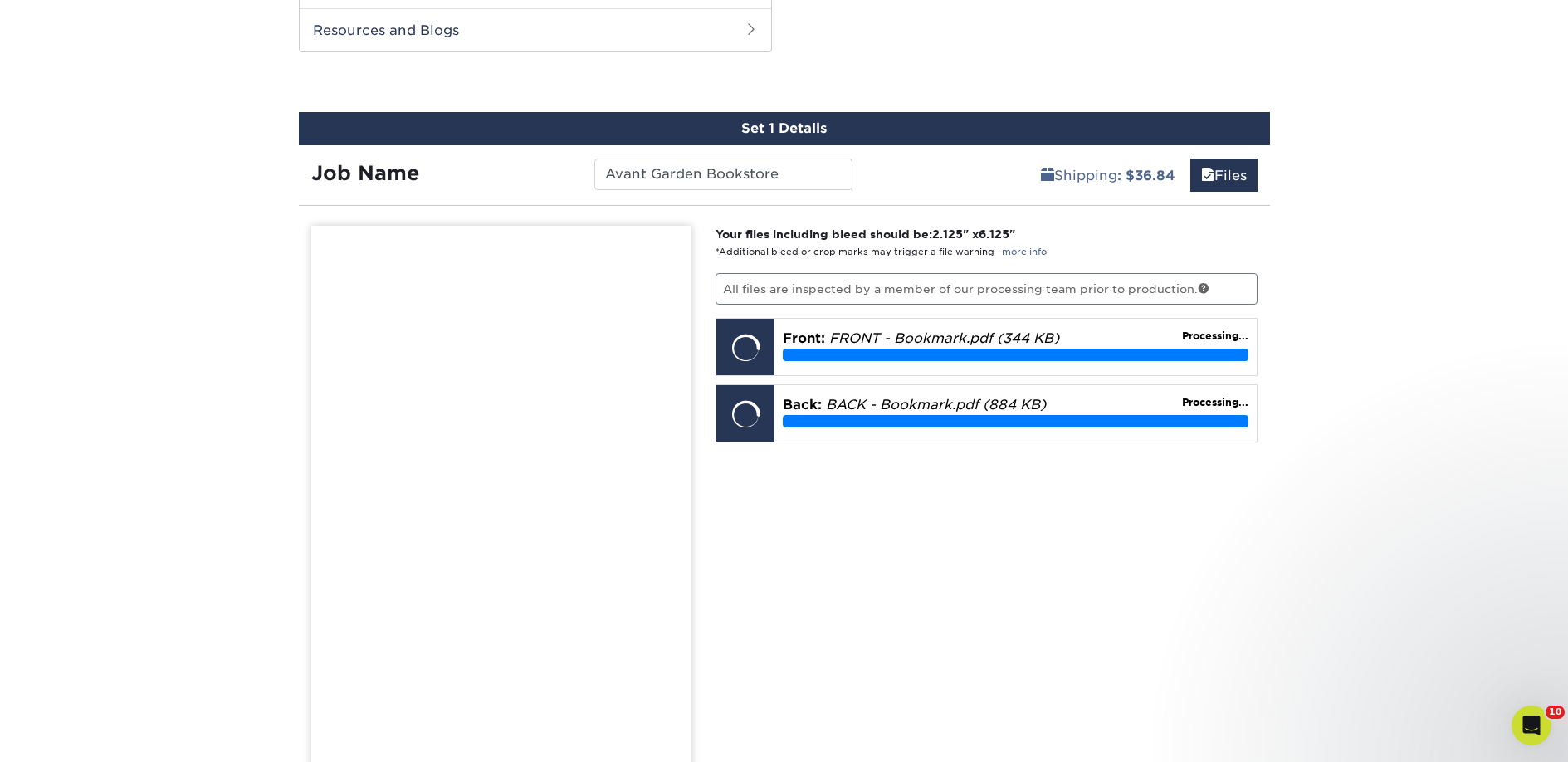
scroll to position [1167, 0]
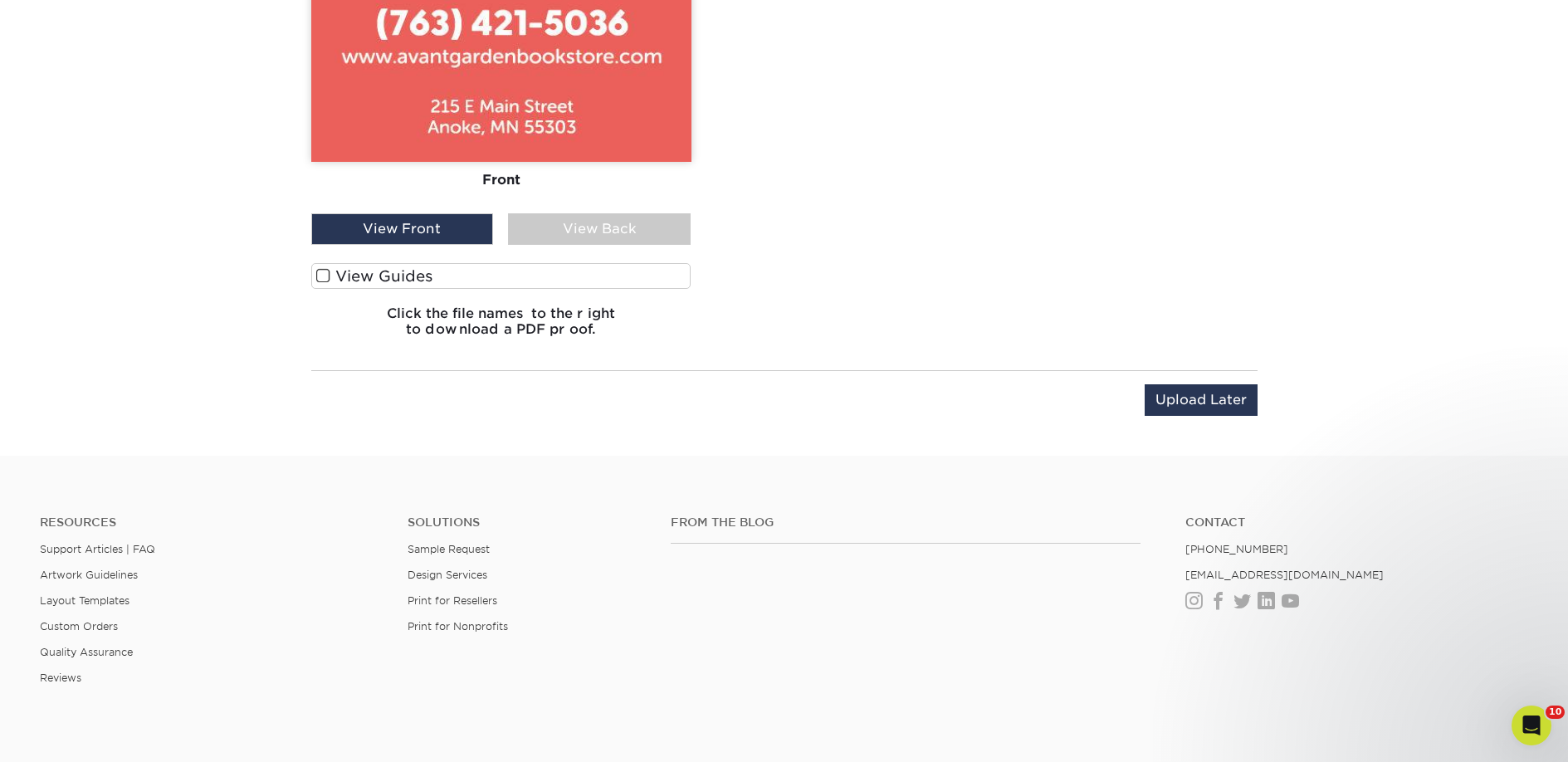
click at [521, 283] on label "View Guides" at bounding box center [502, 275] width 380 height 25
click at [0, 0] on input "View Guides" at bounding box center [0, 0] width 0 height 0
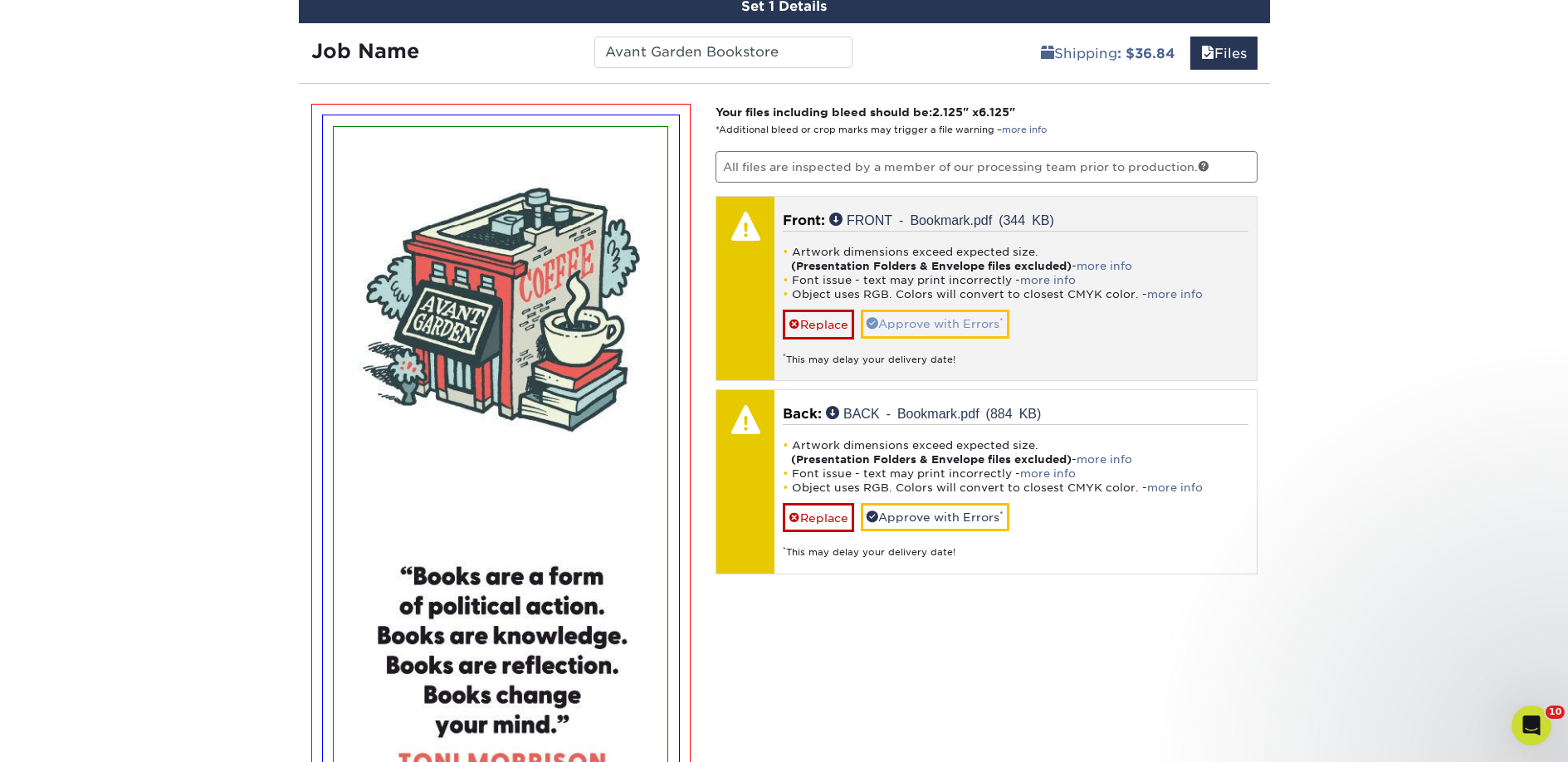
scroll to position [989, 0]
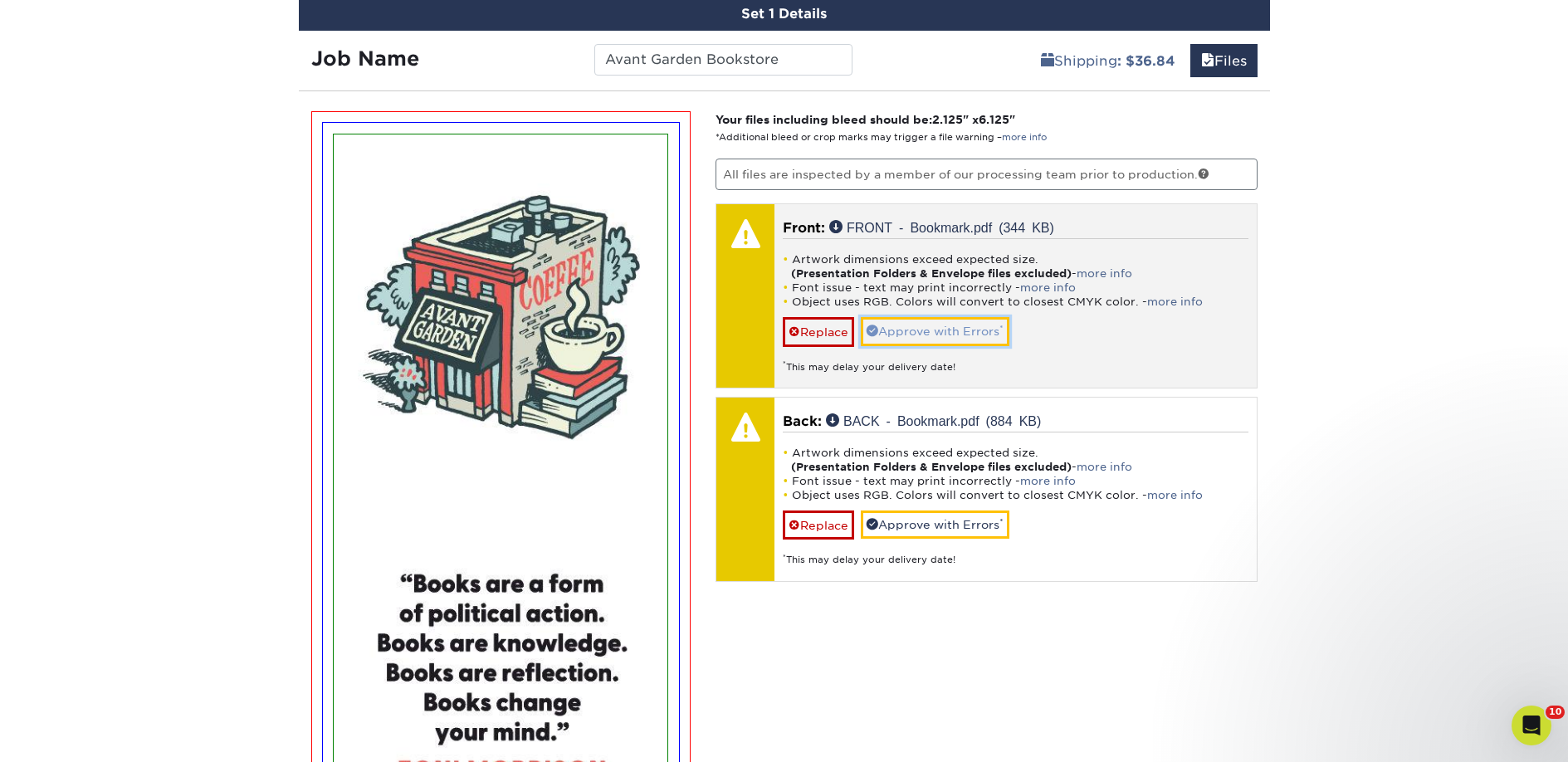
click at [912, 330] on link "Approve with Errors *" at bounding box center [935, 331] width 149 height 28
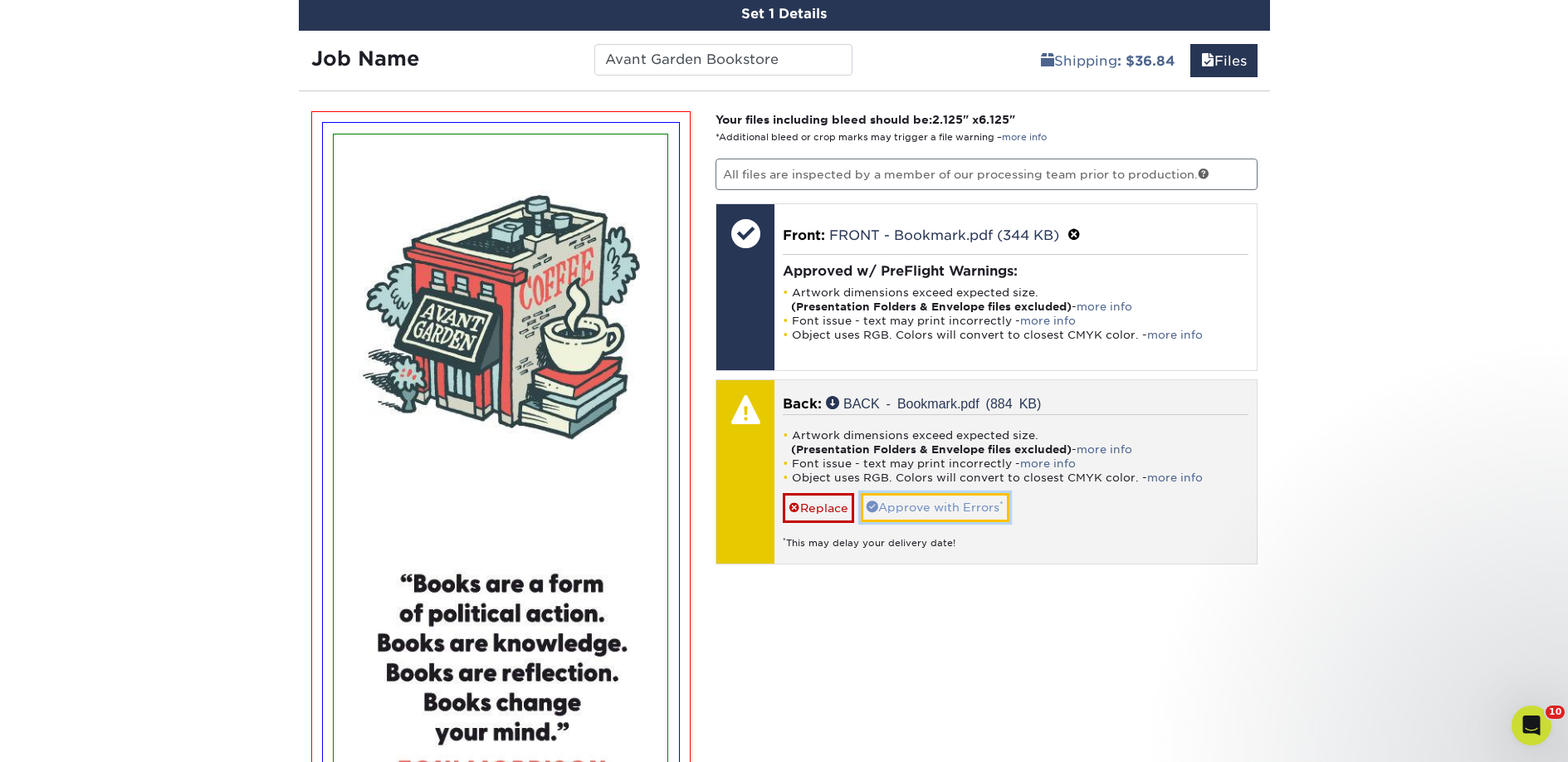
click at [907, 503] on link "Approve with Errors *" at bounding box center [935, 506] width 149 height 28
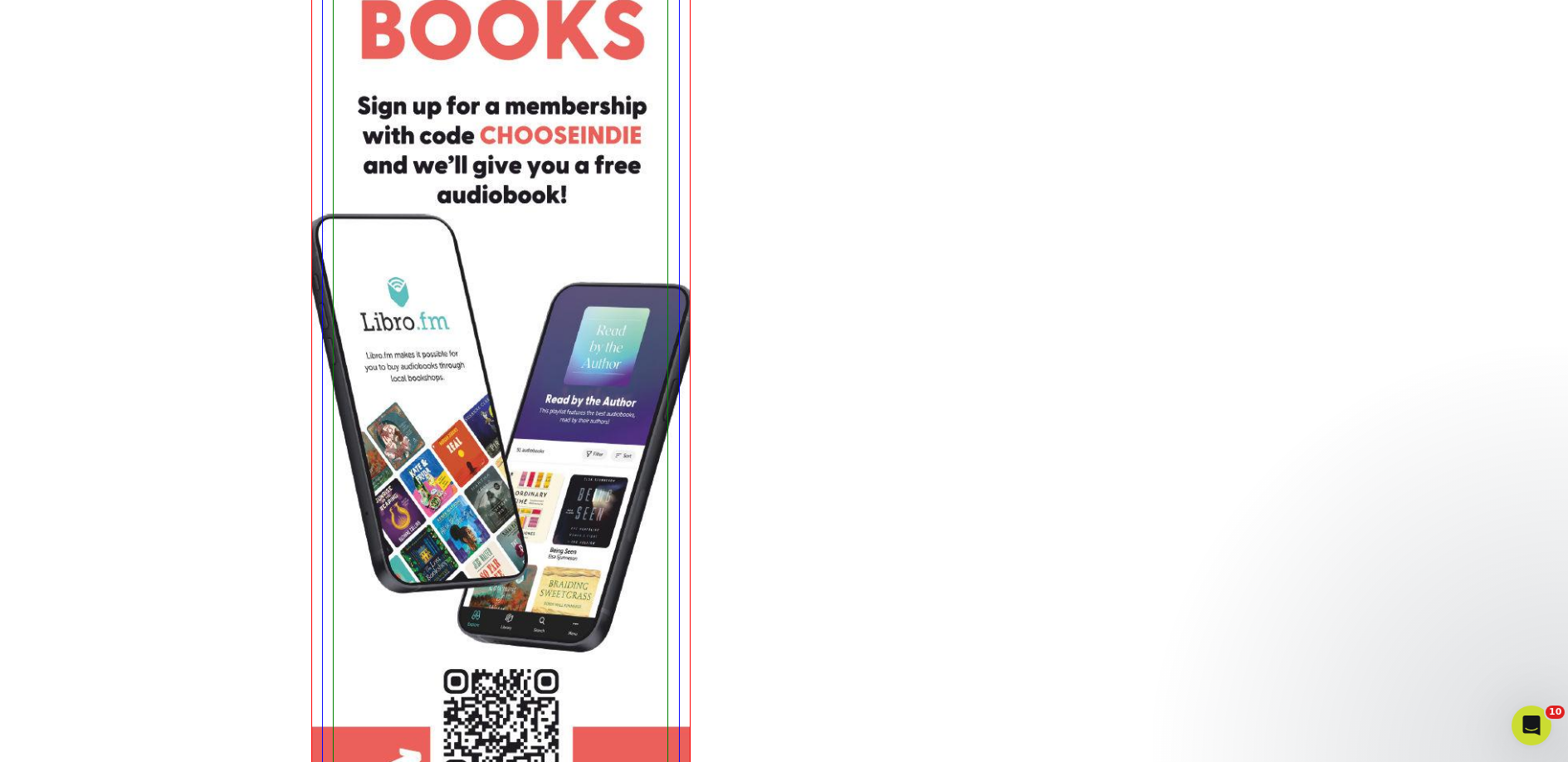
scroll to position [2730, 0]
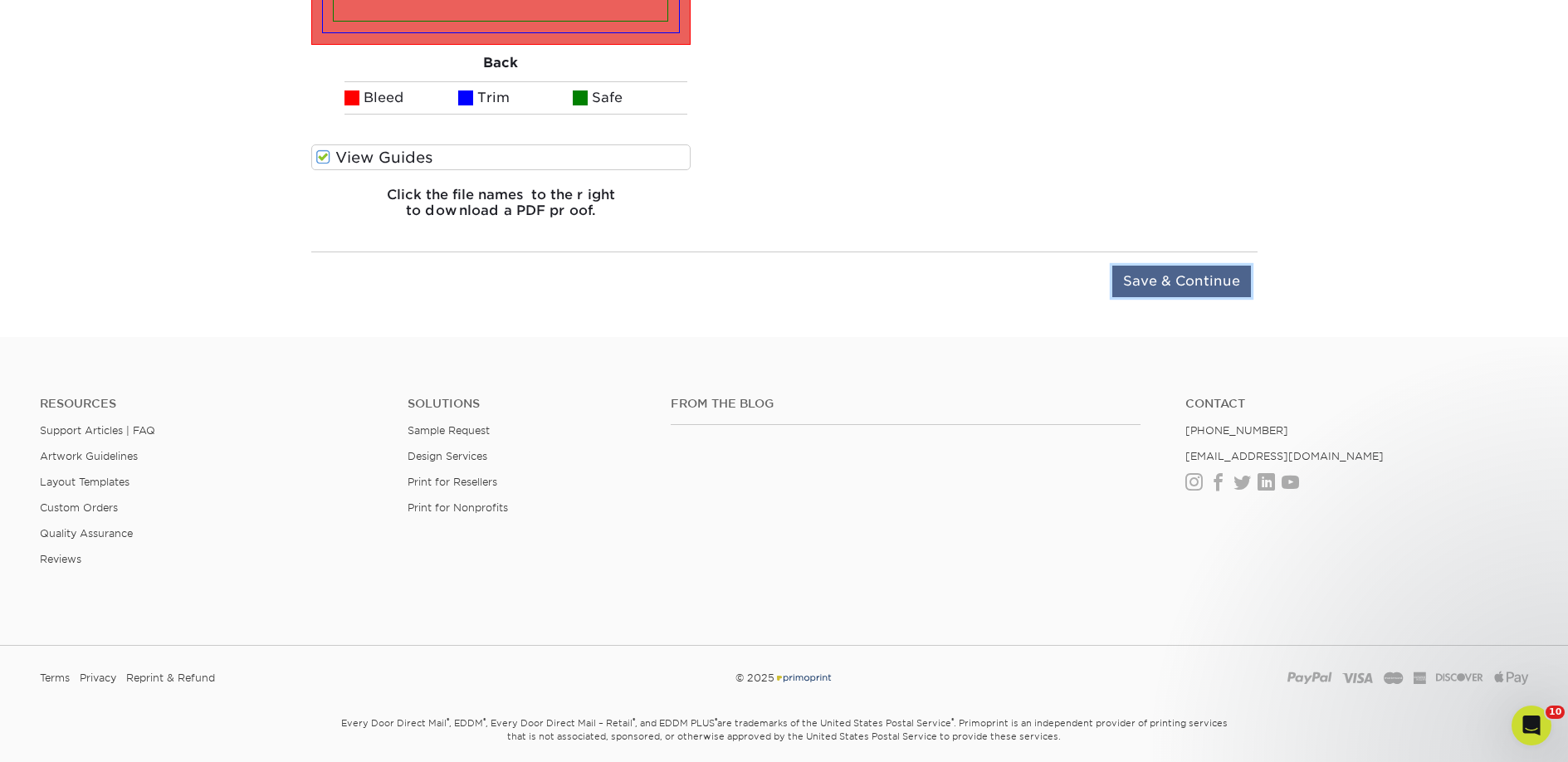
click at [1146, 290] on input "Save & Continue" at bounding box center [1181, 281] width 139 height 32
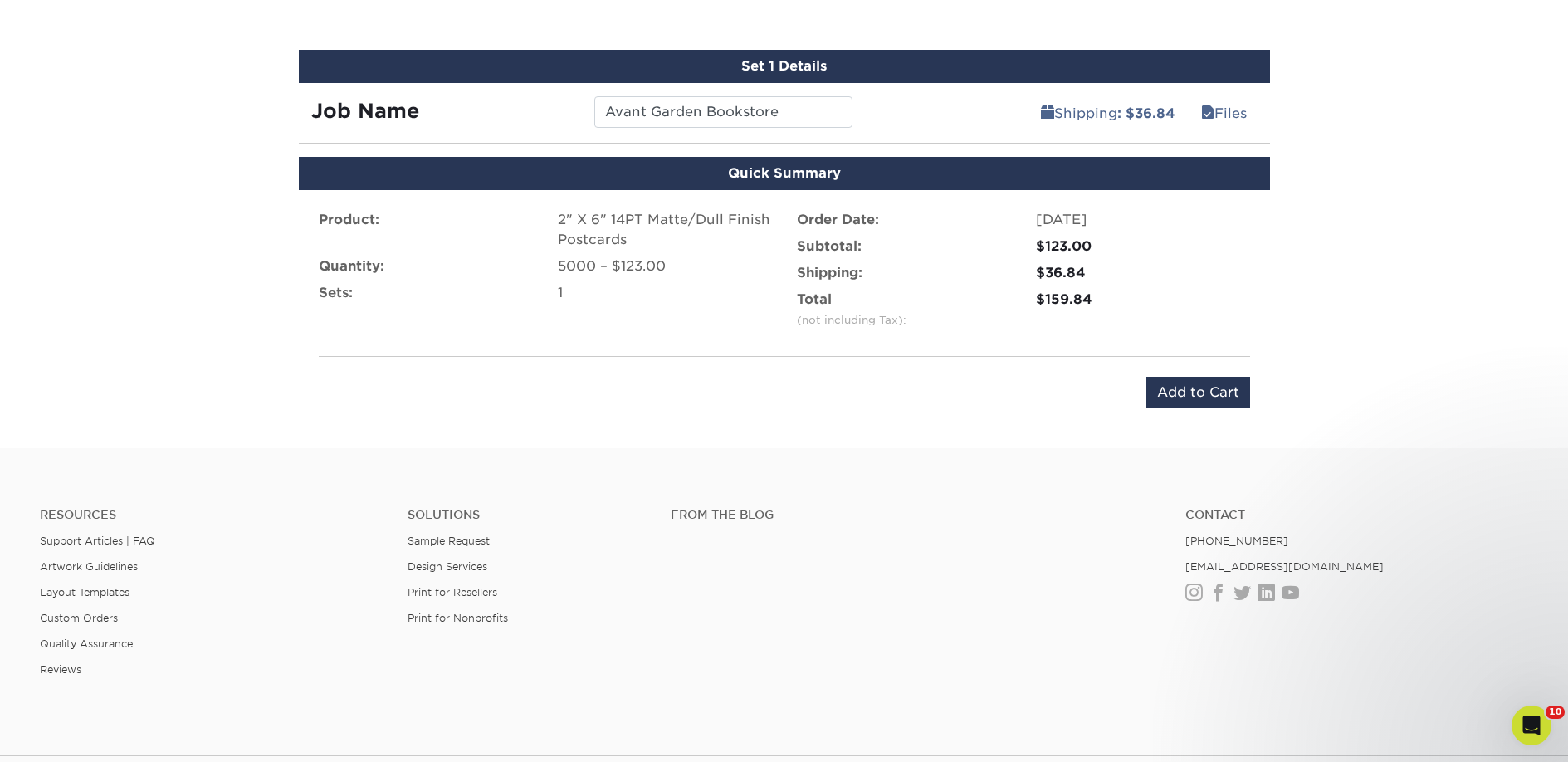
scroll to position [762, 0]
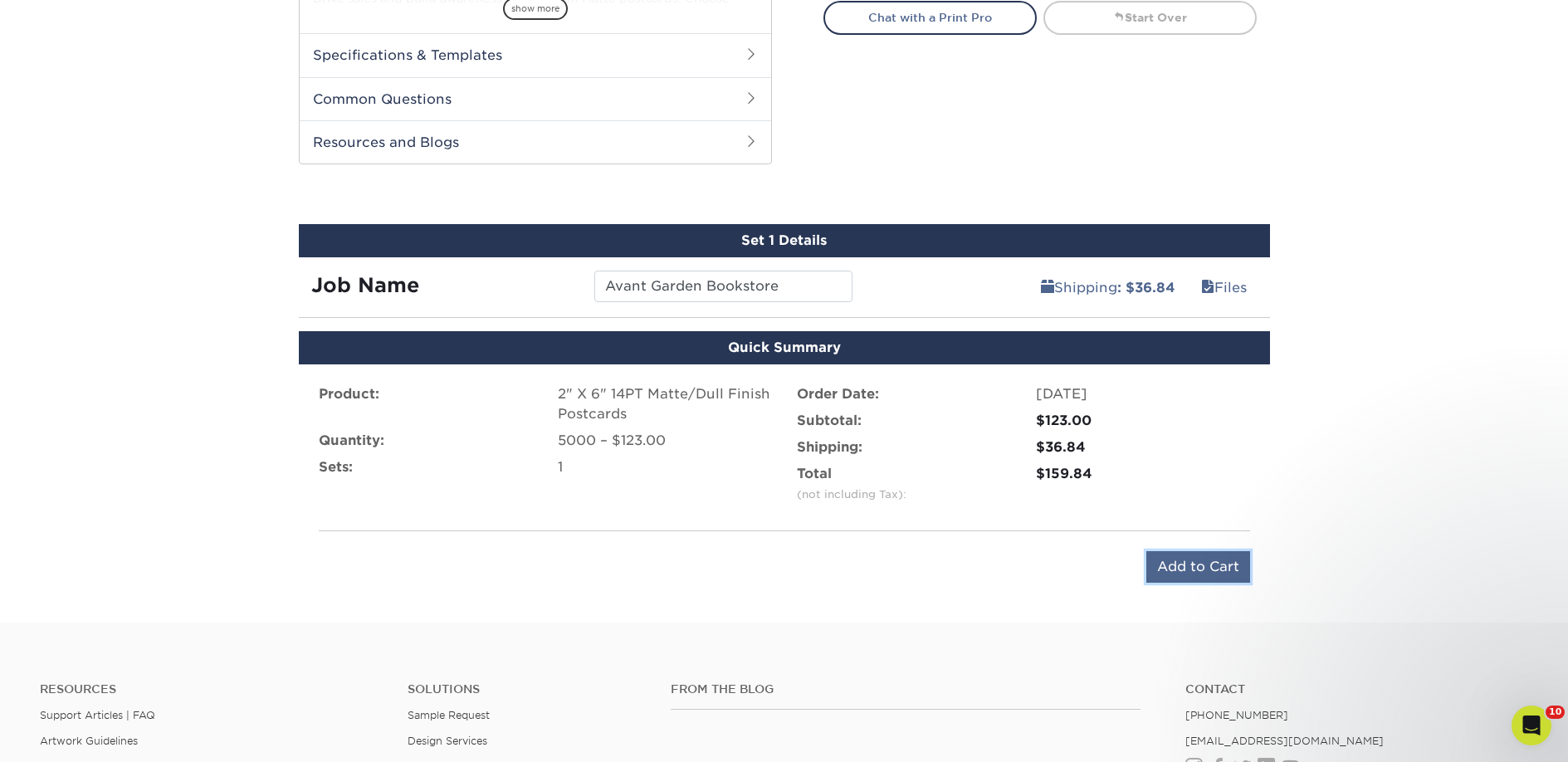
click at [1178, 570] on input "Add to Cart" at bounding box center [1198, 566] width 104 height 32
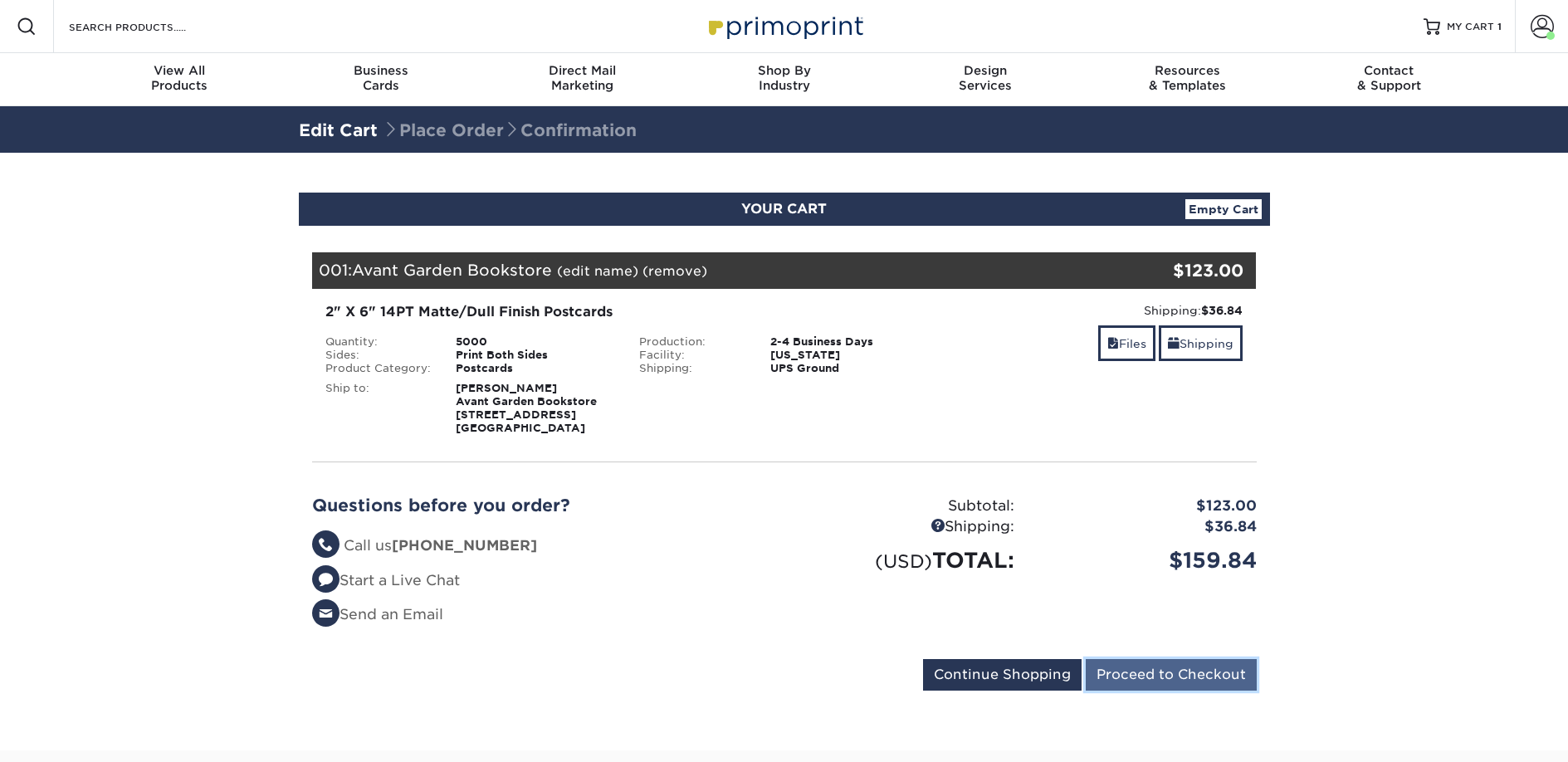
click at [1196, 680] on input "Proceed to Checkout" at bounding box center [1171, 675] width 171 height 32
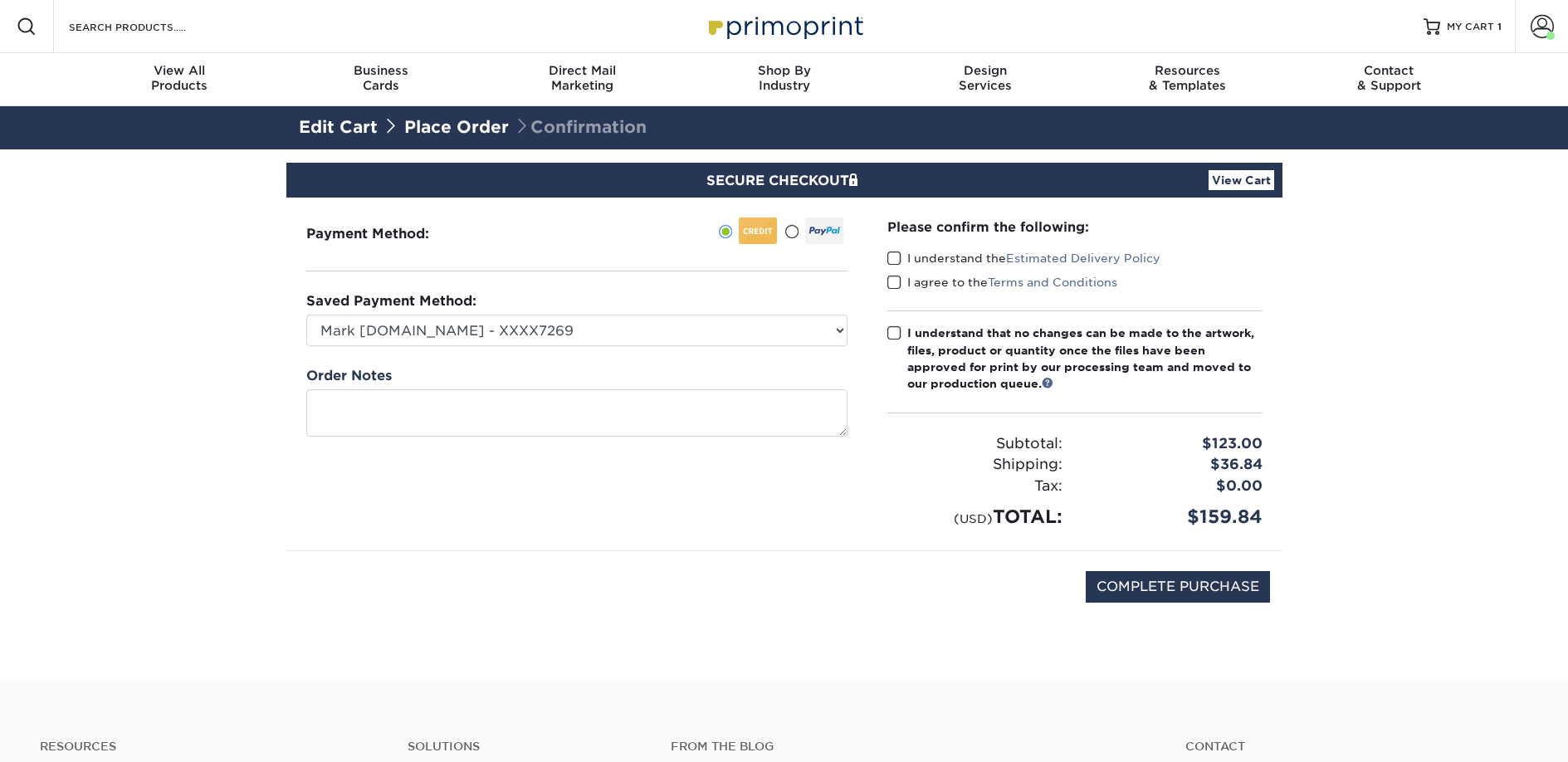
click at [900, 257] on label "I understand the Estimated Delivery Policy" at bounding box center [1024, 258] width 273 height 16
click at [0, 0] on input "I understand the Estimated Delivery Policy" at bounding box center [0, 0] width 0 height 0
click at [899, 285] on span at bounding box center [895, 282] width 14 height 15
click at [0, 0] on input "I agree to the Terms and Conditions" at bounding box center [0, 0] width 0 height 0
click at [899, 342] on label "I understand that no changes can be made to the artwork, files, product or quan…" at bounding box center [1075, 358] width 375 height 68
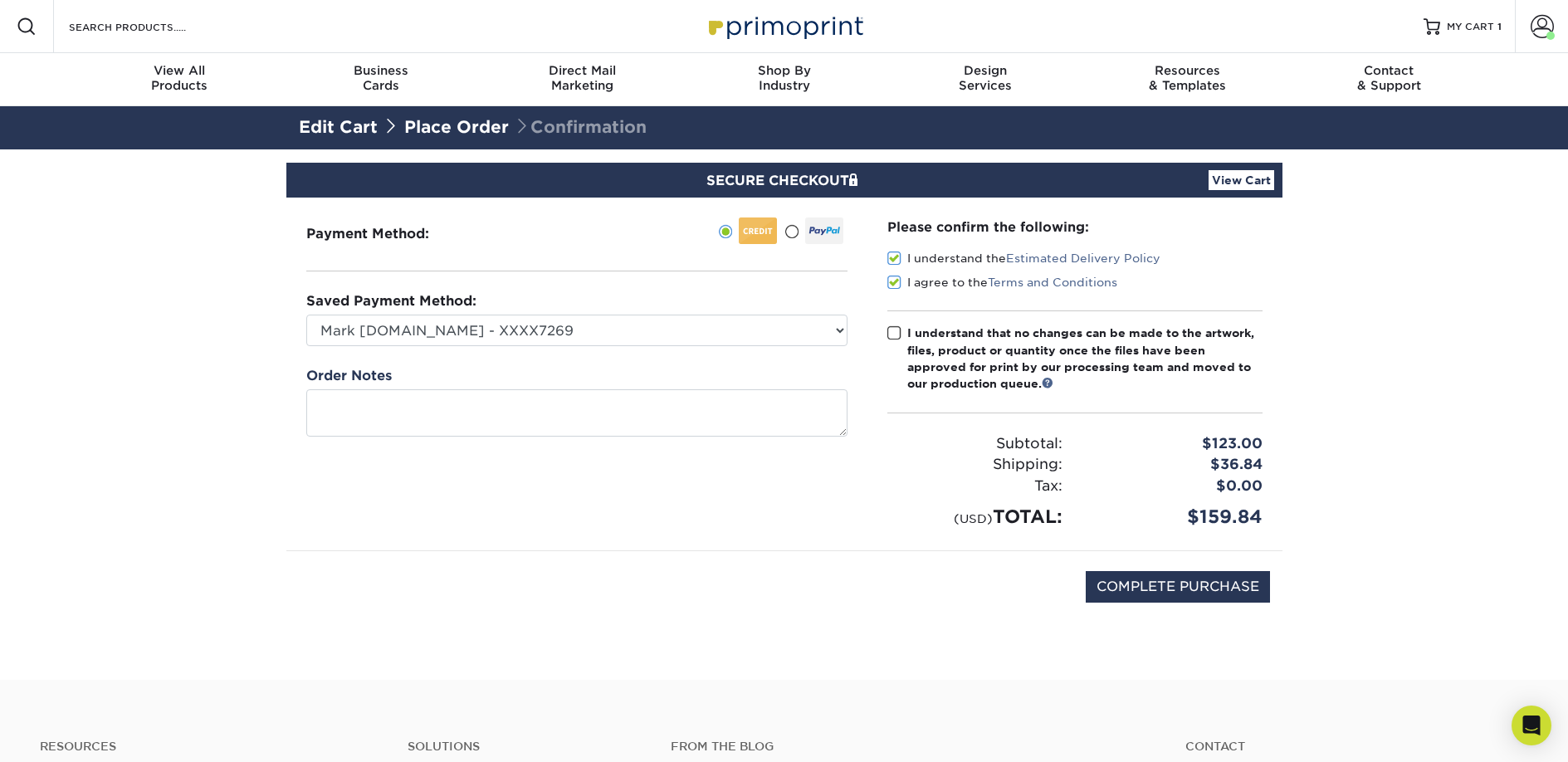
click at [0, 0] on input "I understand that no changes can be made to the artwork, files, product or quan…" at bounding box center [0, 0] width 0 height 0
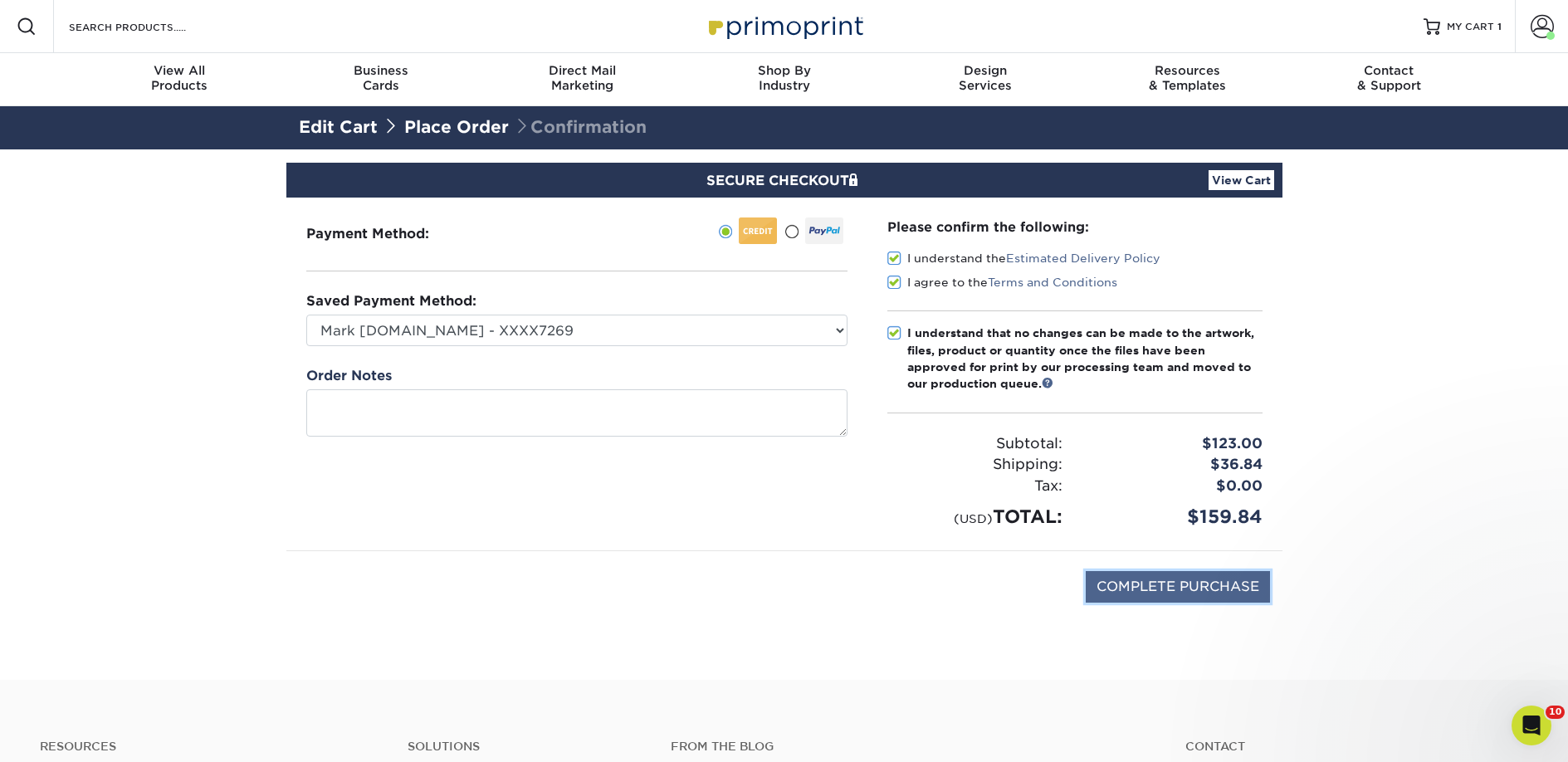
click at [1100, 588] on input "COMPLETE PURCHASE" at bounding box center [1178, 586] width 184 height 32
type input "PROCESSING, PLEASE WAIT..."
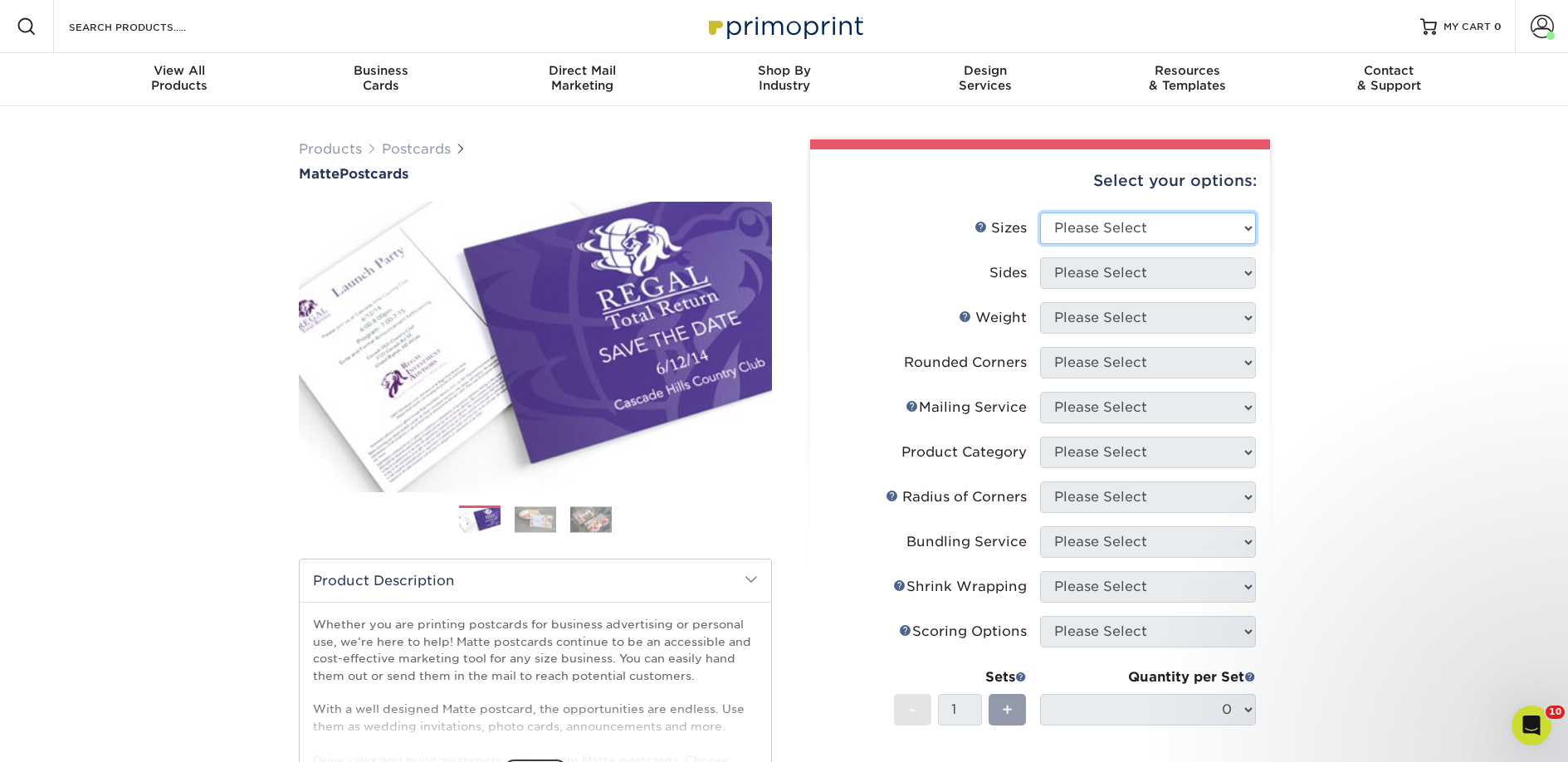
click at [1125, 223] on select "Please Select 1.5" x 7" 2" x 4" 2" x 6" 2" x 7" 2" x 8" 2.12" x 5.5" 2.125" x 5…" at bounding box center [1148, 228] width 216 height 32
select select "2.00x6.00"
click at [1040, 213] on select "Please Select 1.5" x 7" 2" x 4" 2" x 6" 2" x 7" 2" x 8" 2.12" x 5.5" 2.125" x 5…" at bounding box center [1148, 228] width 216 height 32
click at [1089, 275] on select "Please Select Print Both Sides Print Front Only" at bounding box center [1148, 273] width 216 height 32
select select "13abbda7-1d64-4f25-8bb2-c179b224825d"
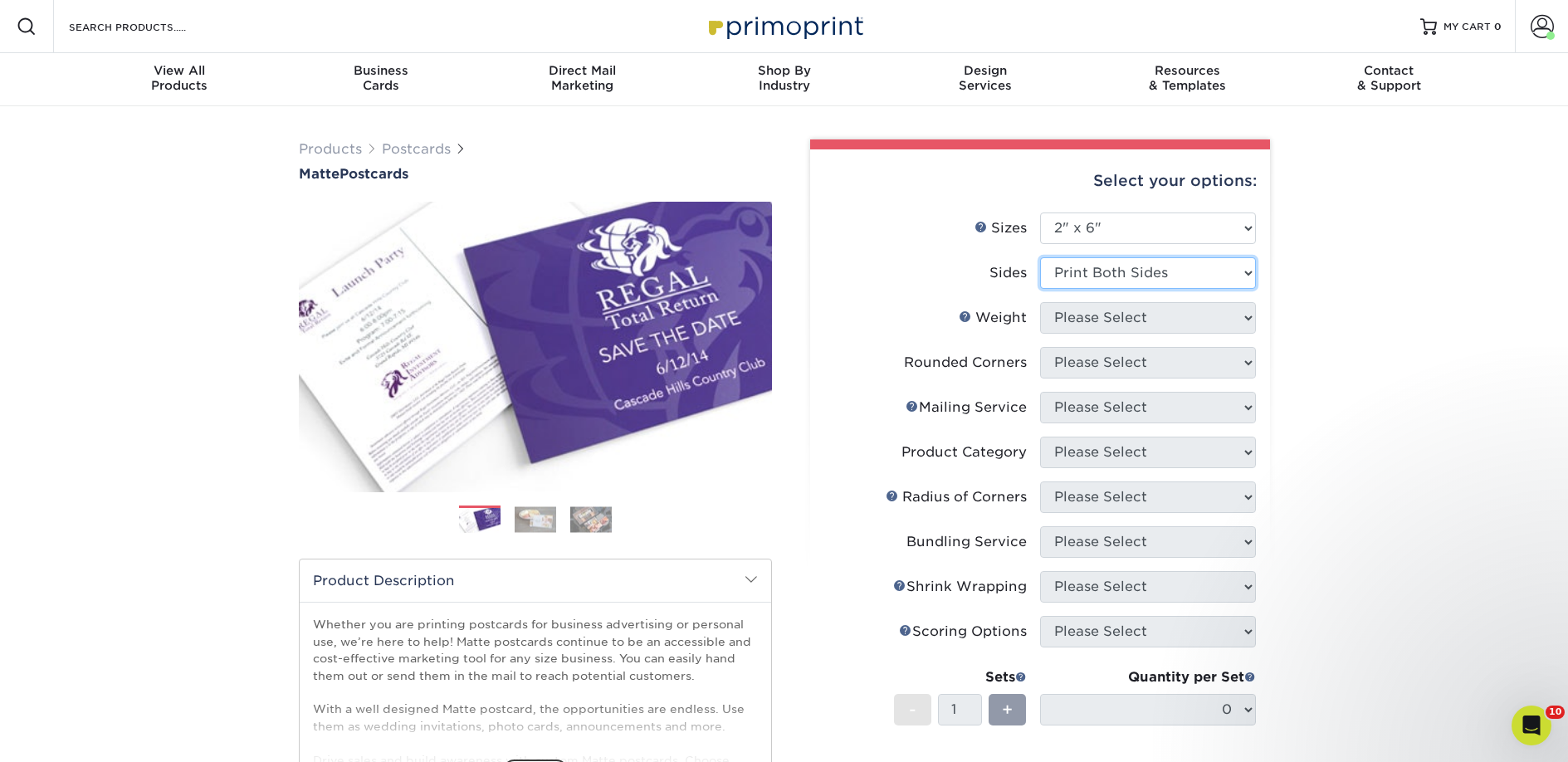
click at [1040, 257] on select "Please Select Print Both Sides Print Front Only" at bounding box center [1148, 273] width 216 height 32
click at [1085, 310] on select "Please Select 14PT 16PT" at bounding box center [1148, 318] width 216 height 32
select select "14PT"
click at [1040, 303] on select "Please Select 14PT 16PT" at bounding box center [1148, 318] width 216 height 32
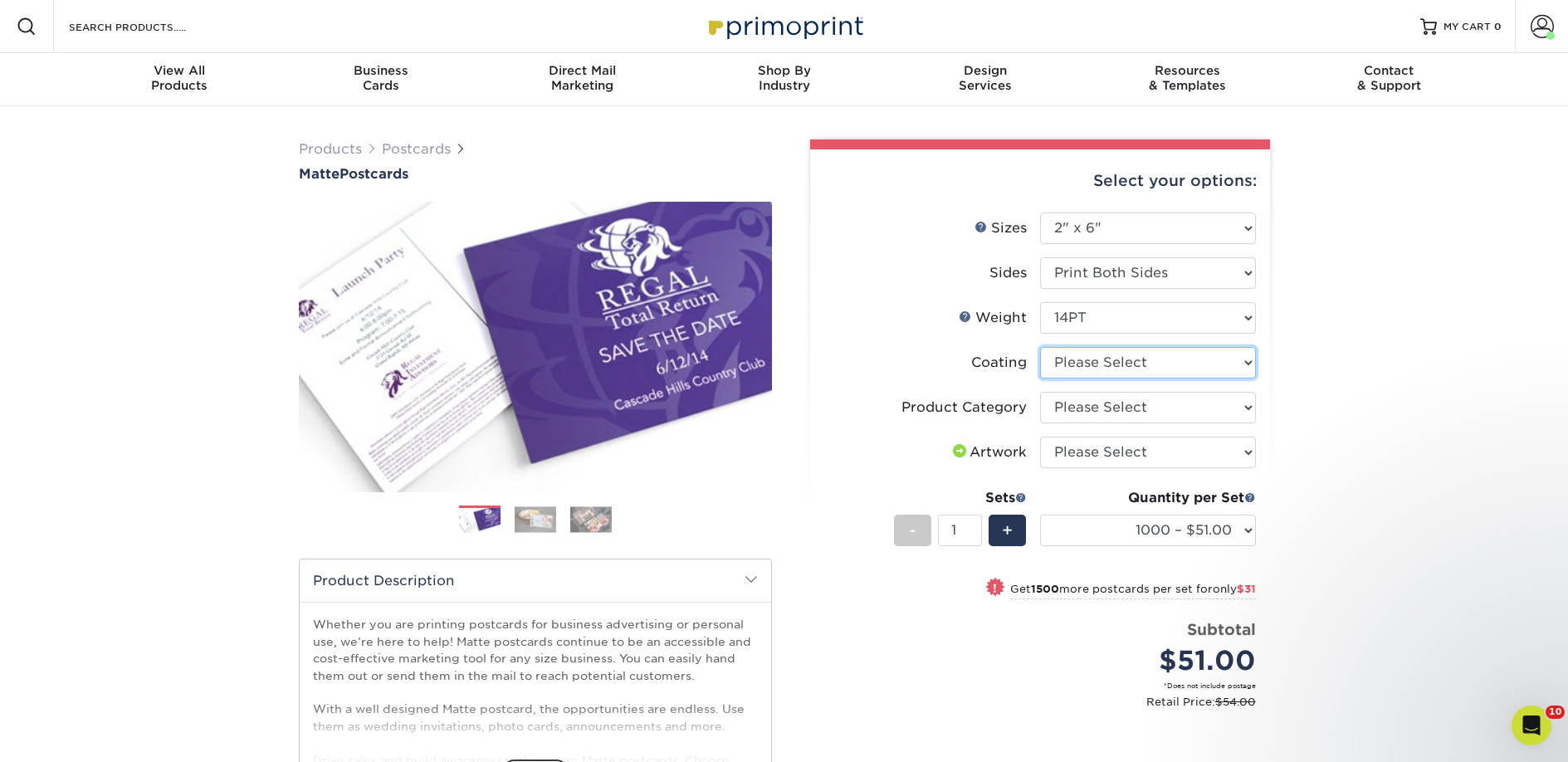
click at [1087, 362] on select at bounding box center [1148, 362] width 216 height 32
select select "121bb7b5-3b4d-429f-bd8d-bbf80e953313"
click at [1040, 347] on select at bounding box center [1148, 362] width 216 height 32
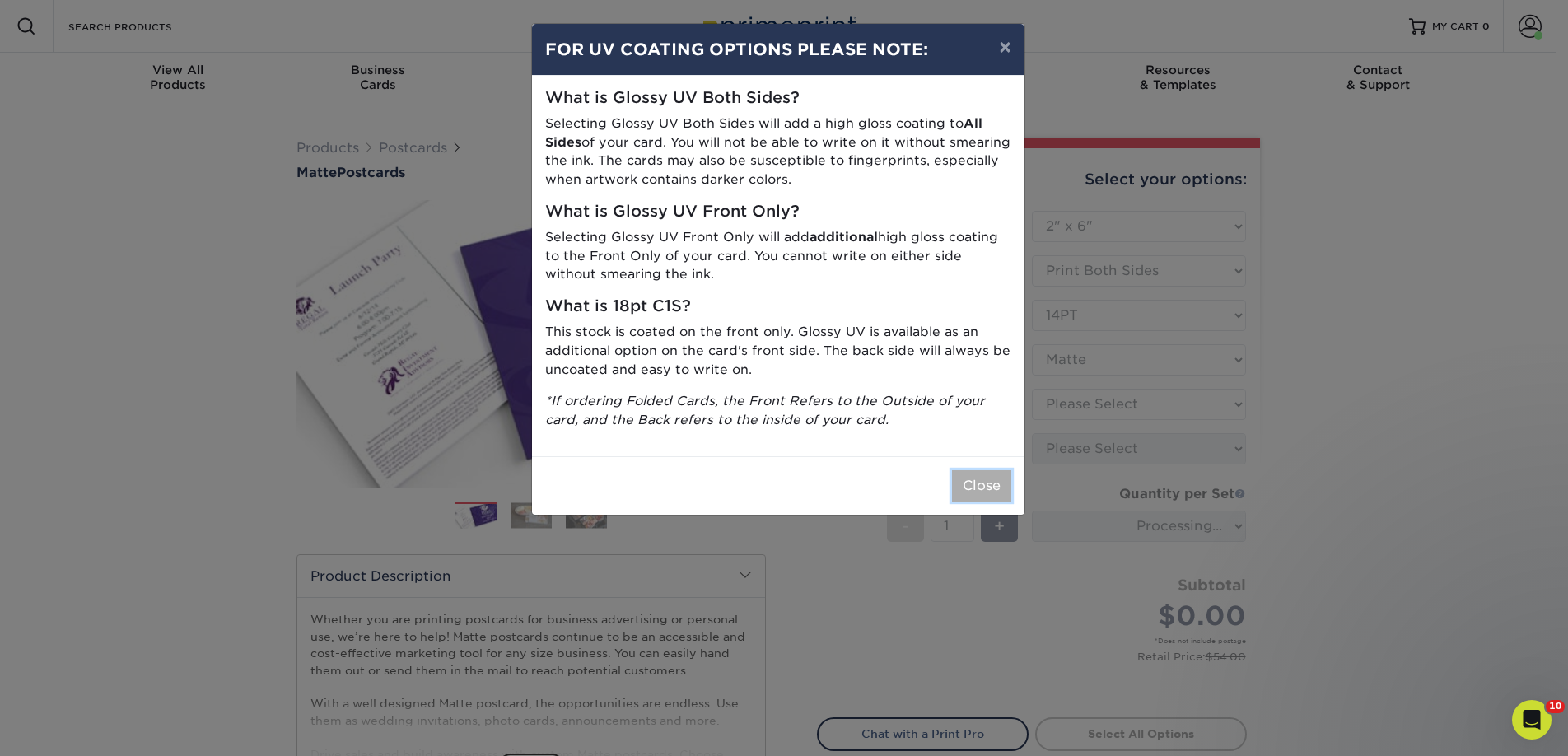
click at [961, 478] on button "Close" at bounding box center [981, 485] width 59 height 31
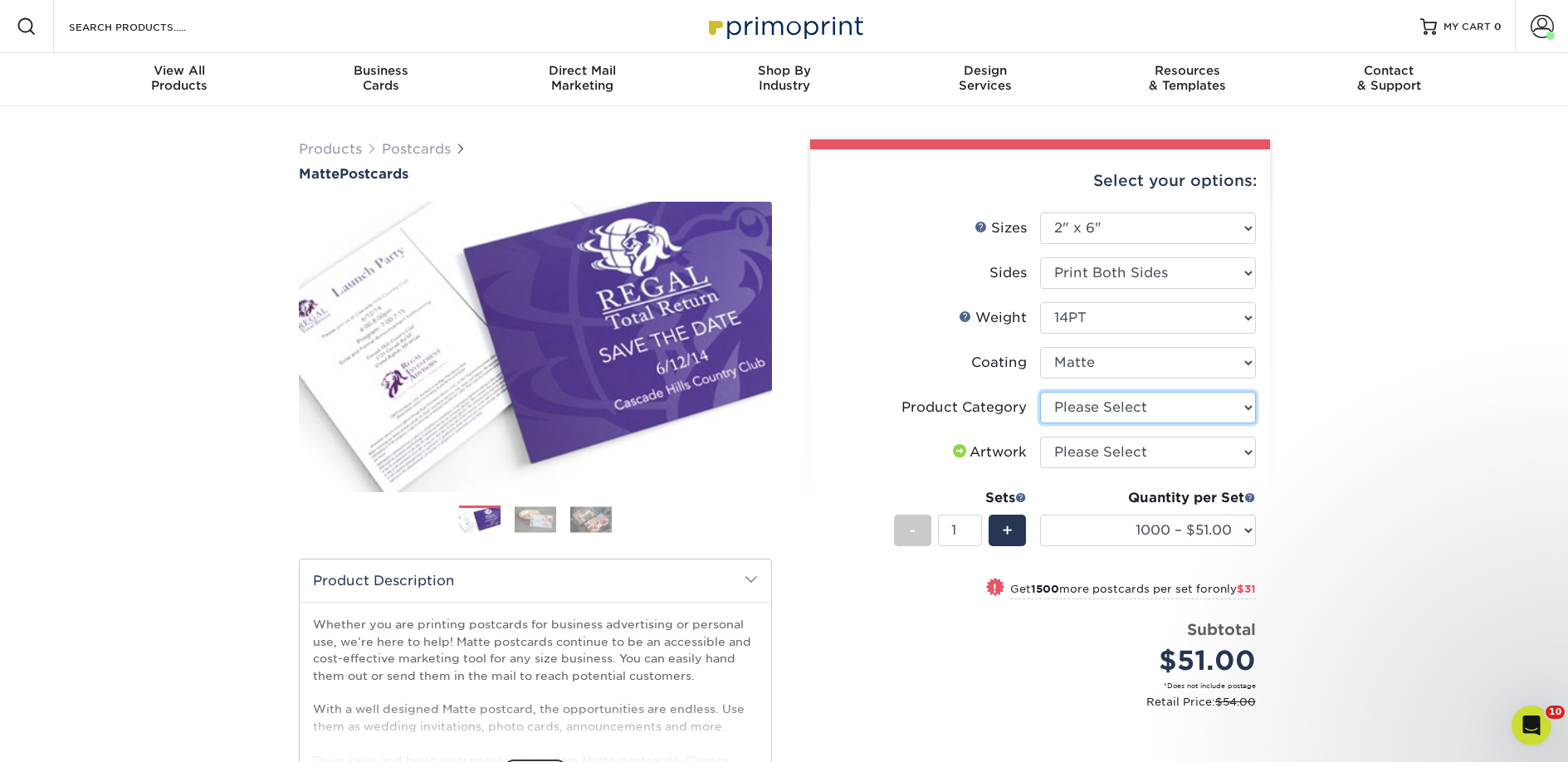
click at [1086, 410] on select "Please Select Postcards" at bounding box center [1148, 407] width 216 height 32
select select "9b7272e0-d6c8-4c3c-8e97-d3a1bcdab858"
click at [1040, 391] on select "Please Select Postcards" at bounding box center [1148, 407] width 216 height 32
click at [1096, 449] on select "Please Select I will upload files I need a design - $150" at bounding box center [1148, 452] width 216 height 32
select select "upload"
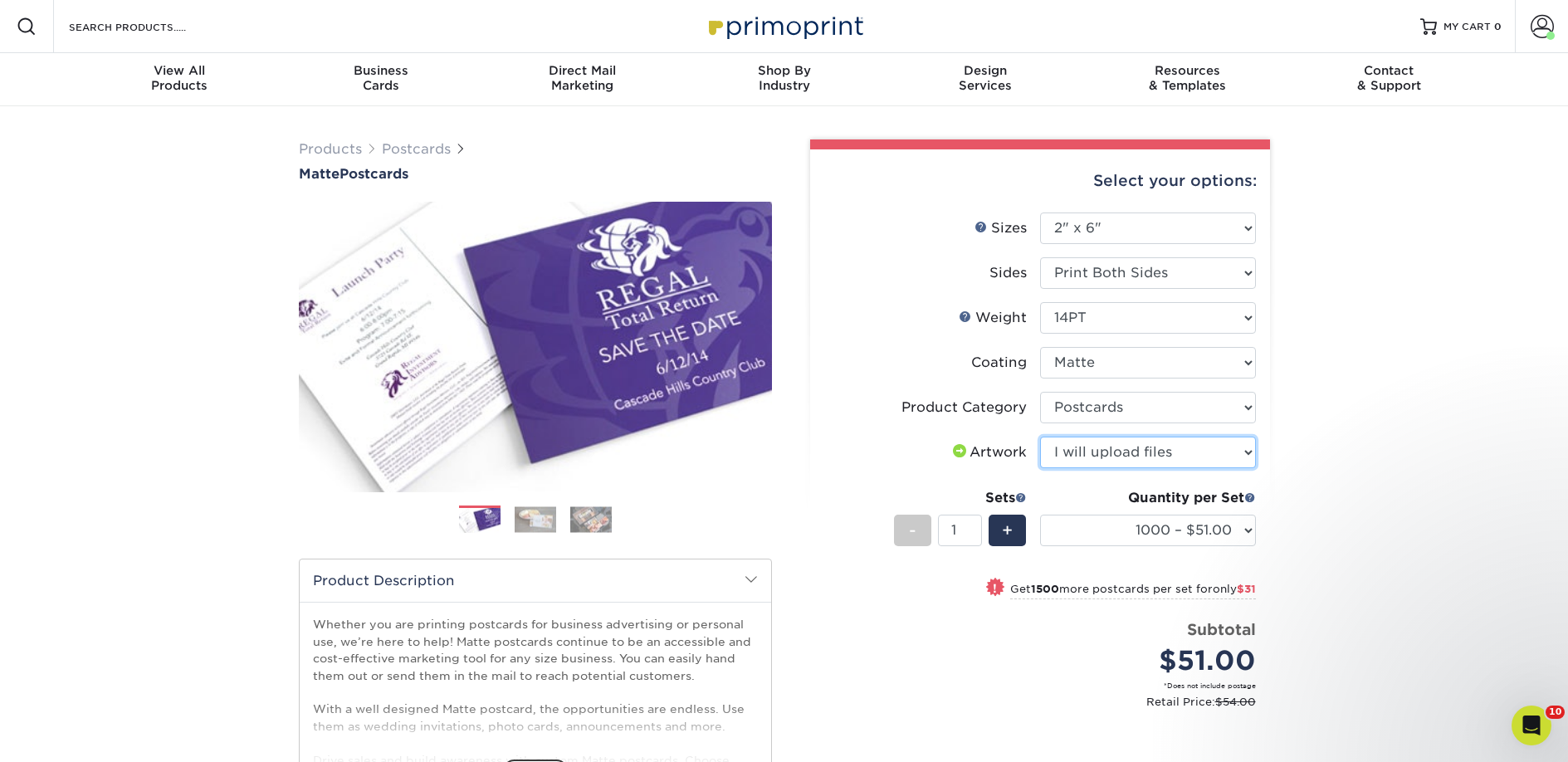
click at [1040, 437] on select "Please Select I will upload files I need a design - $150" at bounding box center [1148, 452] width 216 height 32
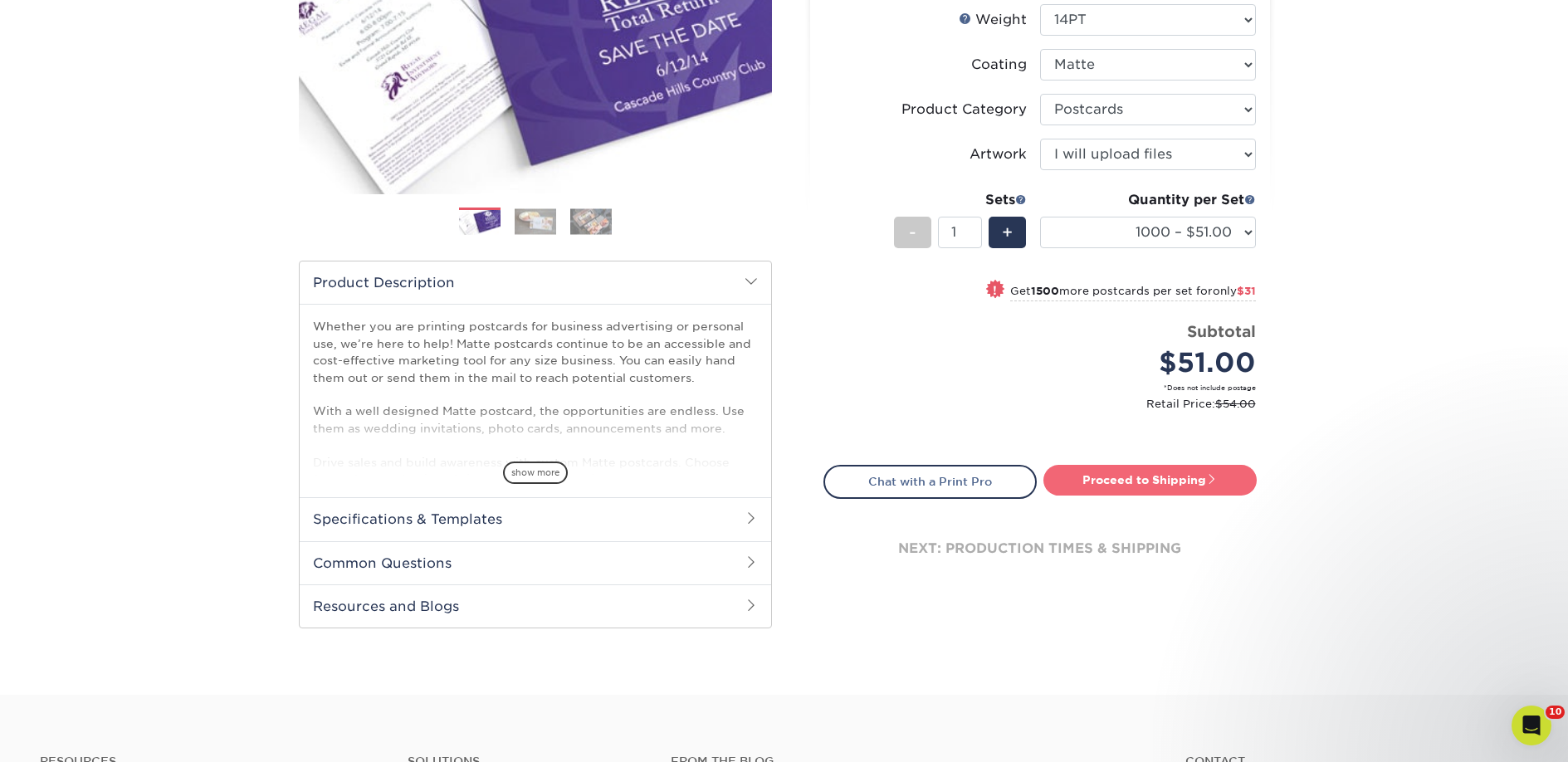
click at [1097, 480] on link "Proceed to Shipping" at bounding box center [1150, 479] width 213 height 30
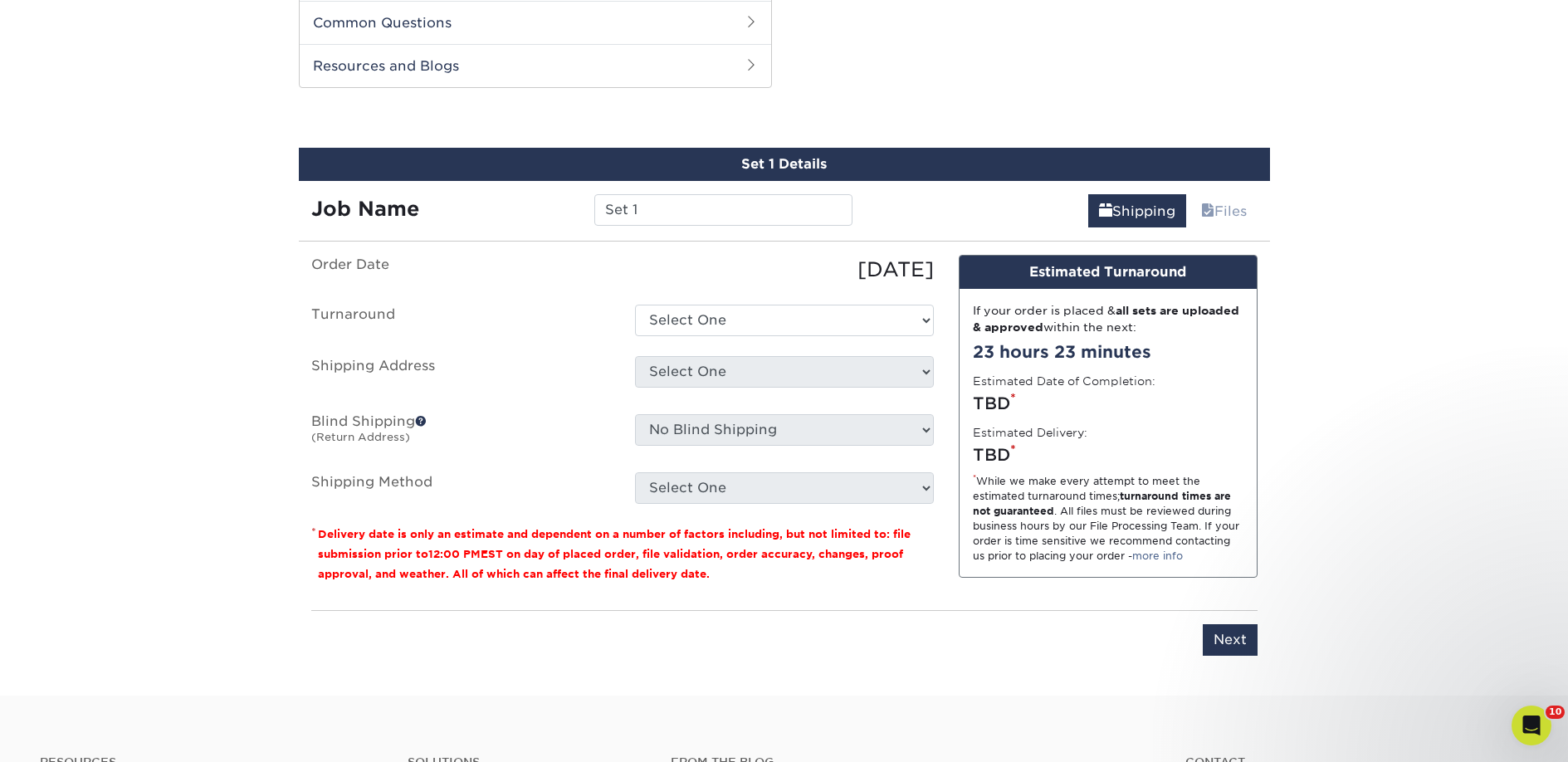
scroll to position [845, 0]
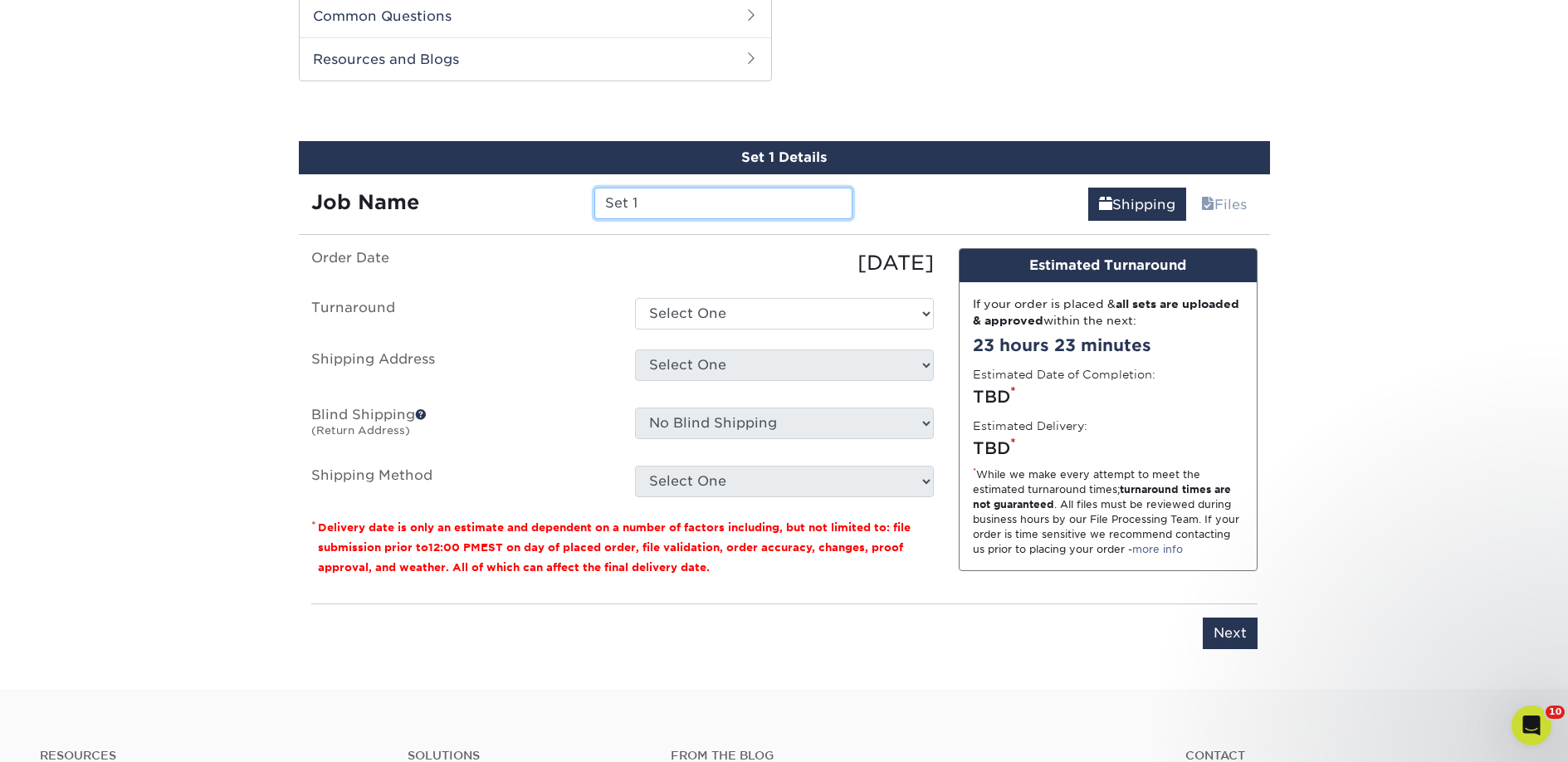
click at [688, 208] on input "Set 1" at bounding box center [723, 203] width 258 height 32
paste input "White Birch Books"
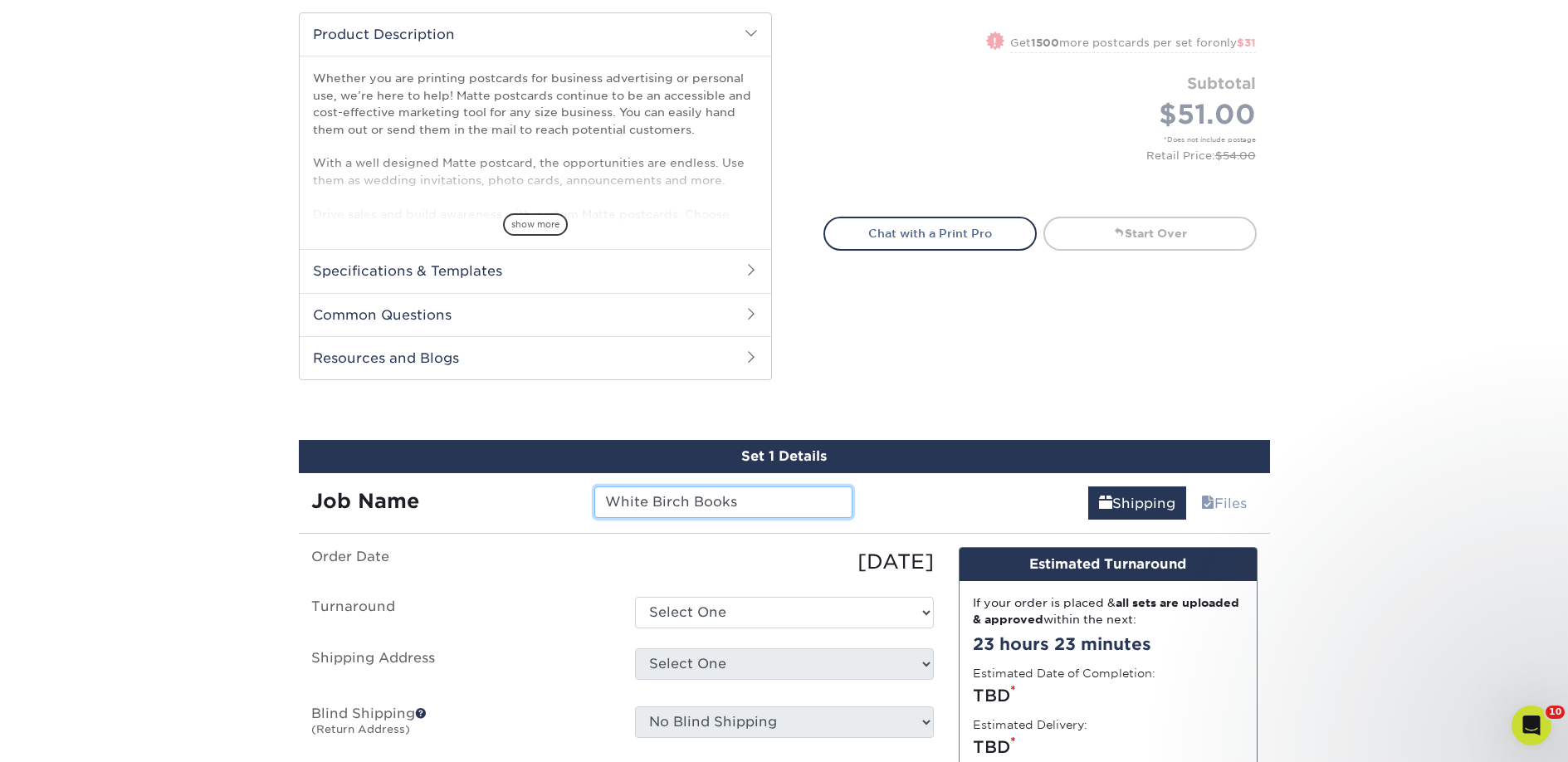
scroll to position [744, 0]
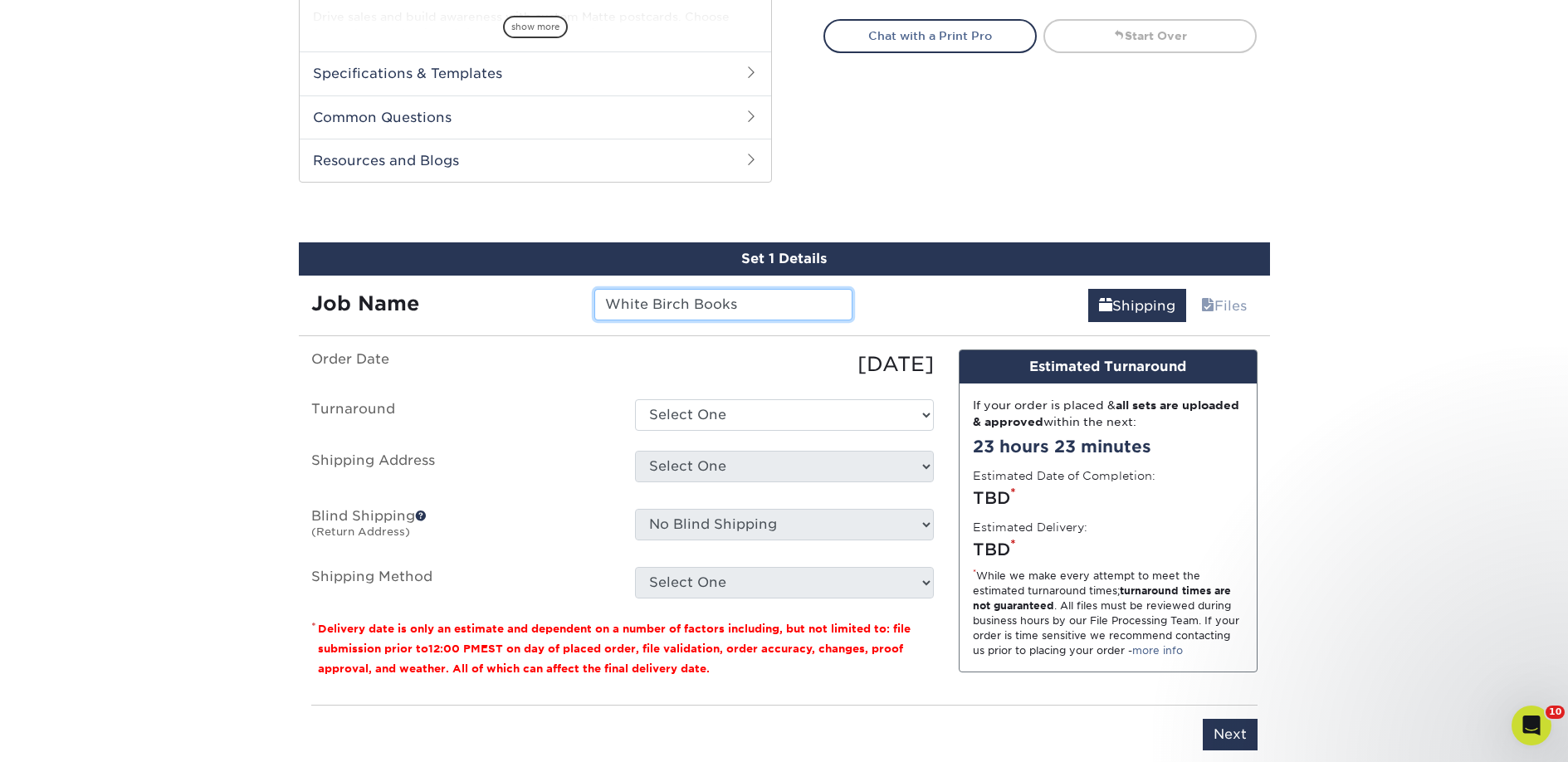
type input "White Birch Books"
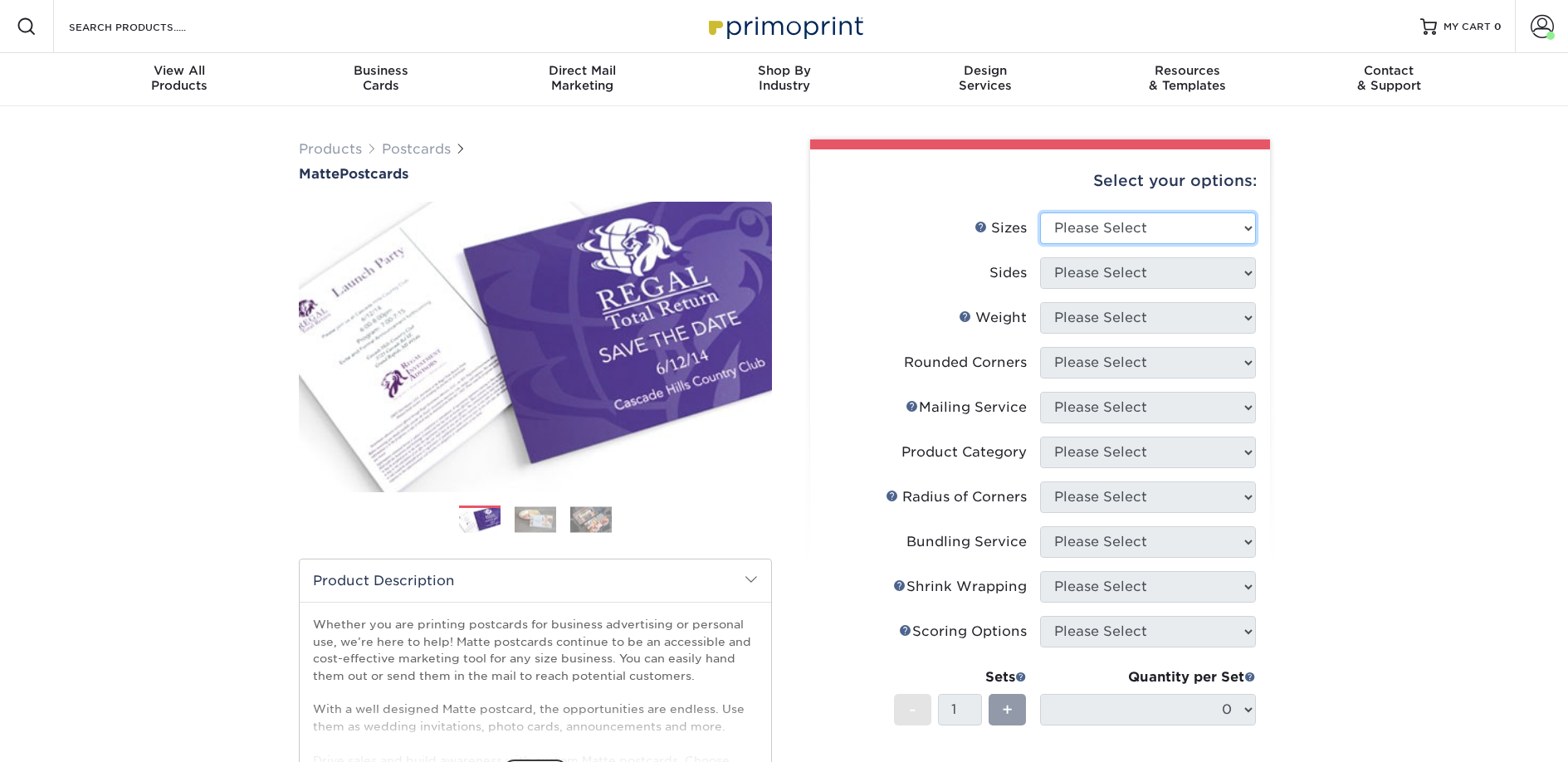
click at [1072, 228] on select "Please Select 1.5" x 7" 2" x 4" 2" x 6" 2" x 7" 2" x 8" 2.12" x 5.5" 2.125" x 5…" at bounding box center [1148, 228] width 216 height 32
select select "2.00x6.00"
click at [1040, 213] on select "Please Select 1.5" x 7" 2" x 4" 2" x 6" 2" x 7" 2" x 8" 2.12" x 5.5" 2.125" x 5…" at bounding box center [1148, 228] width 216 height 32
click at [1077, 275] on select "Please Select Print Both Sides Print Front Only" at bounding box center [1148, 273] width 216 height 32
select select "13abbda7-1d64-4f25-8bb2-c179b224825d"
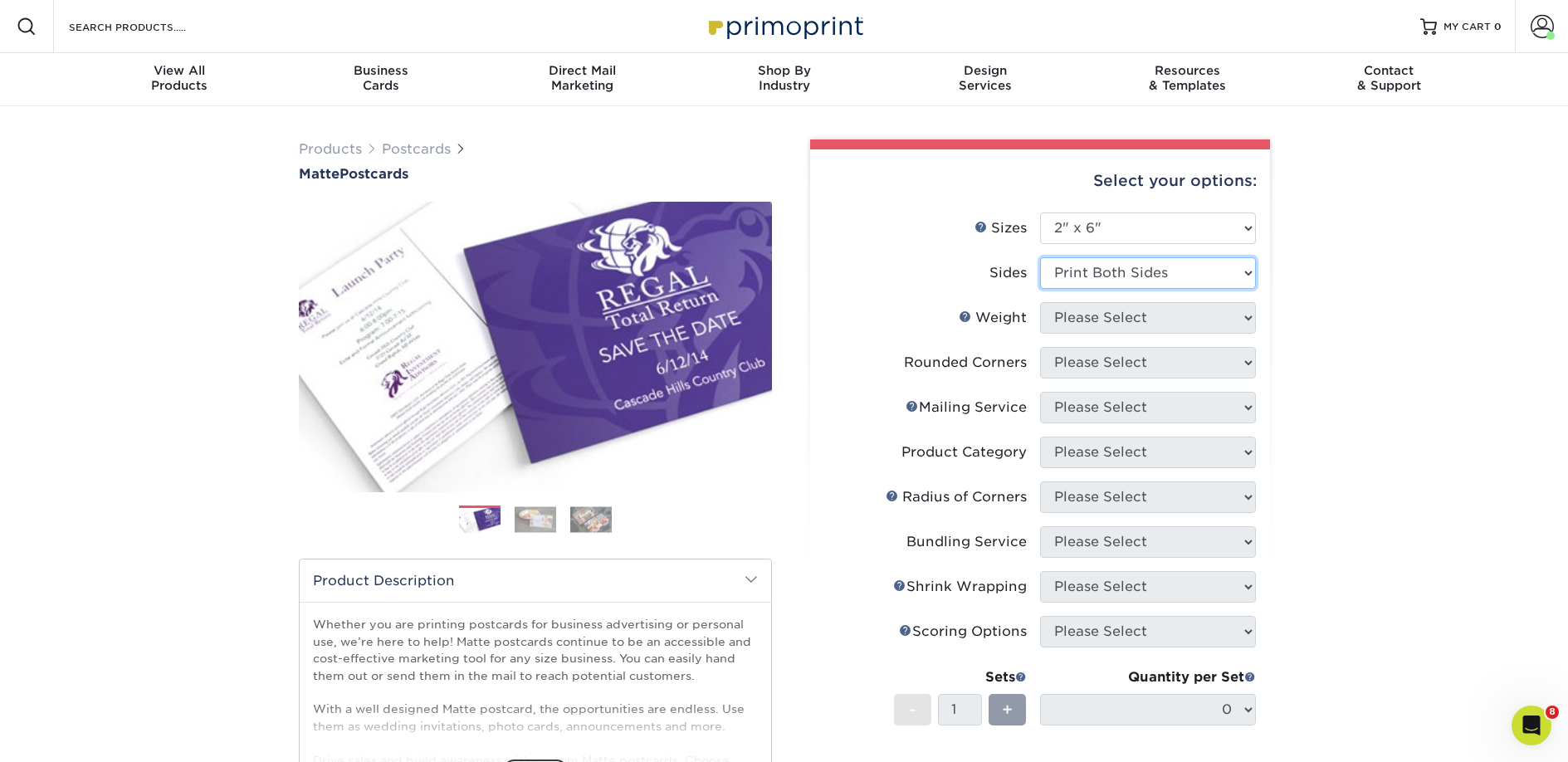
click at [1040, 257] on select "Please Select Print Both Sides Print Front Only" at bounding box center [1148, 273] width 216 height 32
click at [1081, 316] on select "Please Select 14PT 16PT" at bounding box center [1148, 318] width 216 height 32
select select "14PT"
click at [1040, 303] on select "Please Select 14PT 16PT" at bounding box center [1148, 318] width 216 height 32
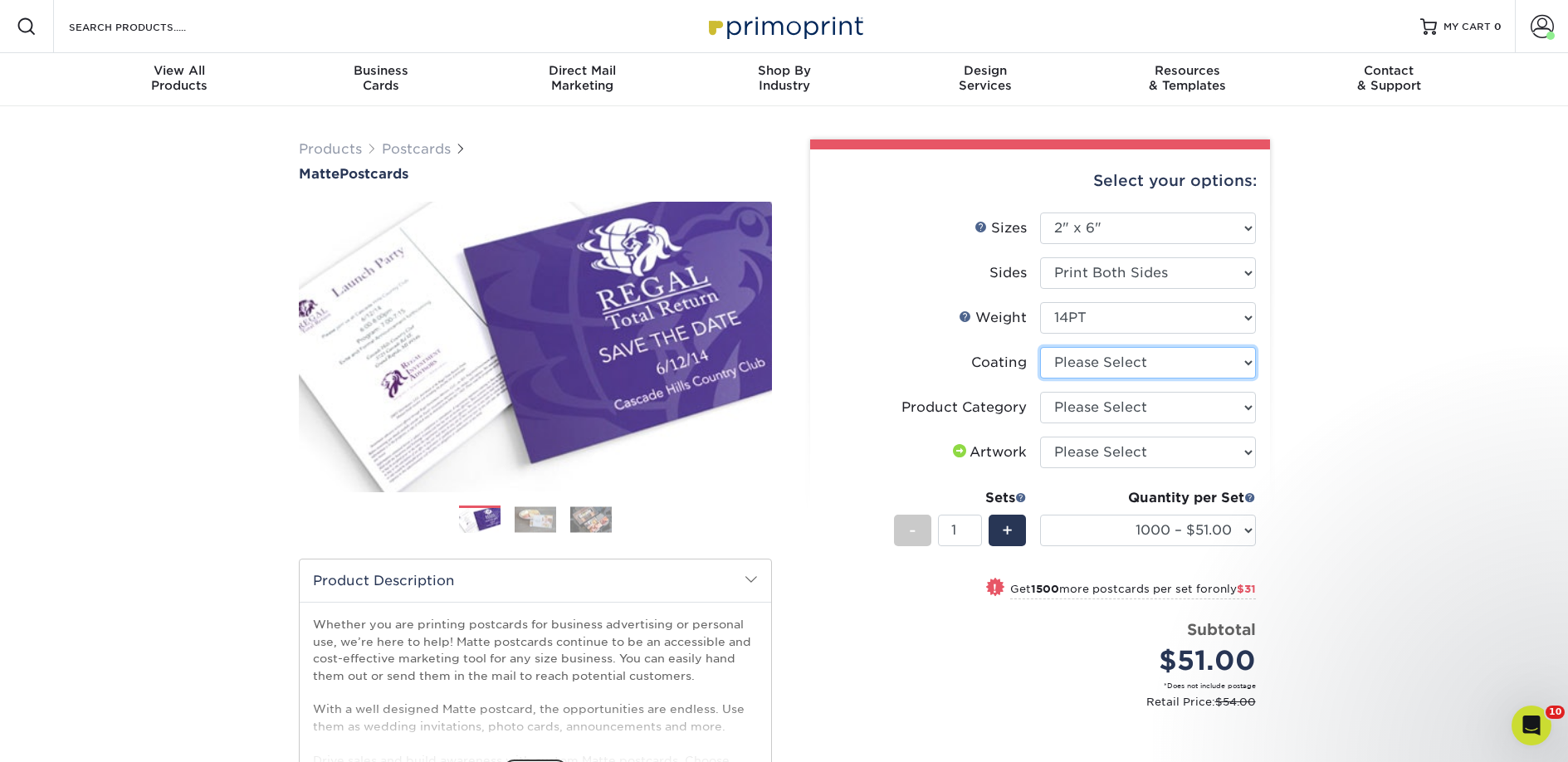
click at [1086, 367] on select at bounding box center [1148, 362] width 216 height 32
select select "121bb7b5-3b4d-429f-bd8d-bbf80e953313"
click at [1040, 347] on select at bounding box center [1148, 362] width 216 height 32
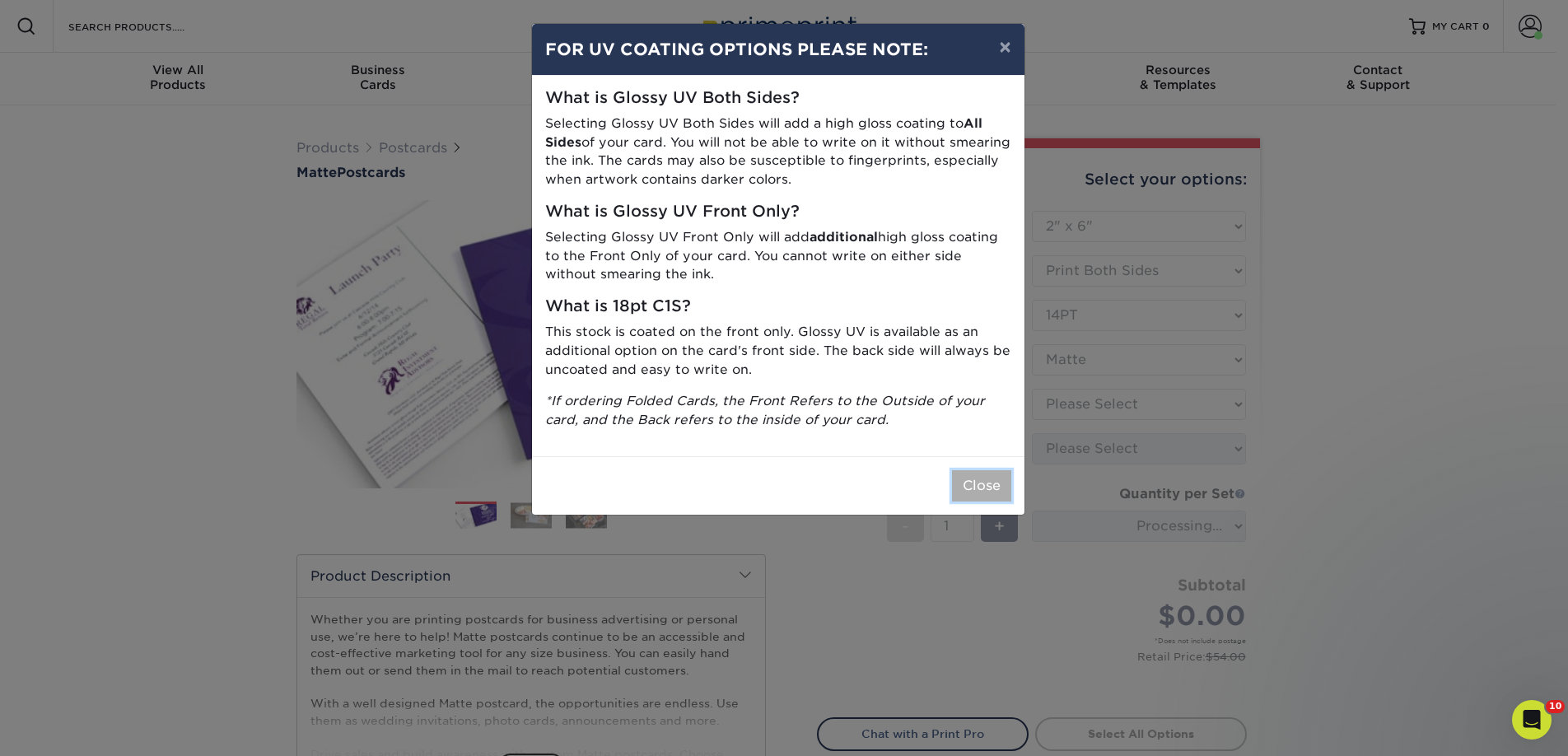
click at [970, 481] on button "Close" at bounding box center [981, 485] width 59 height 31
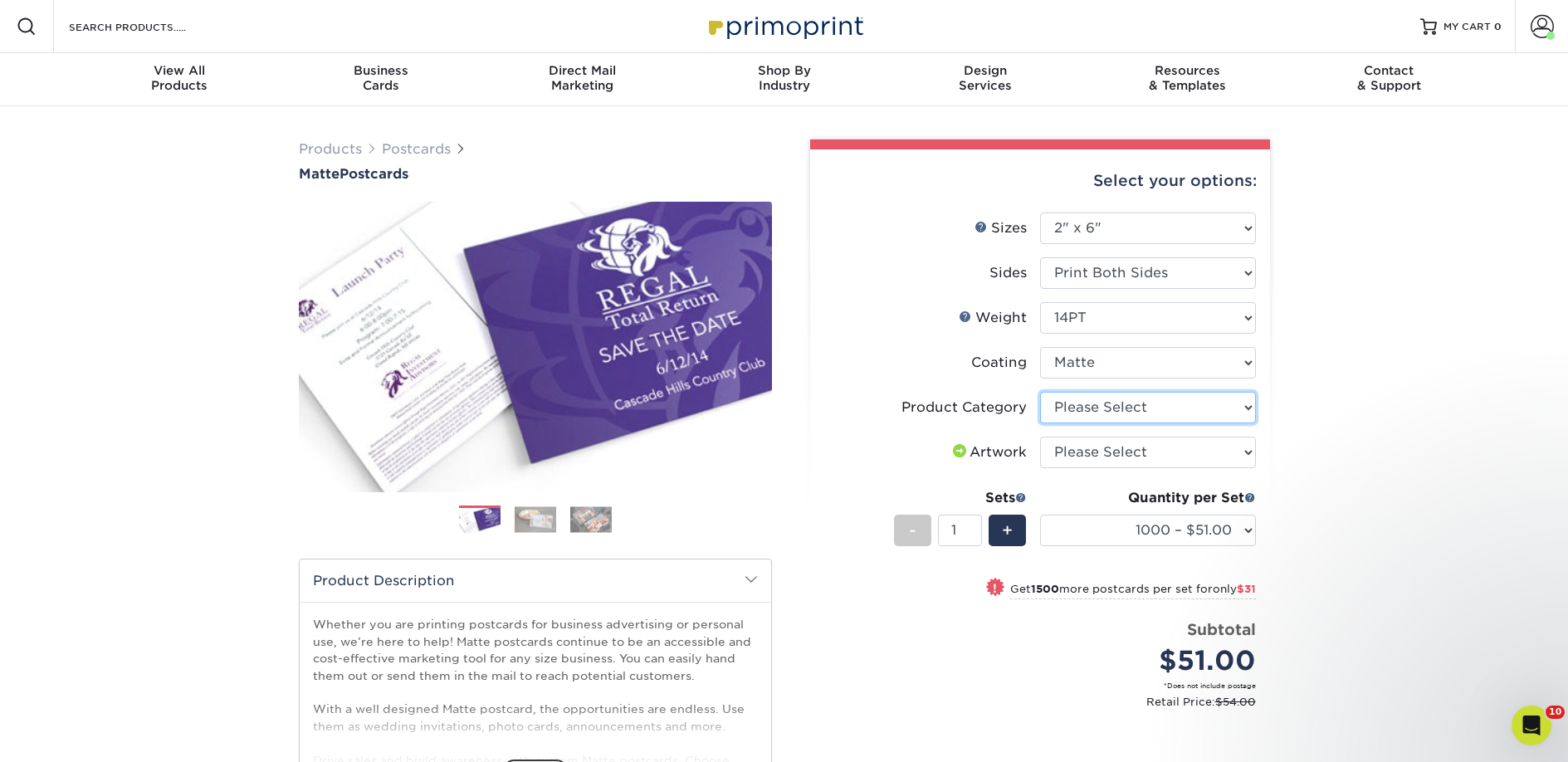
click at [1063, 410] on select "Please Select Postcards" at bounding box center [1148, 407] width 216 height 32
select select "9b7272e0-d6c8-4c3c-8e97-d3a1bcdab858"
click at [1040, 391] on select "Please Select Postcards" at bounding box center [1148, 407] width 216 height 32
click at [1076, 451] on select "Please Select I will upload files I need a design - $150" at bounding box center [1148, 452] width 216 height 32
select select "upload"
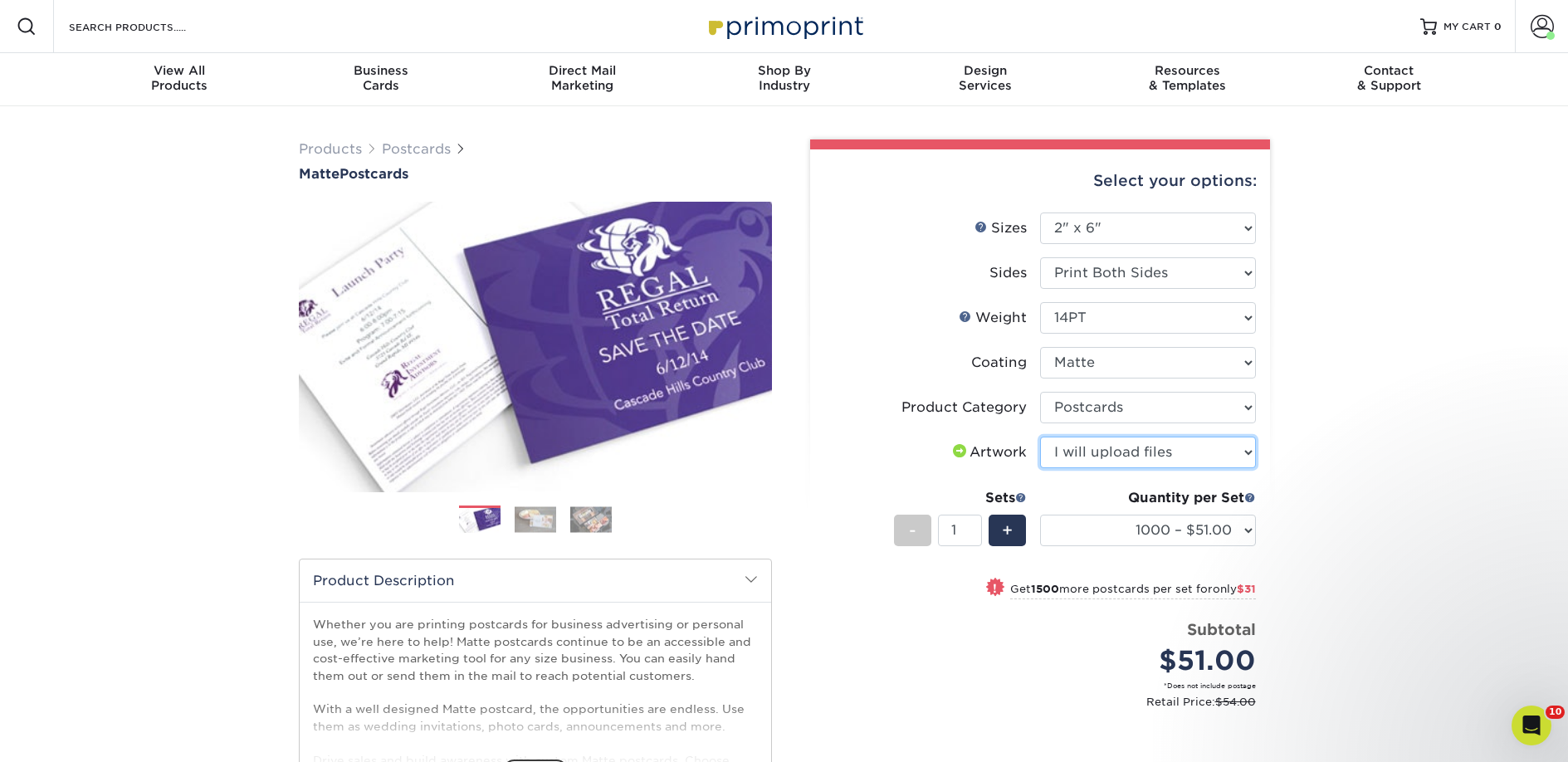
click at [1040, 437] on select "Please Select I will upload files I need a design - $150" at bounding box center [1148, 452] width 216 height 32
click at [1096, 523] on select "1000 – $51.00 2500 – $82.00 5000 – $123.00 10000 – $234.00 15000 – $344.00 2000…" at bounding box center [1148, 530] width 216 height 32
click at [1040, 515] on select "1000 – $51.00 2500 – $82.00 5000 – $123.00 10000 – $234.00 15000 – $344.00 2000…" at bounding box center [1148, 530] width 216 height 32
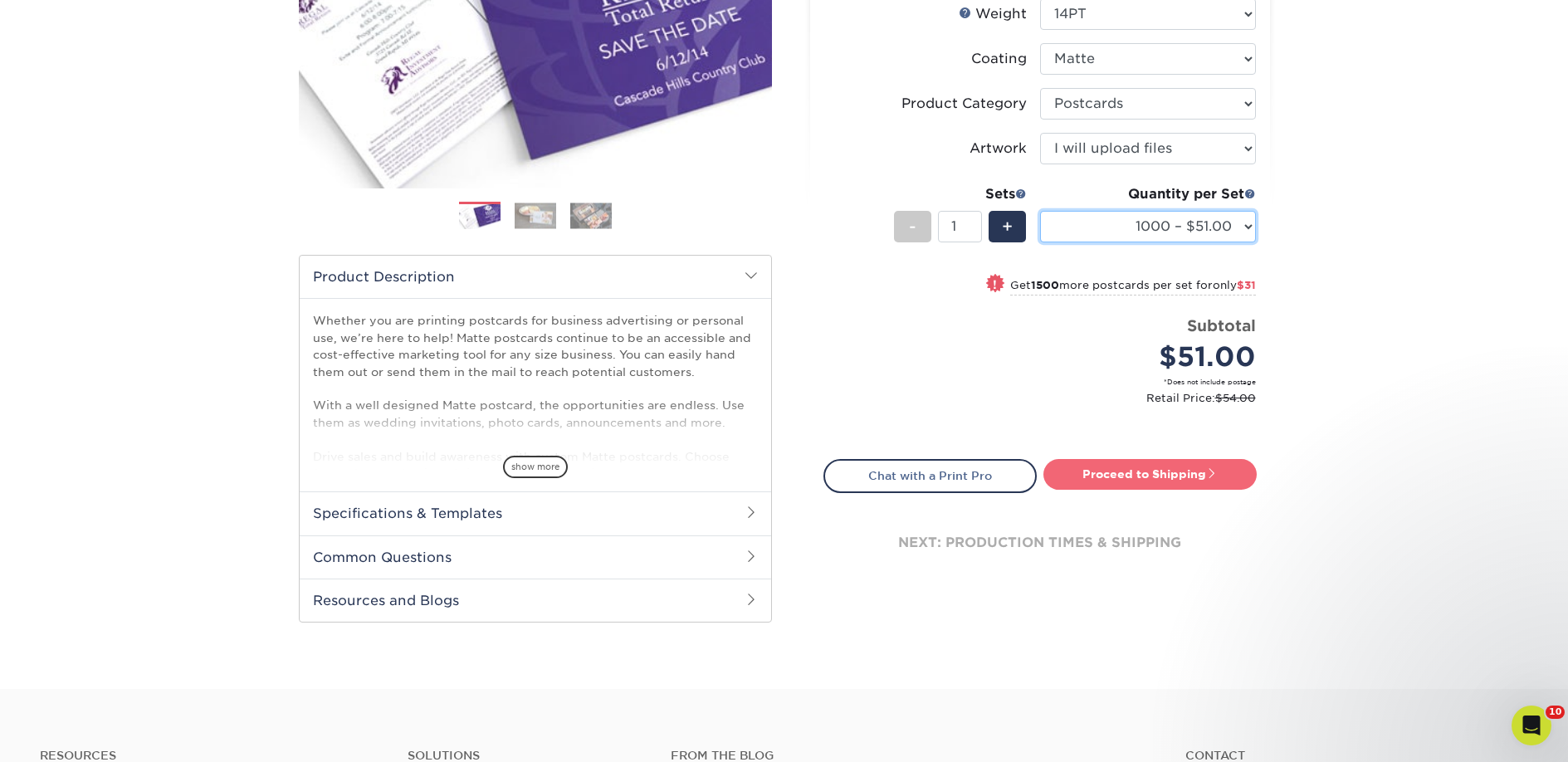
scroll to position [310, 0]
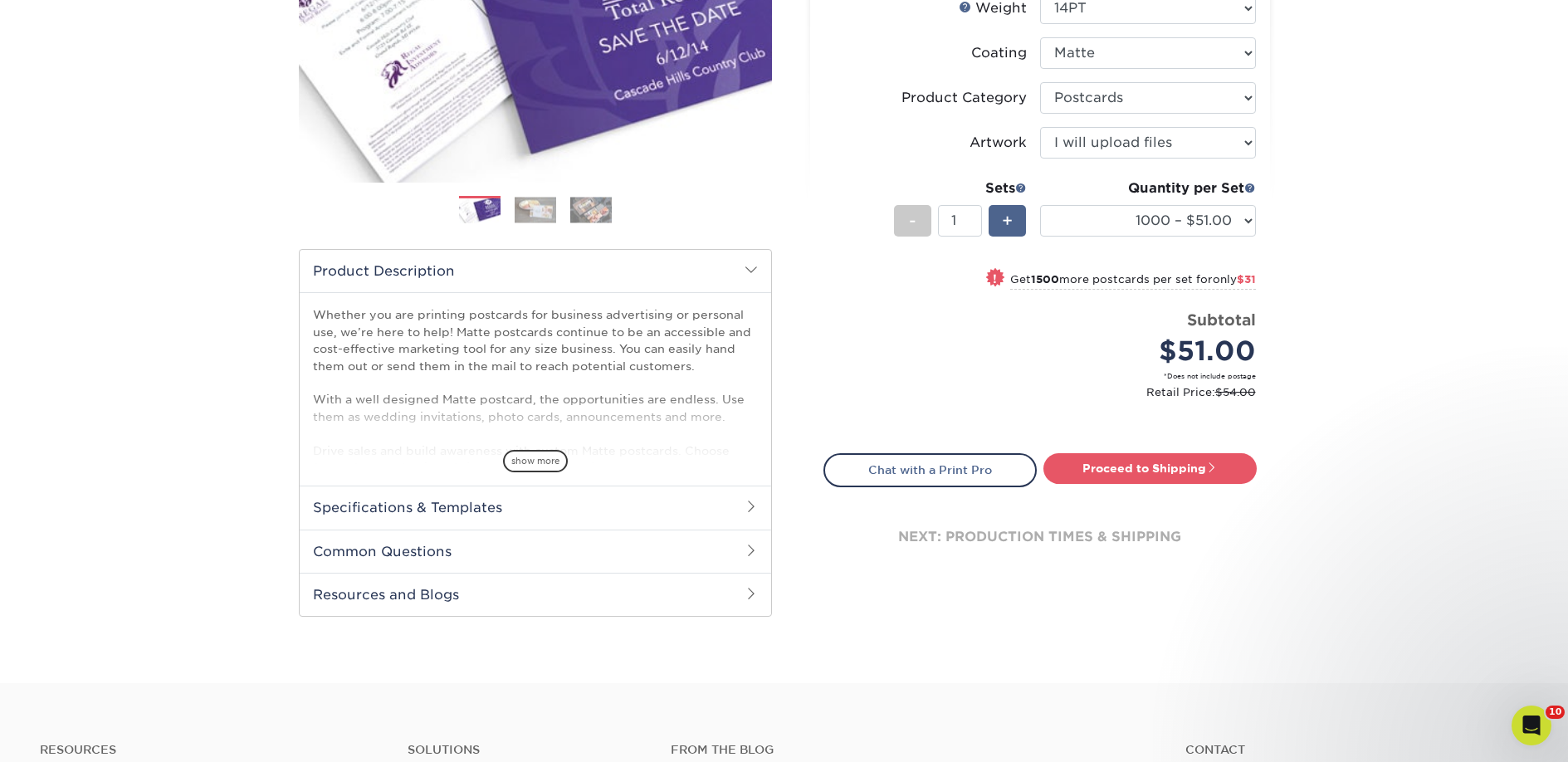
click at [1008, 227] on span "+" at bounding box center [1007, 220] width 11 height 24
click at [899, 219] on div "-" at bounding box center [912, 220] width 37 height 32
type input "1"
click at [1067, 472] on link "Proceed to Shipping" at bounding box center [1150, 468] width 213 height 30
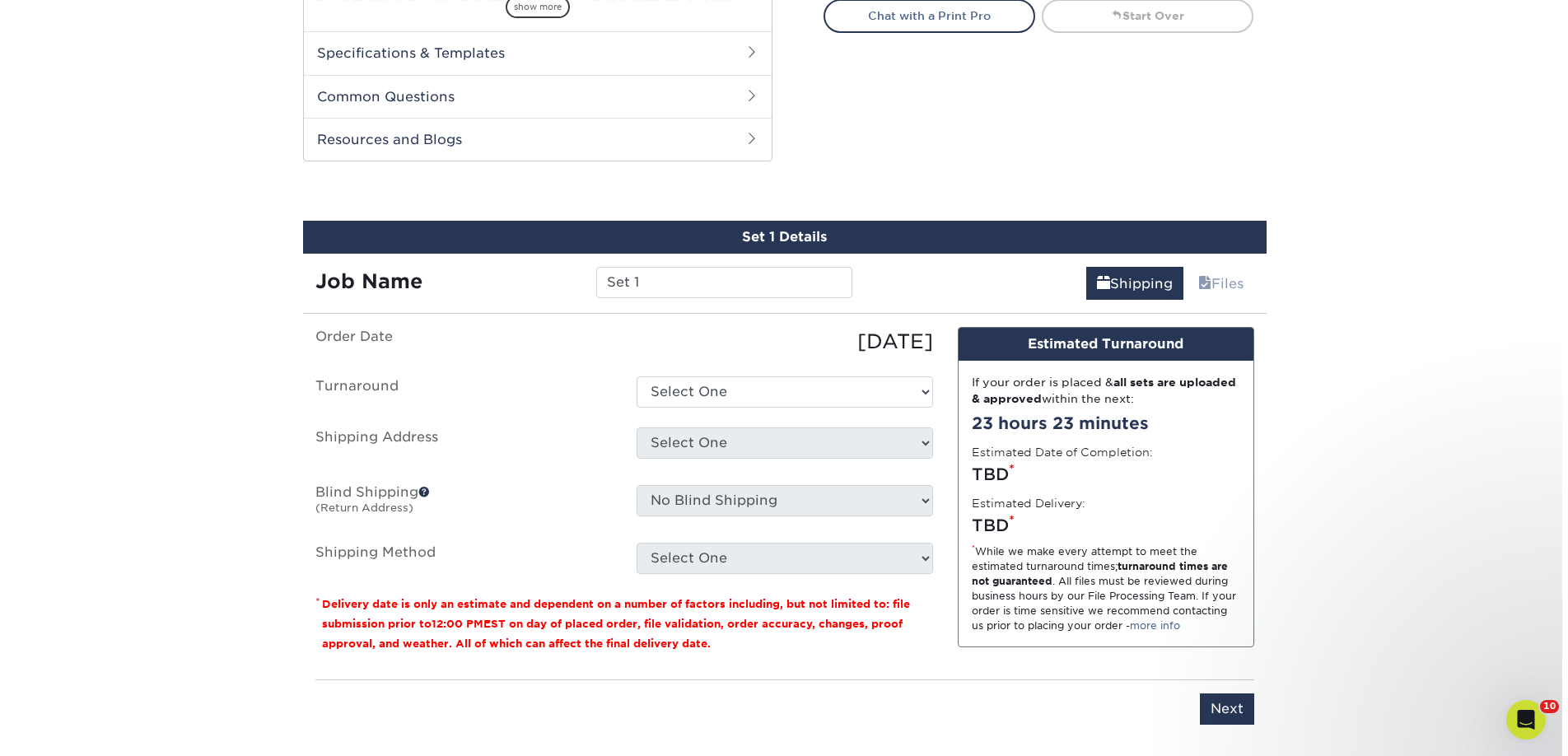
scroll to position [839, 0]
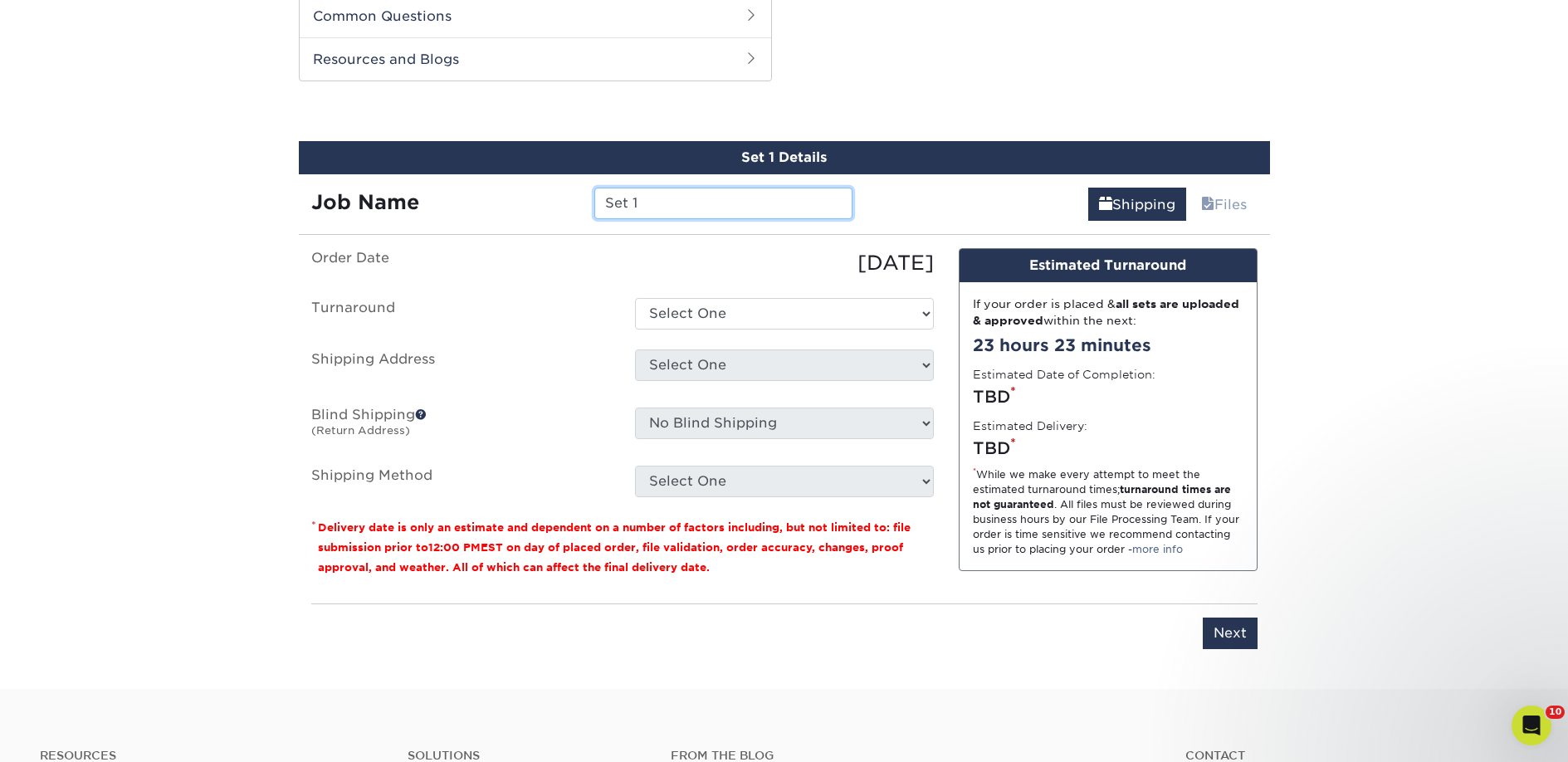
click at [705, 207] on input "Set 1" at bounding box center [723, 203] width 258 height 32
paste input "White Birch Books"
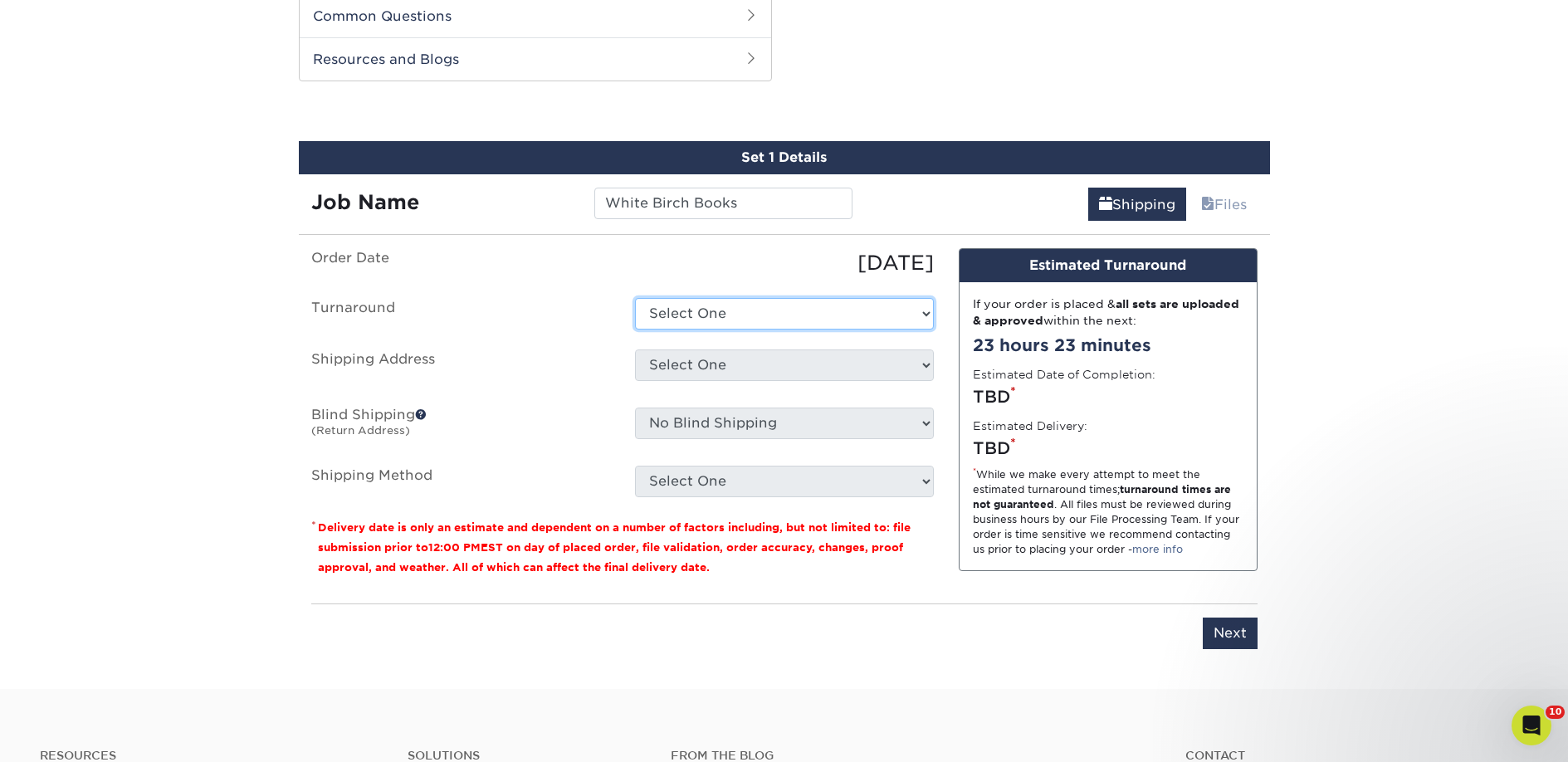
click at [736, 304] on select "Select One 2-4 Business Days 2 Day Next Business Day" at bounding box center [784, 313] width 299 height 32
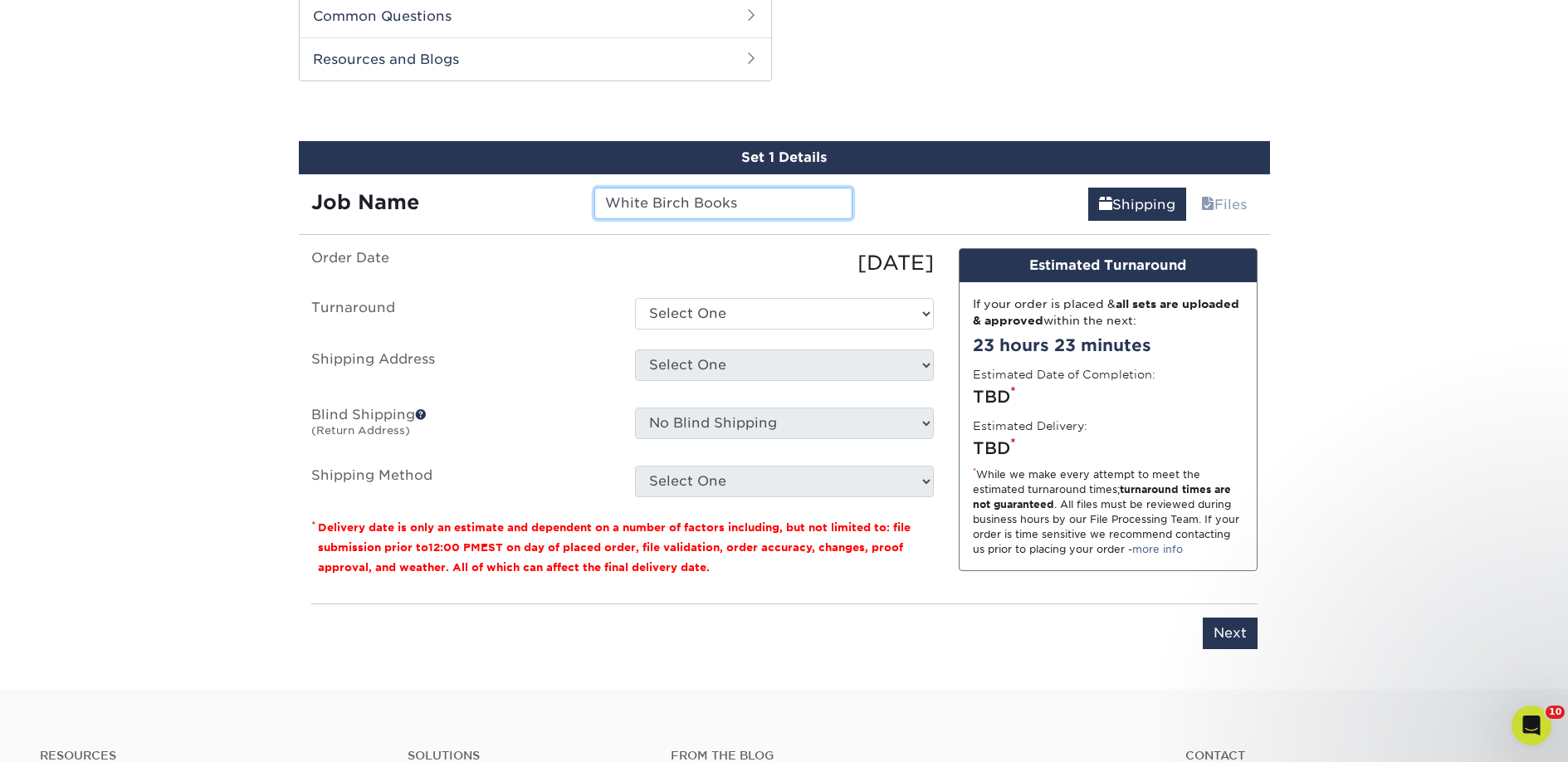
click at [746, 201] on input "White Birch Books" at bounding box center [723, 203] width 258 height 32
type input "White Birch Books - Event"
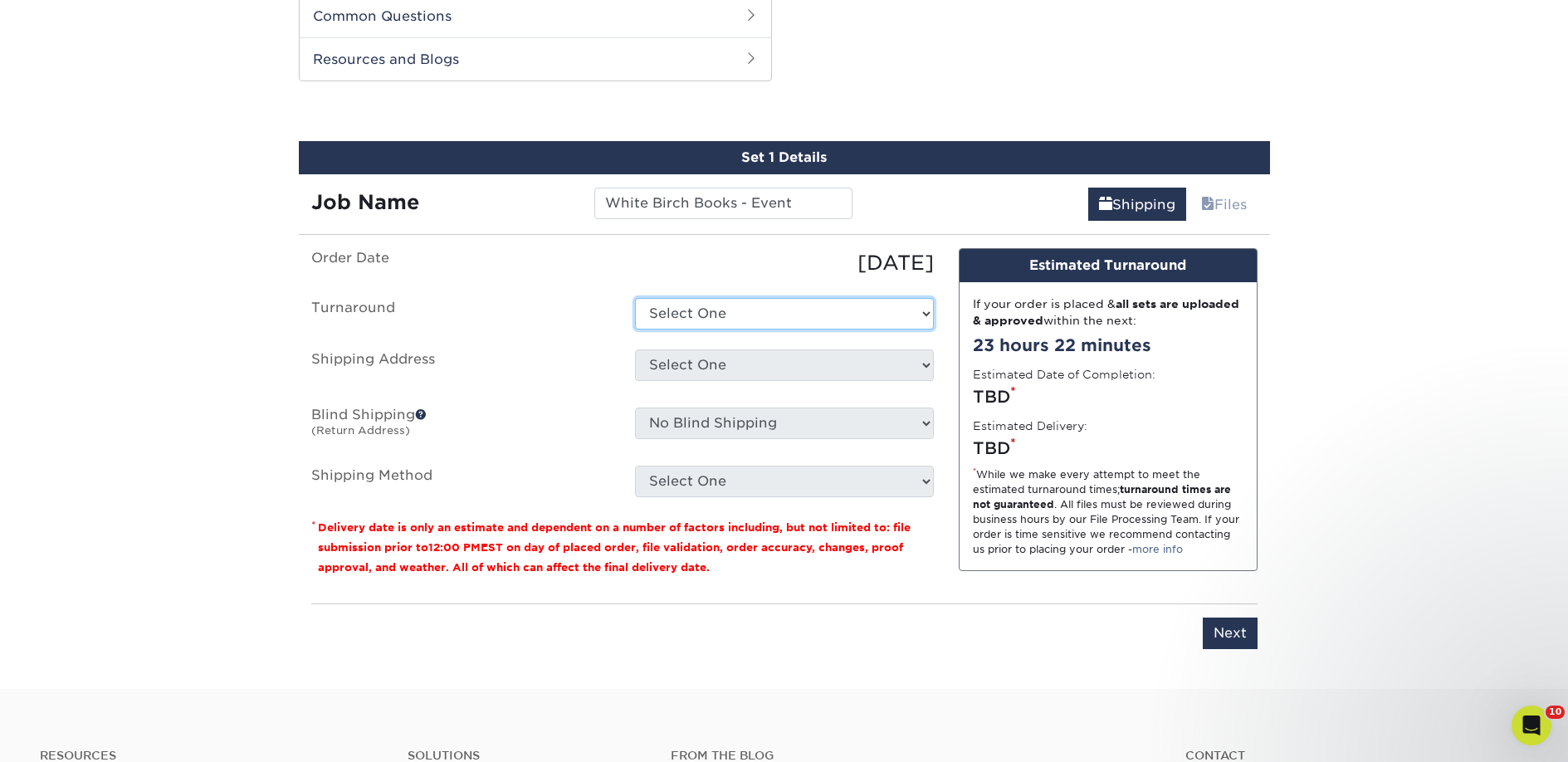
click at [742, 319] on select "Select One 2-4 Business Days 2 Day Next Business Day" at bounding box center [784, 313] width 299 height 32
select select "731eb35c-fd06-49dc-8fc6-ed637cd2e6cc"
click at [635, 298] on select "Select One 2-4 Business Days 2 Day Next Business Day" at bounding box center [784, 313] width 299 height 32
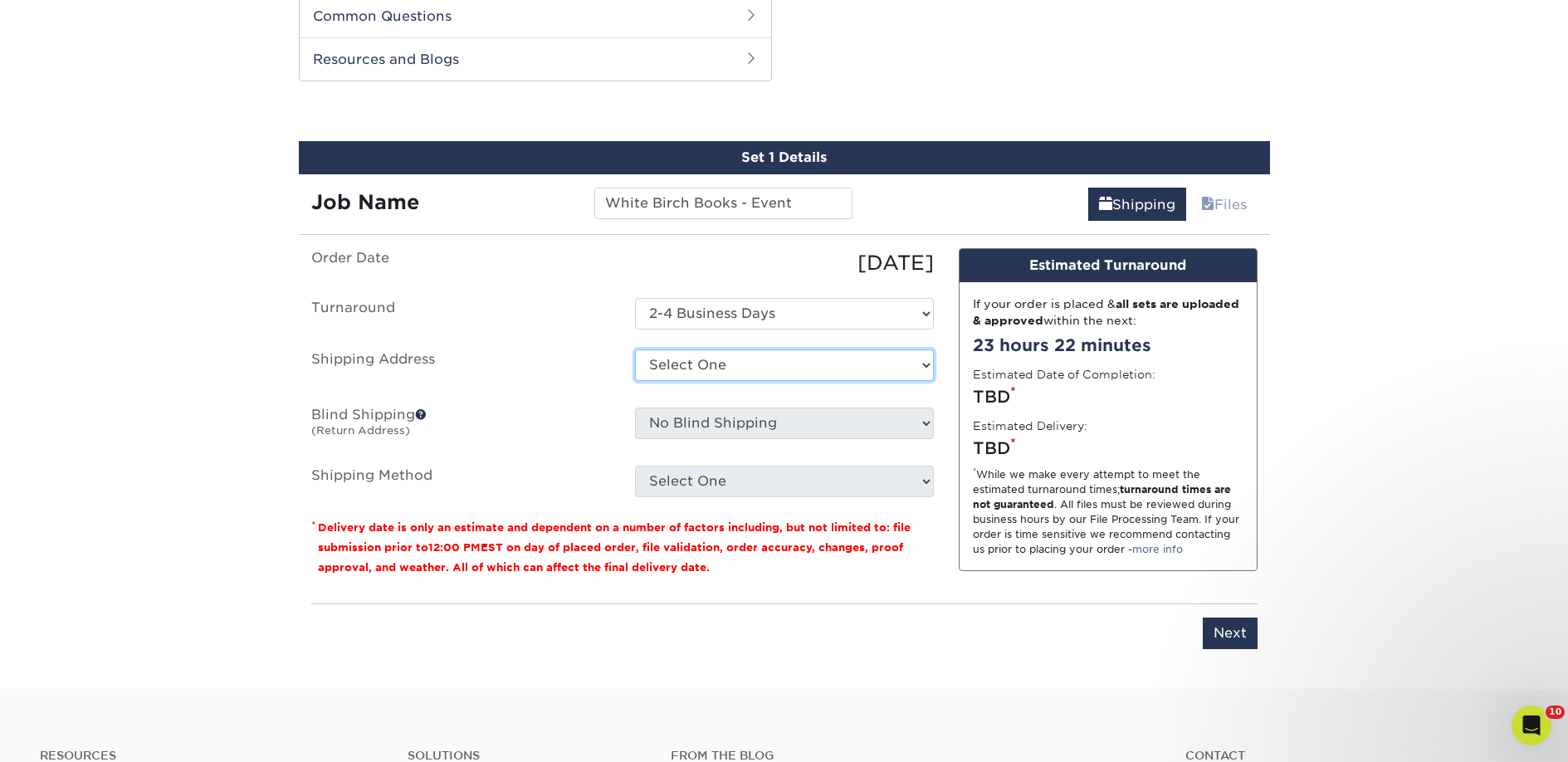
click at [741, 362] on select "Select One 2nd Floor Convention Center A Better Today Books & Boutique A Good B…" at bounding box center [784, 365] width 299 height 32
select select "newaddress"
click at [635, 350] on select "Select One 2nd Floor Convention Center A Better Today Books & Boutique A Good B…" at bounding box center [784, 365] width 299 height 32
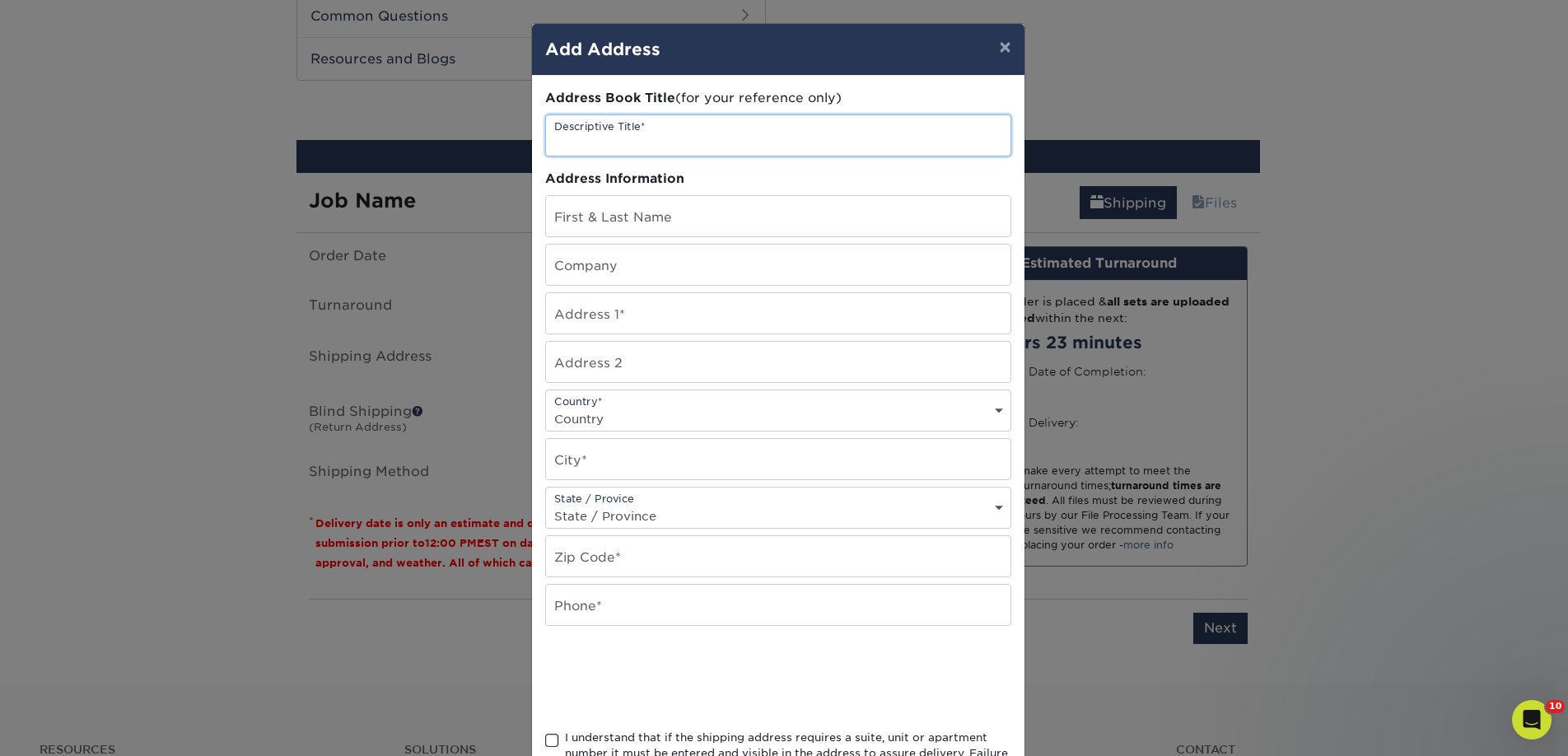
click at [572, 140] on input "text" at bounding box center [778, 135] width 465 height 40
paste input "White Birch Books"
type input "White Birch Books"
click at [581, 276] on input "text" at bounding box center [778, 264] width 465 height 40
paste input "White Birch Books"
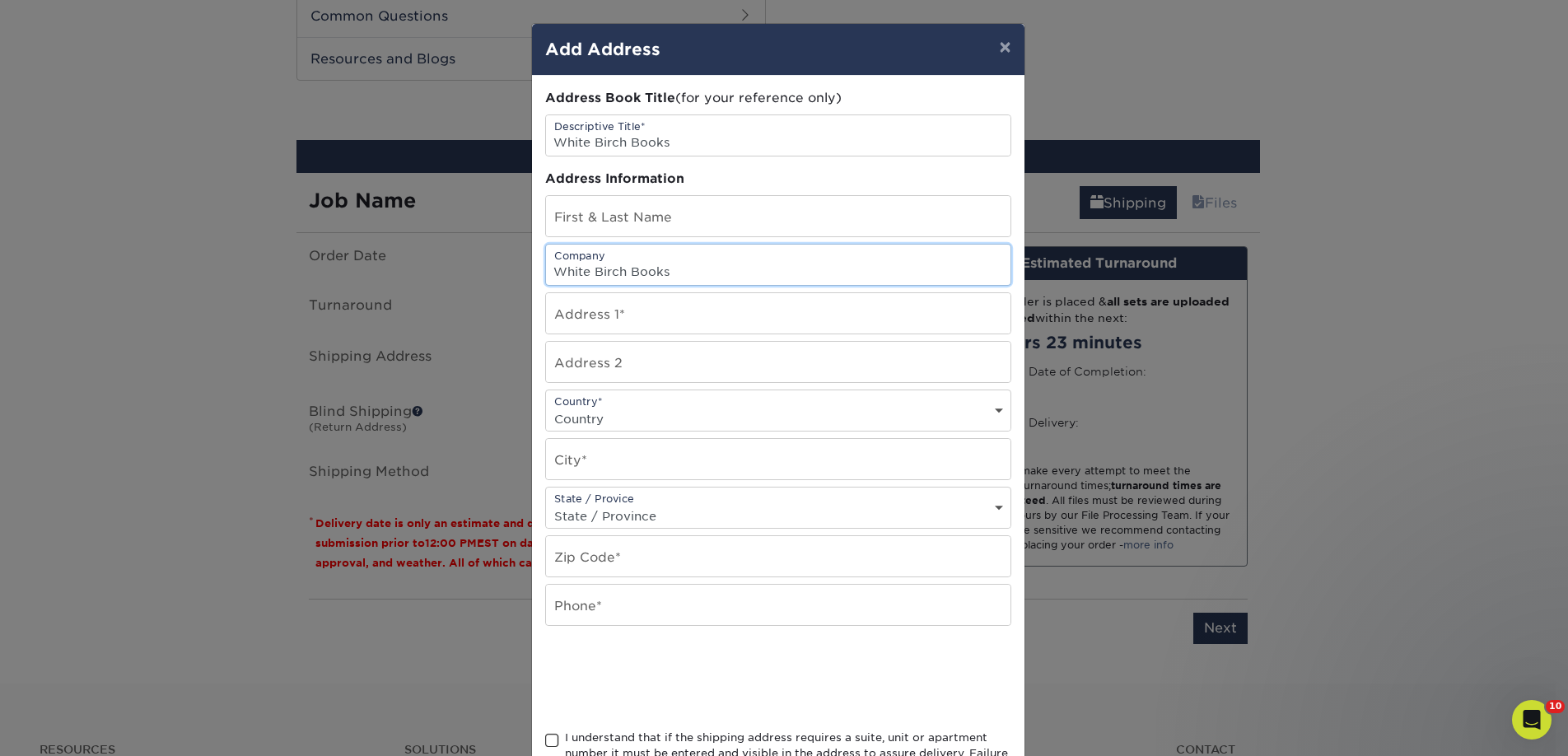
type input "White Birch Books"
click at [606, 215] on input "text" at bounding box center [778, 216] width 465 height 40
paste input "[PERSON_NAME]"
type input "[PERSON_NAME]"
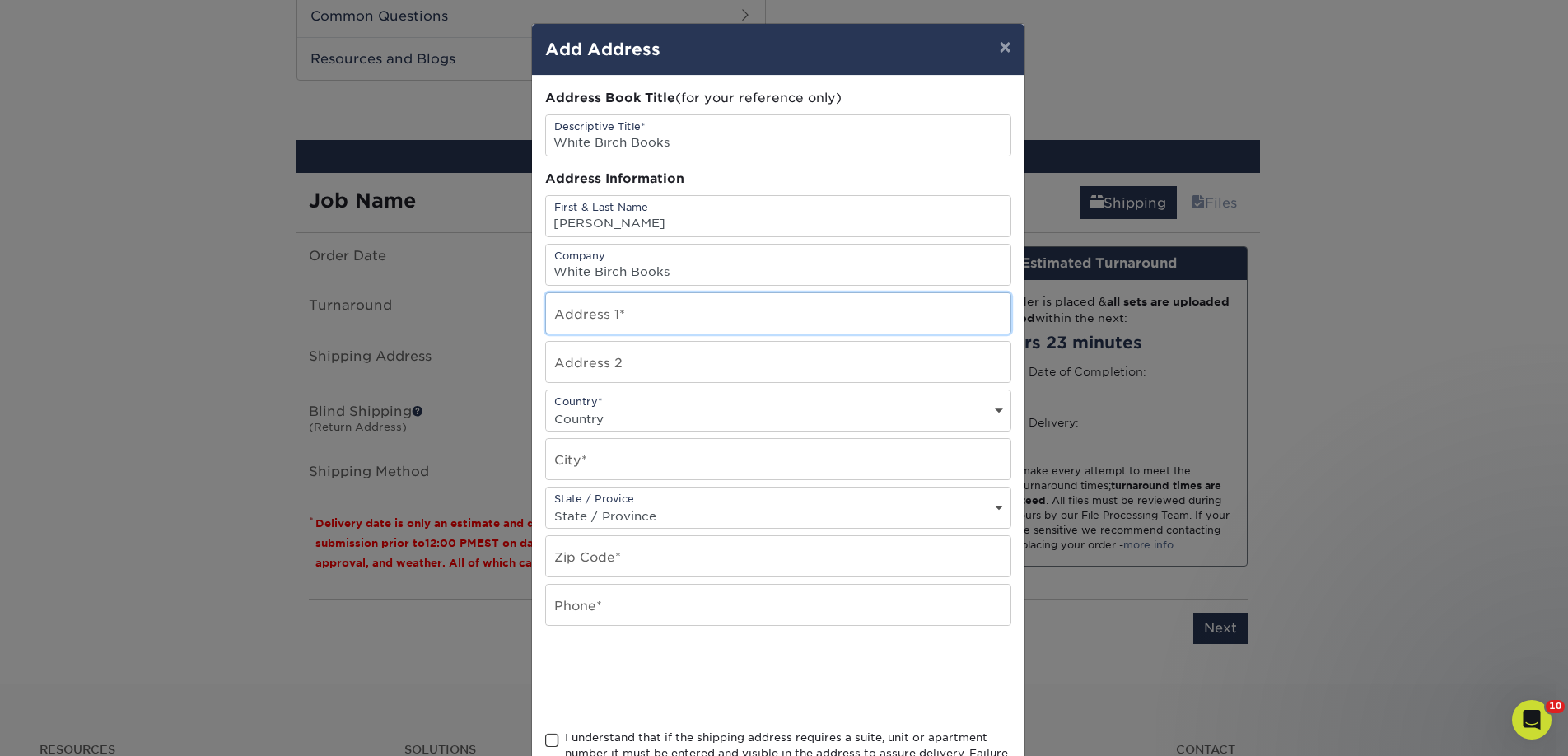
click at [604, 305] on input "text" at bounding box center [778, 313] width 465 height 40
paste input "[STREET_ADDRESS]"
type input "[STREET_ADDRESS]"
click at [580, 409] on select "Country United States Canada ----------------------------- Afghanistan Albania …" at bounding box center [778, 419] width 465 height 24
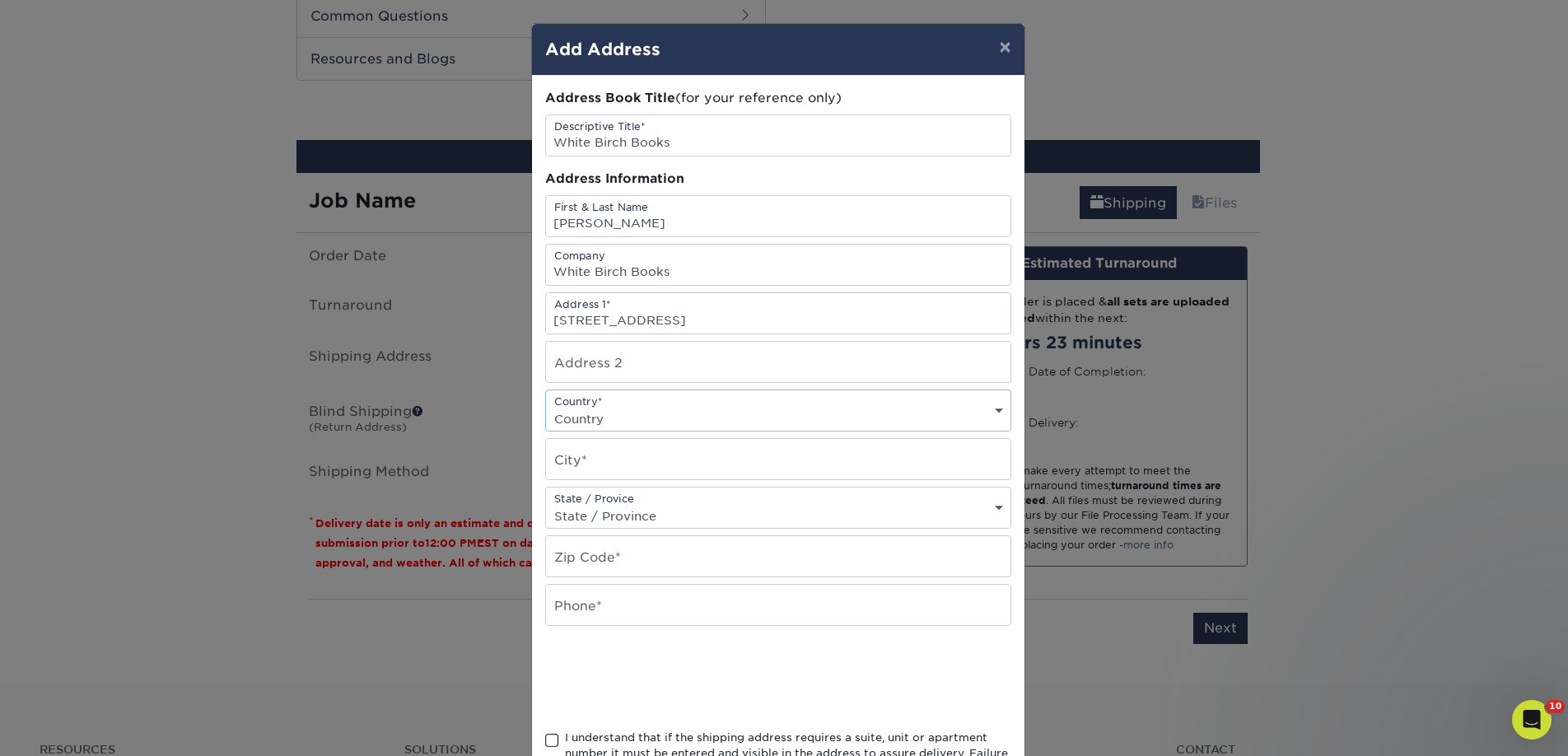
select select "US"
click at [546, 407] on select "Country United States Canada ----------------------------- Afghanistan Albania …" at bounding box center [778, 419] width 465 height 24
click at [577, 456] on input "text" at bounding box center [778, 458] width 465 height 40
paste input "North Conway"
type input "North Conway"
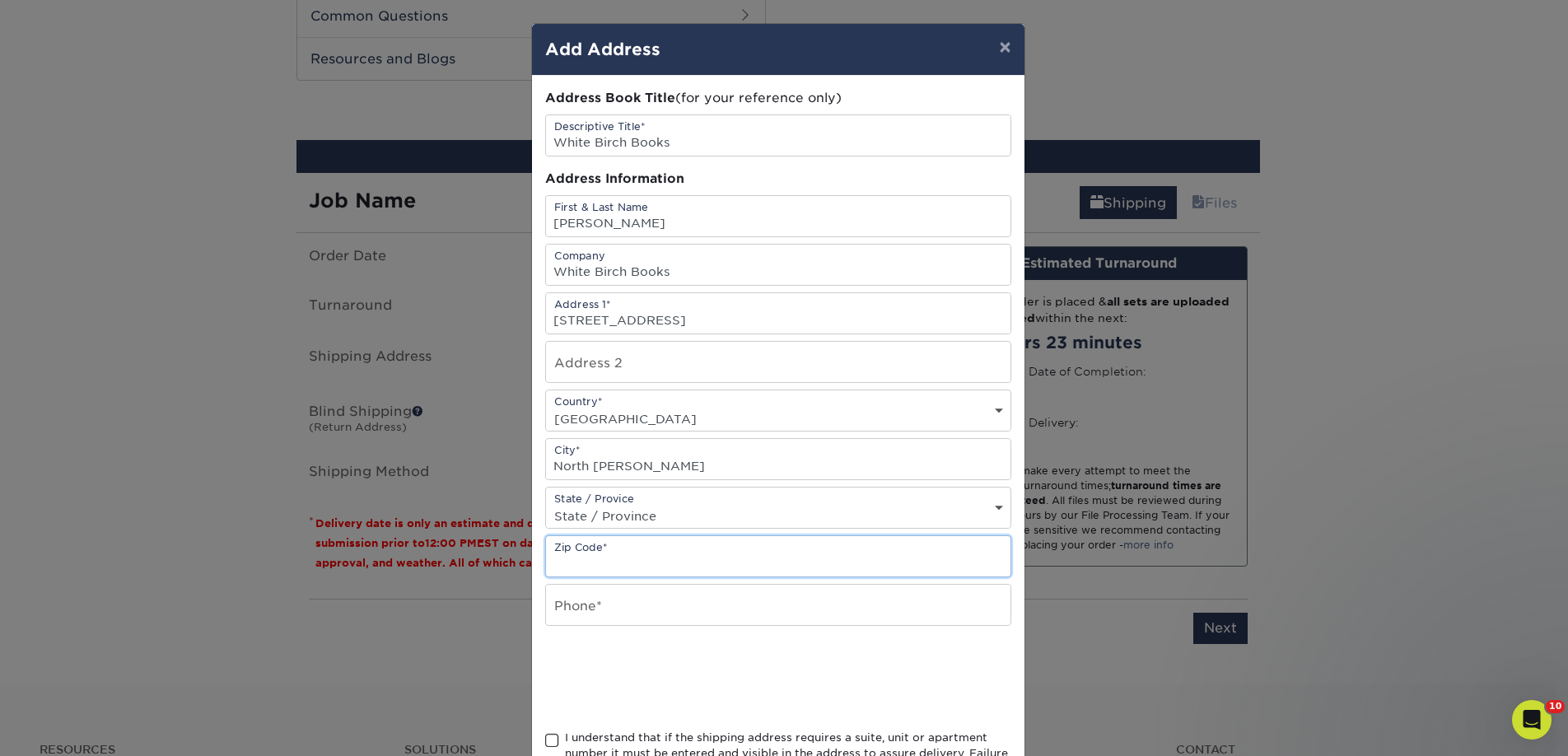
click at [645, 538] on input "text" at bounding box center [778, 556] width 465 height 40
paste input "03860"
type input "03860"
click at [580, 596] on input "text" at bounding box center [778, 605] width 465 height 40
type input "4257367064"
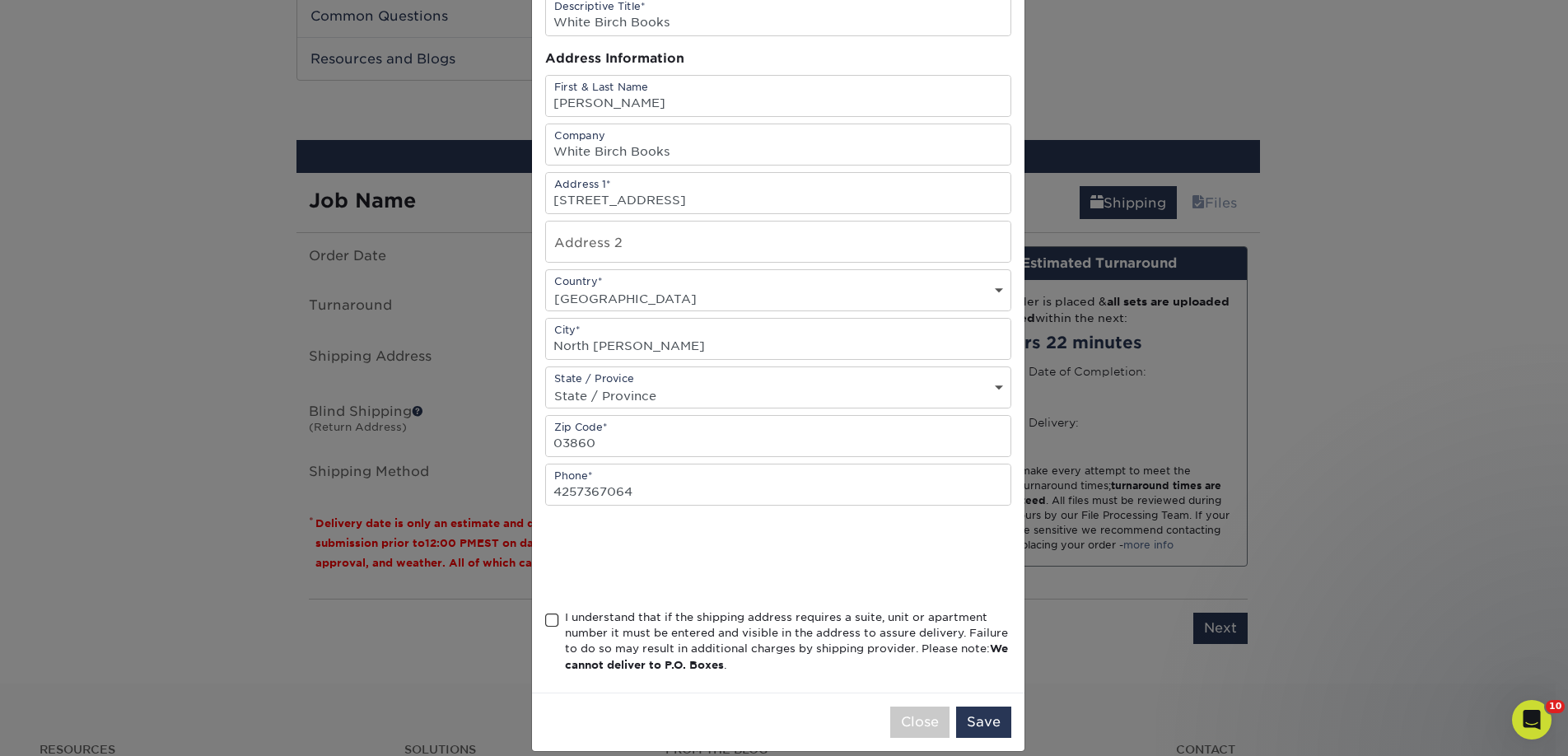
scroll to position [139, 0]
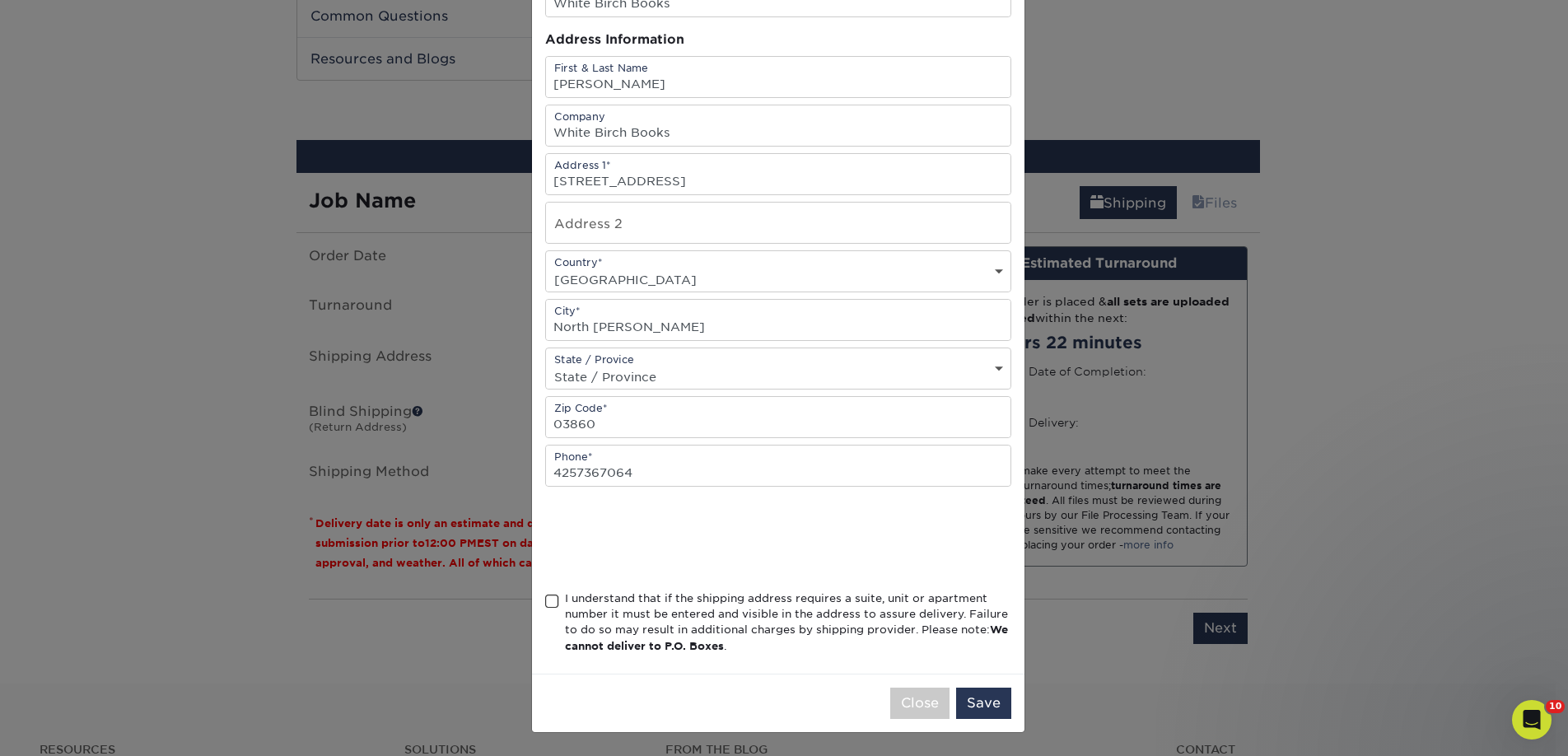
click at [612, 607] on div "I understand that if the shipping address requires a suite, unit or apartment n…" at bounding box center [788, 622] width 447 height 64
click at [0, 0] on input "I understand that if the shipping address requires a suite, unit or apartment n…" at bounding box center [0, 0] width 0 height 0
click at [988, 707] on button "Save" at bounding box center [983, 703] width 55 height 31
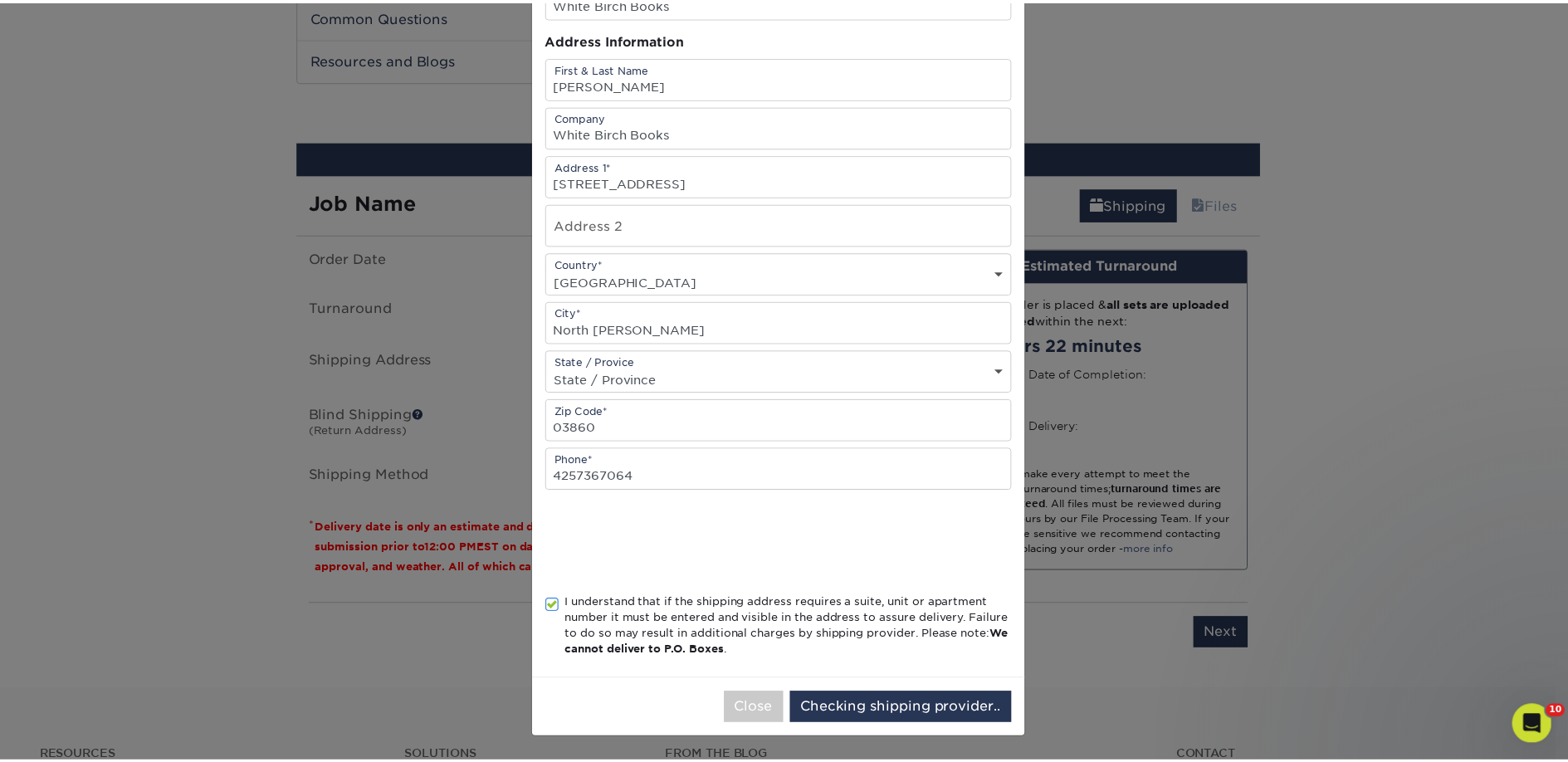
scroll to position [0, 0]
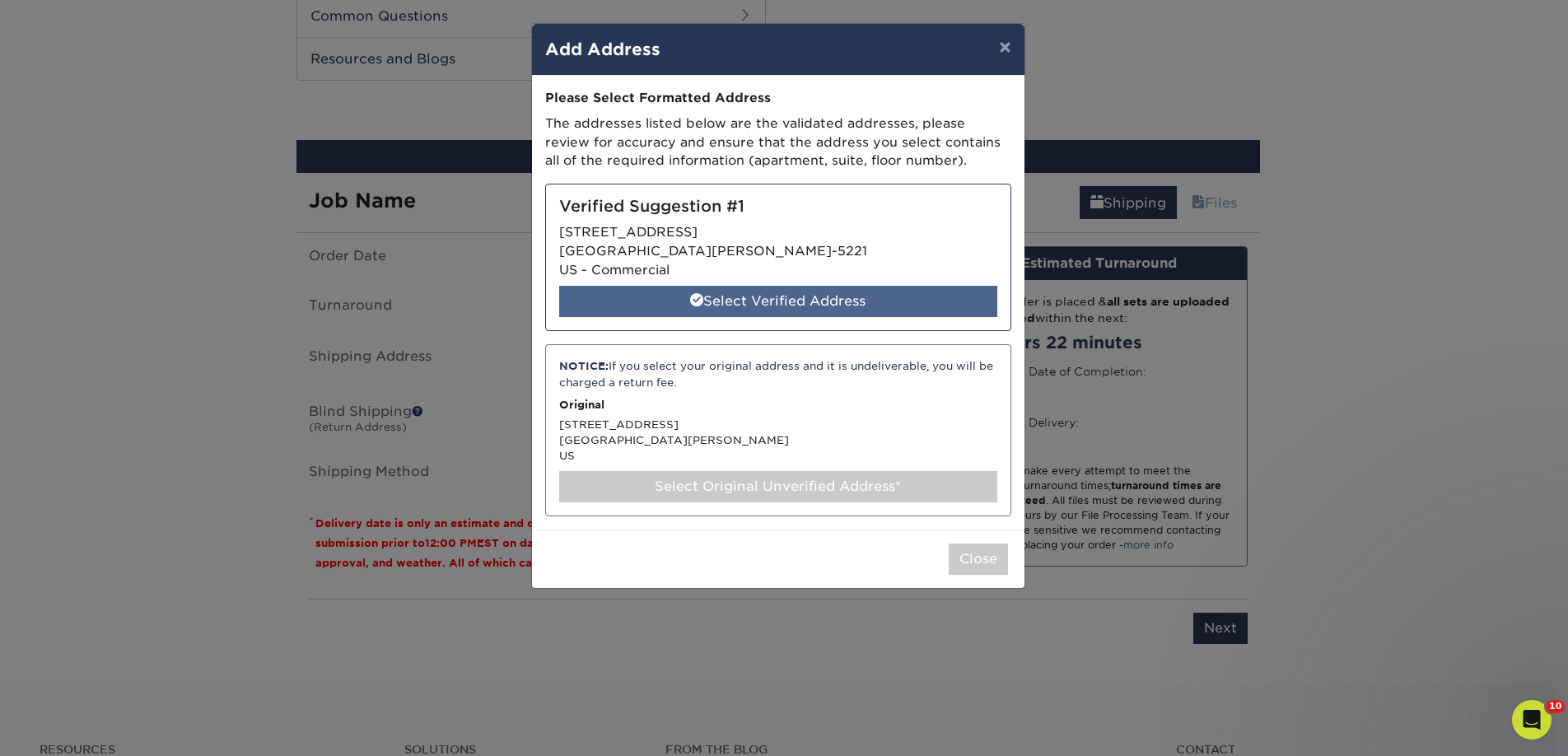
click at [747, 307] on div "Select Verified Address" at bounding box center [777, 301] width 438 height 31
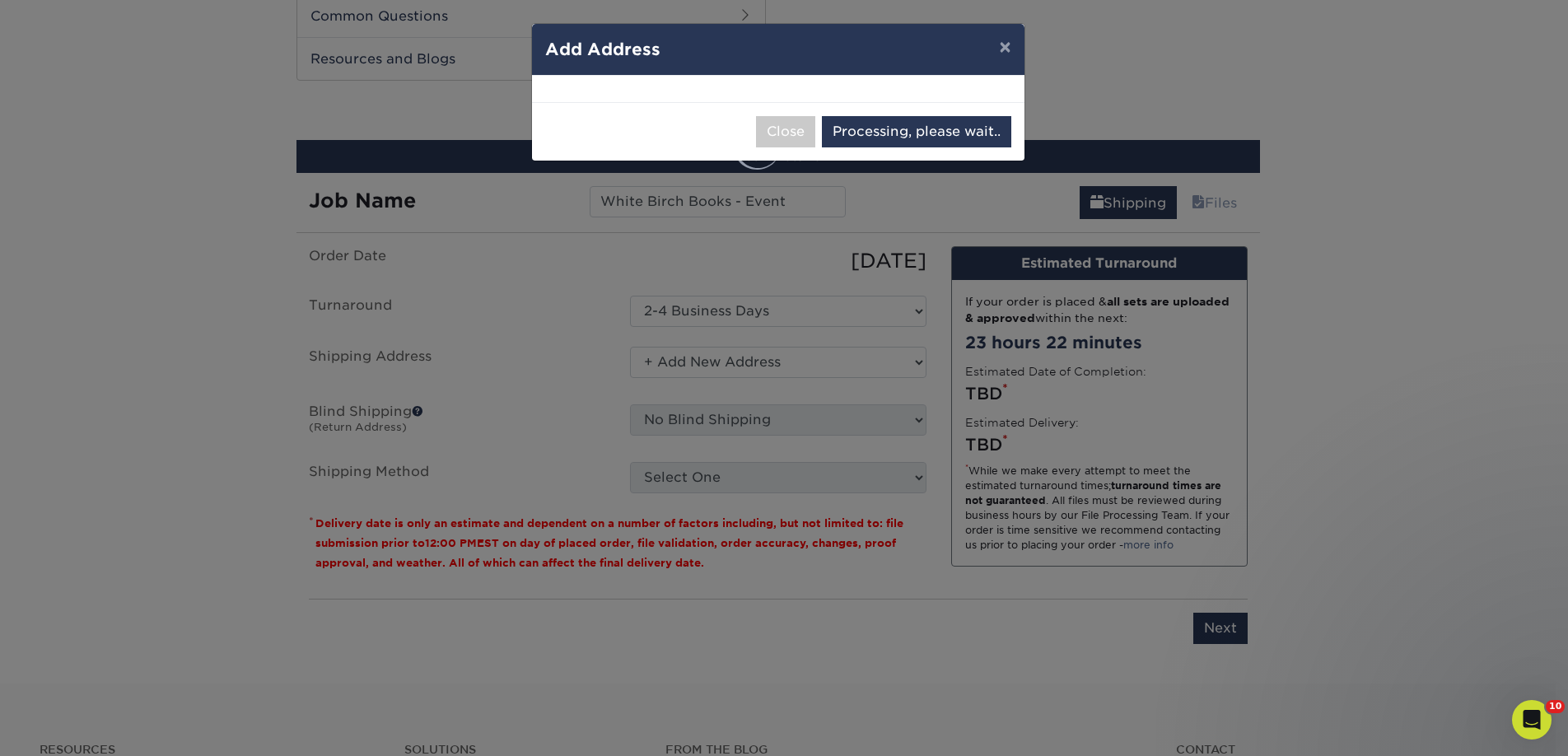
select select "285436"
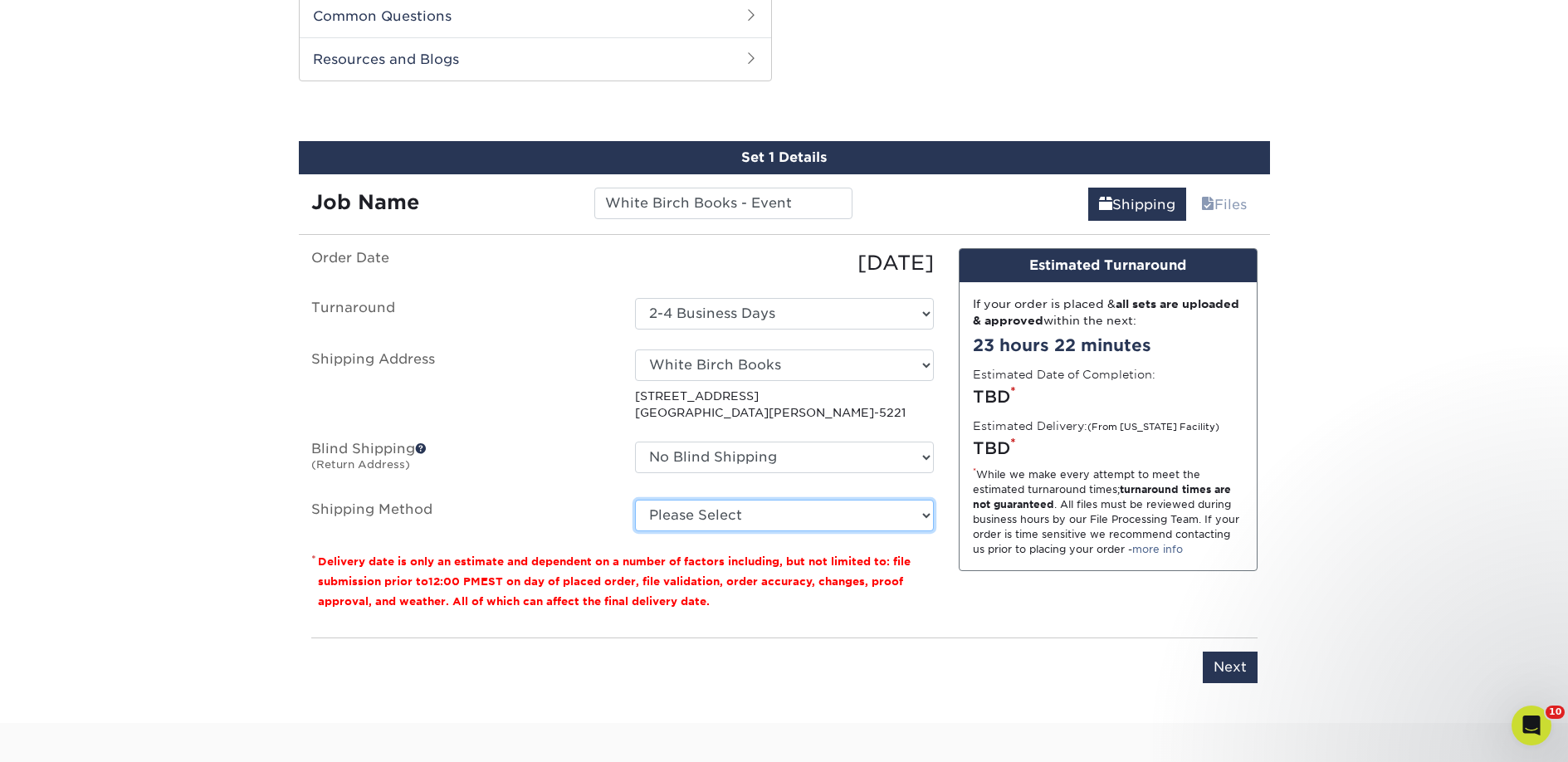
click at [720, 509] on select "Please Select Ground Shipping (+$29.67) 3 Day Shipping Service (+$31.30) 2 Day …" at bounding box center [784, 516] width 299 height 32
select select "03"
click at [635, 500] on select "Please Select Ground Shipping (+$29.67) 3 Day Shipping Service (+$31.30) 2 Day …" at bounding box center [784, 516] width 299 height 32
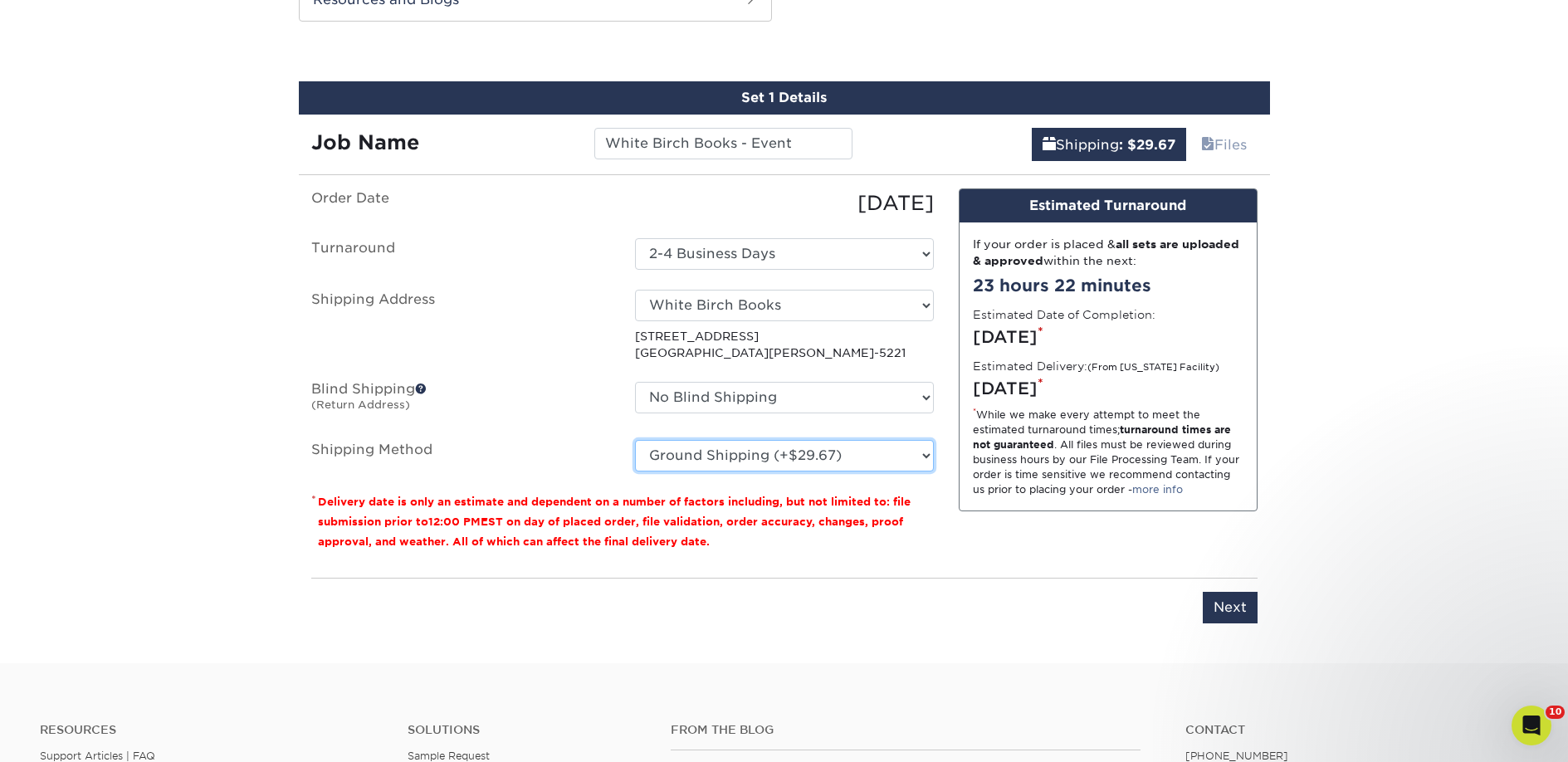
scroll to position [907, 0]
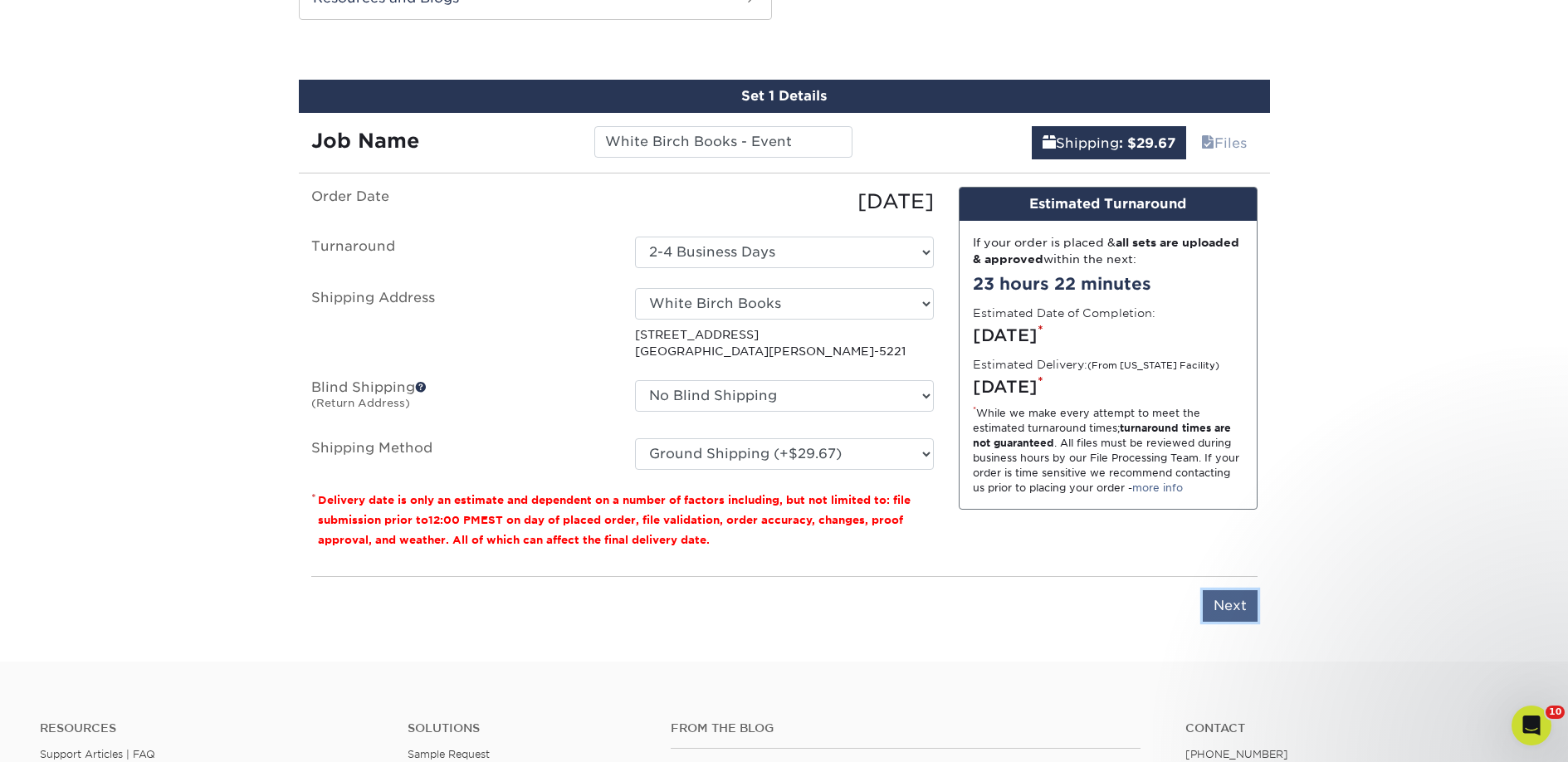
click at [1230, 601] on input "Next" at bounding box center [1230, 605] width 54 height 32
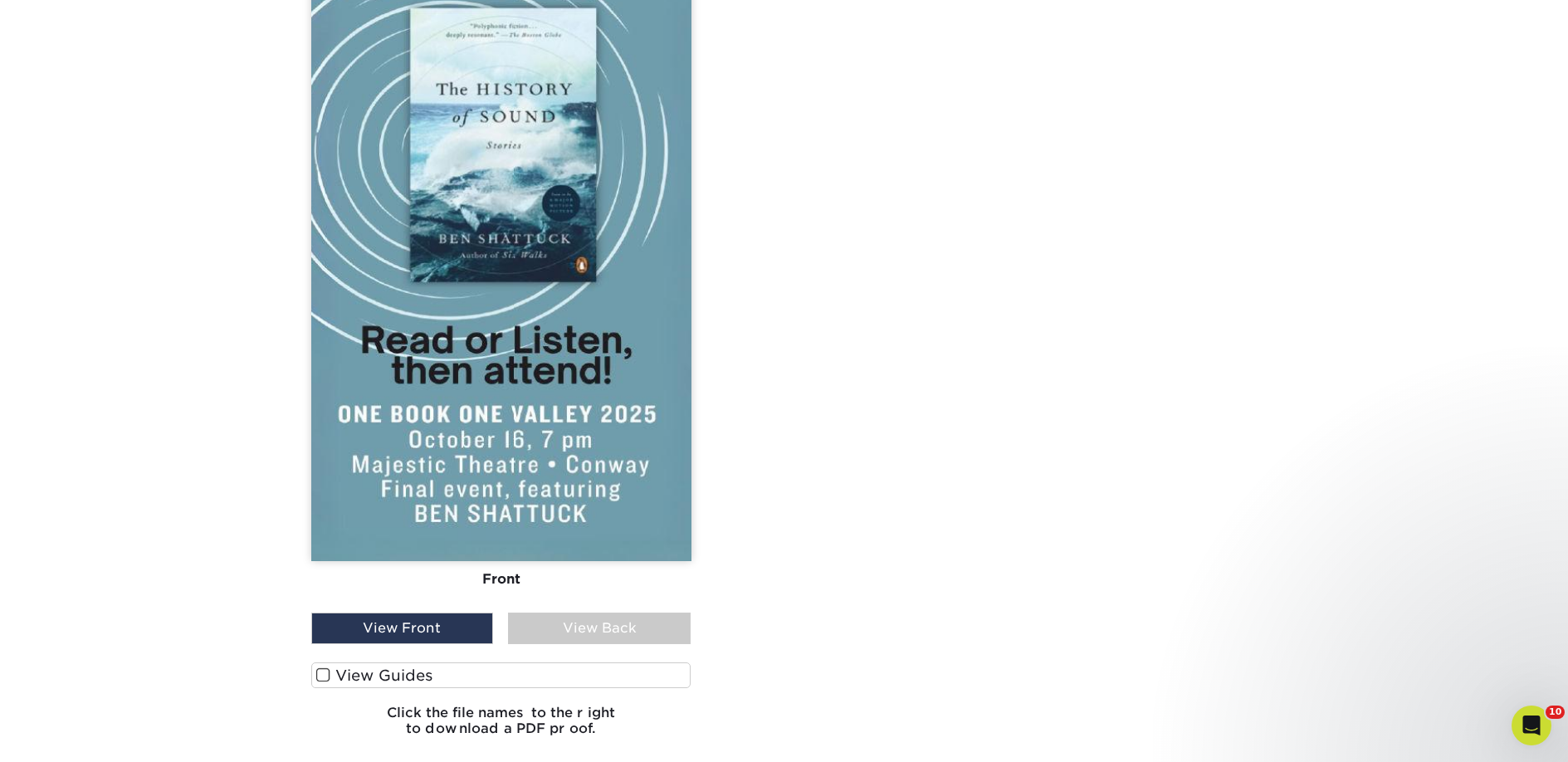
scroll to position [1654, 0]
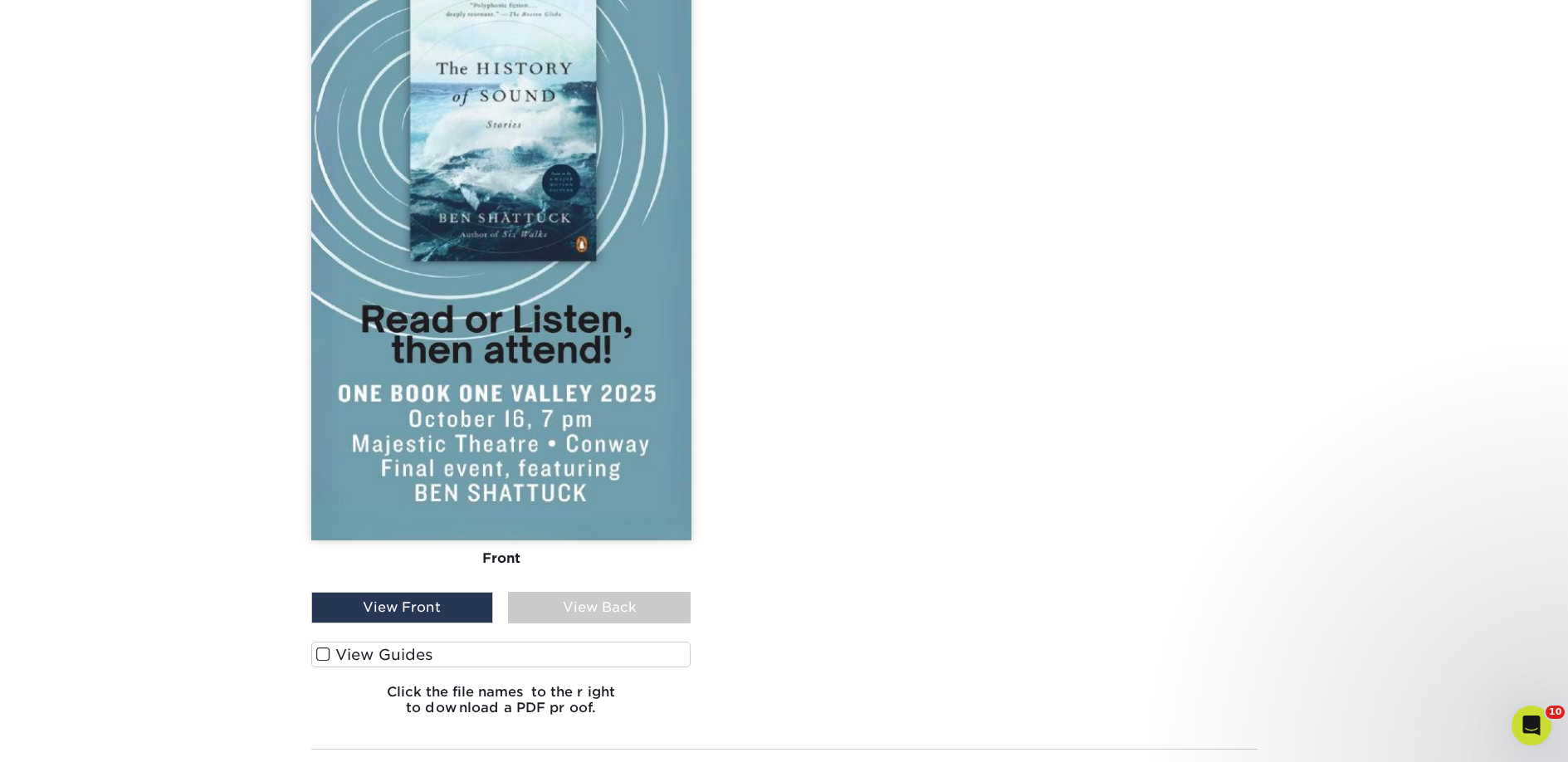
click at [416, 660] on label "View Guides" at bounding box center [502, 654] width 380 height 25
click at [0, 0] on input "View Guides" at bounding box center [0, 0] width 0 height 0
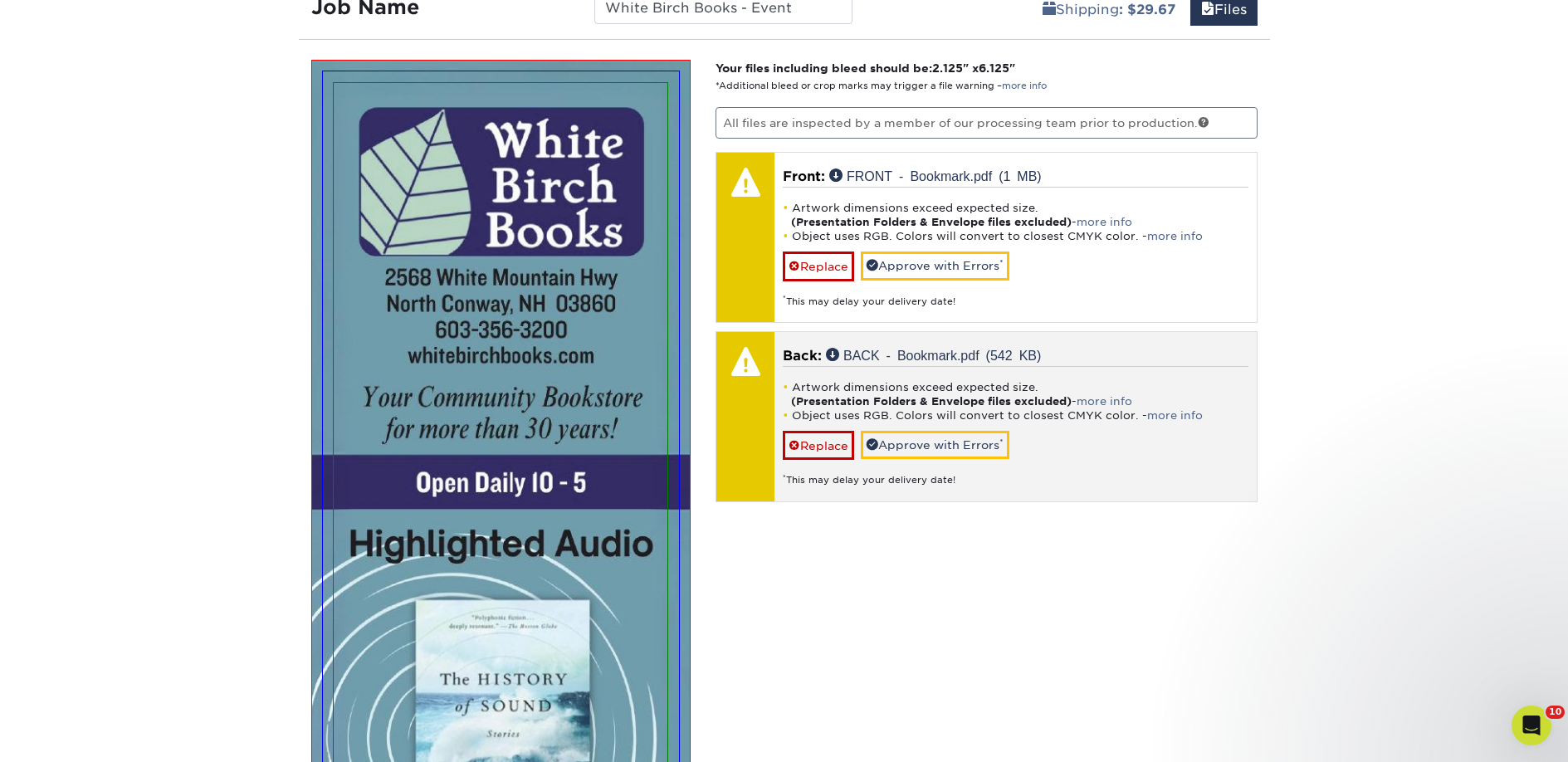
scroll to position [1039, 0]
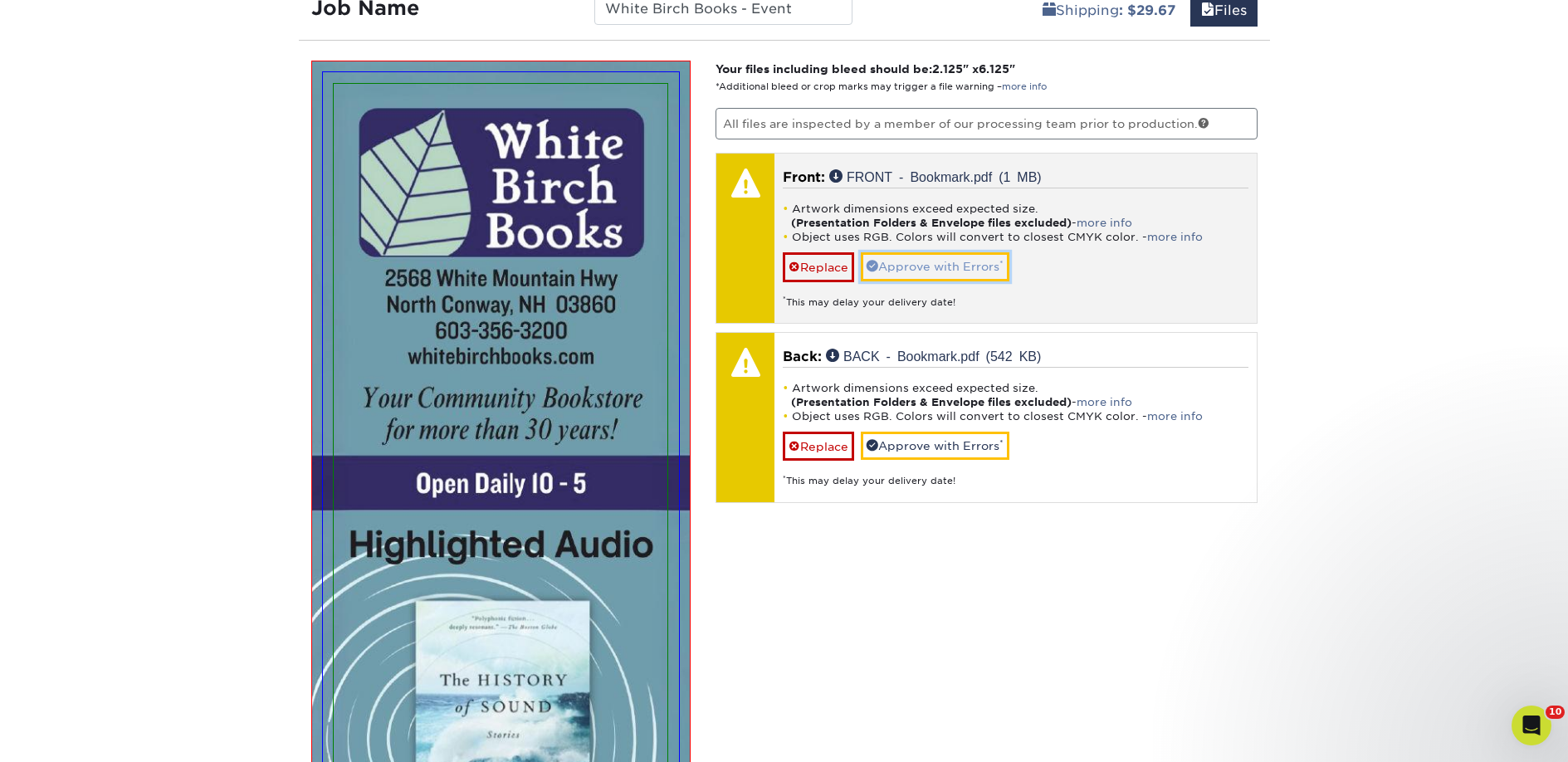
click at [925, 263] on link "Approve with Errors *" at bounding box center [935, 266] width 149 height 28
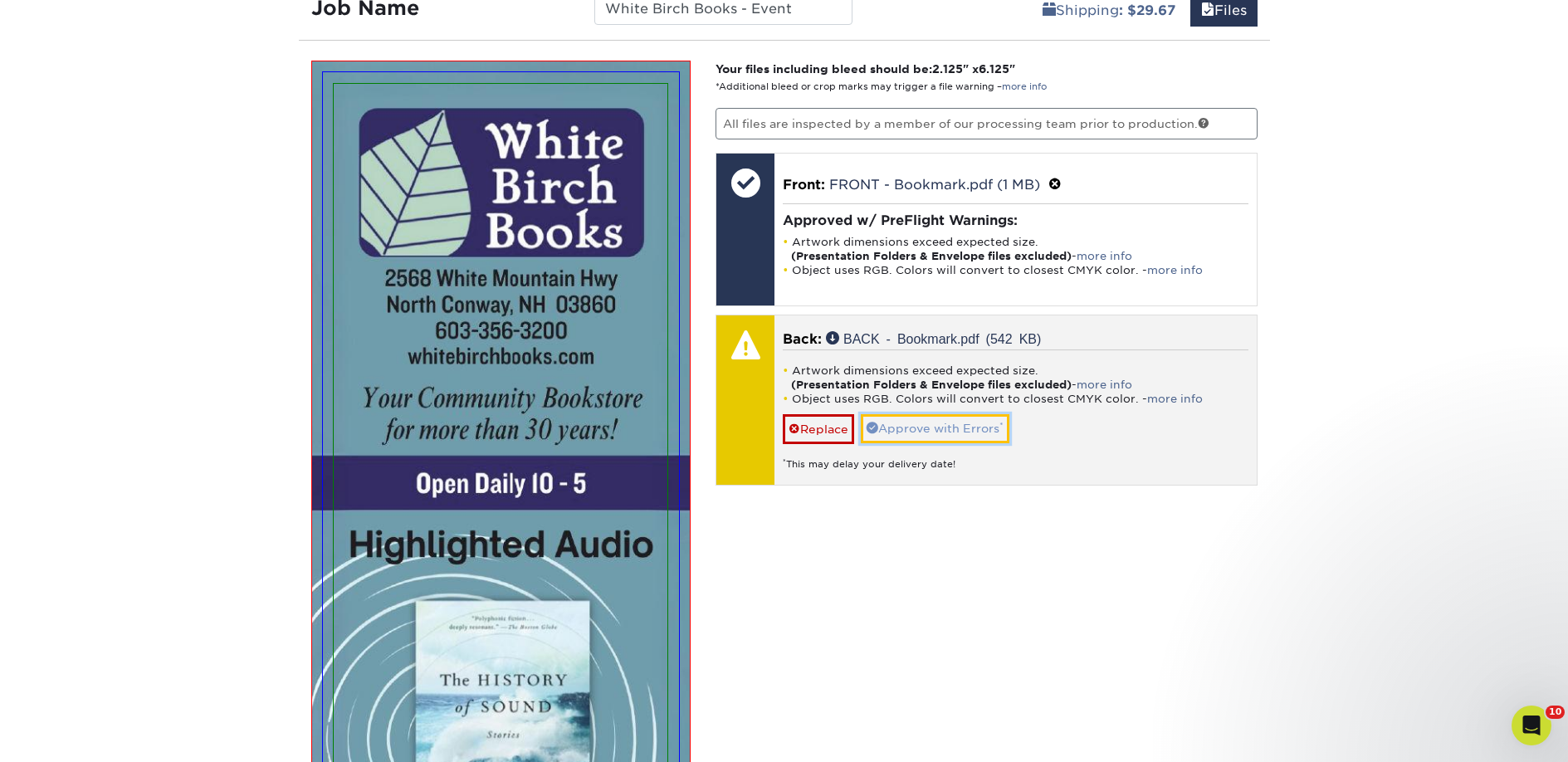
click at [928, 414] on link "Approve with Errors *" at bounding box center [935, 428] width 149 height 28
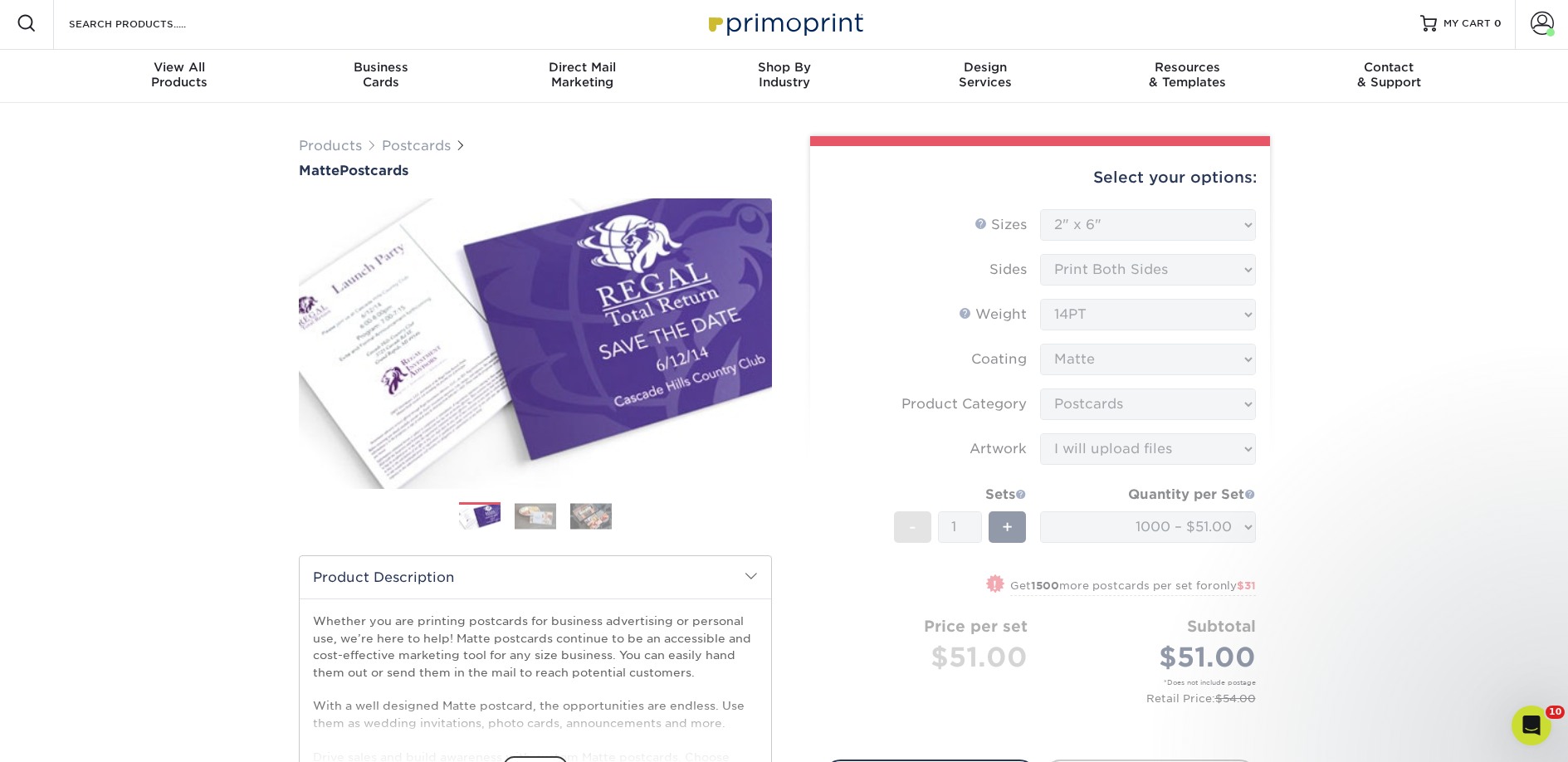
scroll to position [0, 0]
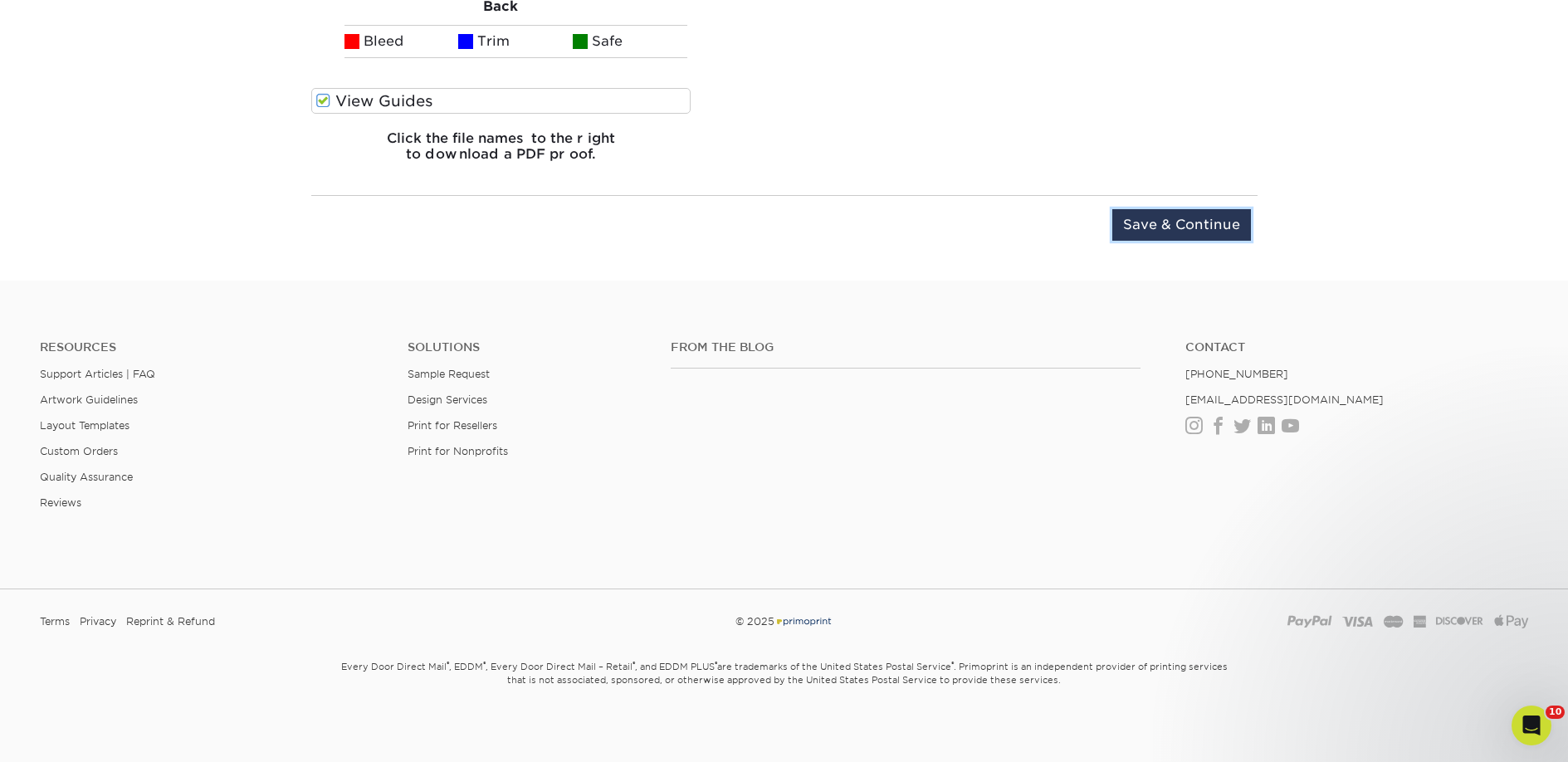
click at [1169, 230] on input "Save & Continue" at bounding box center [1181, 225] width 139 height 32
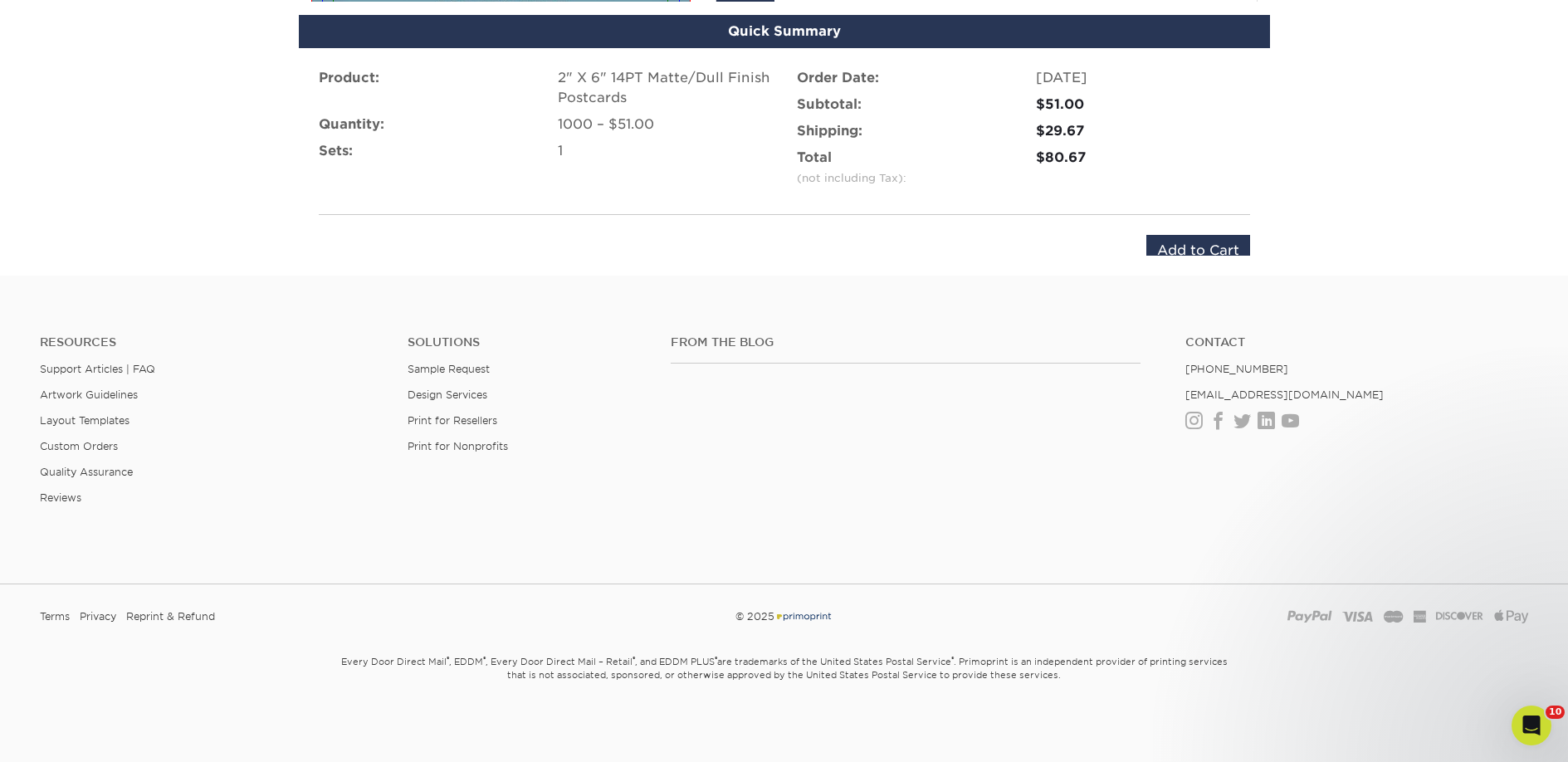
scroll to position [1108, 0]
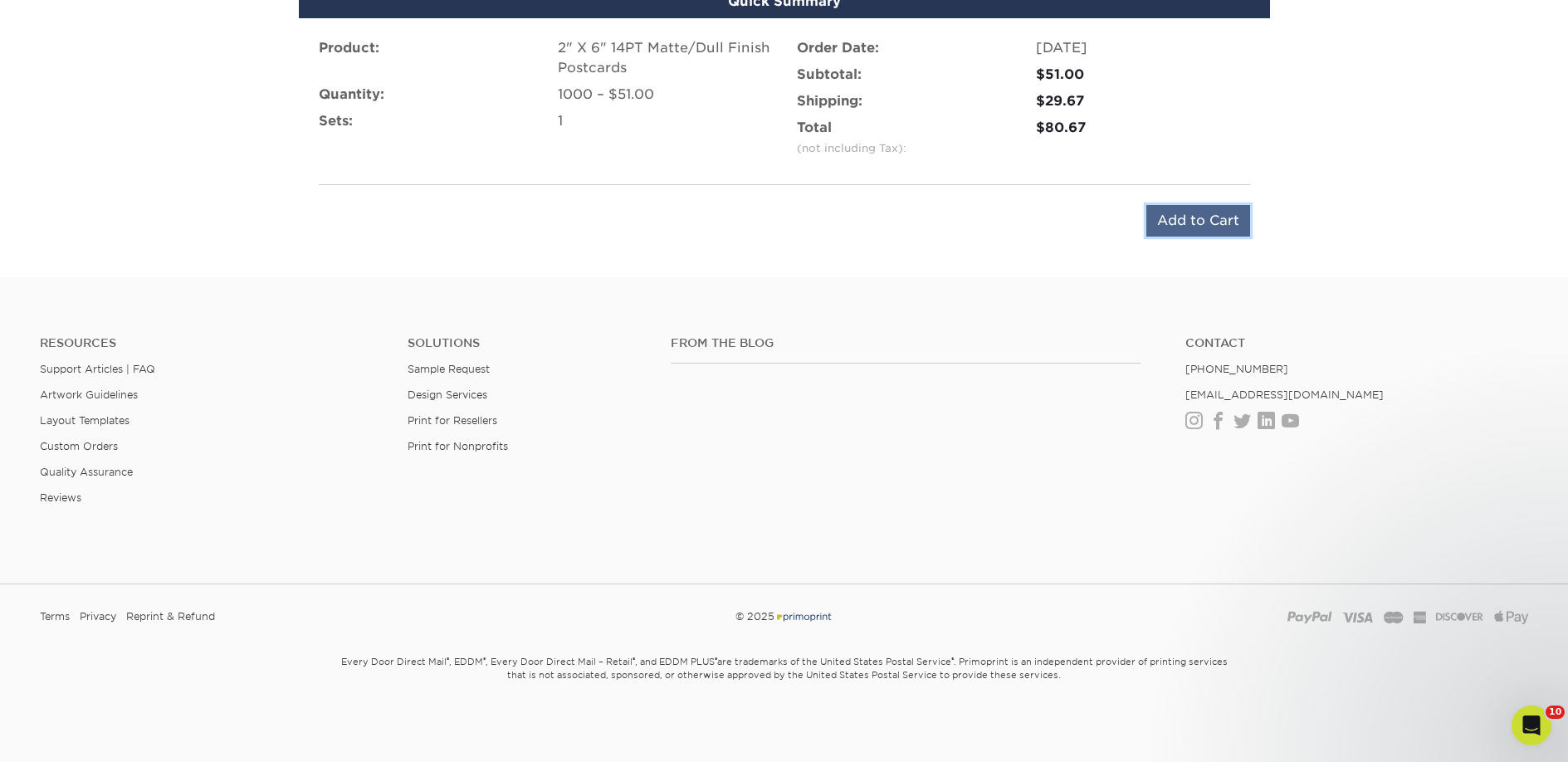
click at [1175, 221] on input "Add to Cart" at bounding box center [1198, 220] width 104 height 32
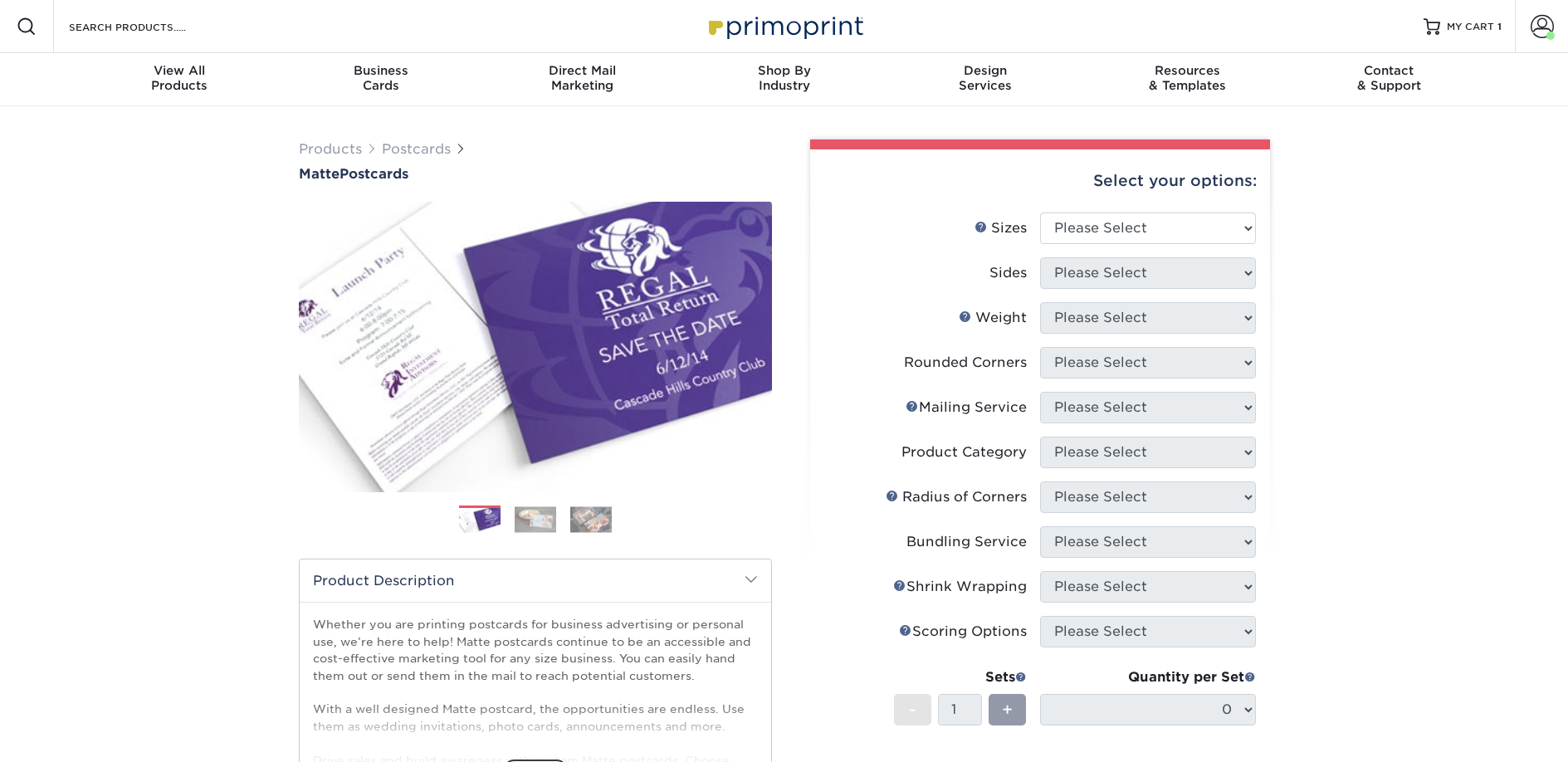
click at [1033, 226] on label "Sizes Help Sizes" at bounding box center [932, 228] width 216 height 32
click at [1049, 230] on select "Please Select 1.5" x 7" 2" x 4" 2" x 6" 2" x 7" 2" x 8" 2.12" x 5.5" 2.125" x 5…" at bounding box center [1148, 228] width 216 height 32
select select "2.00x6.00"
click at [1040, 213] on select "Please Select 1.5" x 7" 2" x 4" 2" x 6" 2" x 7" 2" x 8" 2.12" x 5.5" 2.125" x 5…" at bounding box center [1148, 228] width 216 height 32
click at [1084, 278] on select "Please Select" at bounding box center [1148, 273] width 216 height 32
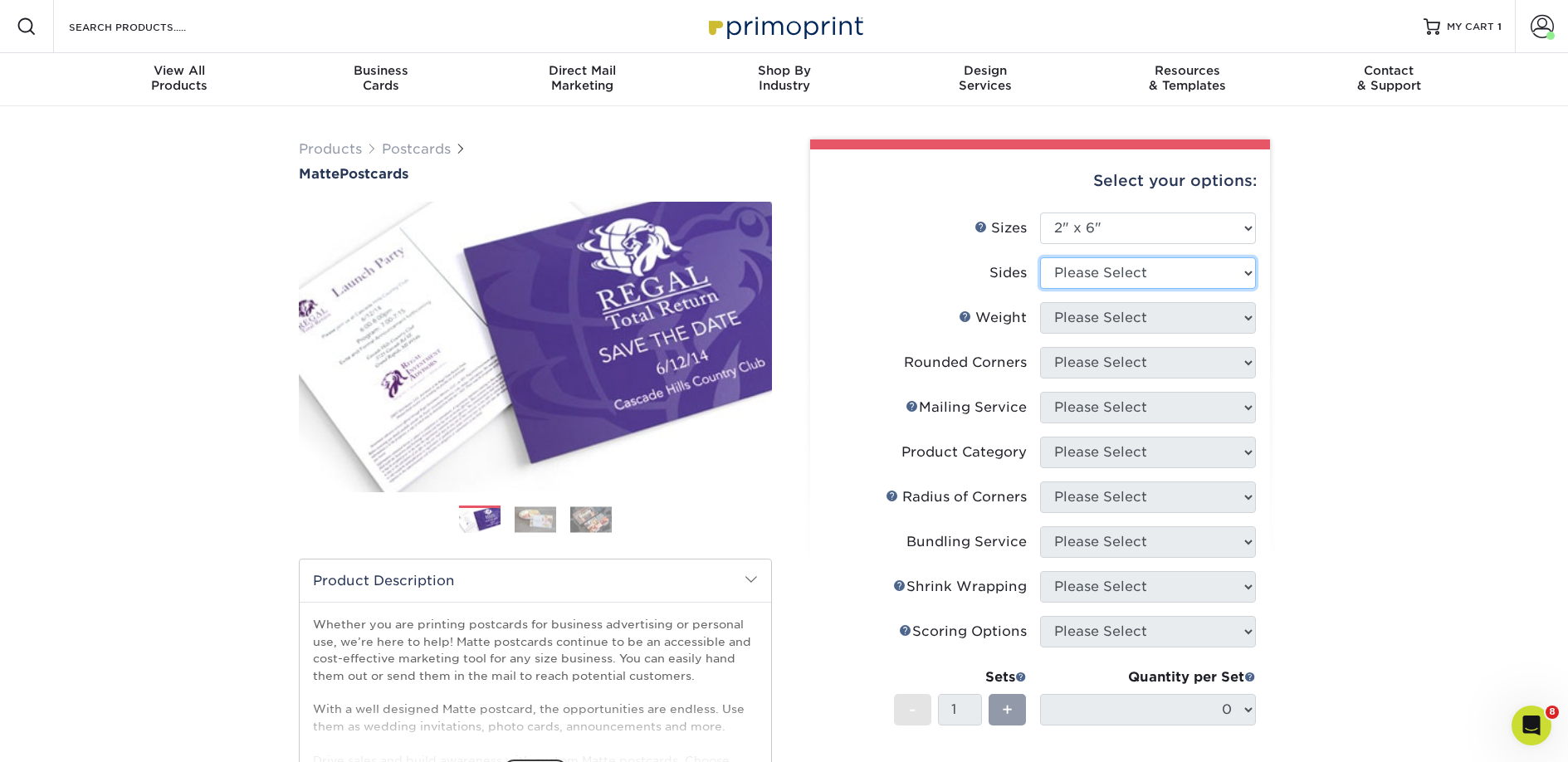
select select "13abbda7-1d64-4f25-8bb2-c179b224825d"
click at [1040, 257] on select "Please Select Print Both Sides Print Front Only" at bounding box center [1148, 273] width 216 height 32
click at [1087, 316] on select "Please Select 14PT 16PT" at bounding box center [1148, 318] width 216 height 32
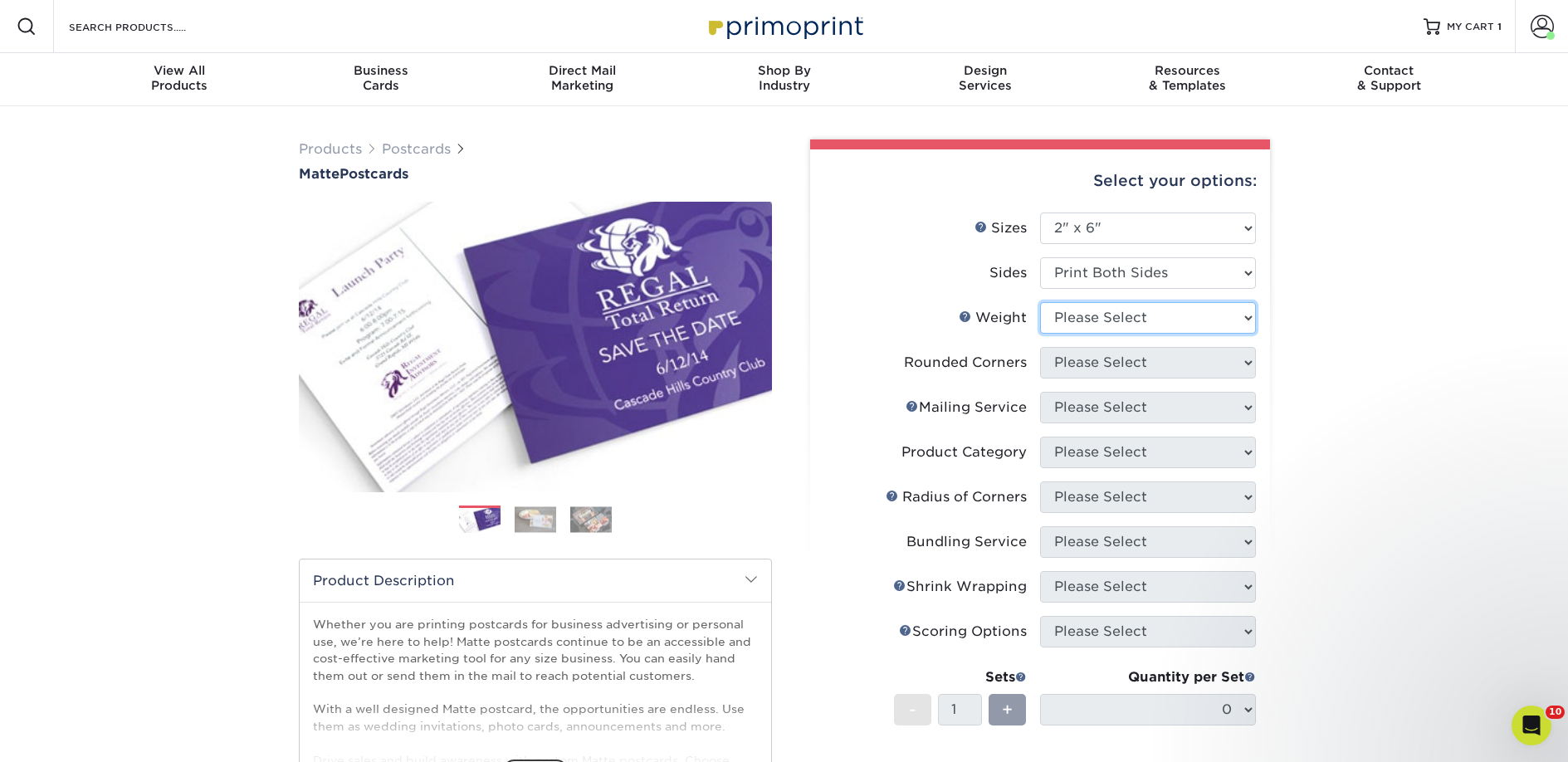
select select "14PT"
click at [1040, 303] on select "Please Select 14PT 16PT" at bounding box center [1148, 318] width 216 height 32
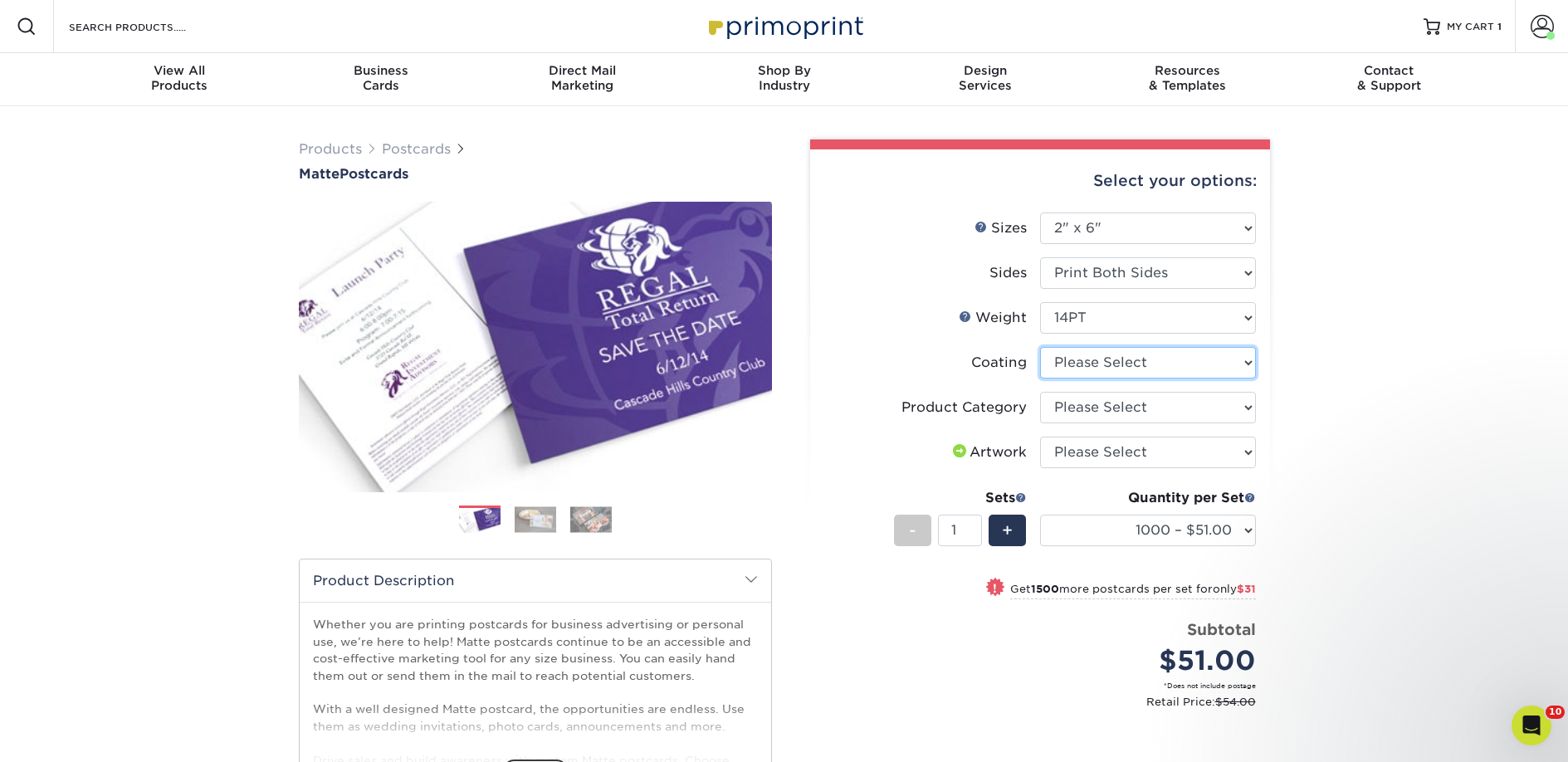
click at [1095, 364] on select at bounding box center [1148, 362] width 216 height 32
select select "121bb7b5-3b4d-429f-bd8d-bbf80e953313"
click at [1040, 347] on select at bounding box center [1148, 362] width 216 height 32
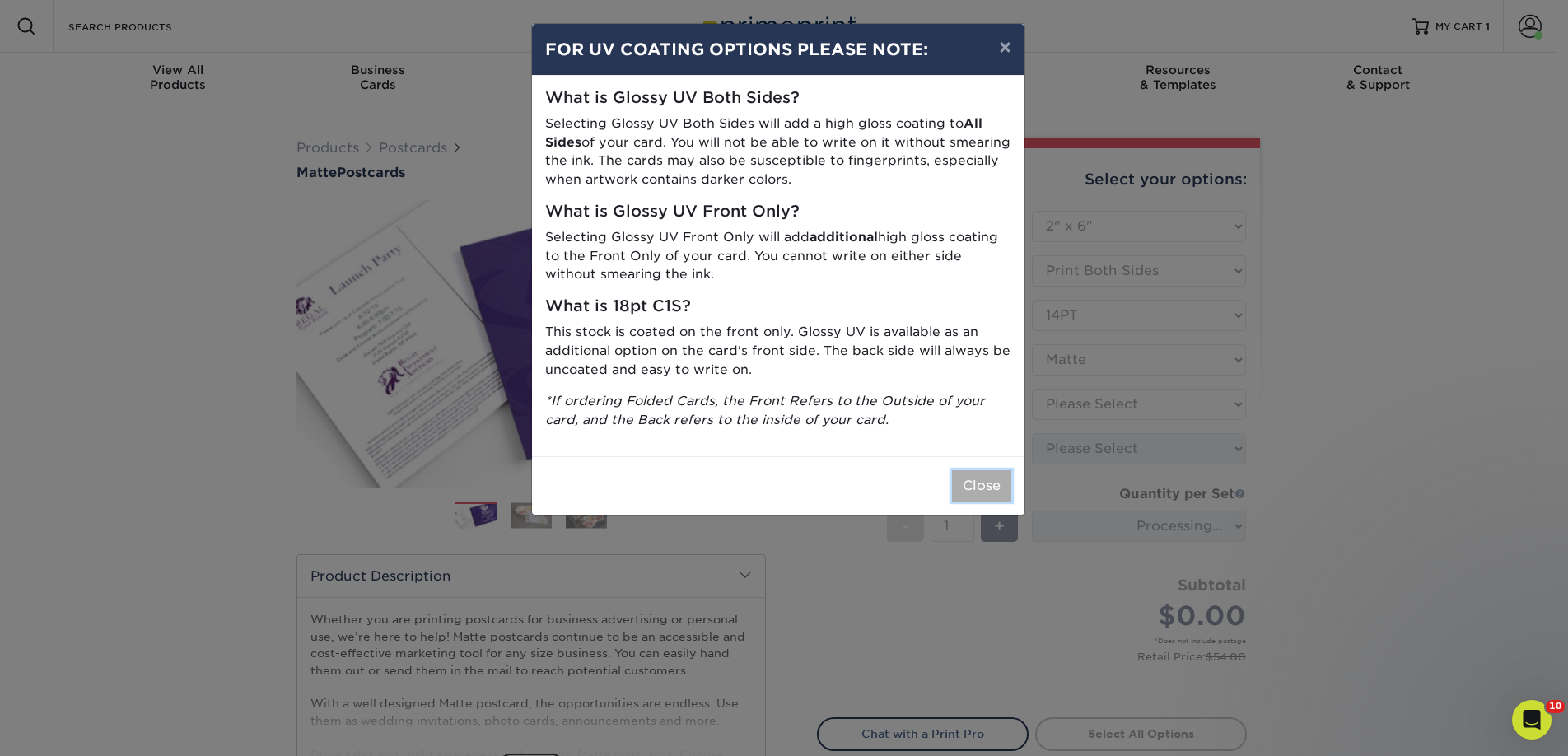
click at [974, 481] on button "Close" at bounding box center [981, 485] width 59 height 31
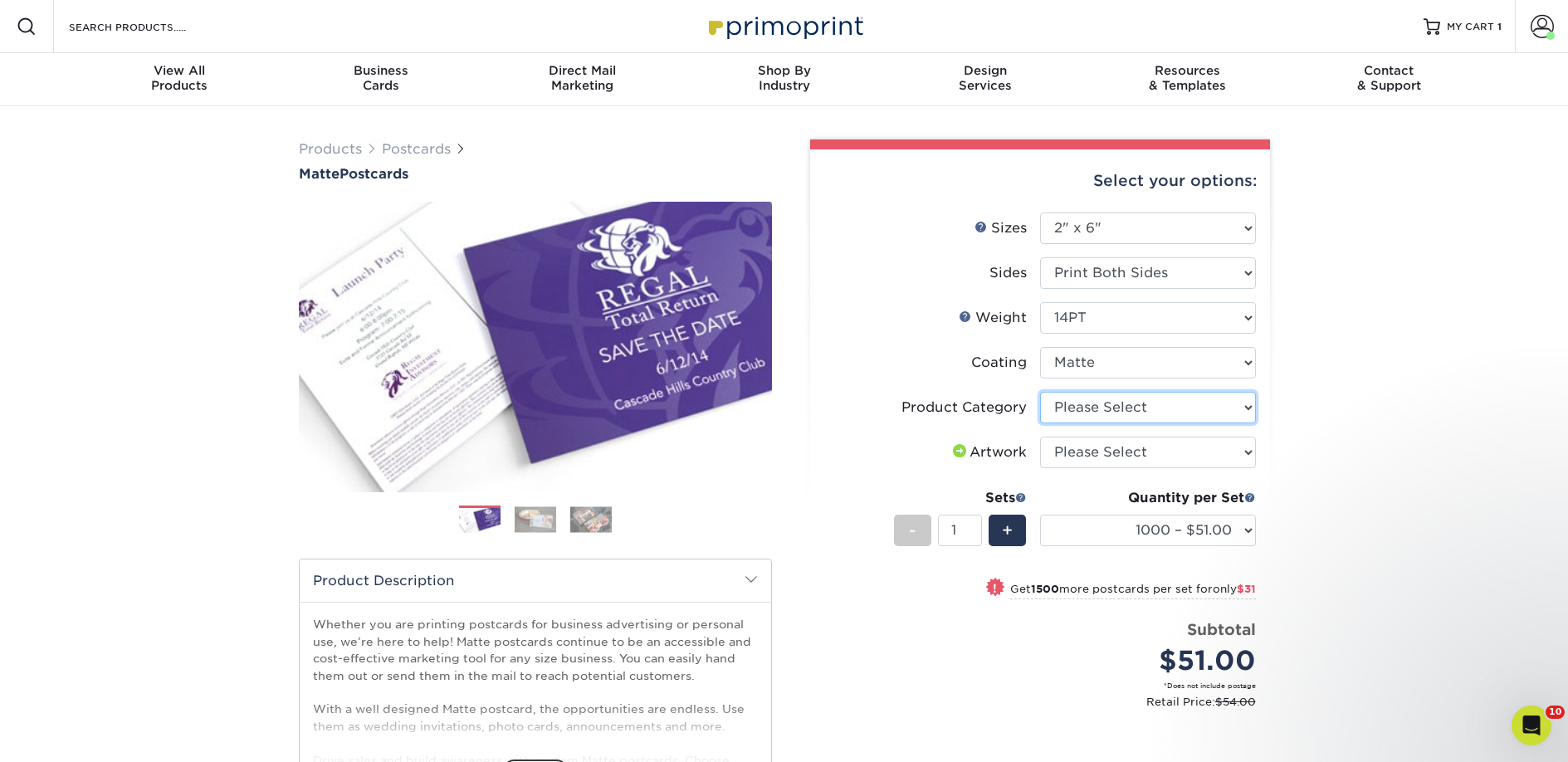
click at [1073, 409] on select "Please Select Postcards" at bounding box center [1148, 407] width 216 height 32
select select "9b7272e0-d6c8-4c3c-8e97-d3a1bcdab858"
click at [1040, 391] on select "Please Select Postcards" at bounding box center [1148, 407] width 216 height 32
click at [1082, 450] on select "Please Select I will upload files I need a design - $150" at bounding box center [1148, 452] width 216 height 32
select select "upload"
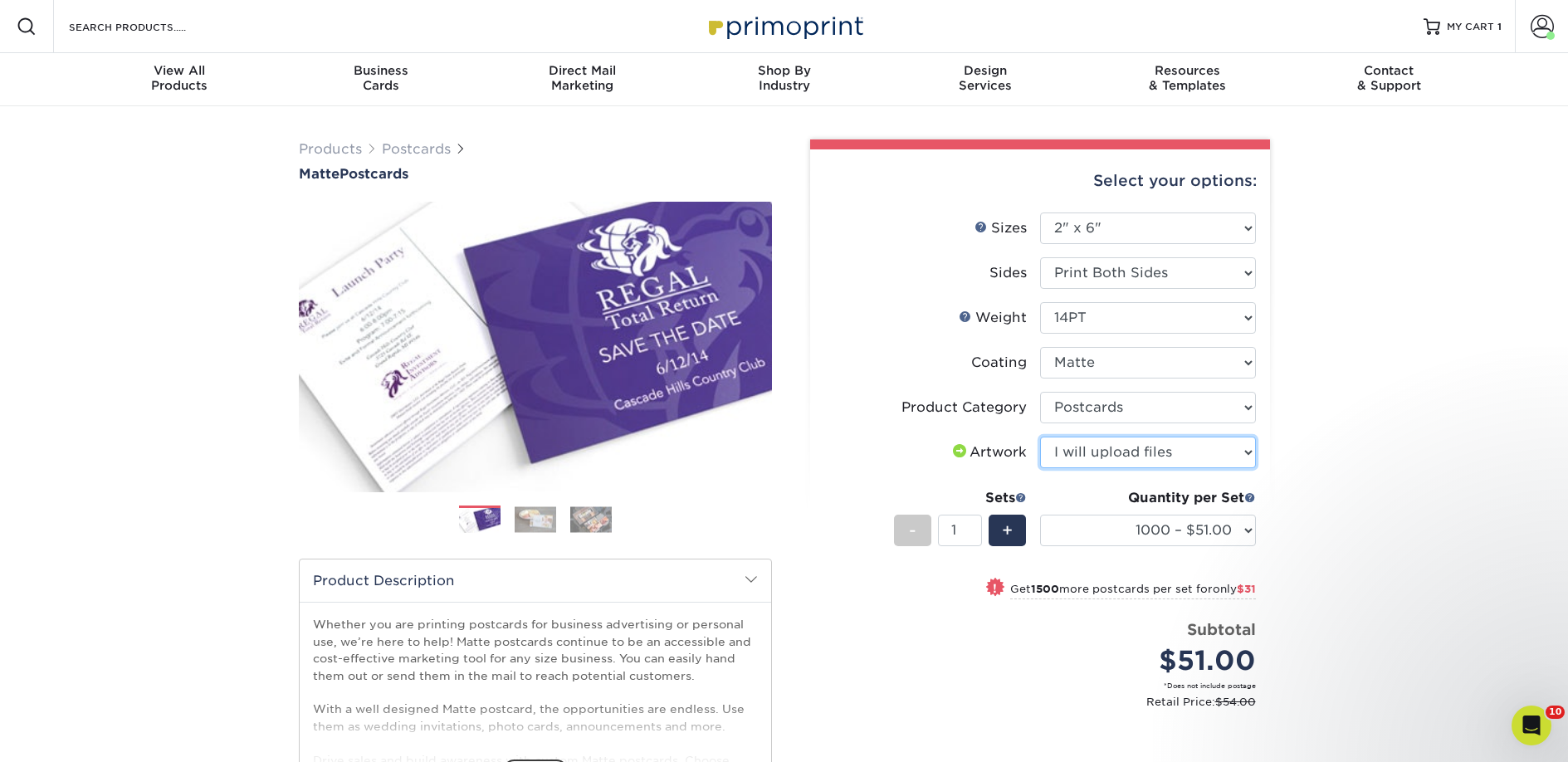
click at [1040, 437] on select "Please Select I will upload files I need a design - $150" at bounding box center [1148, 452] width 216 height 32
click at [1097, 521] on select "1000 – $51.00 2500 – $82.00 5000 – $123.00 10000 – $234.00 15000 – $344.00 2000…" at bounding box center [1148, 530] width 216 height 32
select select "2500 – $82.00"
click at [1040, 515] on select "1000 – $51.00 2500 – $82.00 5000 – $123.00 10000 – $234.00 15000 – $344.00 2000…" at bounding box center [1148, 530] width 216 height 32
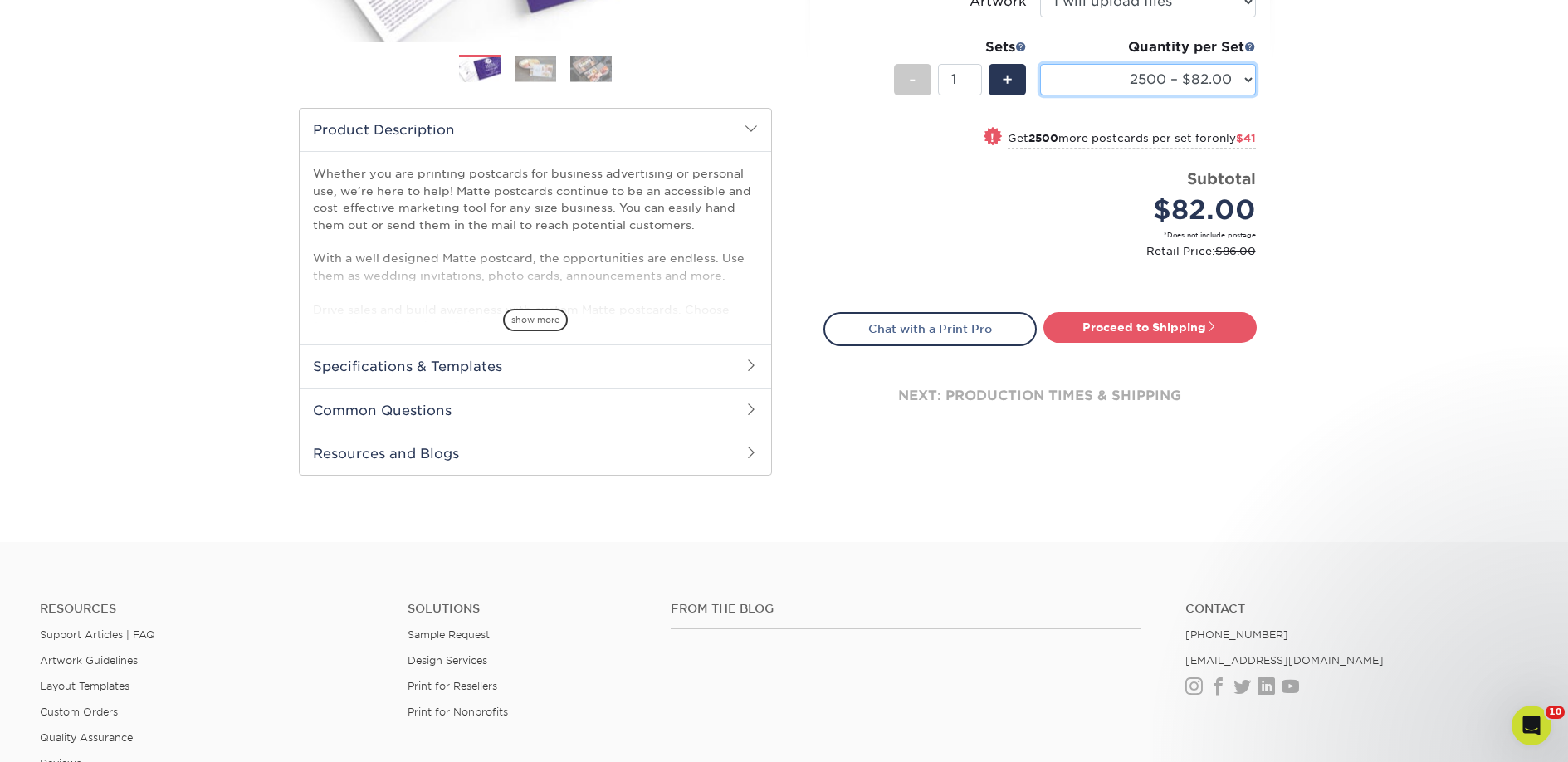
scroll to position [474, 0]
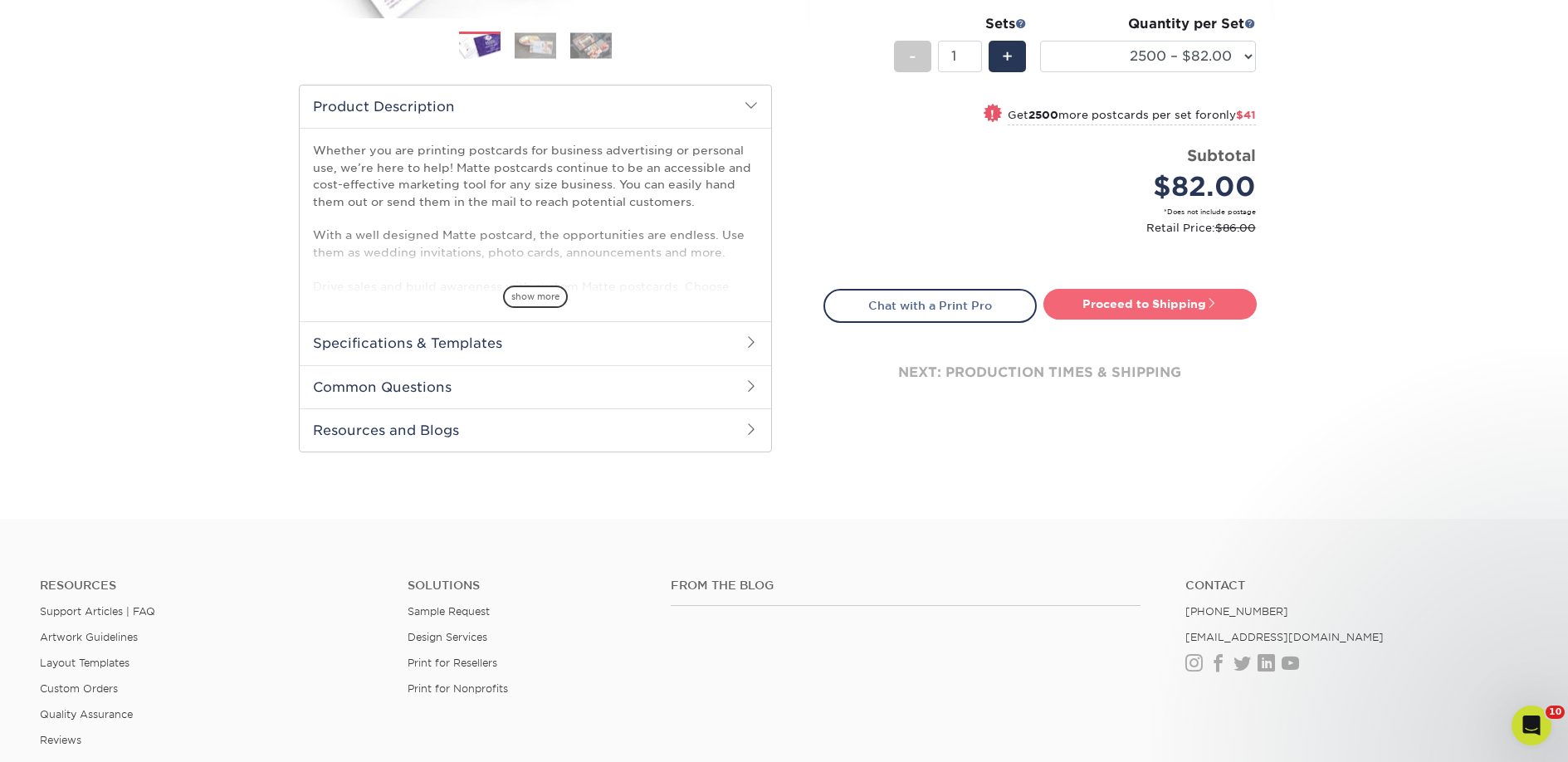
click at [1103, 310] on link "Proceed to Shipping" at bounding box center [1150, 304] width 213 height 30
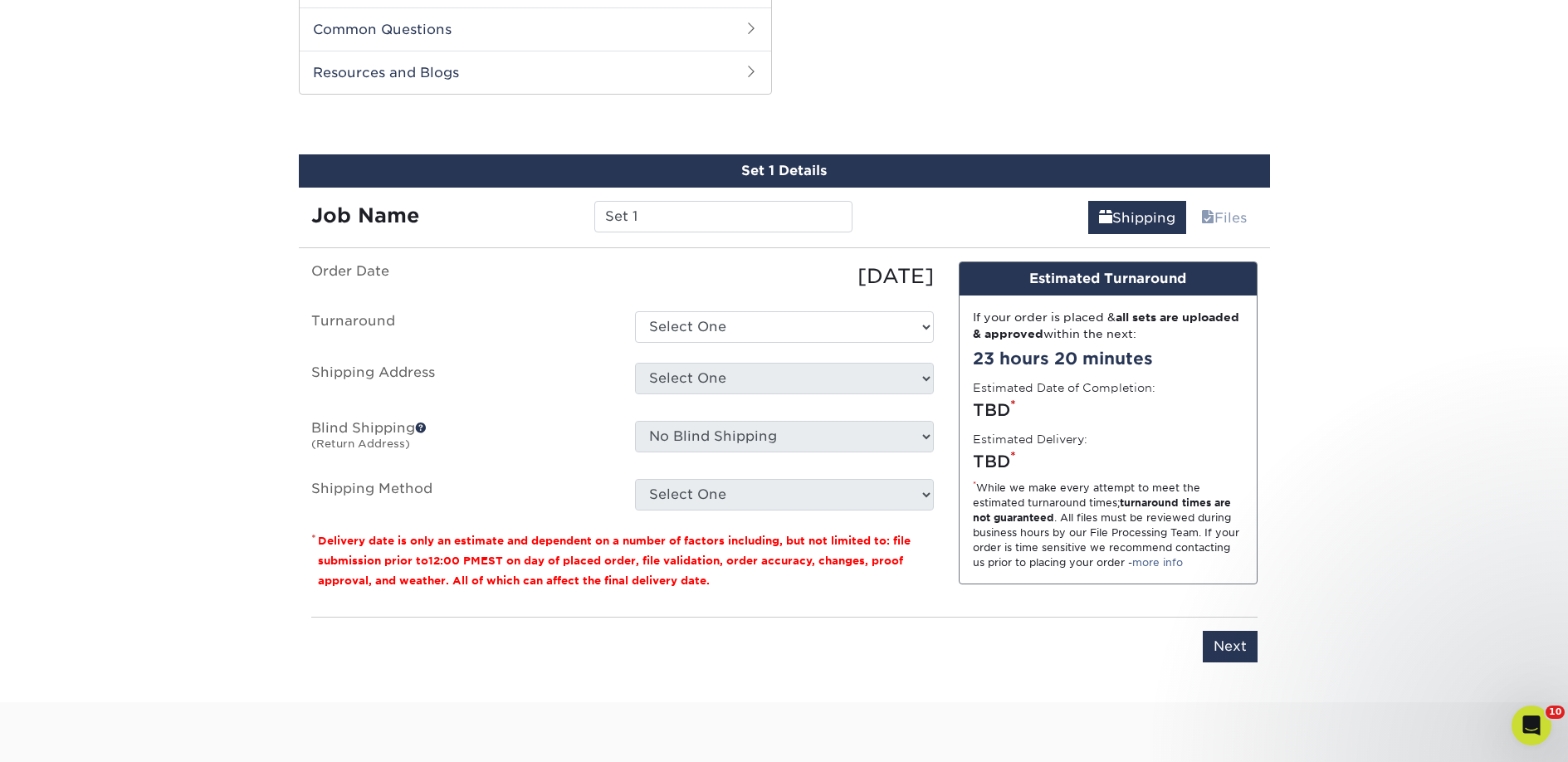
scroll to position [845, 0]
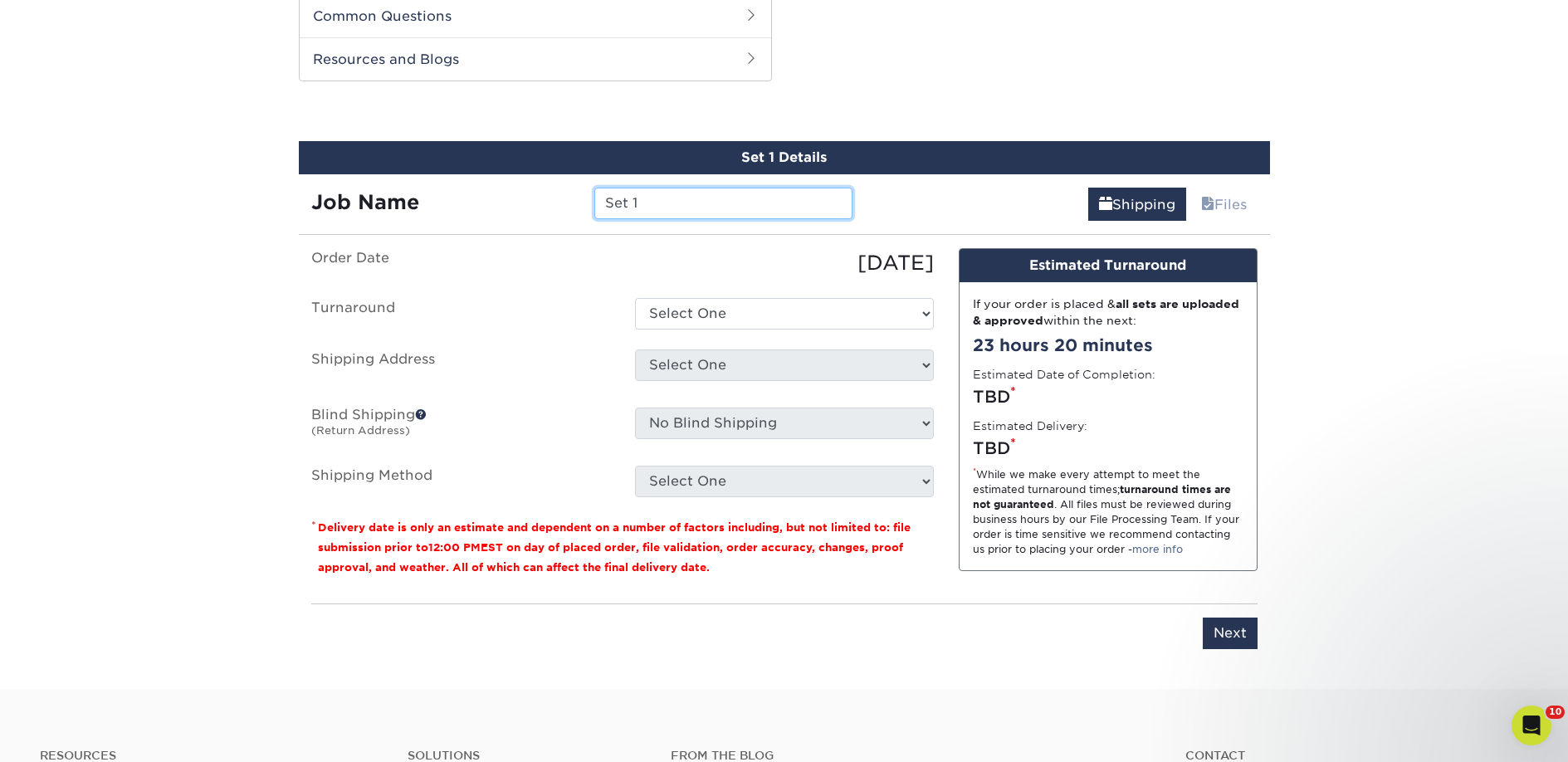
click at [635, 208] on input "Set 1" at bounding box center [723, 203] width 258 height 32
click at [628, 200] on input "Set 1" at bounding box center [723, 203] width 258 height 32
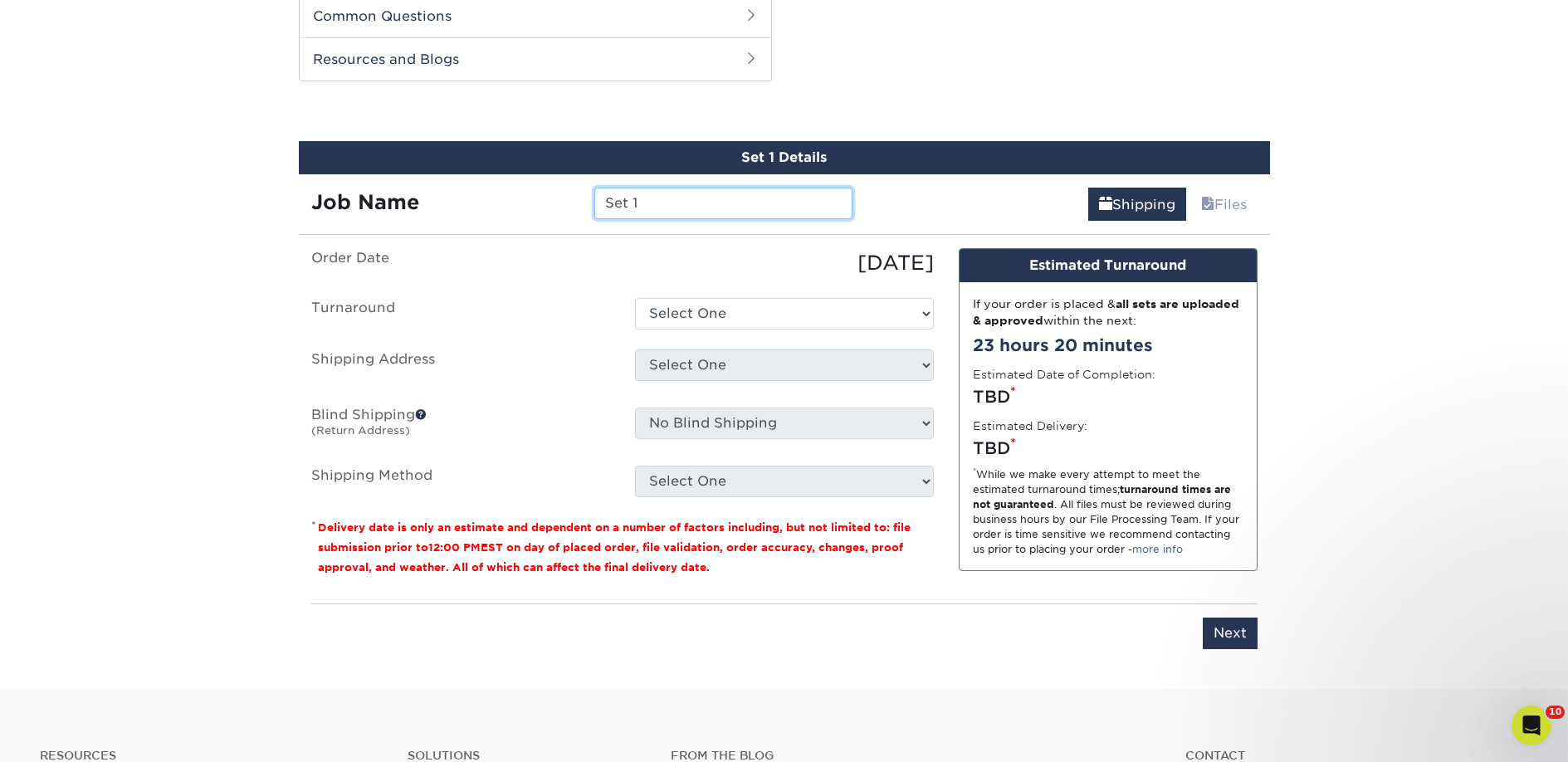
paste input "White Birch Books"
type input "White Birch Books"
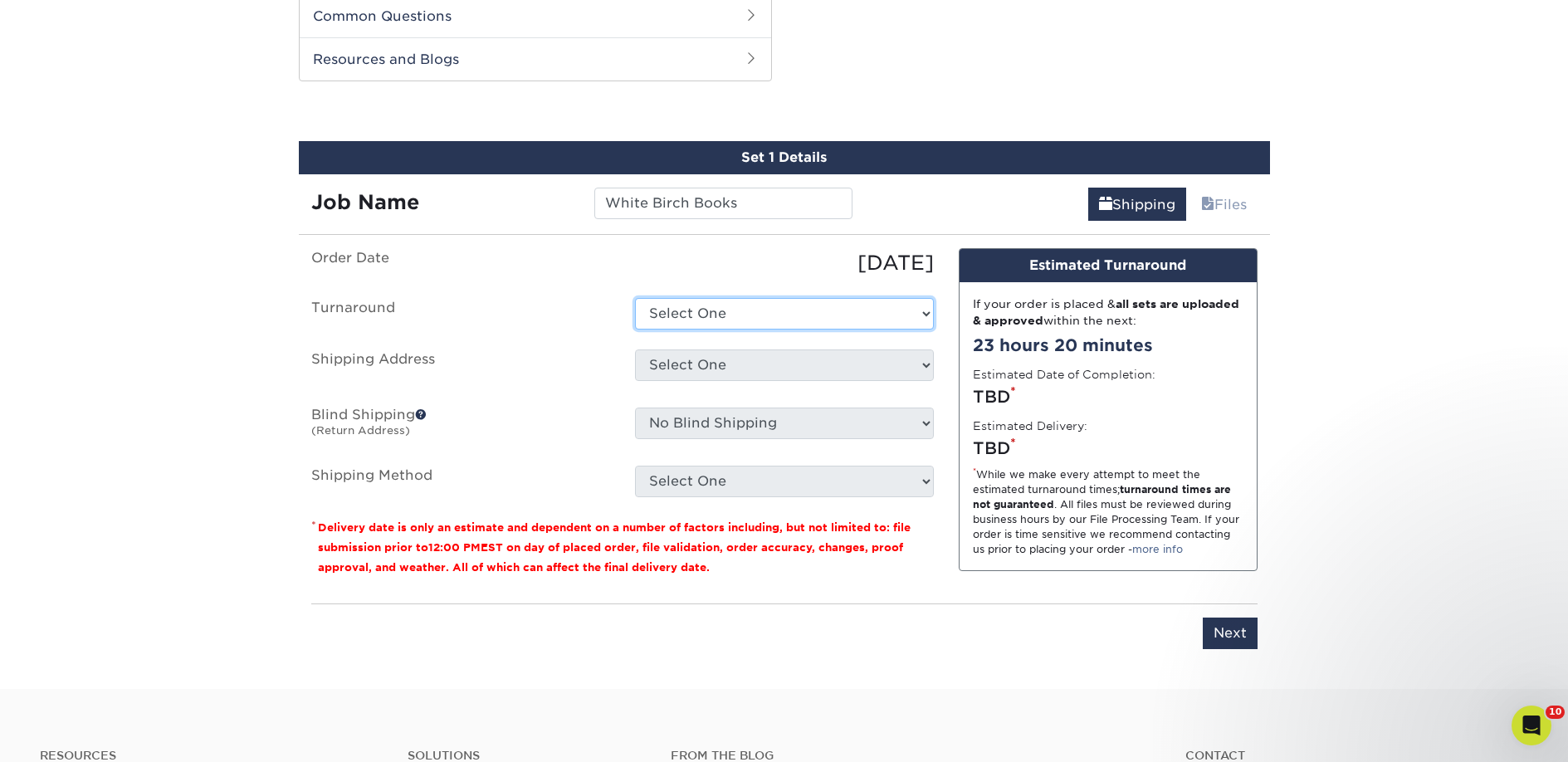
click at [689, 313] on select "Select One 2-4 Business Days 2 Day Next Business Day" at bounding box center [784, 313] width 299 height 32
select select "23bed37c-fa74-46a4-afc9-d3c3160655ce"
click at [635, 298] on select "Select One 2-4 Business Days 2 Day Next Business Day" at bounding box center [784, 313] width 299 height 32
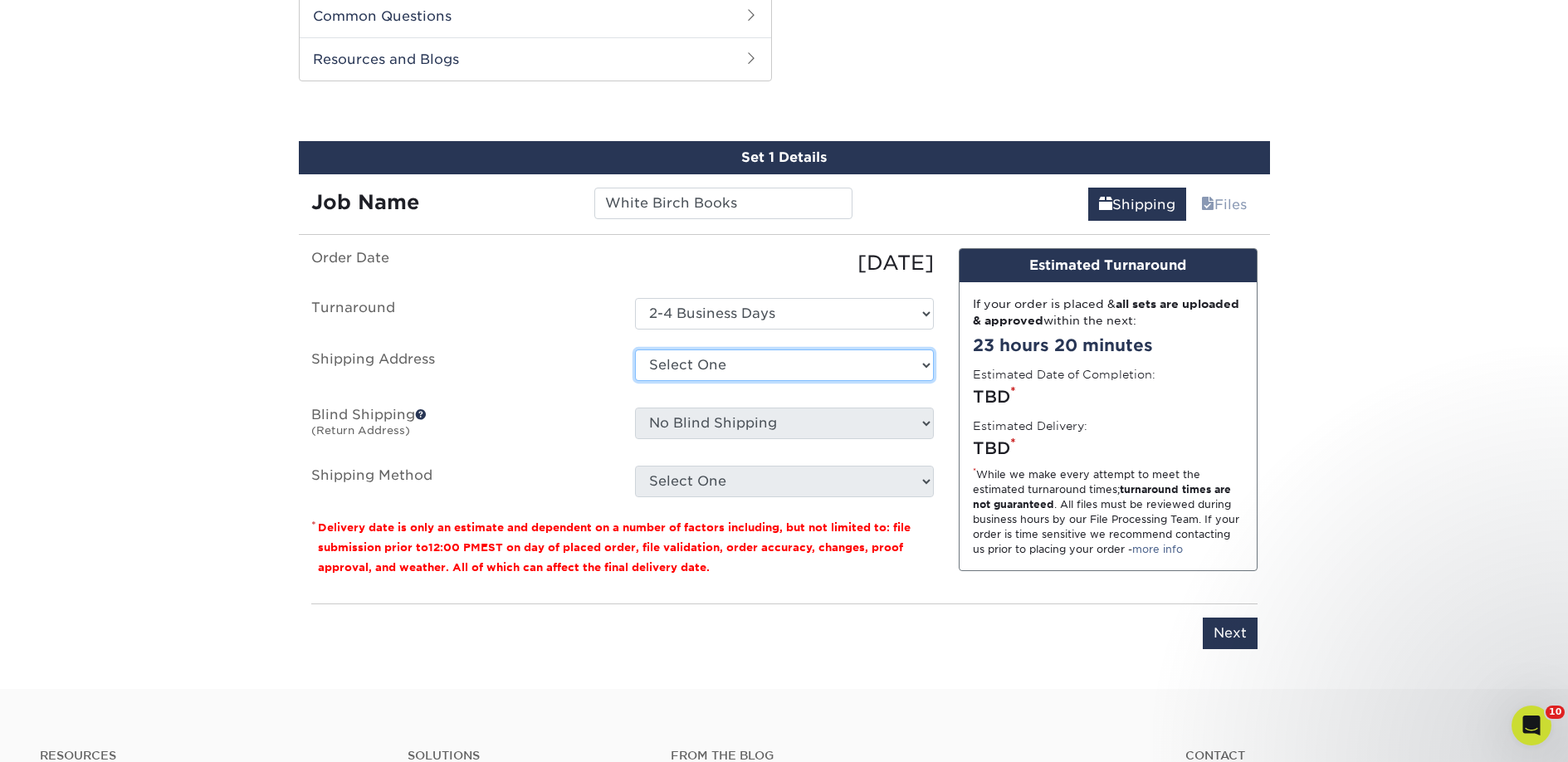
click at [680, 362] on select "Select One 2nd Floor Convention Center A Better Today Books & Boutique A Good B…" at bounding box center [784, 365] width 299 height 32
select select "285436"
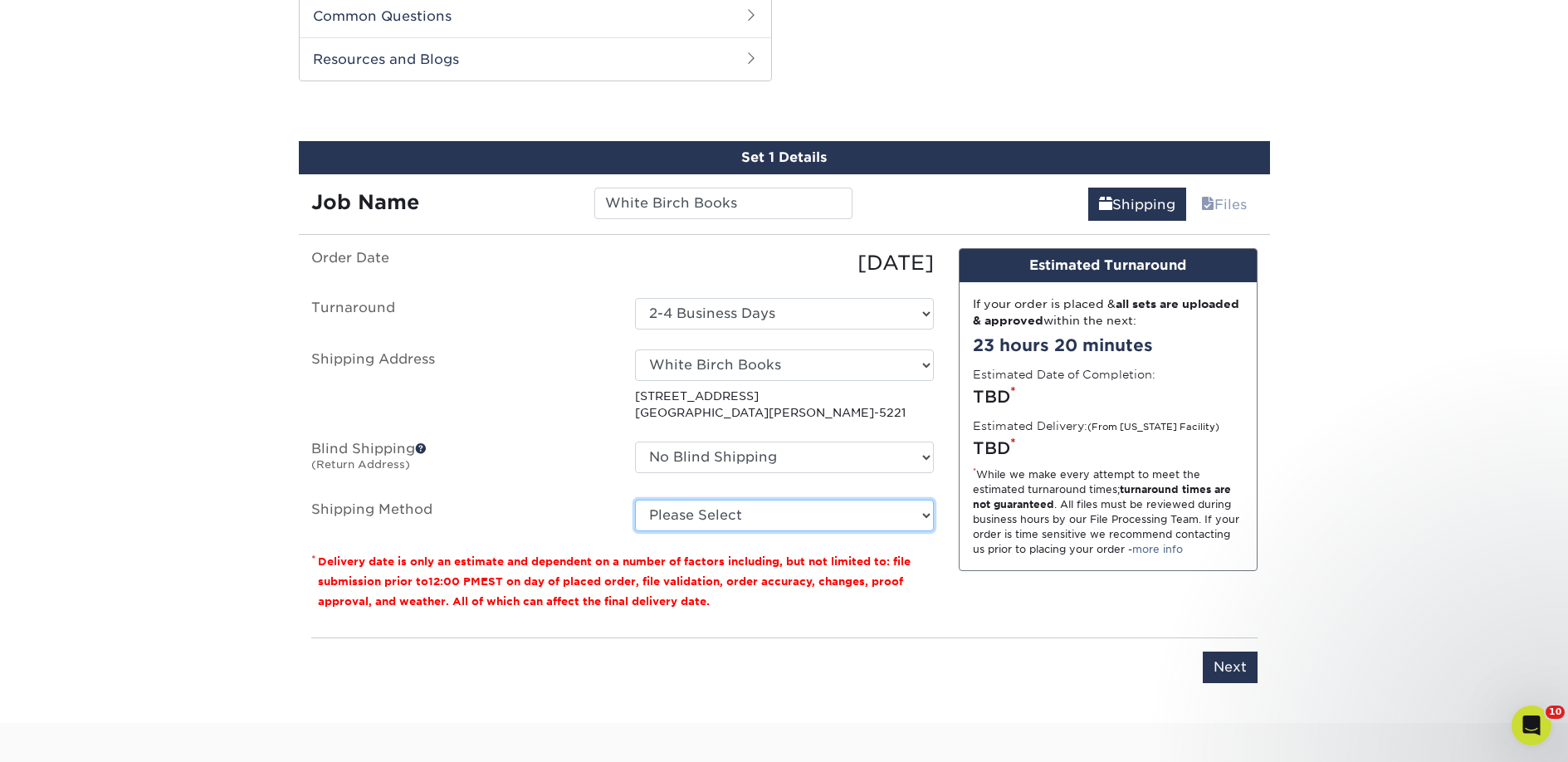
click at [726, 517] on select "Please Select Ground Shipping (+$29.94) 3 Day Shipping Service (+$35.63) 2 Day …" at bounding box center [784, 516] width 299 height 32
select select "03"
click at [635, 500] on select "Please Select Ground Shipping (+$29.94) 3 Day Shipping Service (+$35.63) 2 Day …" at bounding box center [784, 516] width 299 height 32
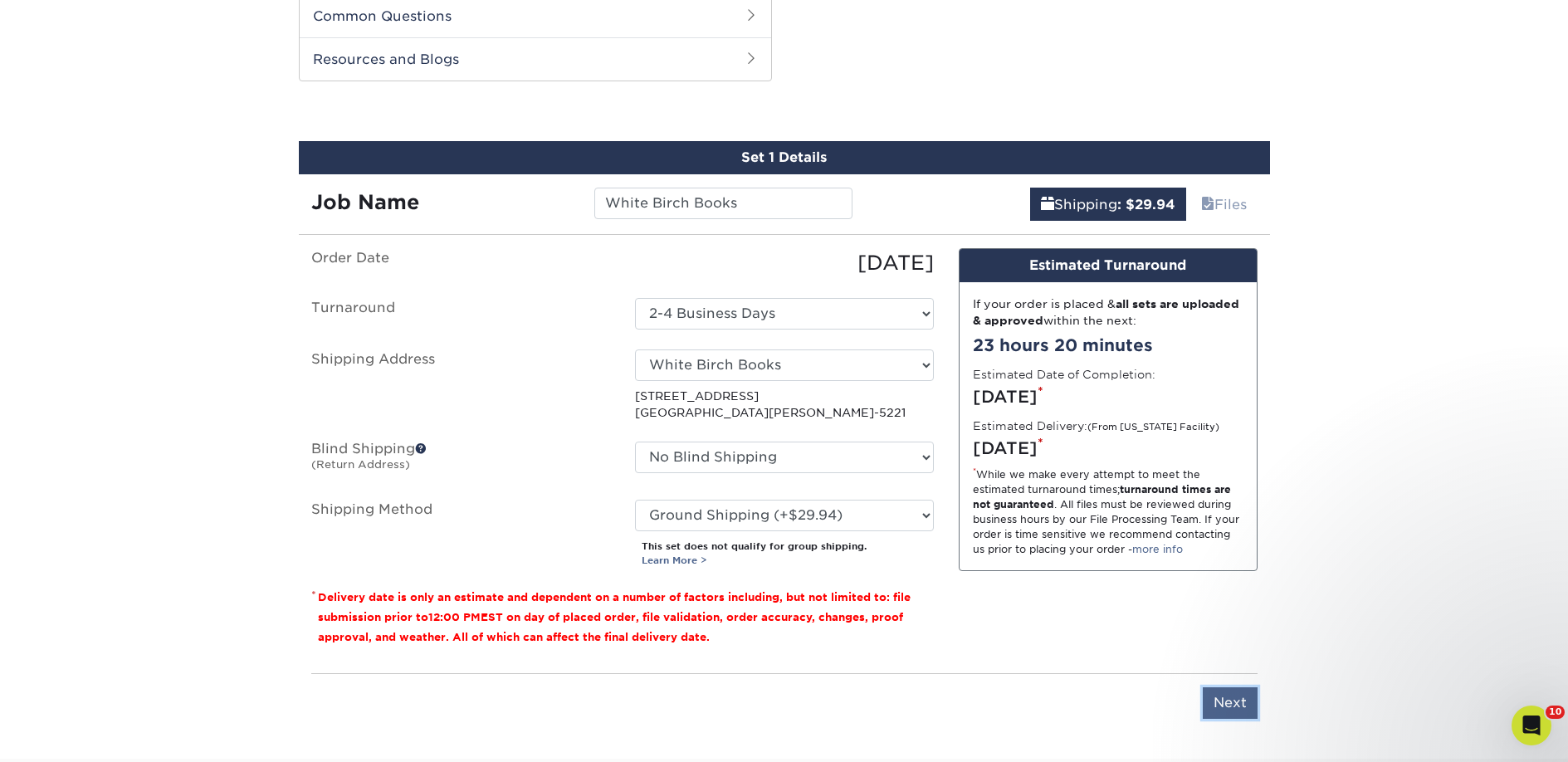
click at [1225, 691] on input "Next" at bounding box center [1230, 703] width 54 height 32
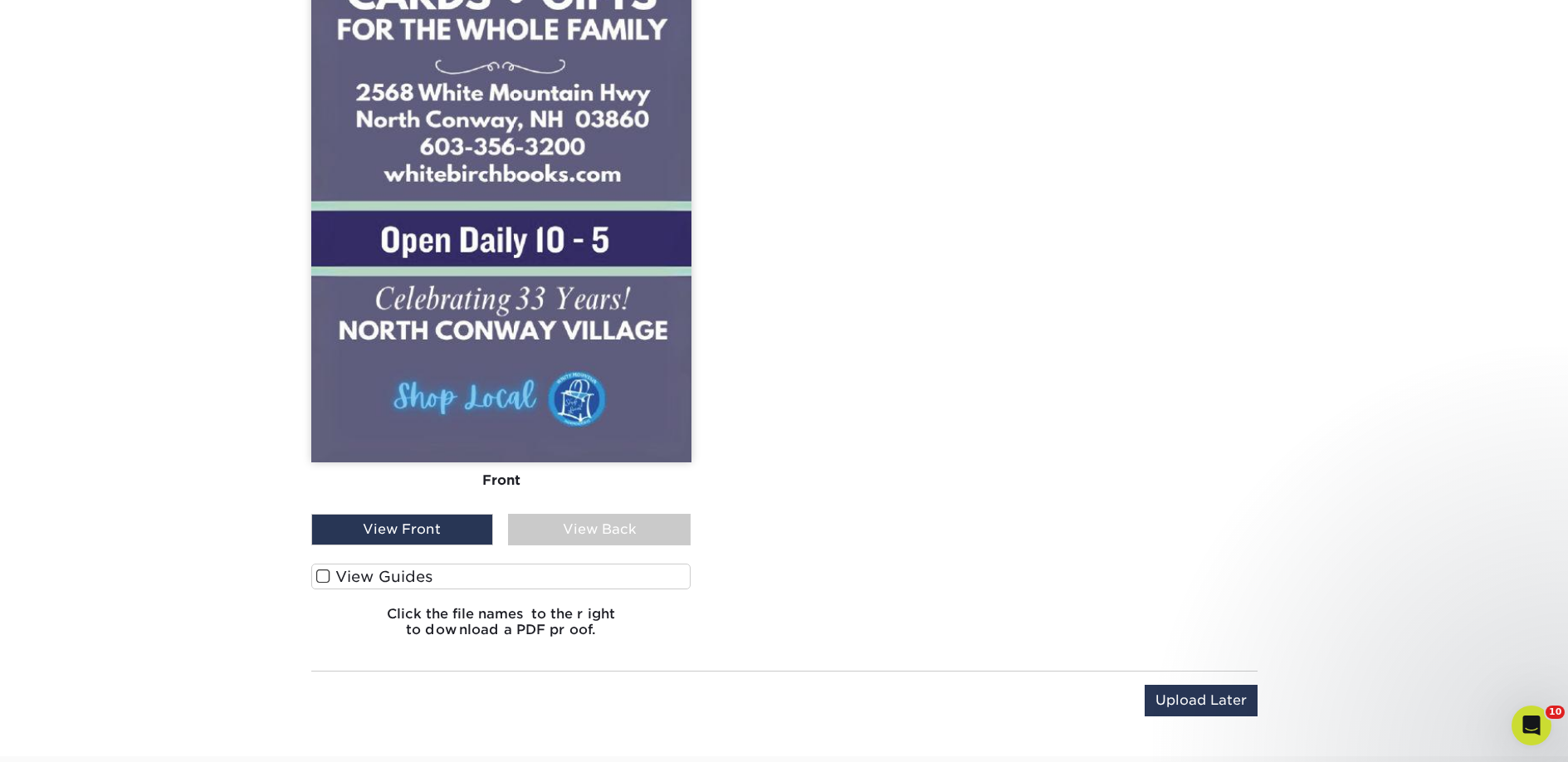
scroll to position [1777, 0]
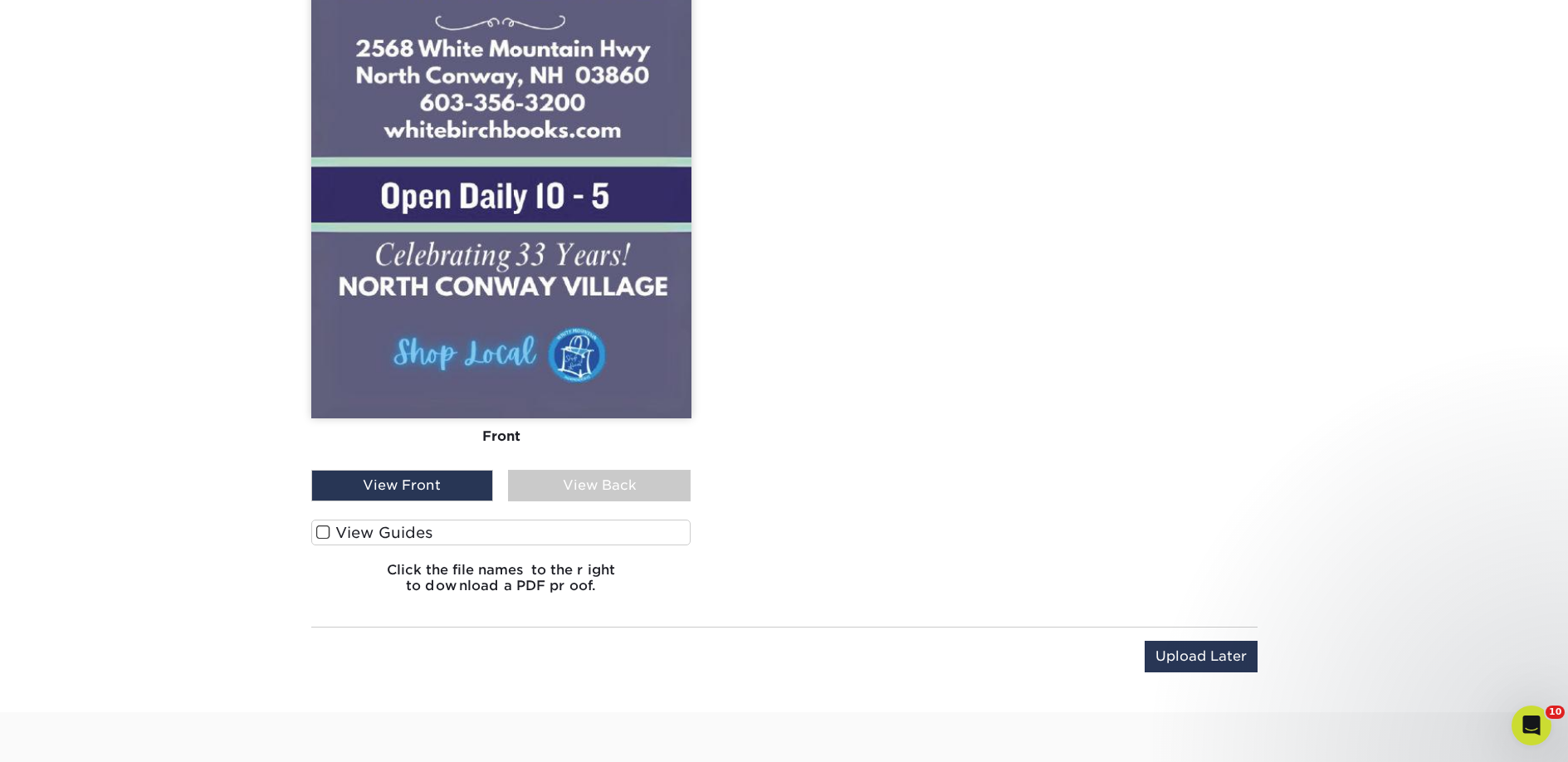
click at [447, 534] on label "View Guides" at bounding box center [502, 533] width 380 height 25
click at [0, 0] on input "View Guides" at bounding box center [0, 0] width 0 height 0
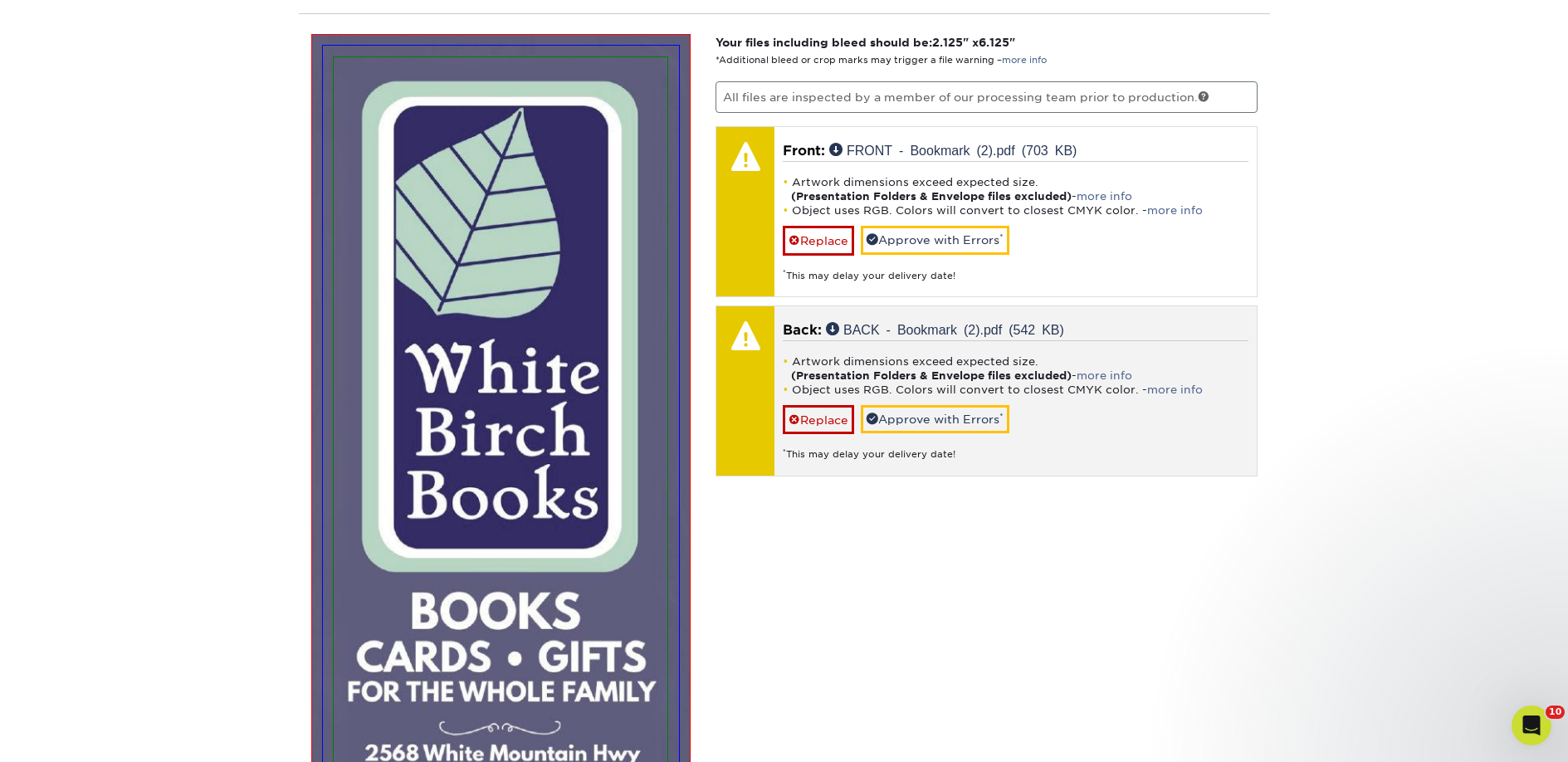
scroll to position [1046, 0]
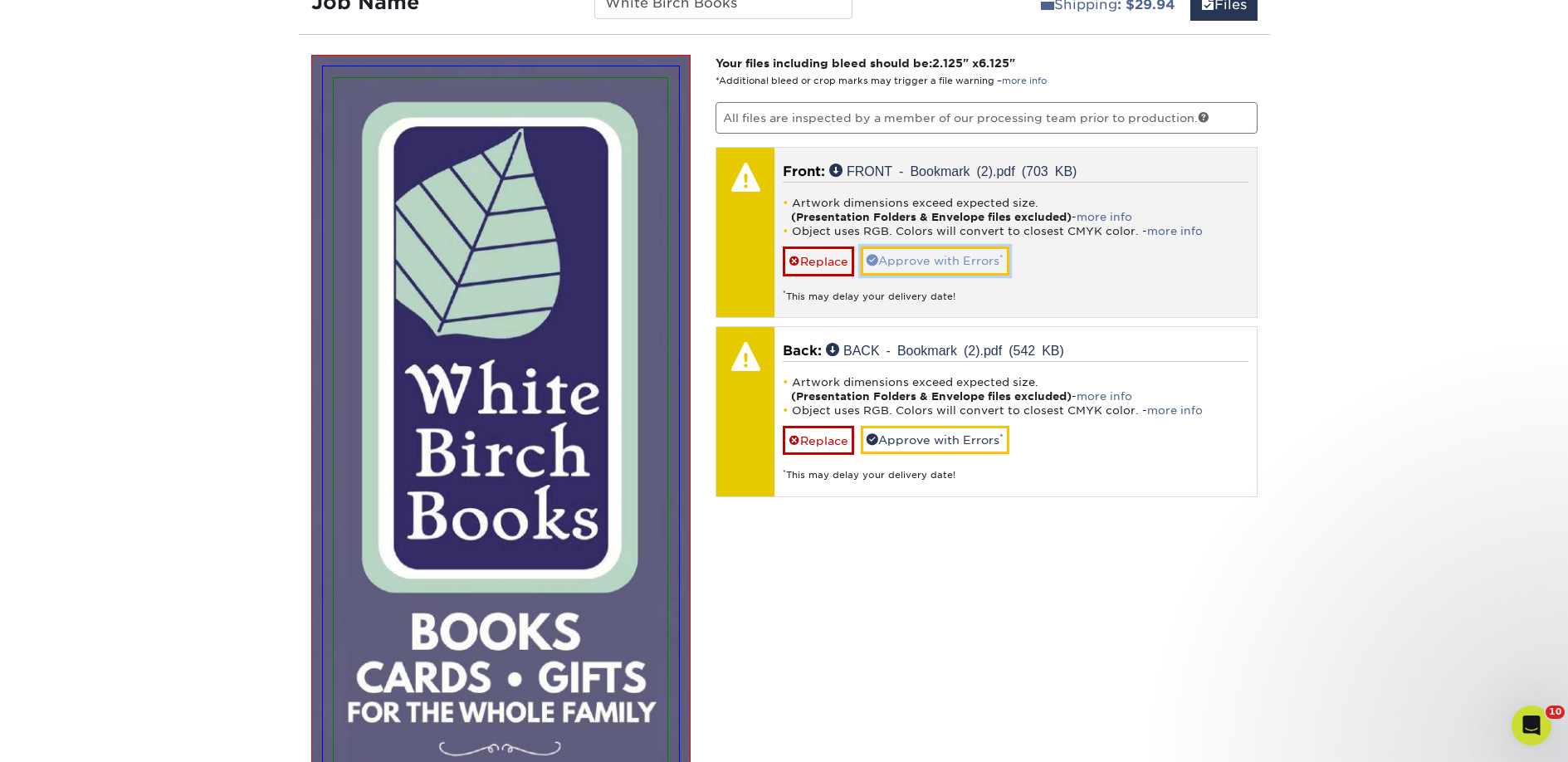
click at [927, 261] on link "Approve with Errors *" at bounding box center [935, 260] width 149 height 28
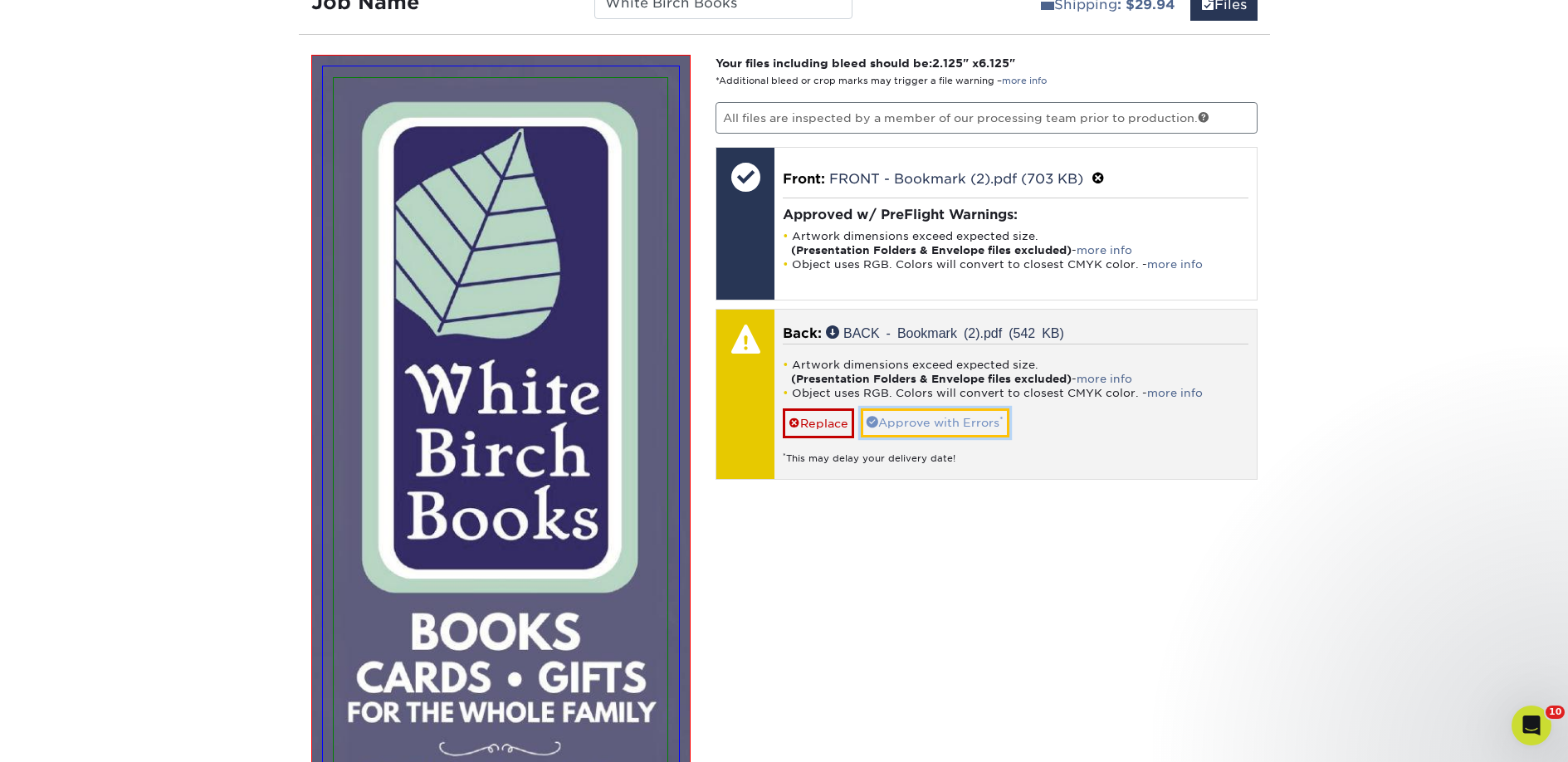
click at [912, 411] on link "Approve with Errors *" at bounding box center [935, 422] width 149 height 28
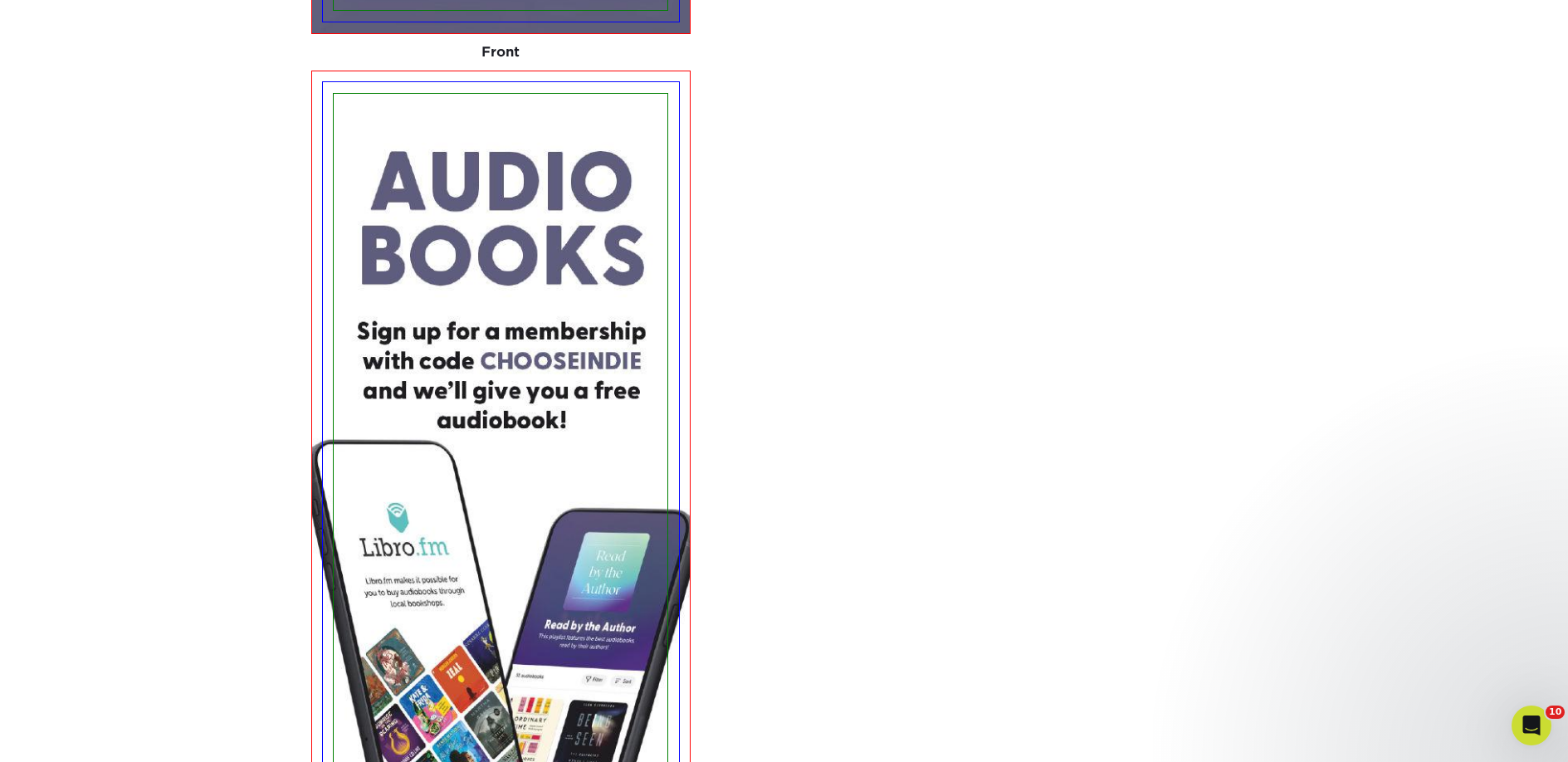
scroll to position [2744, 0]
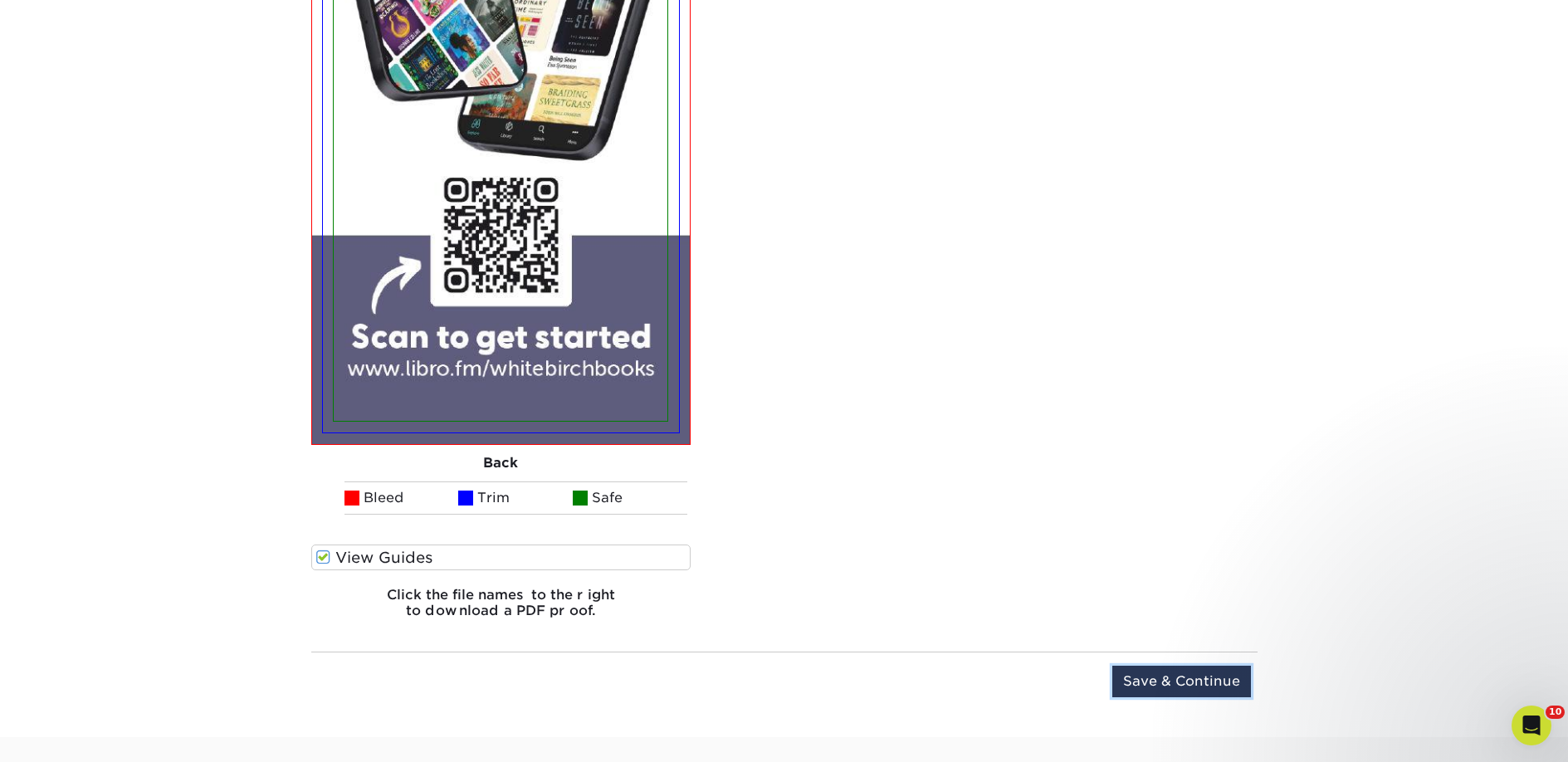
click at [1180, 686] on input "Save & Continue" at bounding box center [1181, 681] width 139 height 32
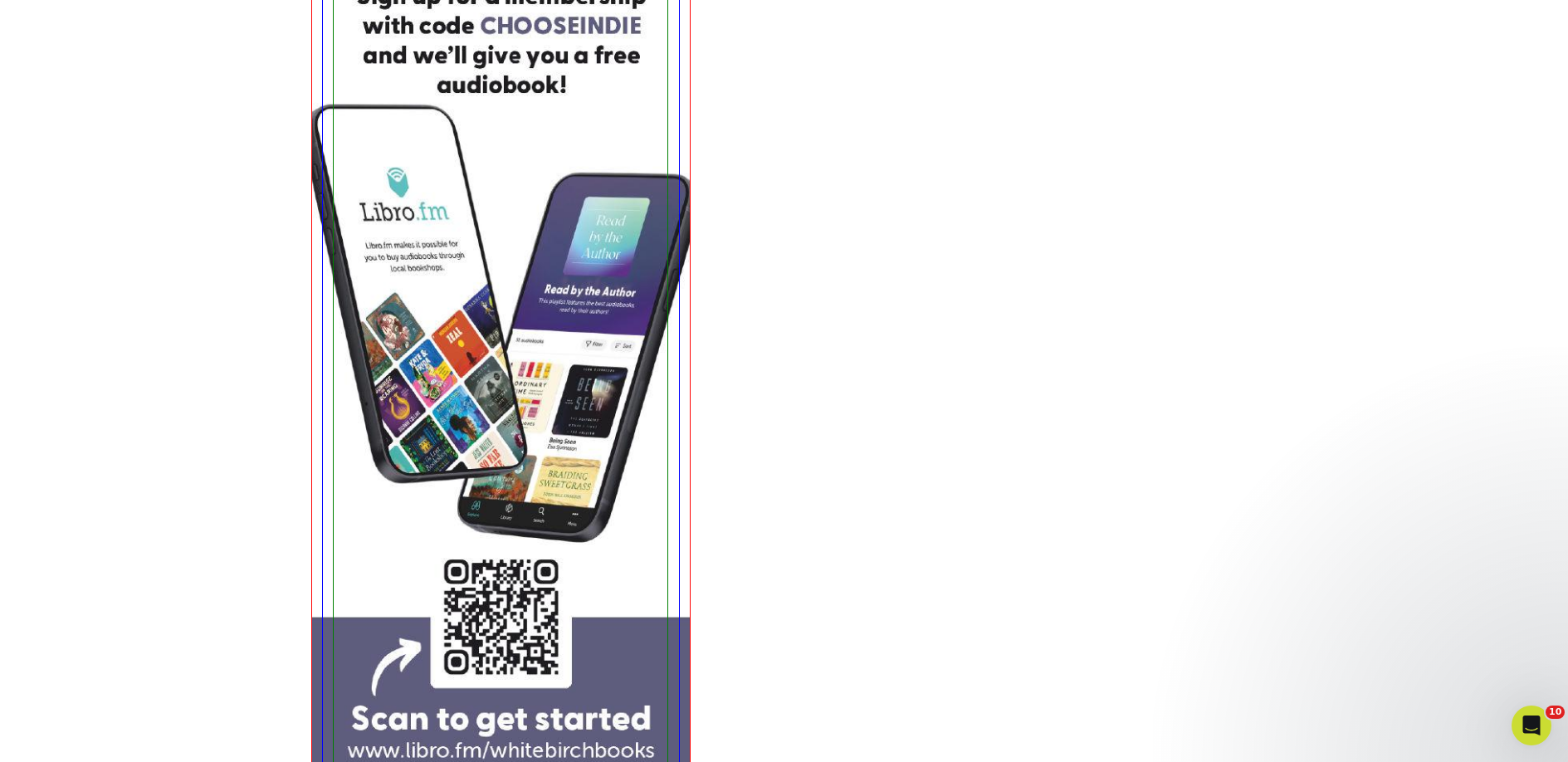
scroll to position [1108, 0]
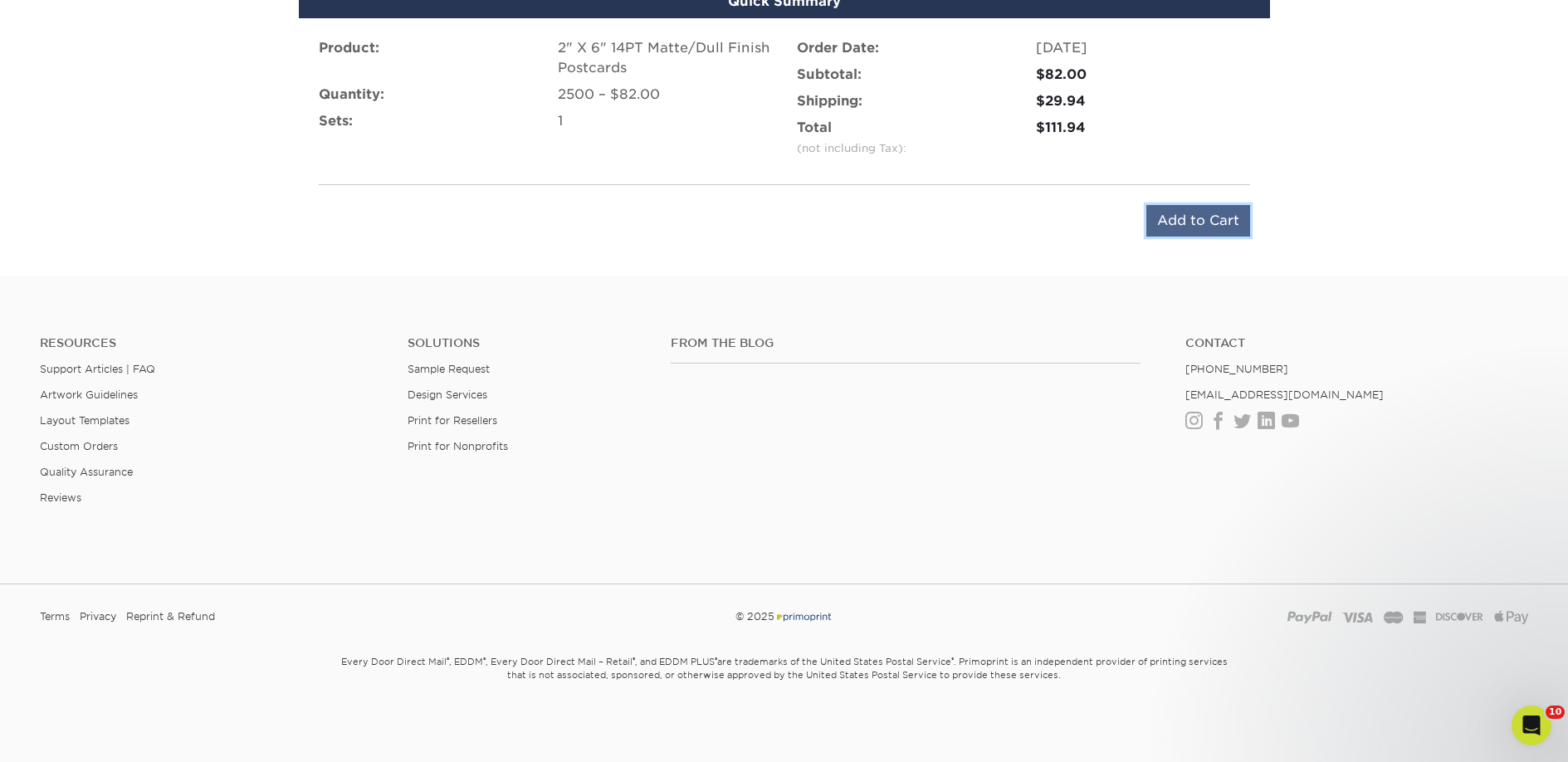
click at [1173, 216] on input "Add to Cart" at bounding box center [1198, 220] width 104 height 32
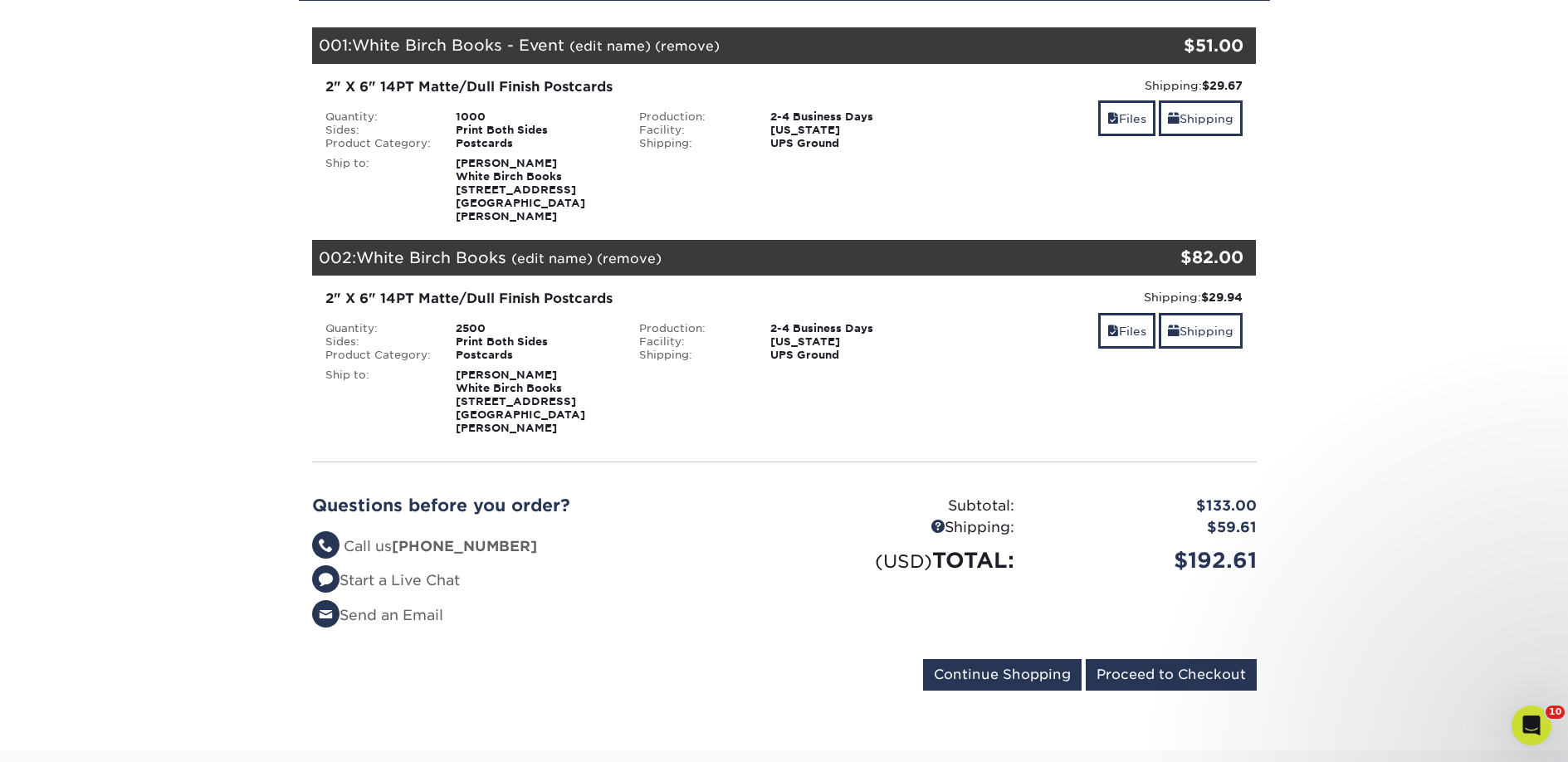
scroll to position [226, 0]
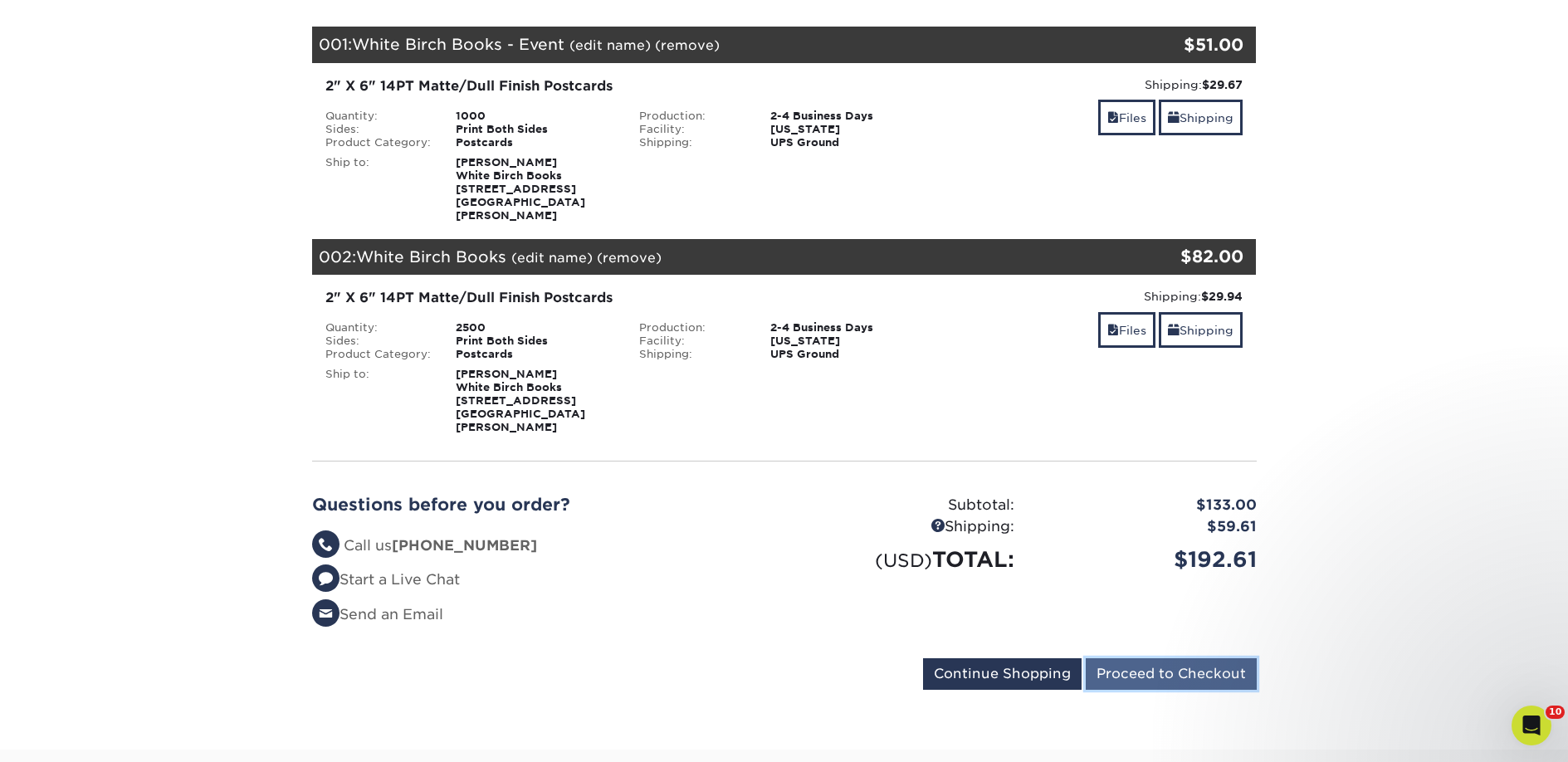
click at [1120, 659] on input "Proceed to Checkout" at bounding box center [1171, 674] width 171 height 32
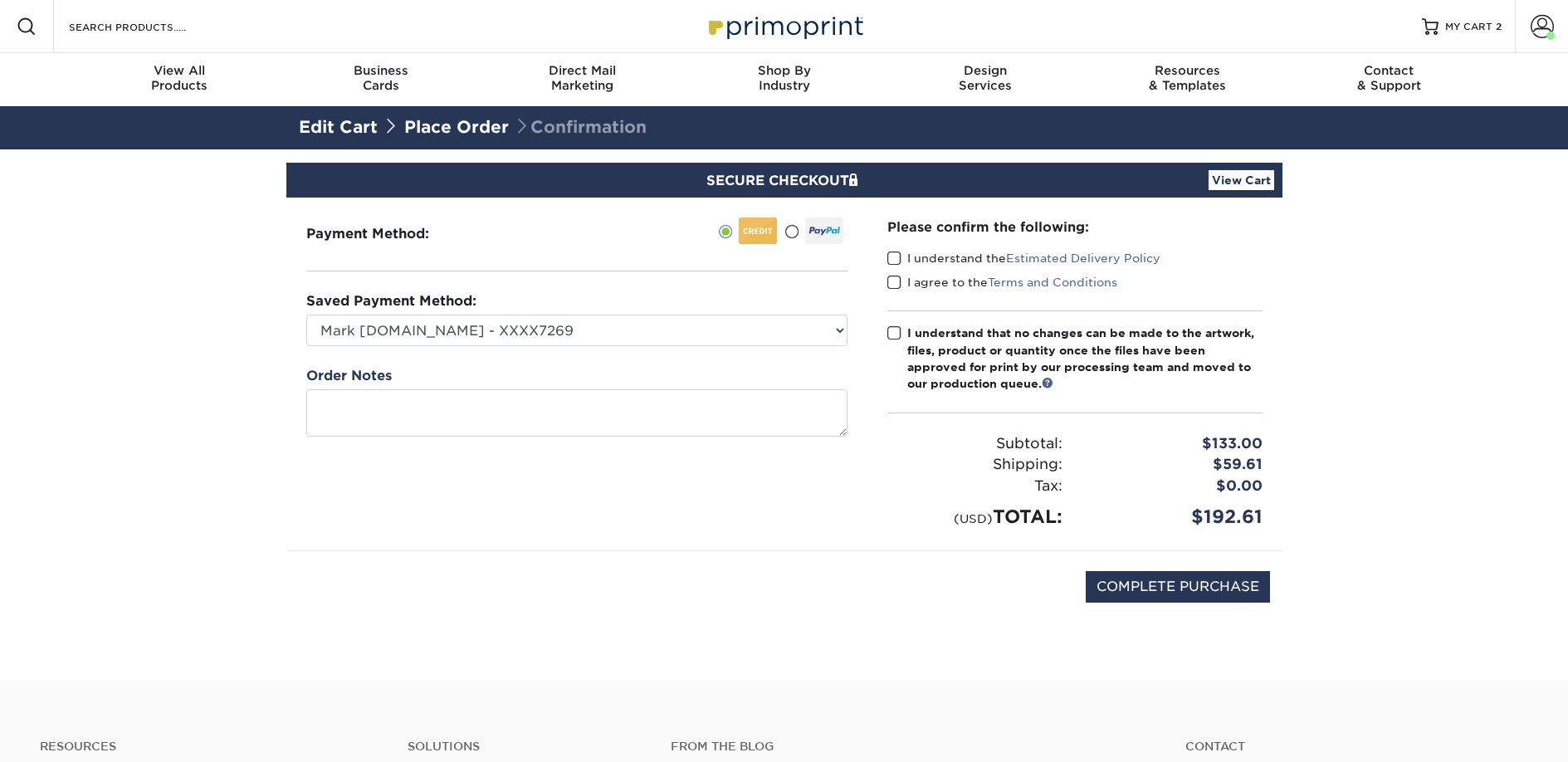
click at [892, 256] on span at bounding box center [895, 258] width 14 height 15
click at [0, 0] on input "I understand the Estimated Delivery Policy" at bounding box center [0, 0] width 0 height 0
click at [905, 294] on div "I agree to the Terms and Conditions" at bounding box center [1075, 285] width 375 height 24
click at [903, 285] on label "I agree to the Terms and Conditions" at bounding box center [1003, 282] width 230 height 16
click at [0, 0] on input "I agree to the Terms and Conditions" at bounding box center [0, 0] width 0 height 0
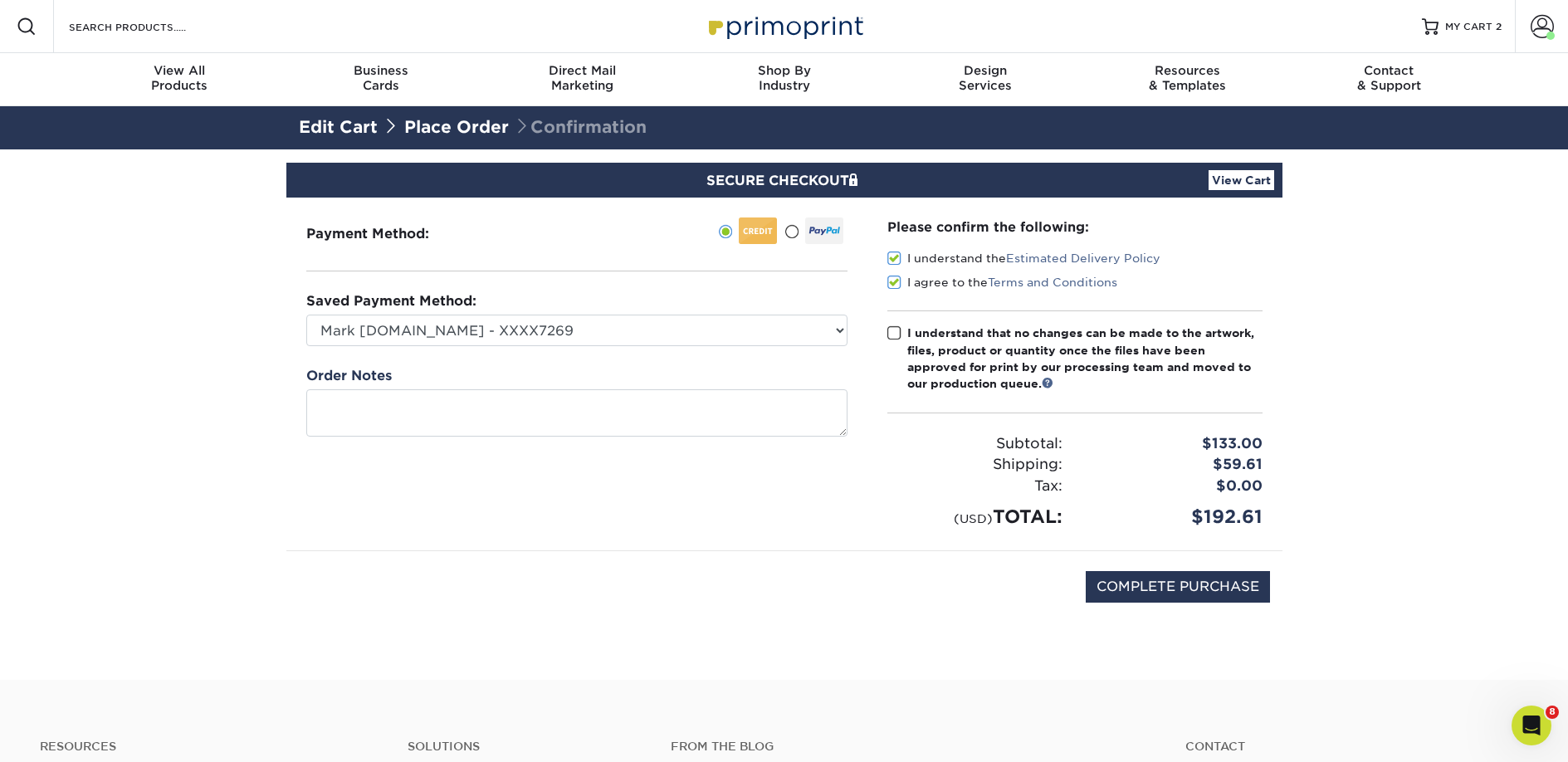
click at [898, 335] on span at bounding box center [895, 333] width 14 height 15
click at [0, 0] on input "I understand that no changes can be made to the artwork, files, product or quan…" at bounding box center [0, 0] width 0 height 0
click at [1136, 595] on input "COMPLETE PURCHASE" at bounding box center [1178, 586] width 184 height 32
type input "PROCESSING, PLEASE WAIT..."
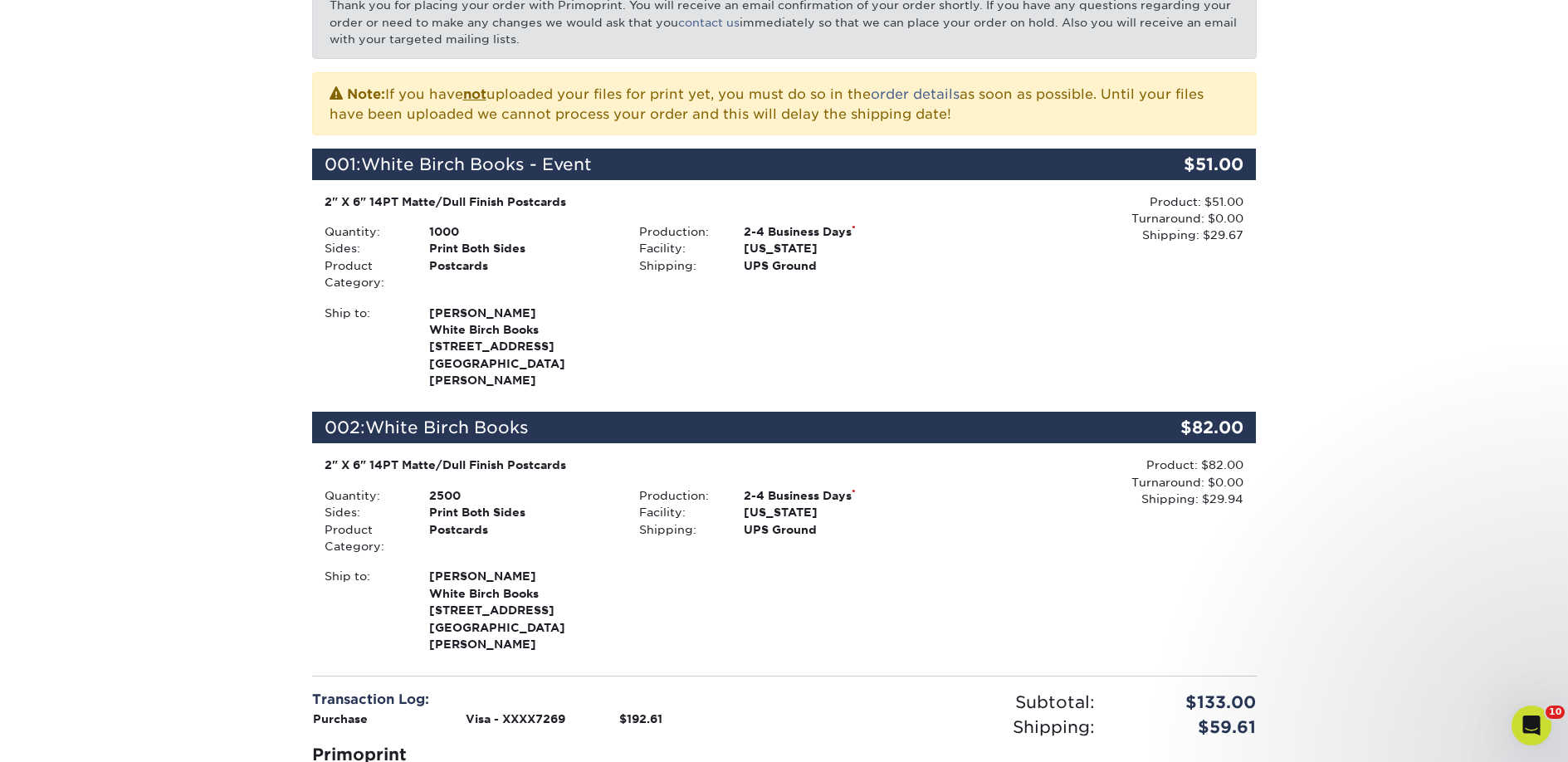
scroll to position [298, 0]
